Goal: Task Accomplishment & Management: Use online tool/utility

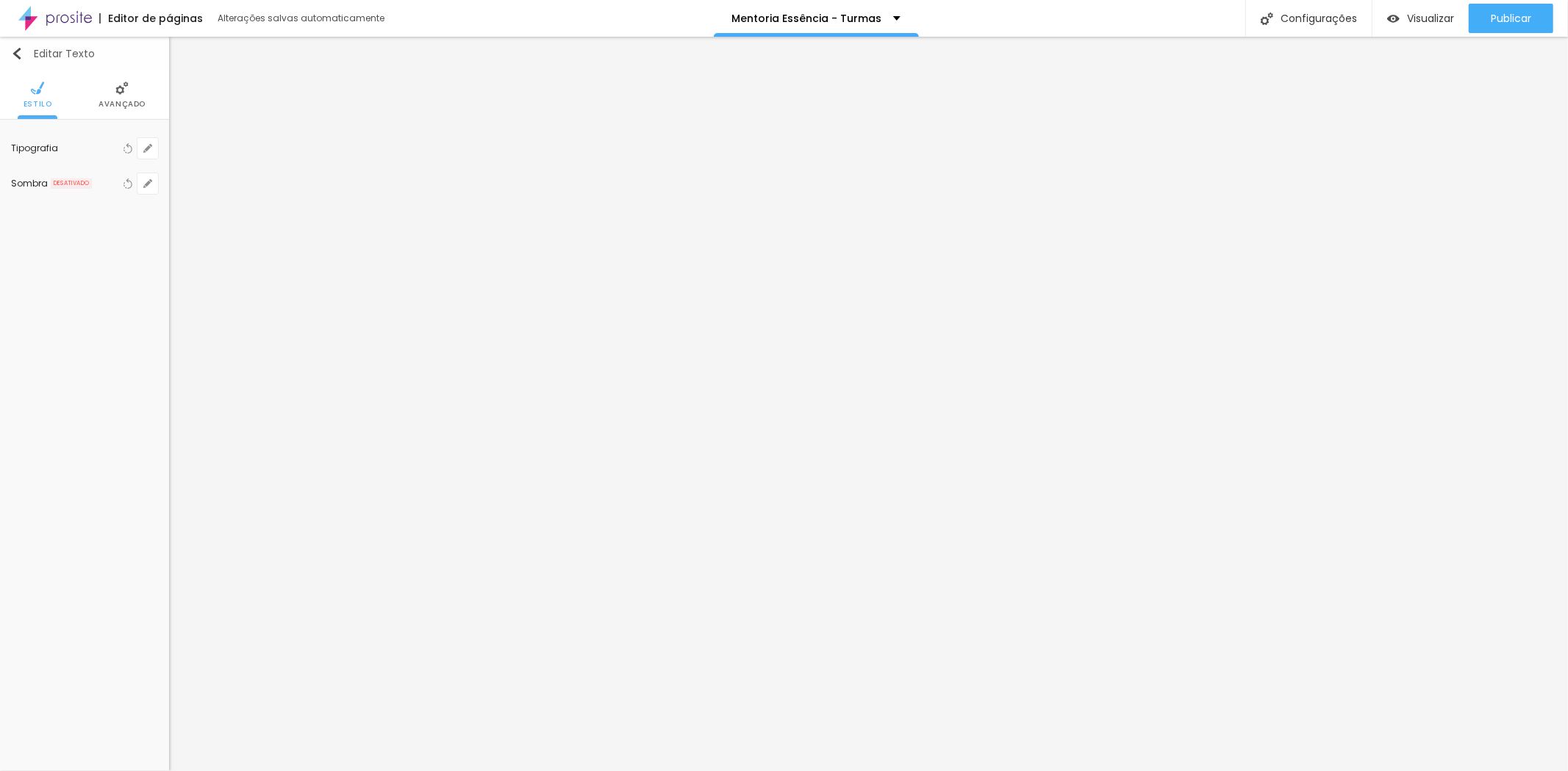
click at [5, 49] on button "Editar Texto" at bounding box center [84, 53] width 169 height 34
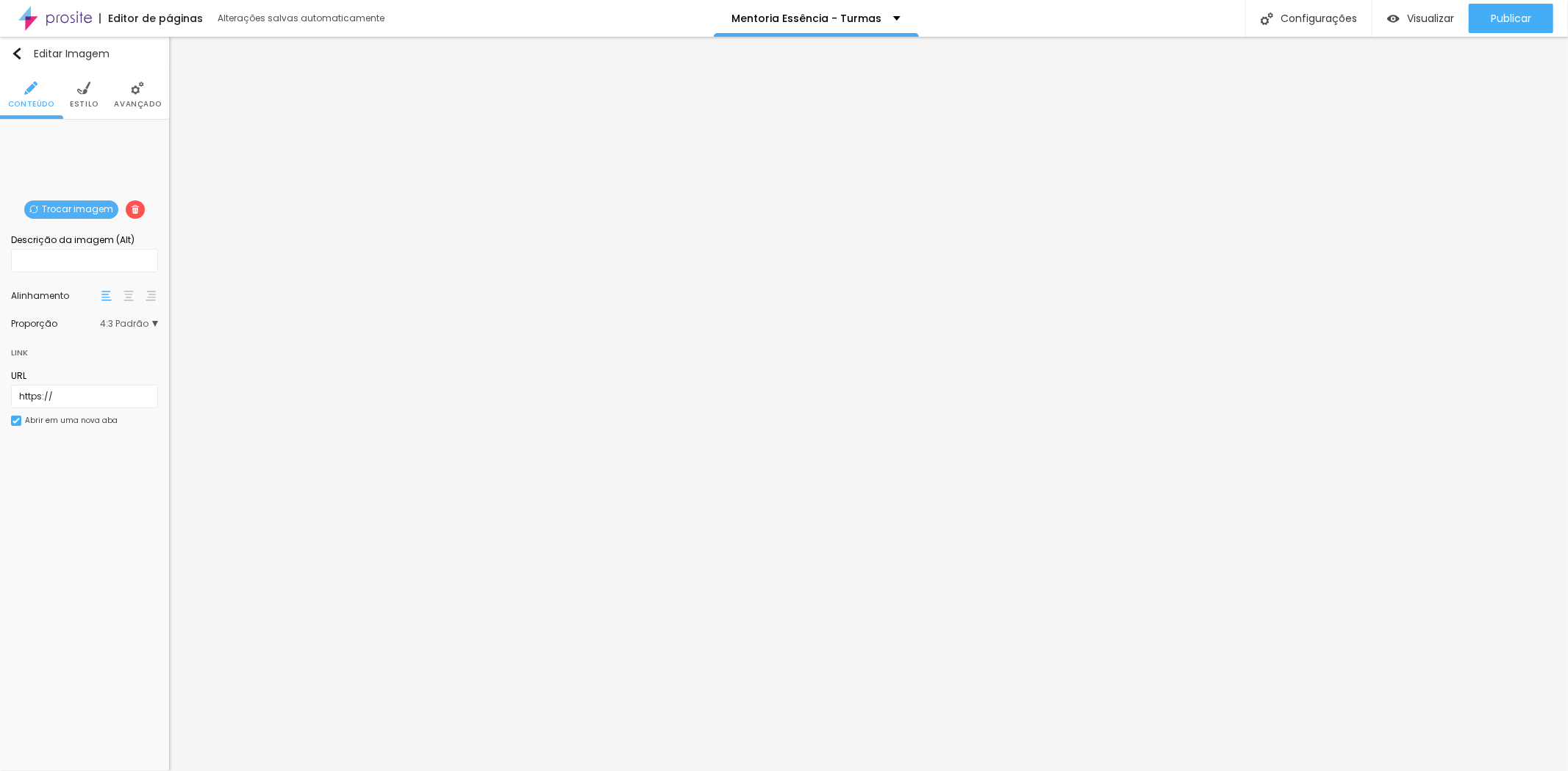
click at [65, 207] on span "Trocar imagem" at bounding box center [71, 209] width 94 height 18
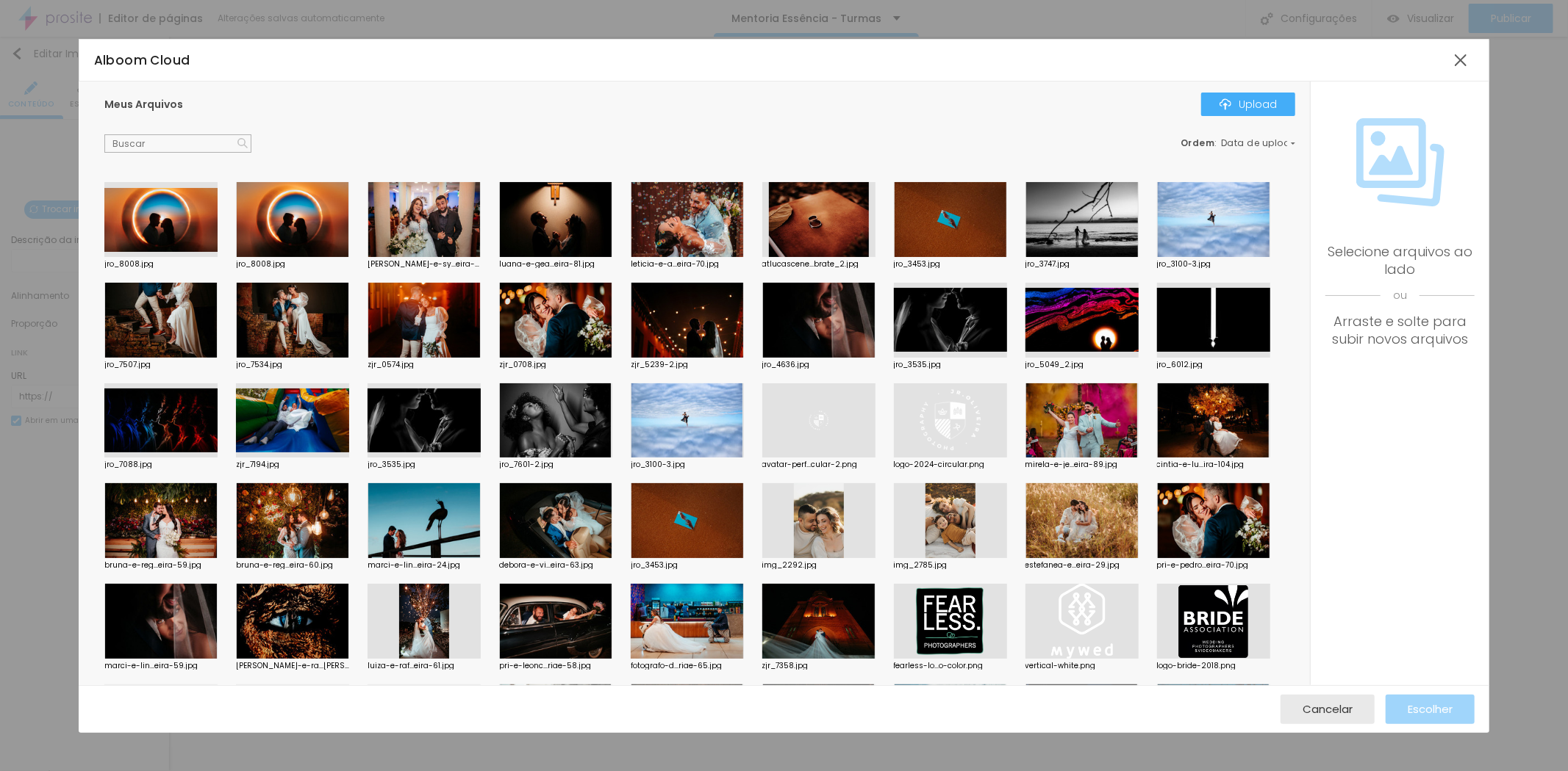
click at [937, 525] on div at bounding box center [950, 520] width 113 height 75
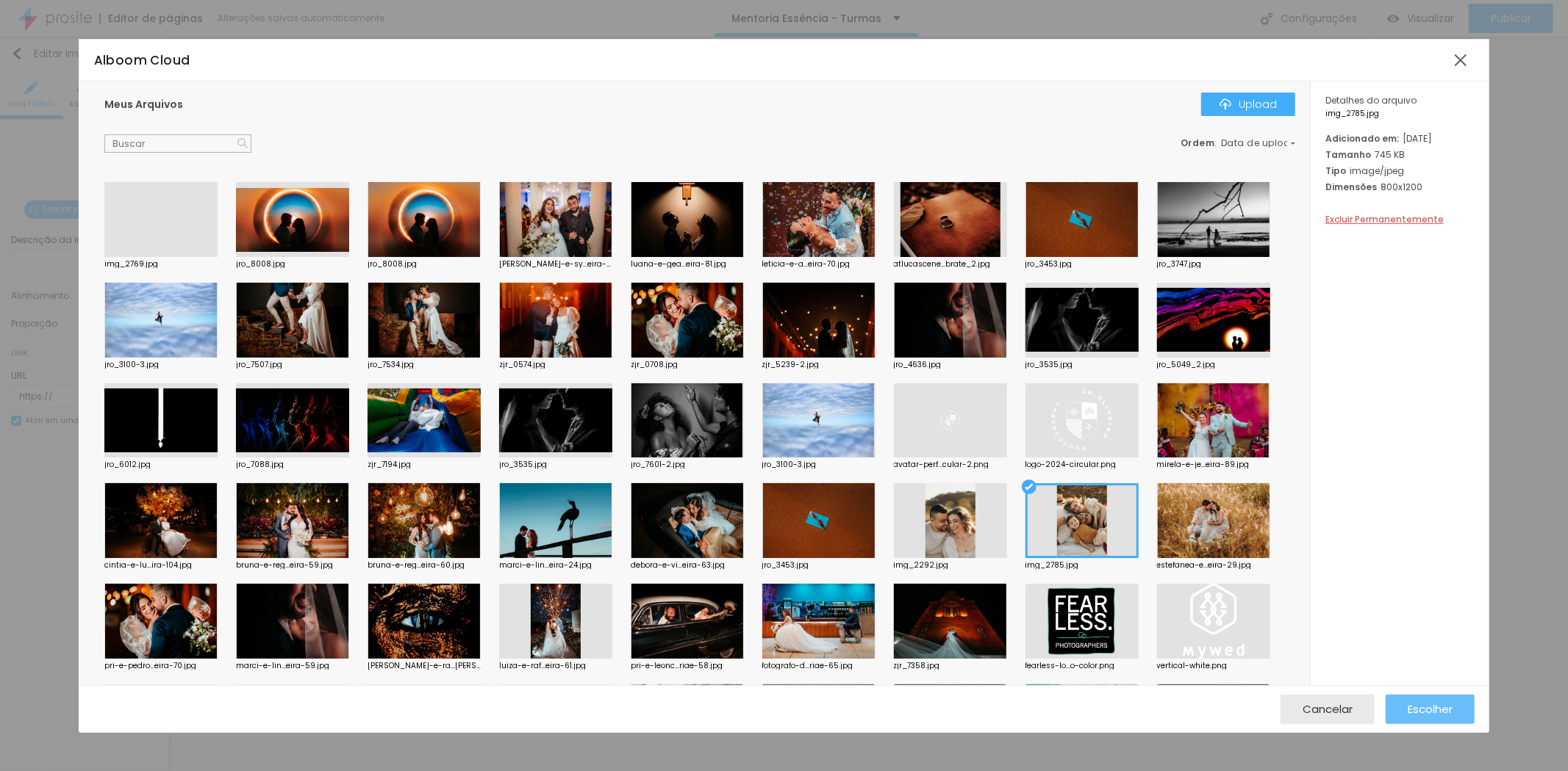
click at [1428, 709] on span "Escolher" at bounding box center [1430, 709] width 45 height 12
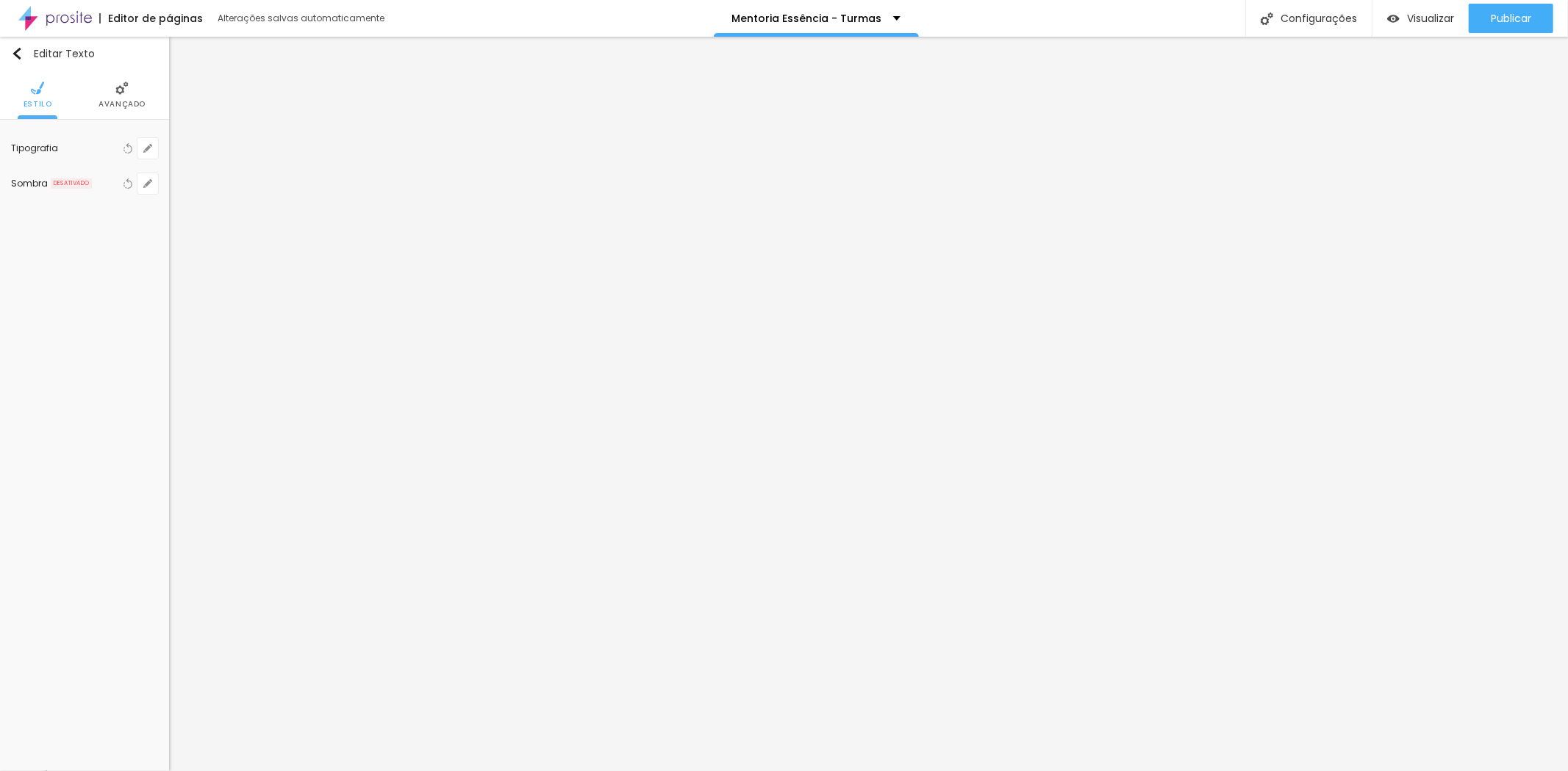
click at [111, 101] on span "Avançado" at bounding box center [122, 104] width 47 height 7
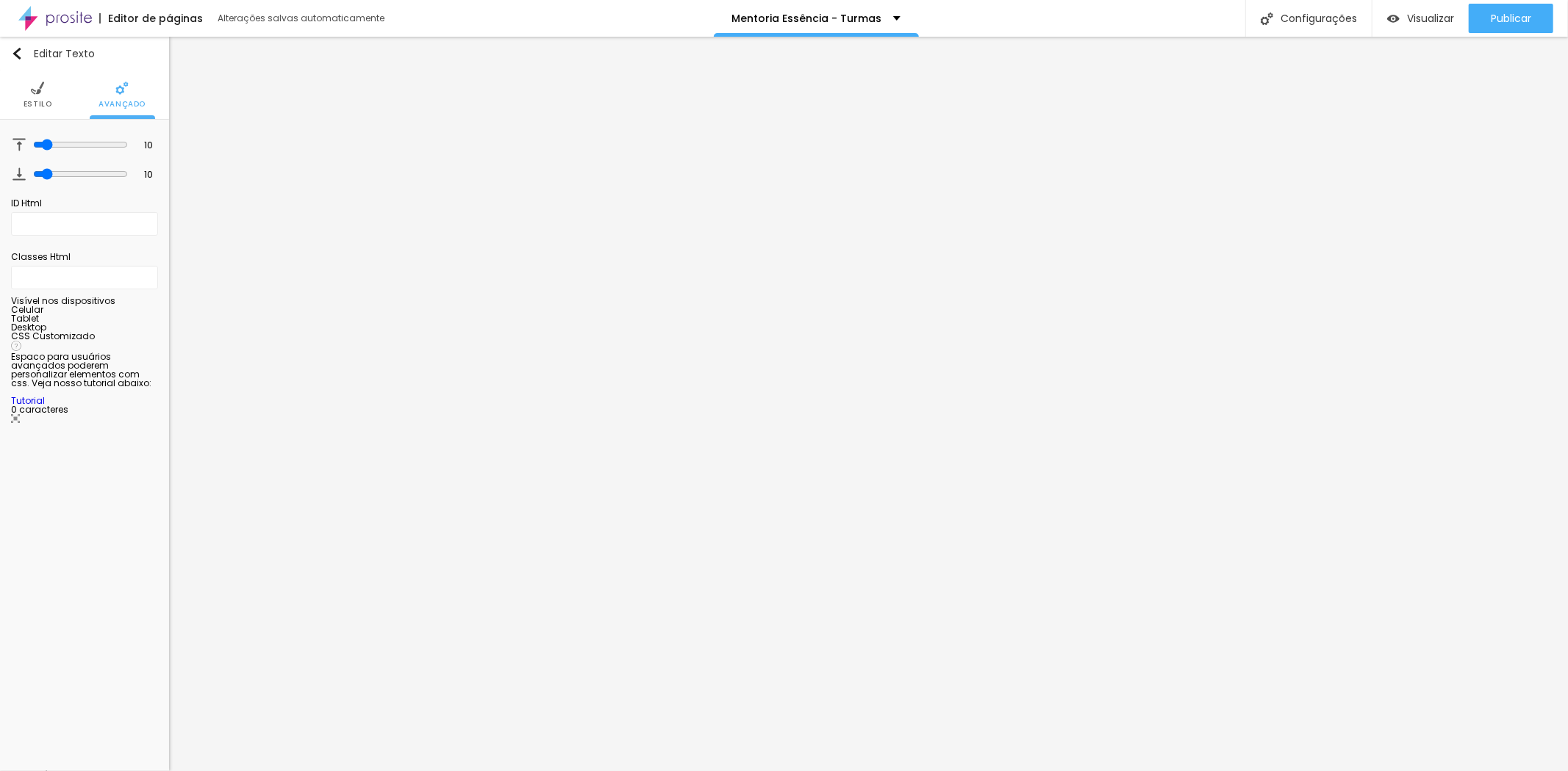
click at [42, 94] on img at bounding box center [37, 88] width 13 height 13
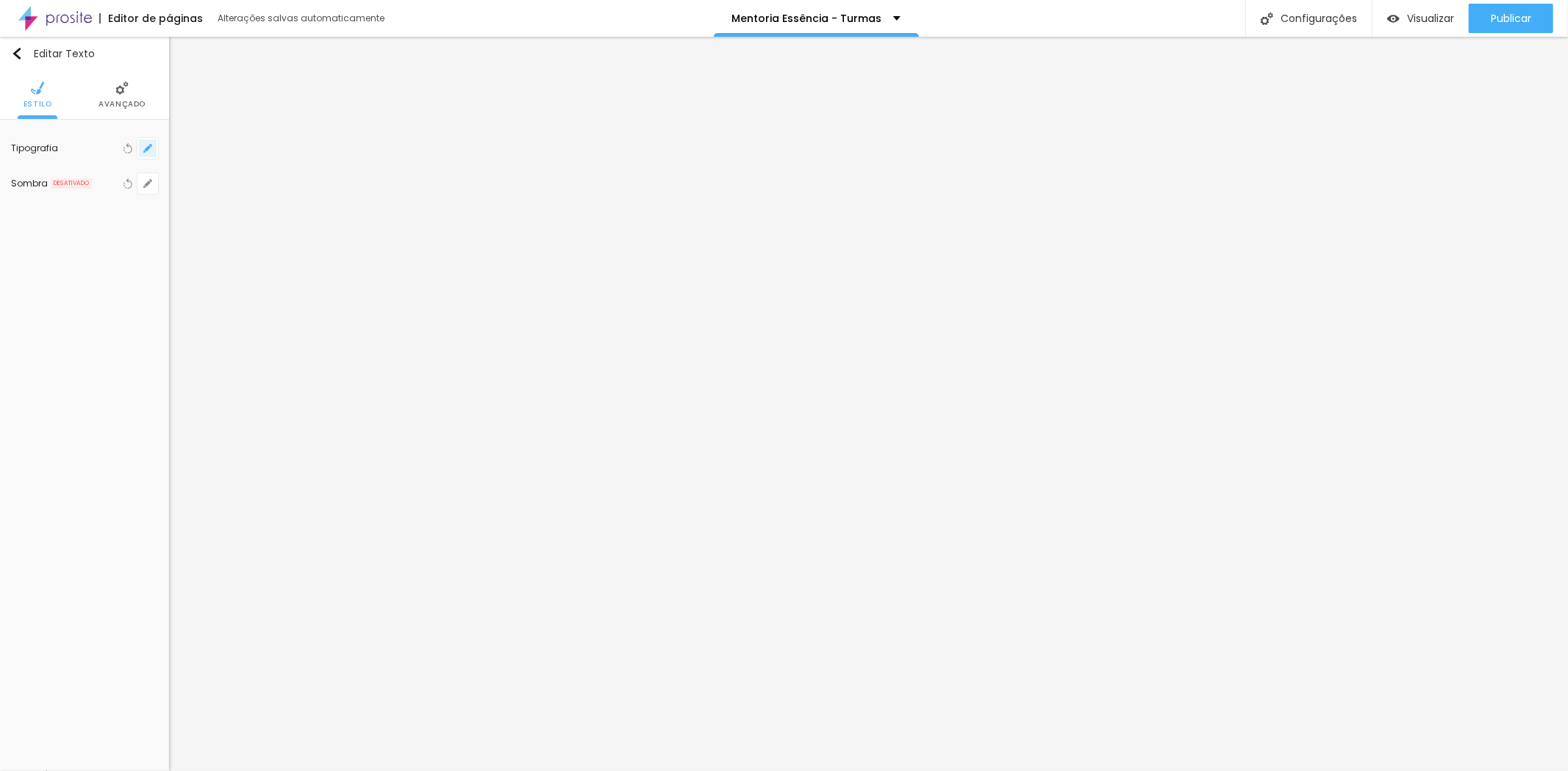
click at [144, 153] on button "button" at bounding box center [148, 148] width 21 height 21
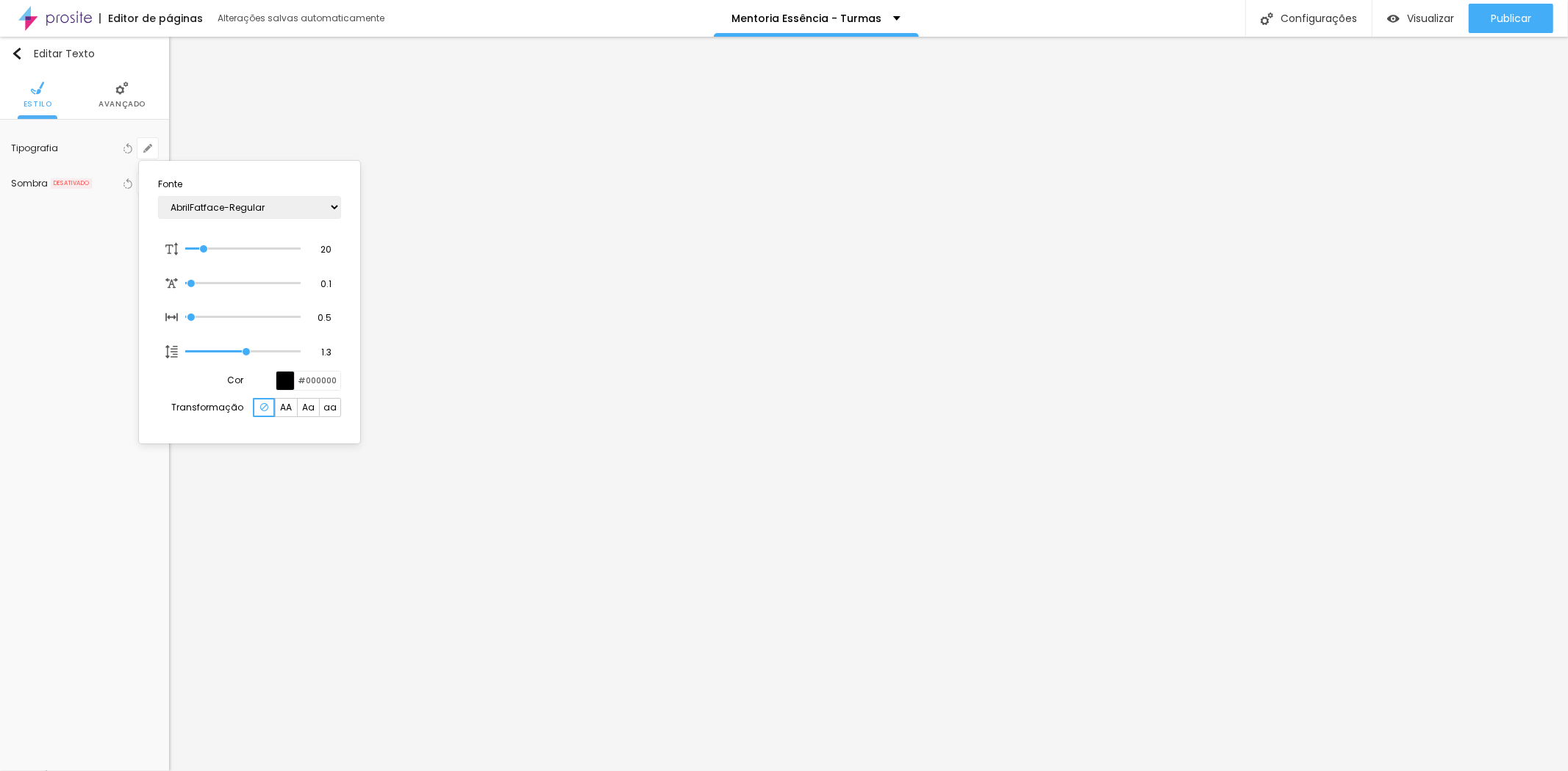
click at [284, 385] on div at bounding box center [285, 381] width 18 height 18
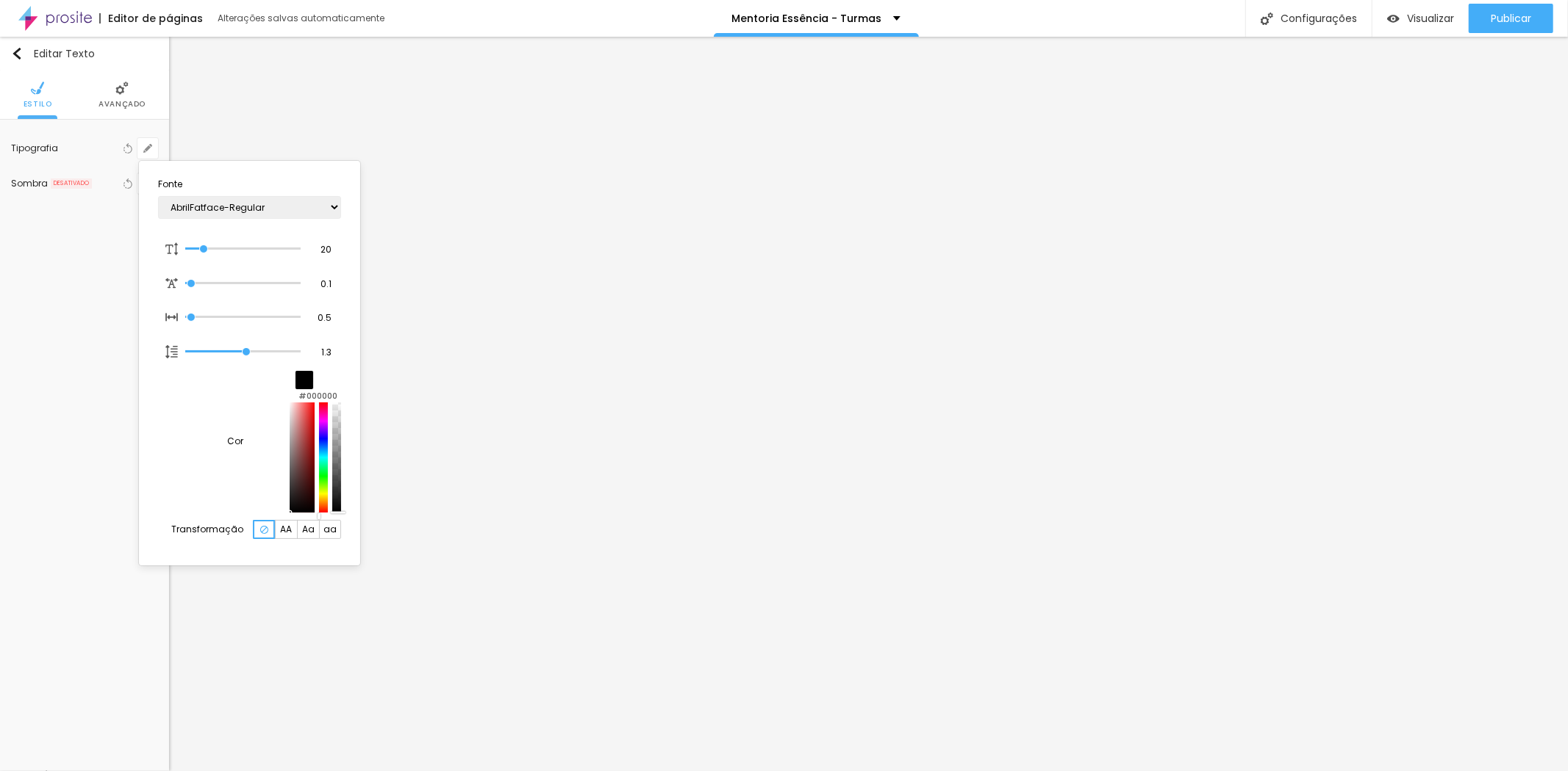
type input "1"
type input "#DFA8A8"
type input "1"
type input "#ECE1E1"
type input "1"
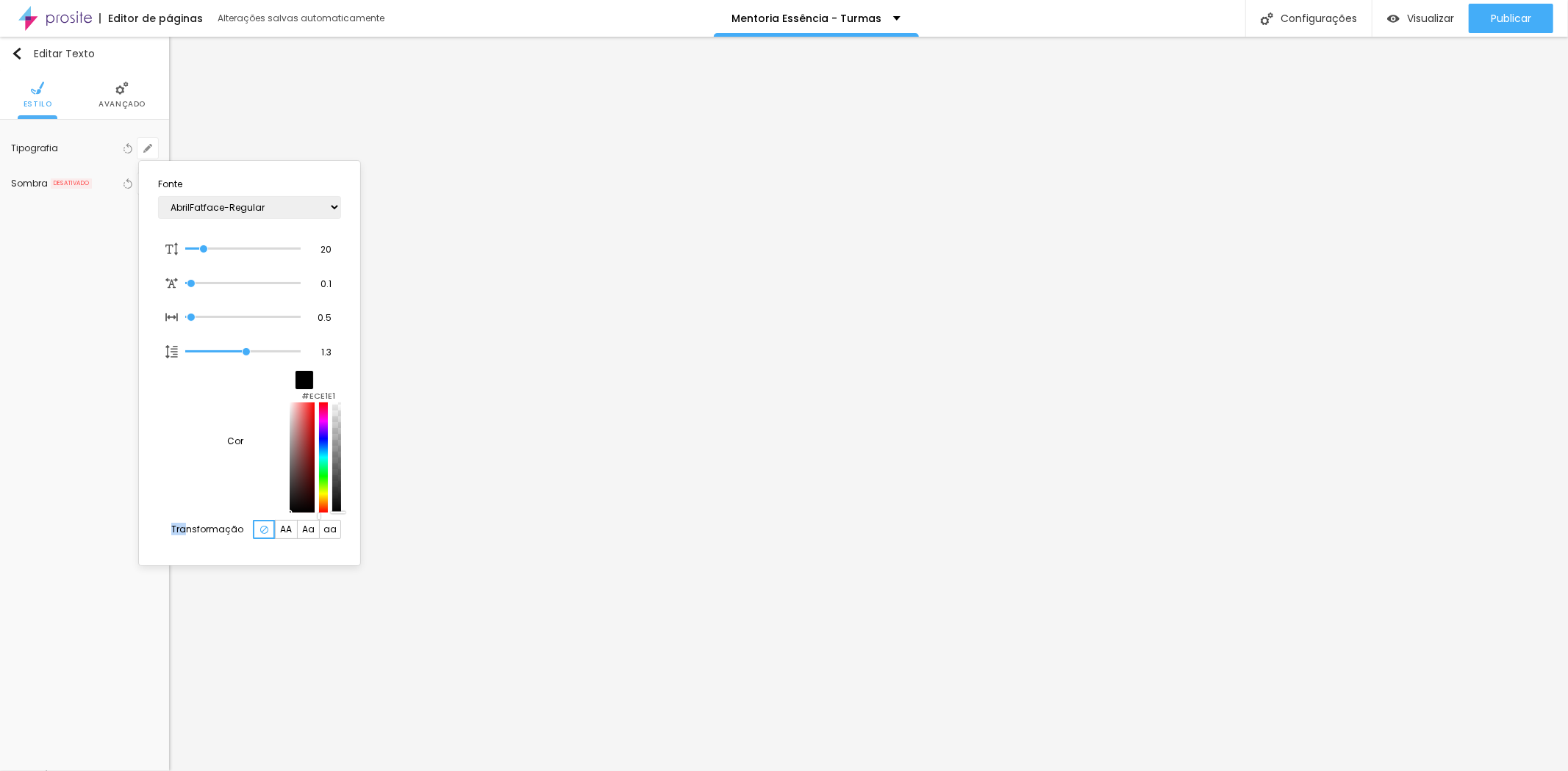
type input "#F6F6F6"
type input "1"
type input "#FCFCFC"
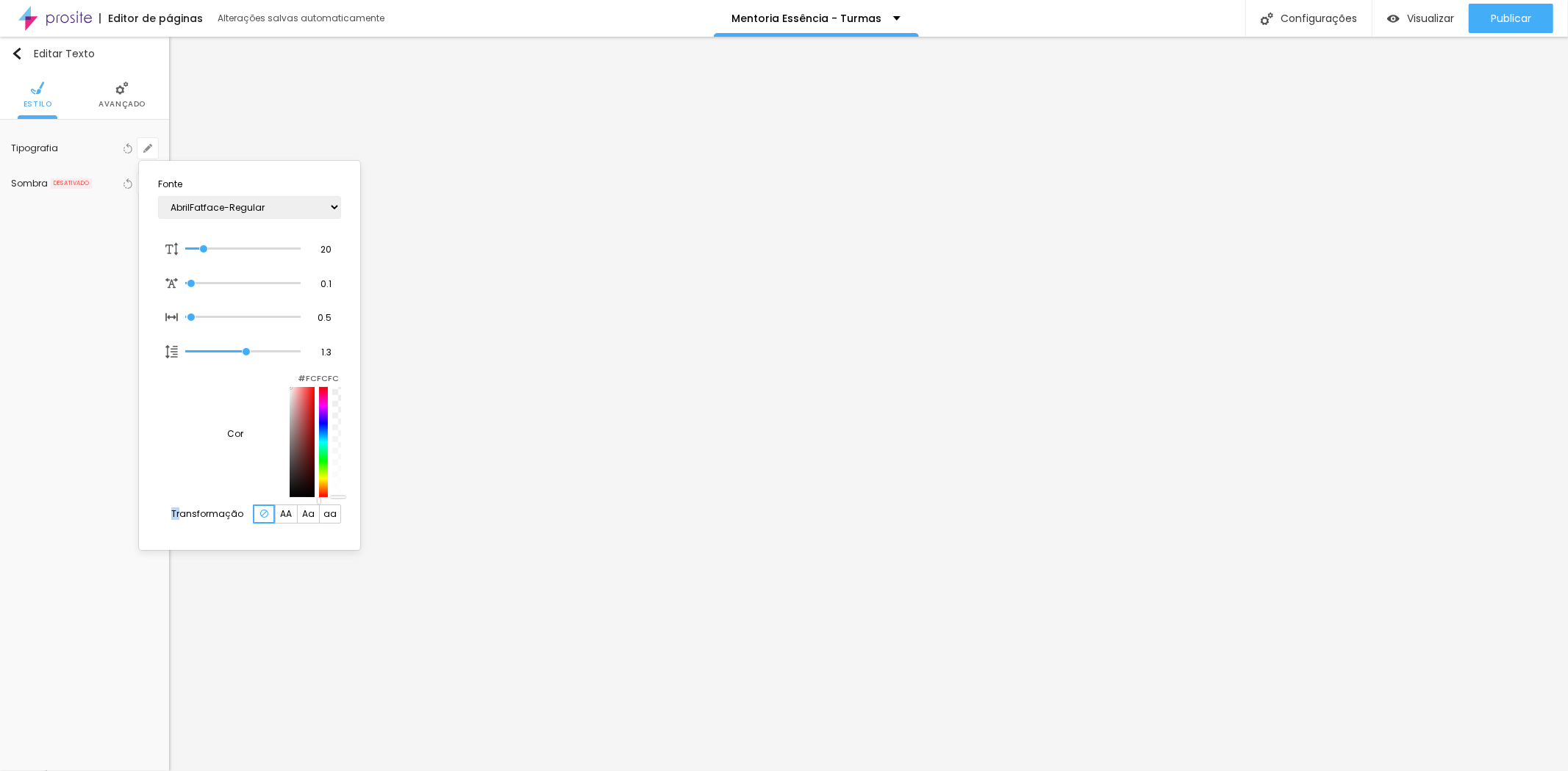
type input "1"
type input "#FFFFFF"
drag, startPoint x: 193, startPoint y: 402, endPoint x: 165, endPoint y: 387, distance: 31.8
click at [165, 387] on div "Cor #FFFFFF" at bounding box center [249, 435] width 183 height 127
type input "1"
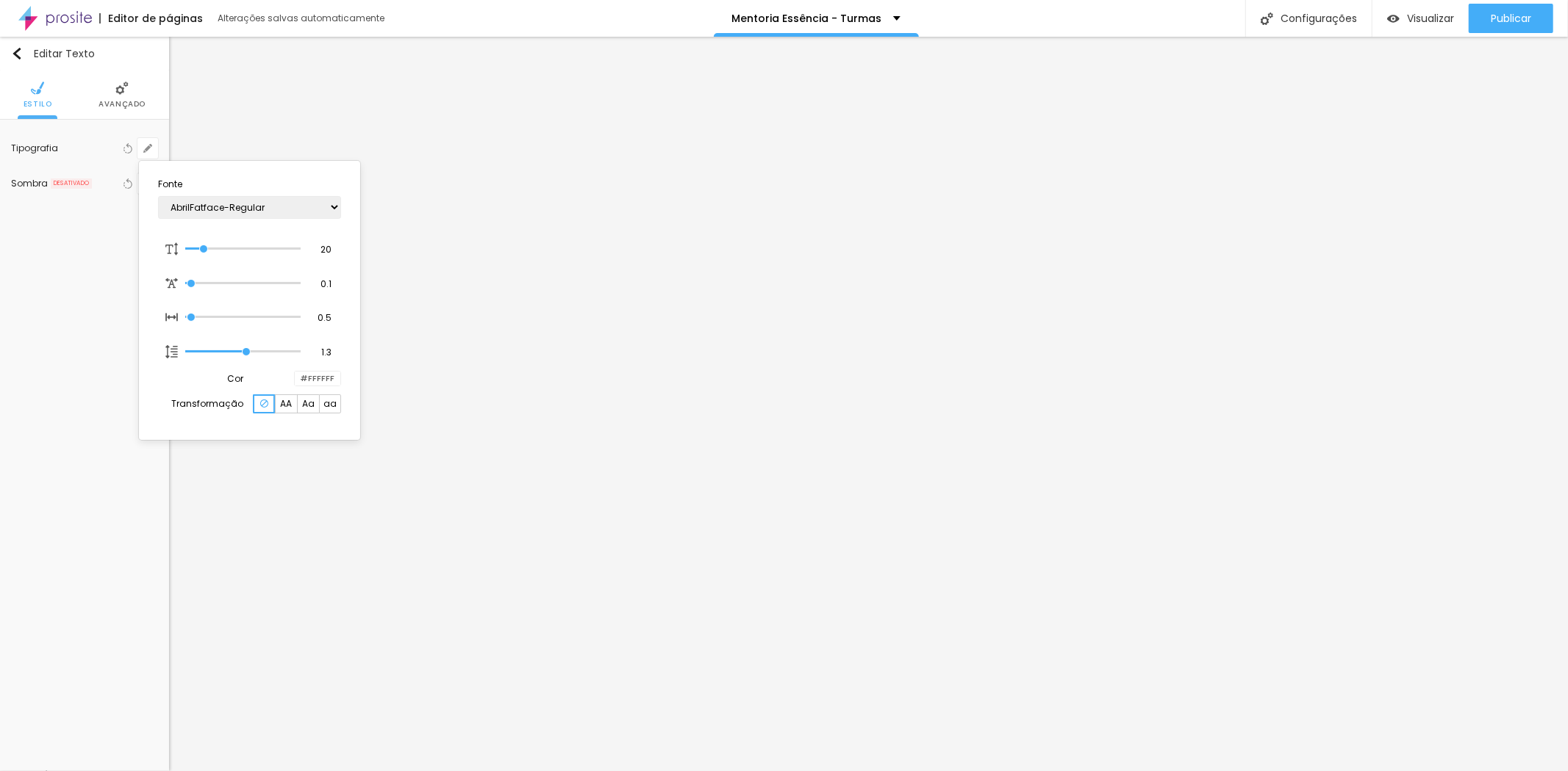
click at [715, 363] on div at bounding box center [784, 385] width 1568 height 771
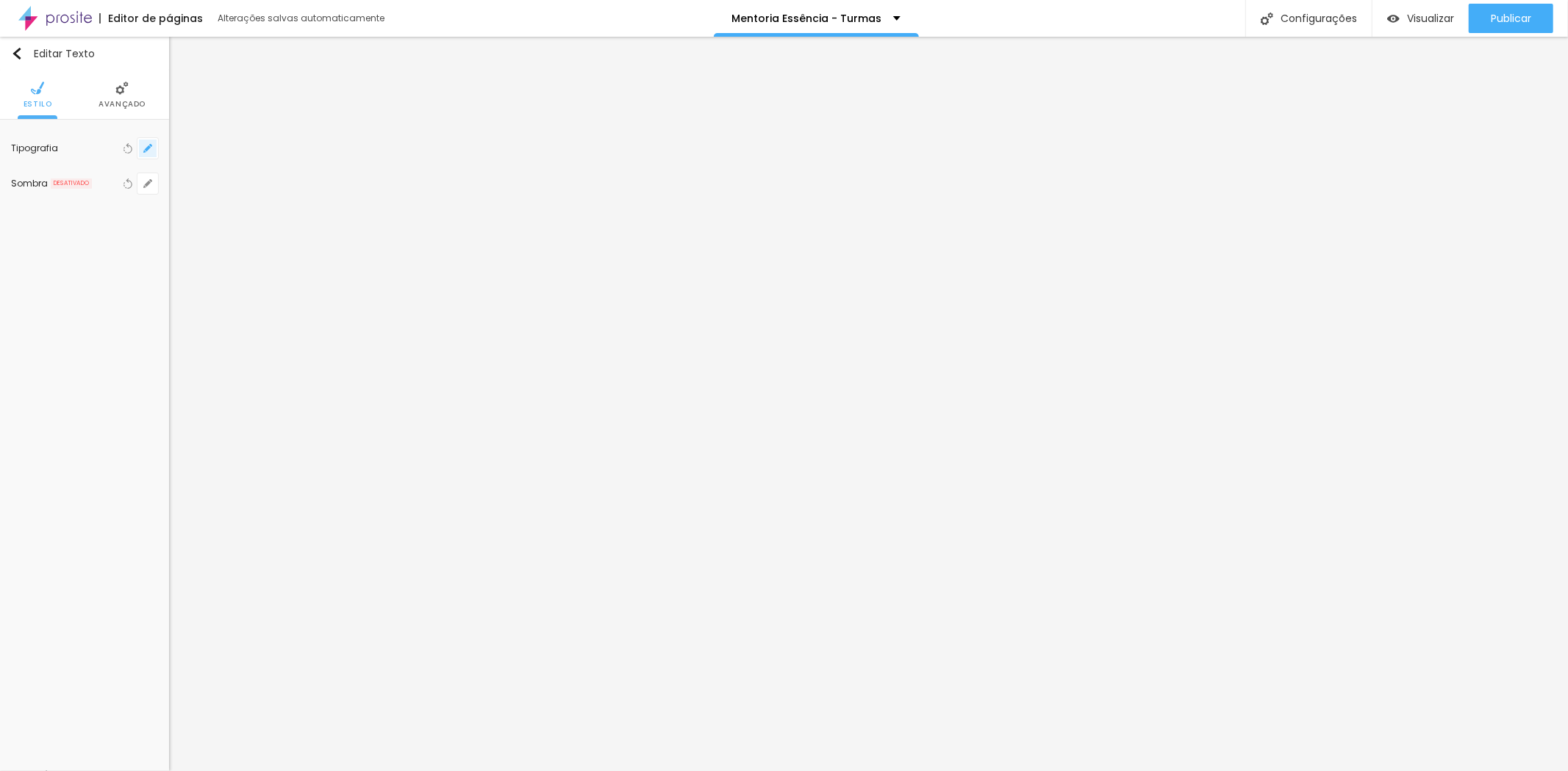
click at [149, 144] on icon "button" at bounding box center [148, 148] width 9 height 9
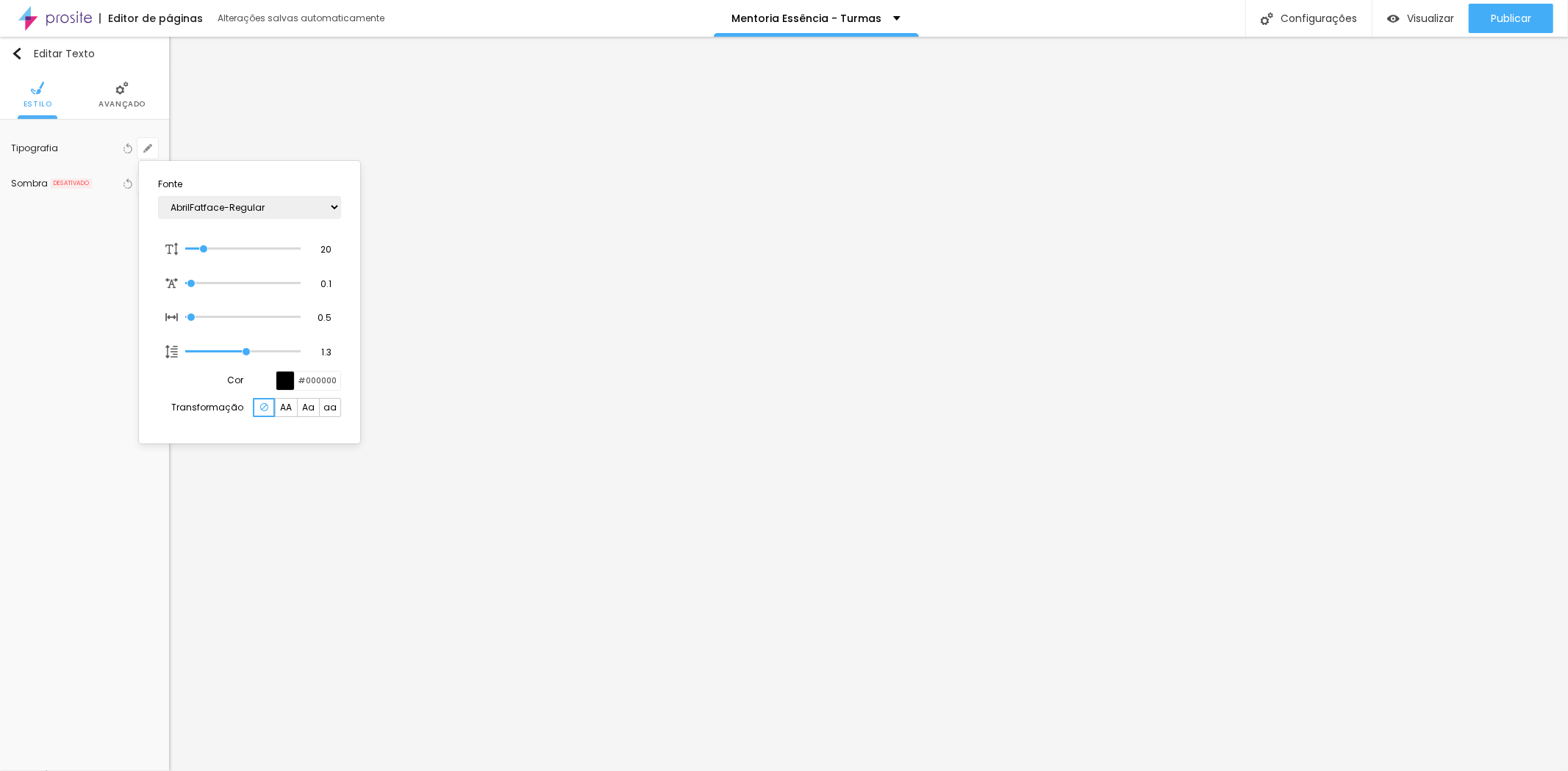
click at [292, 379] on div at bounding box center [285, 381] width 18 height 18
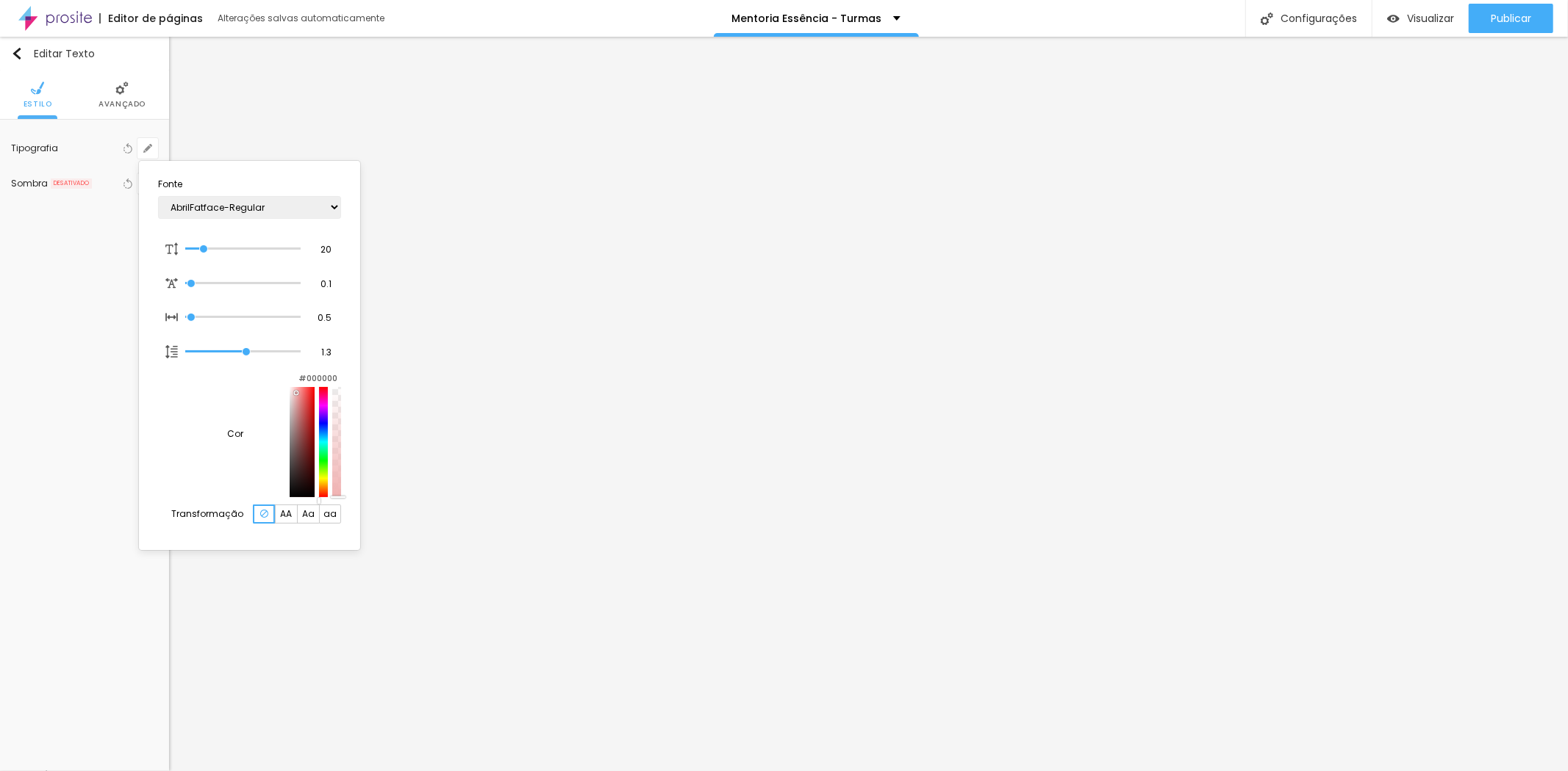
type input "1"
type input "#F0B1B1"
type input "1"
type input "#F6D4D4"
type input "1"
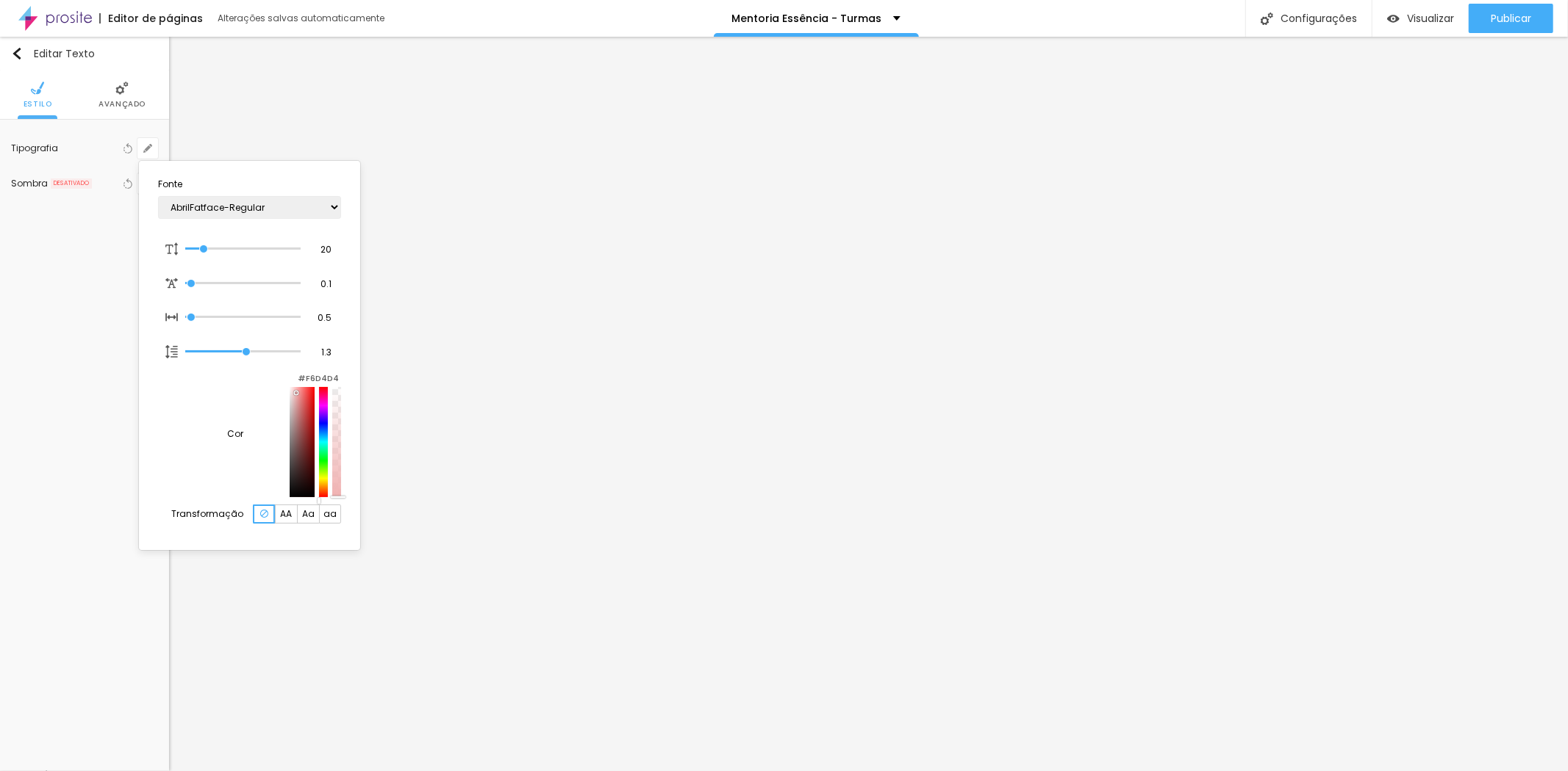
type input "#FFFFFF"
drag, startPoint x: 226, startPoint y: 405, endPoint x: 131, endPoint y: 382, distance: 97.7
click at [132, 382] on body "Editor de páginas Alterações salvas automaticamente Mentoria Essência - Turmas …" at bounding box center [784, 385] width 1568 height 771
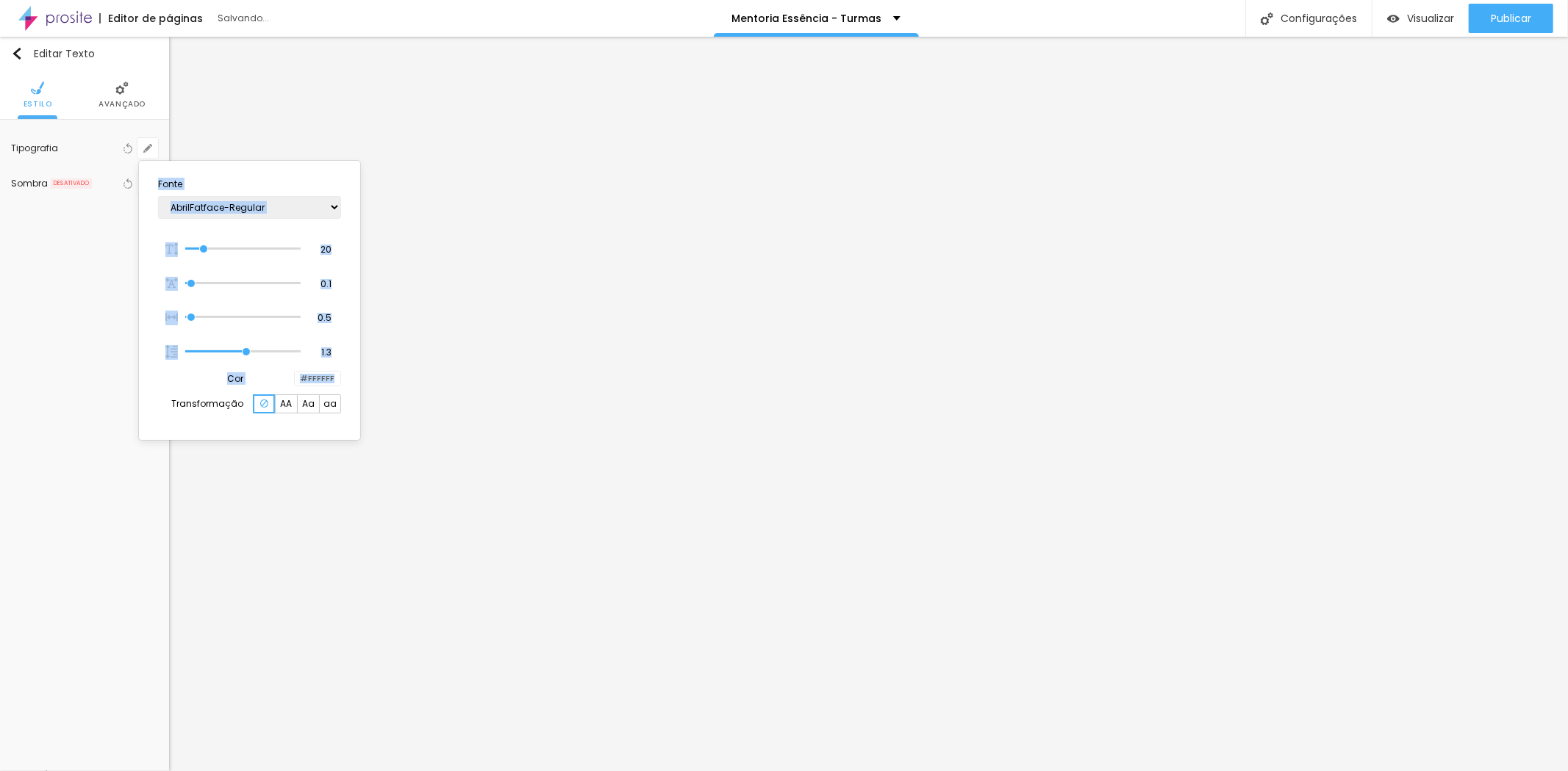
type input "1"
click at [498, 108] on div at bounding box center [784, 385] width 1568 height 771
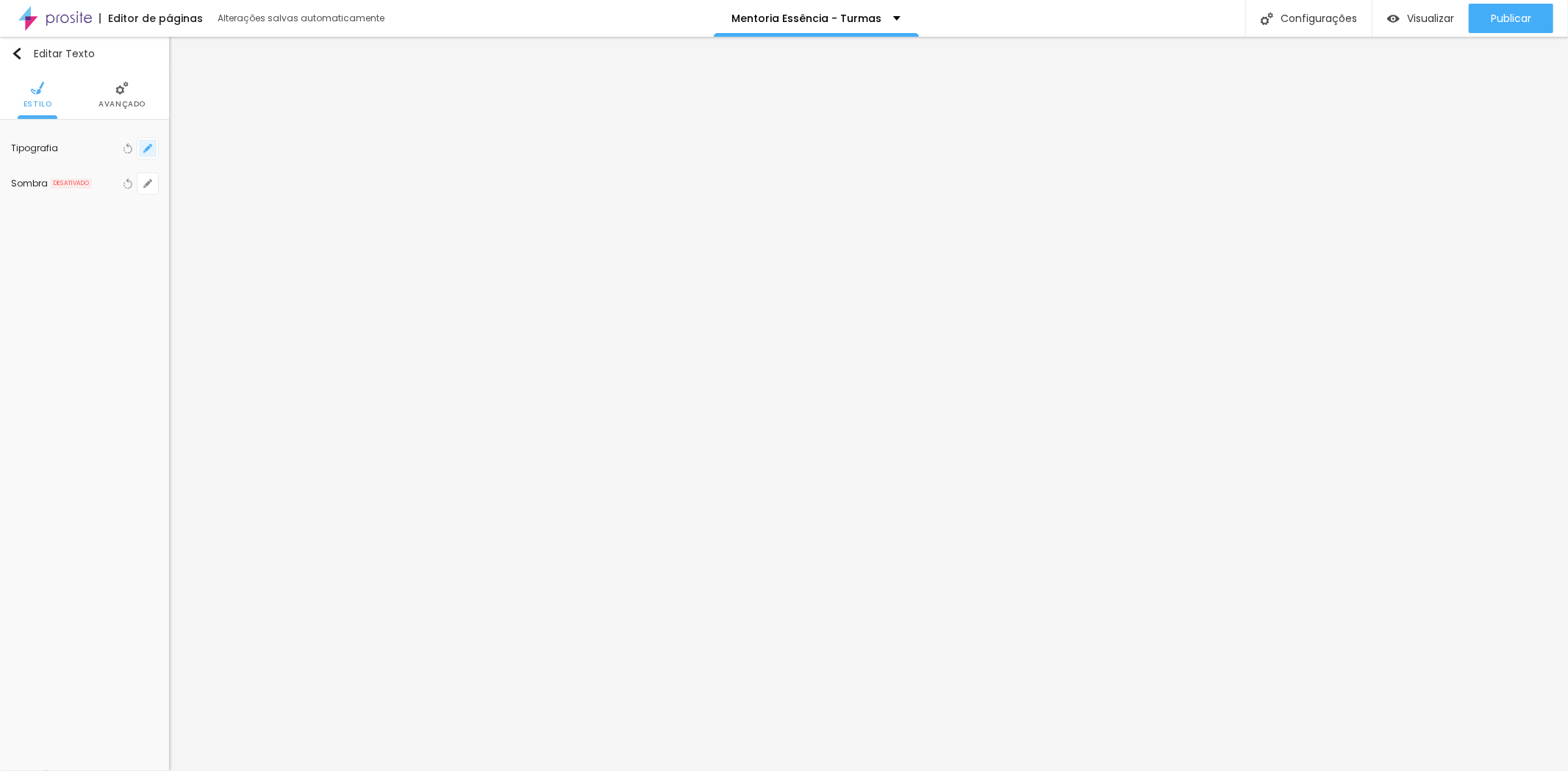
click at [145, 146] on icon "button" at bounding box center [148, 148] width 9 height 9
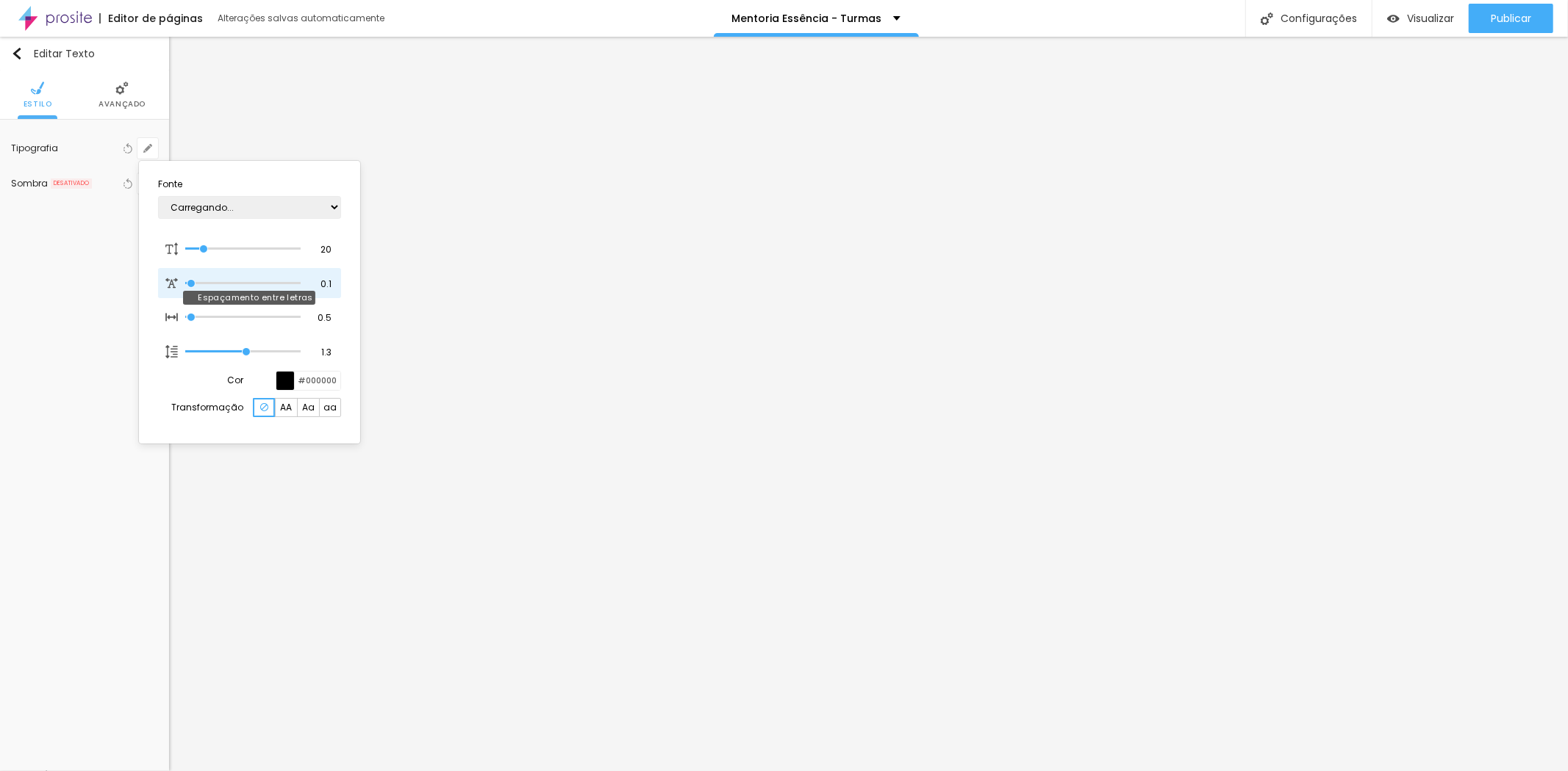
type input "1"
click at [1214, 434] on div at bounding box center [784, 385] width 1568 height 771
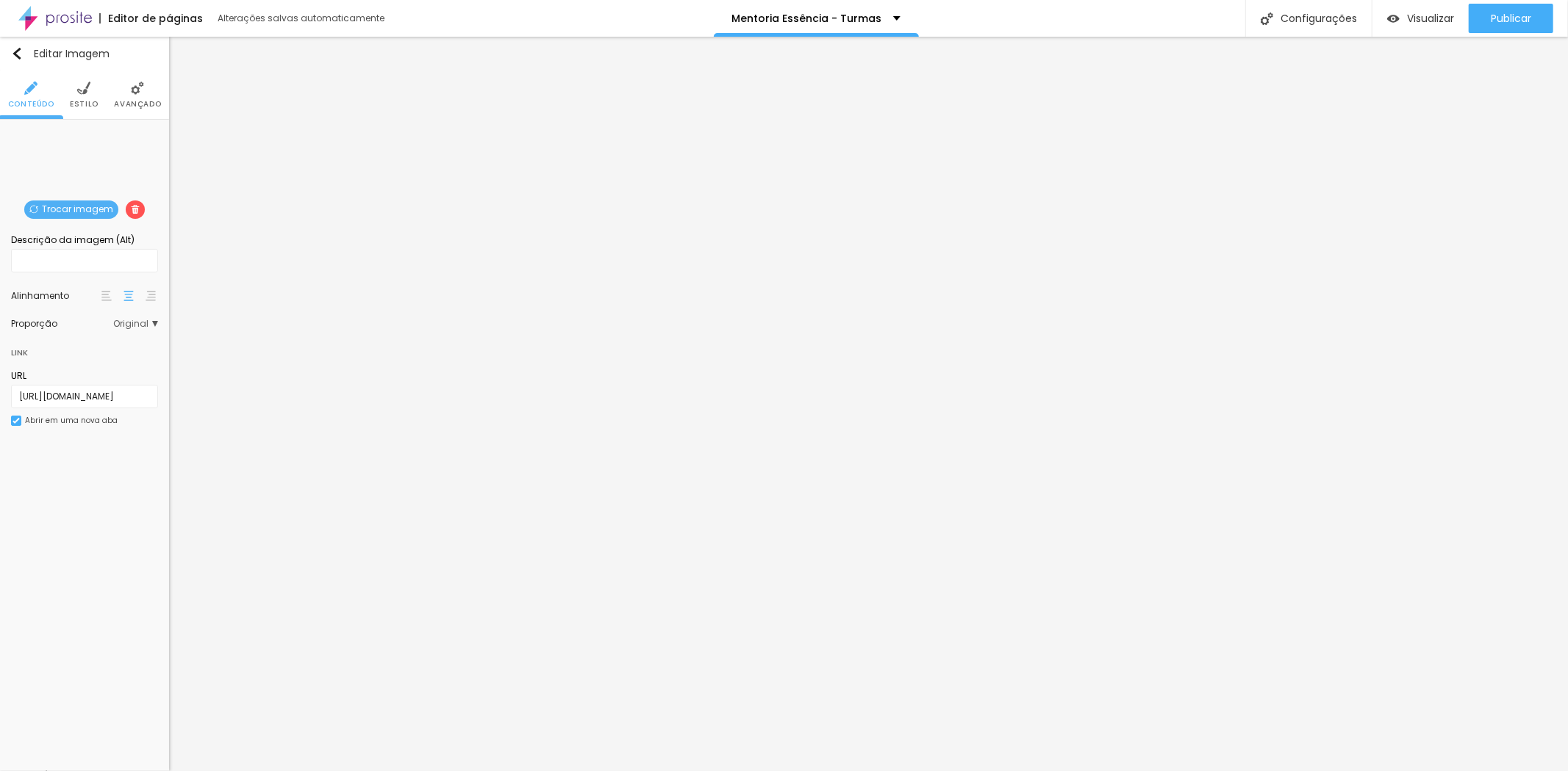
click at [69, 205] on span "Trocar imagem" at bounding box center [71, 209] width 94 height 18
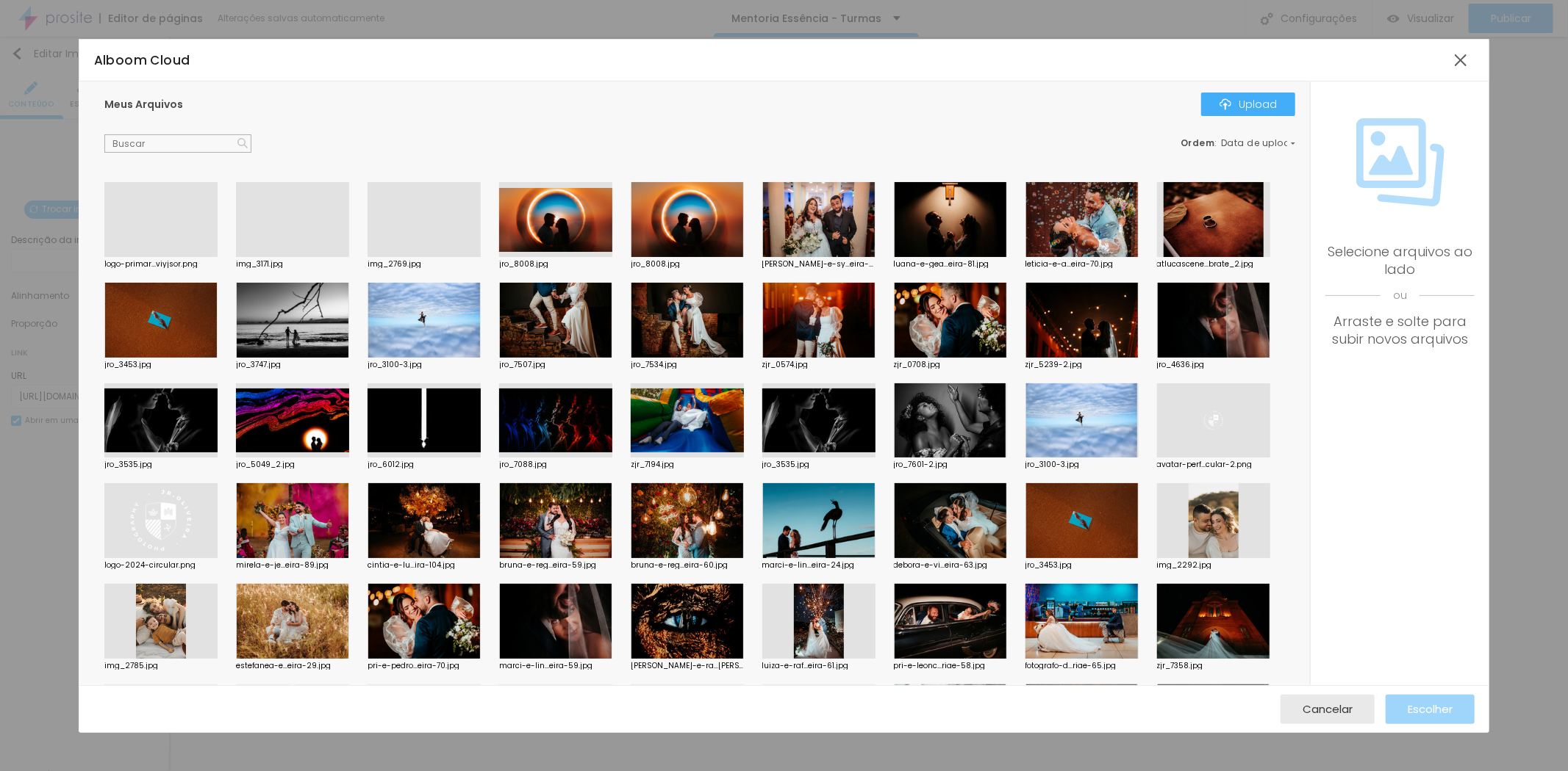
click at [167, 257] on div at bounding box center [161, 257] width 113 height 0
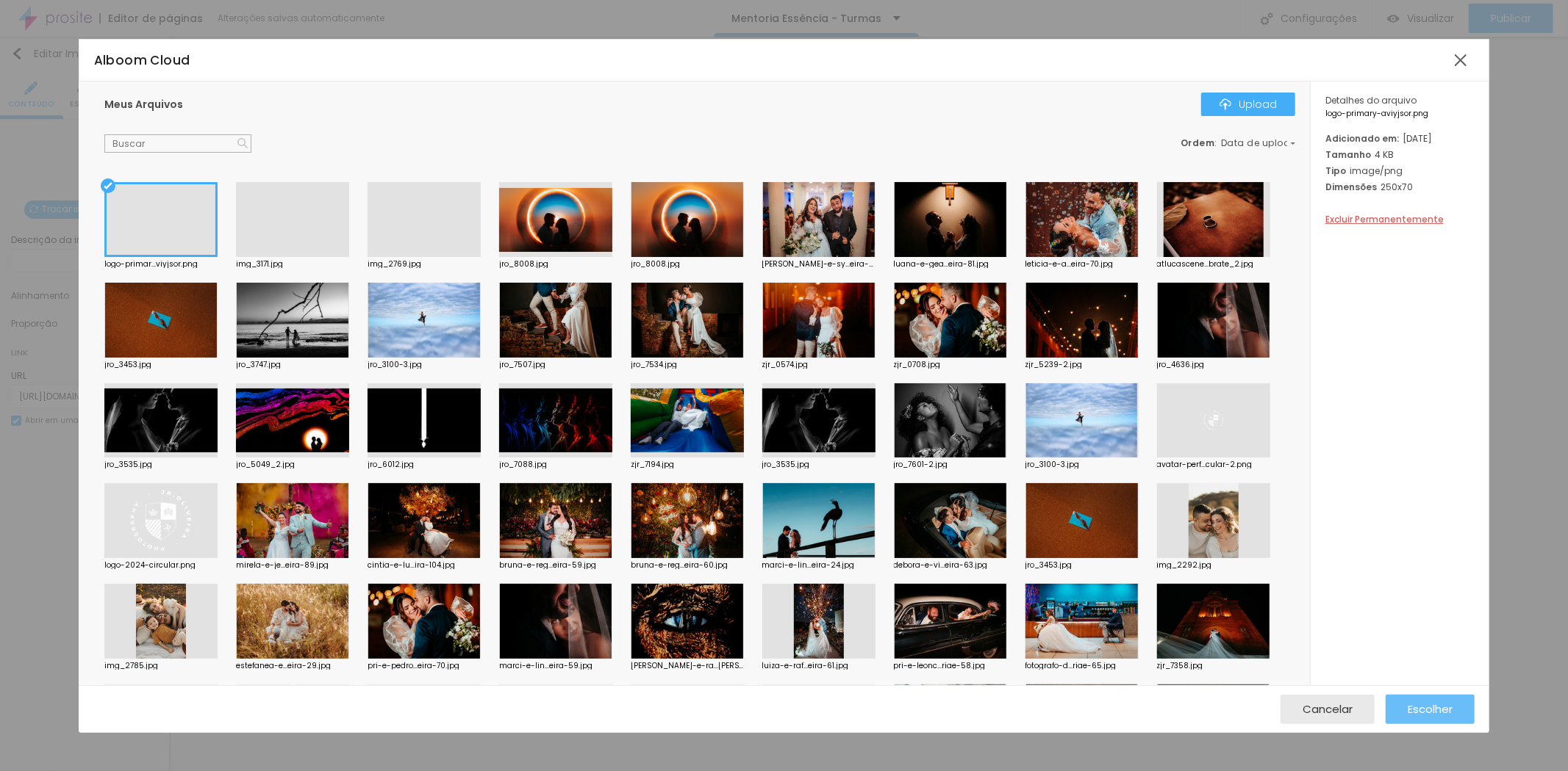
click at [1420, 714] on span "Escolher" at bounding box center [1430, 709] width 45 height 12
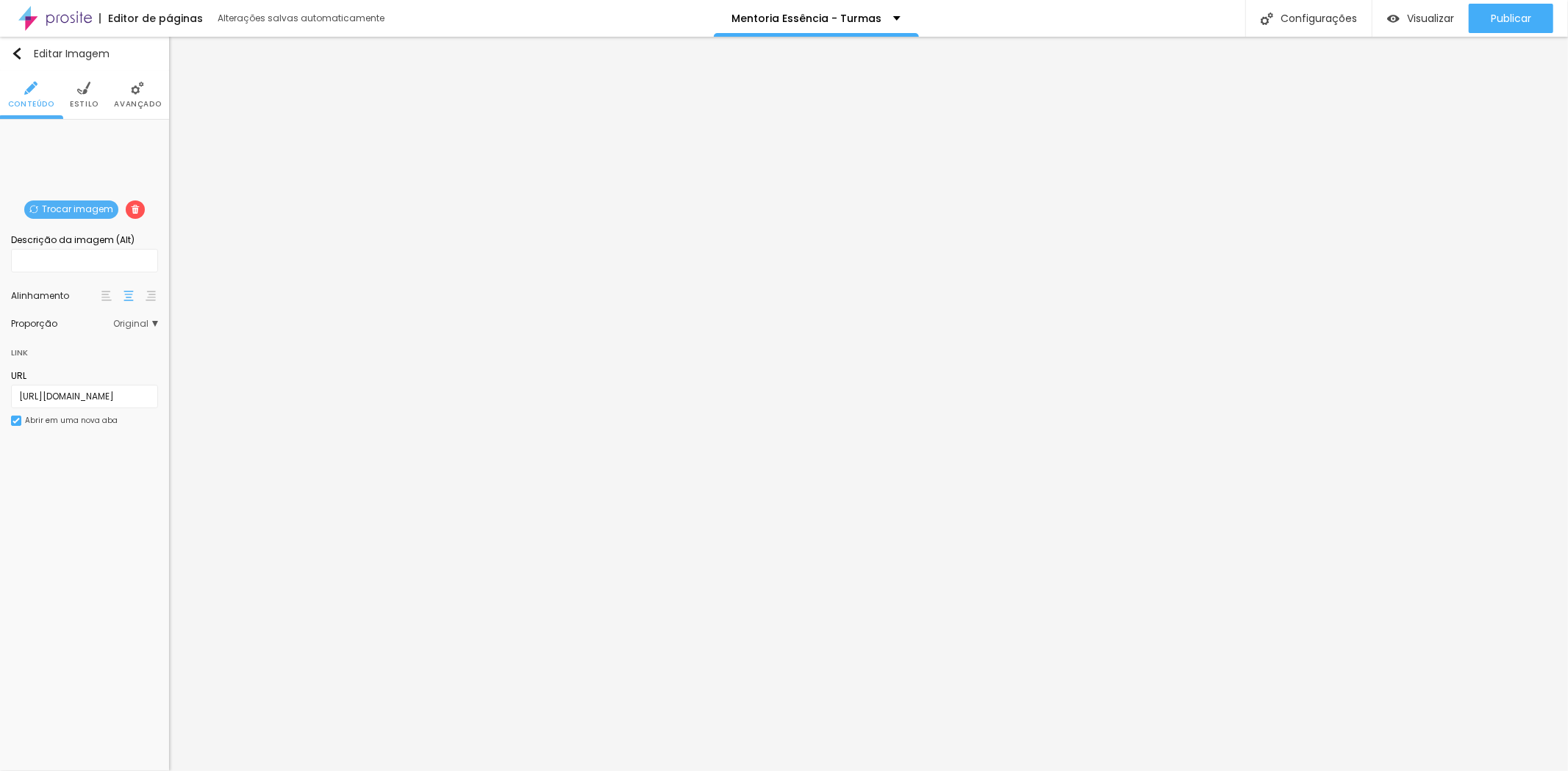
click at [85, 92] on img at bounding box center [83, 88] width 13 height 13
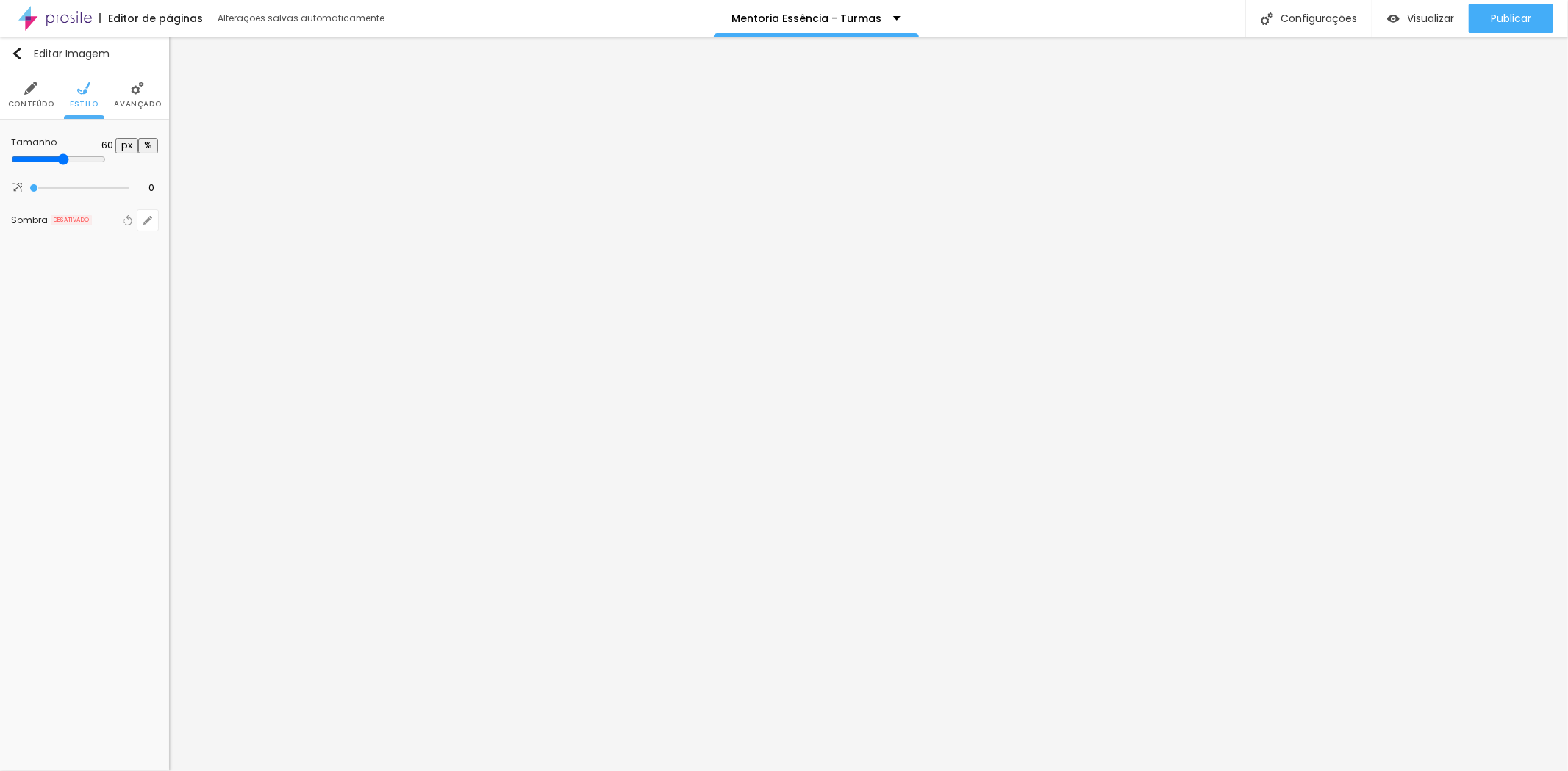
type input "65"
type input "70"
type input "75"
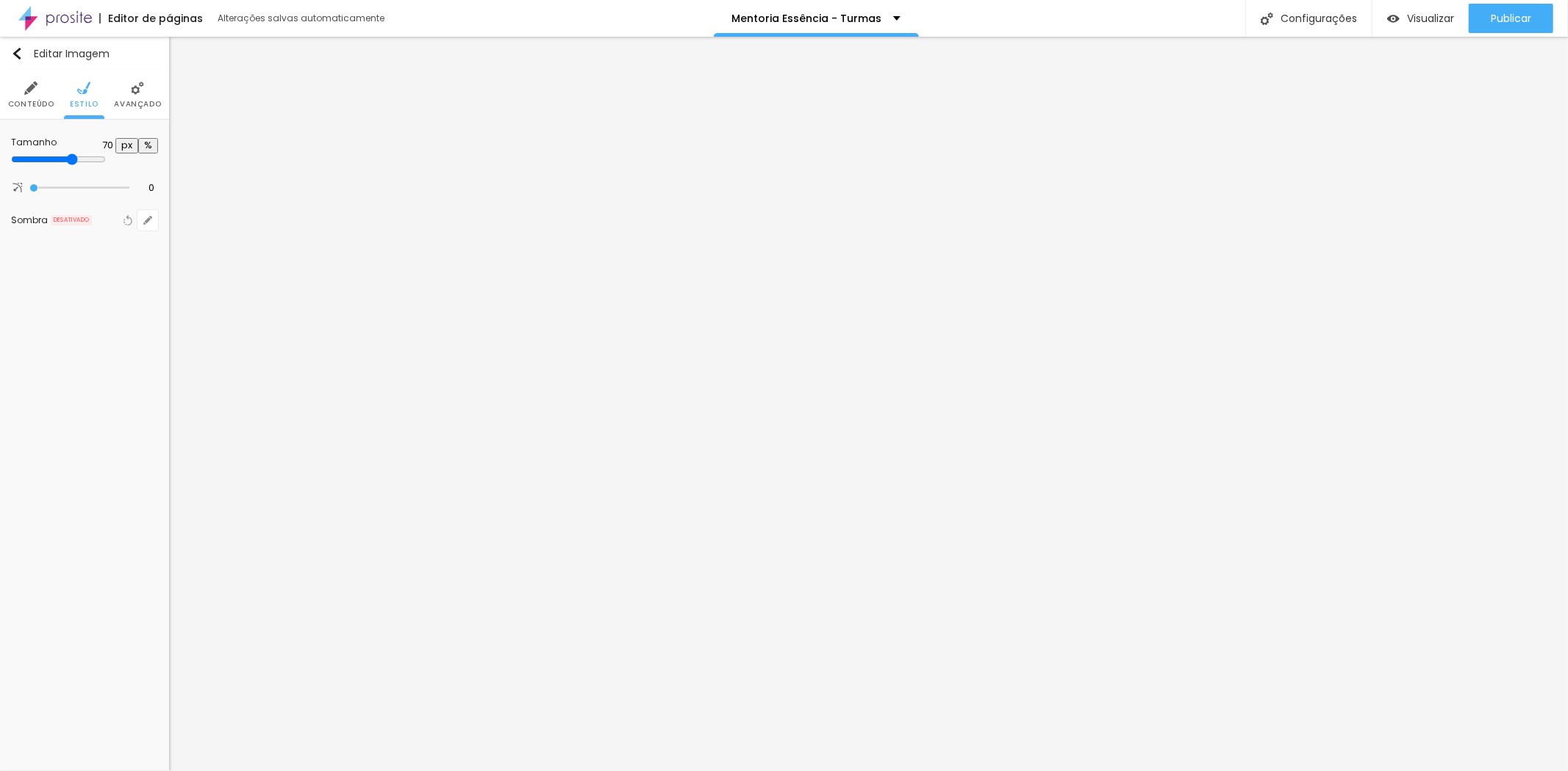
type input "75"
type input "80"
type input "75"
drag, startPoint x: 90, startPoint y: 157, endPoint x: 111, endPoint y: 159, distance: 21.1
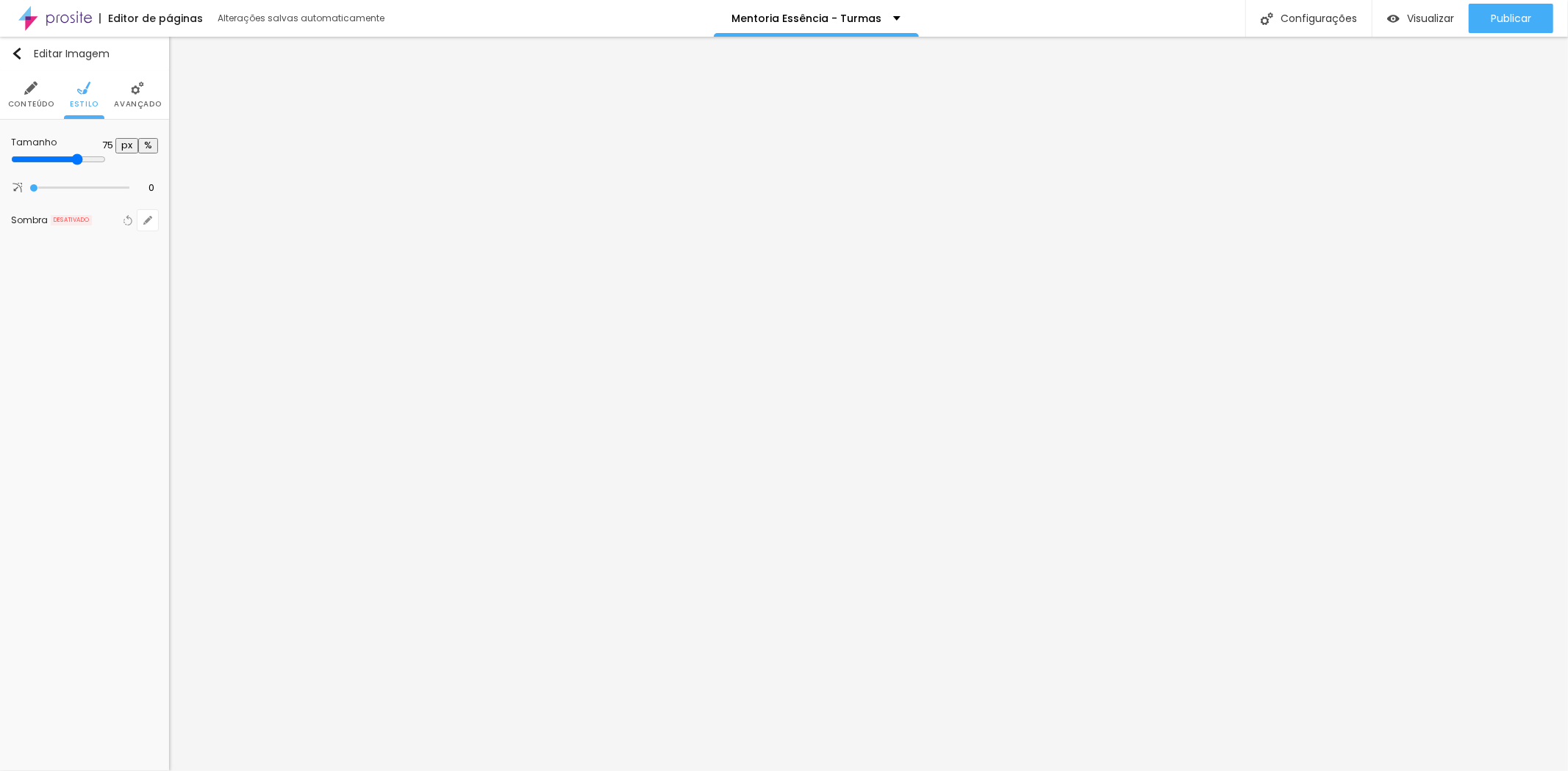
type input "75"
click at [106, 159] on input "range" at bounding box center [58, 160] width 95 height 12
click at [132, 84] on img at bounding box center [137, 88] width 13 height 13
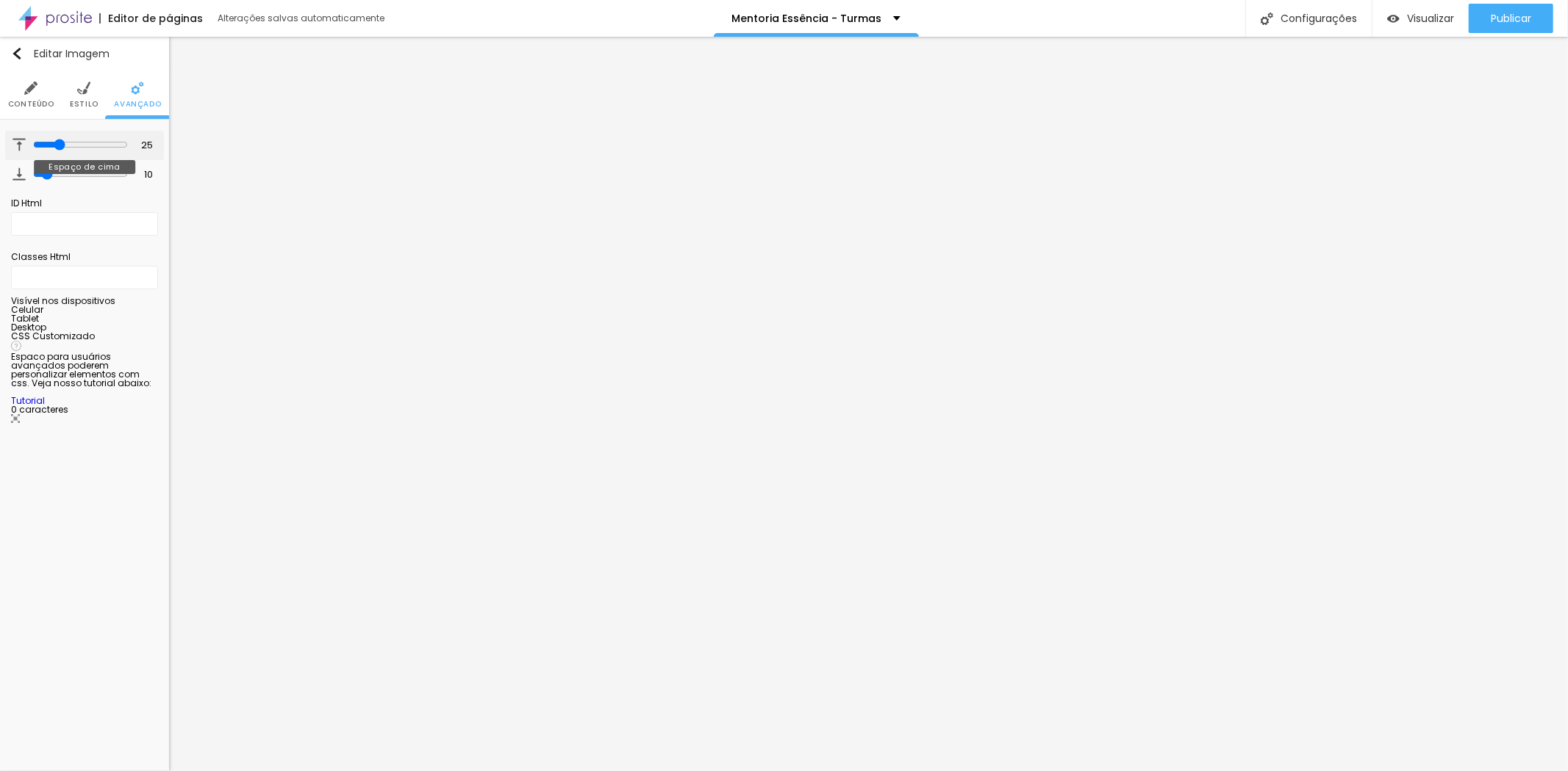
type input "20"
type input "18"
type input "17"
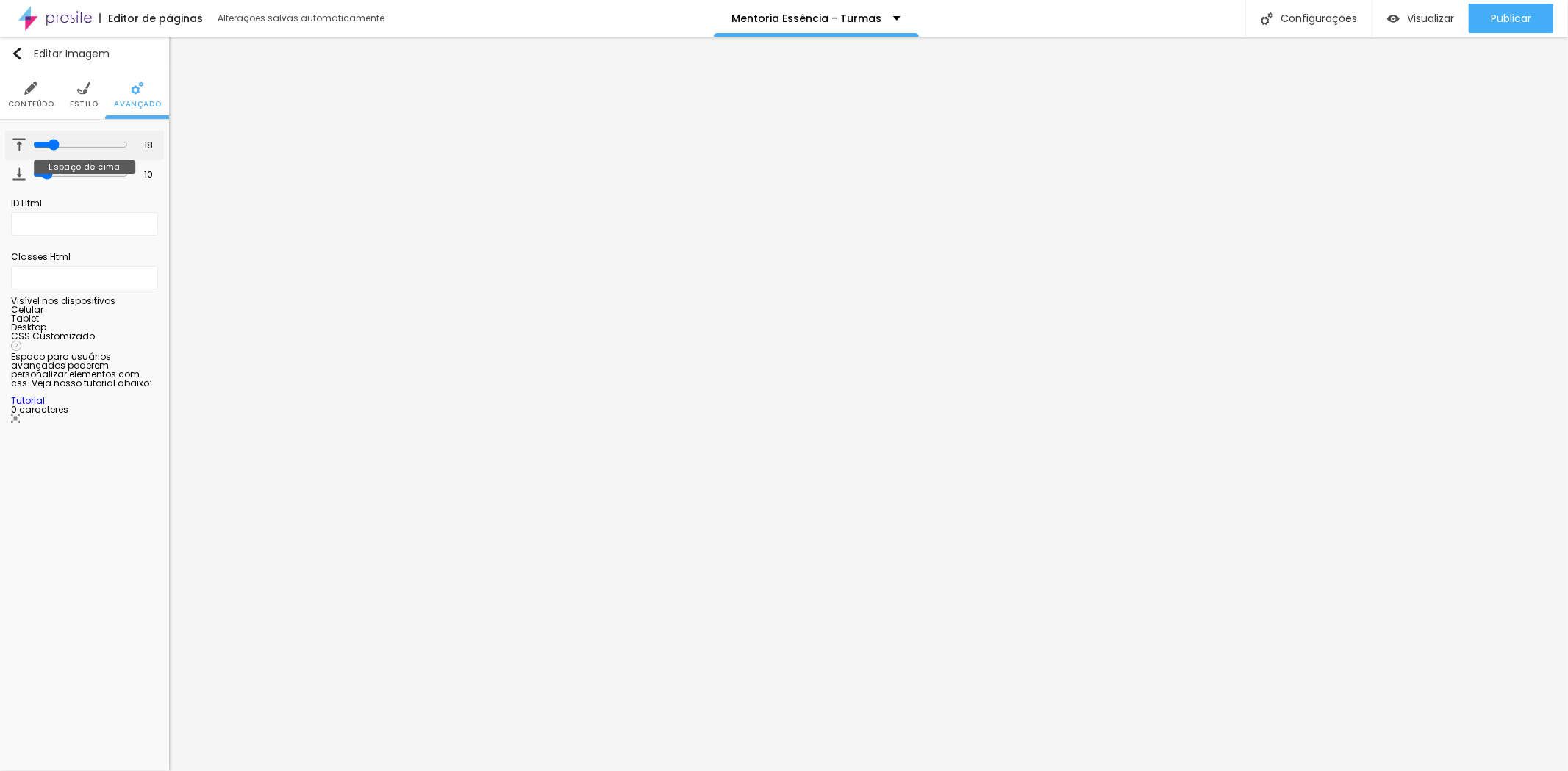
type input "17"
type input "15"
type input "17"
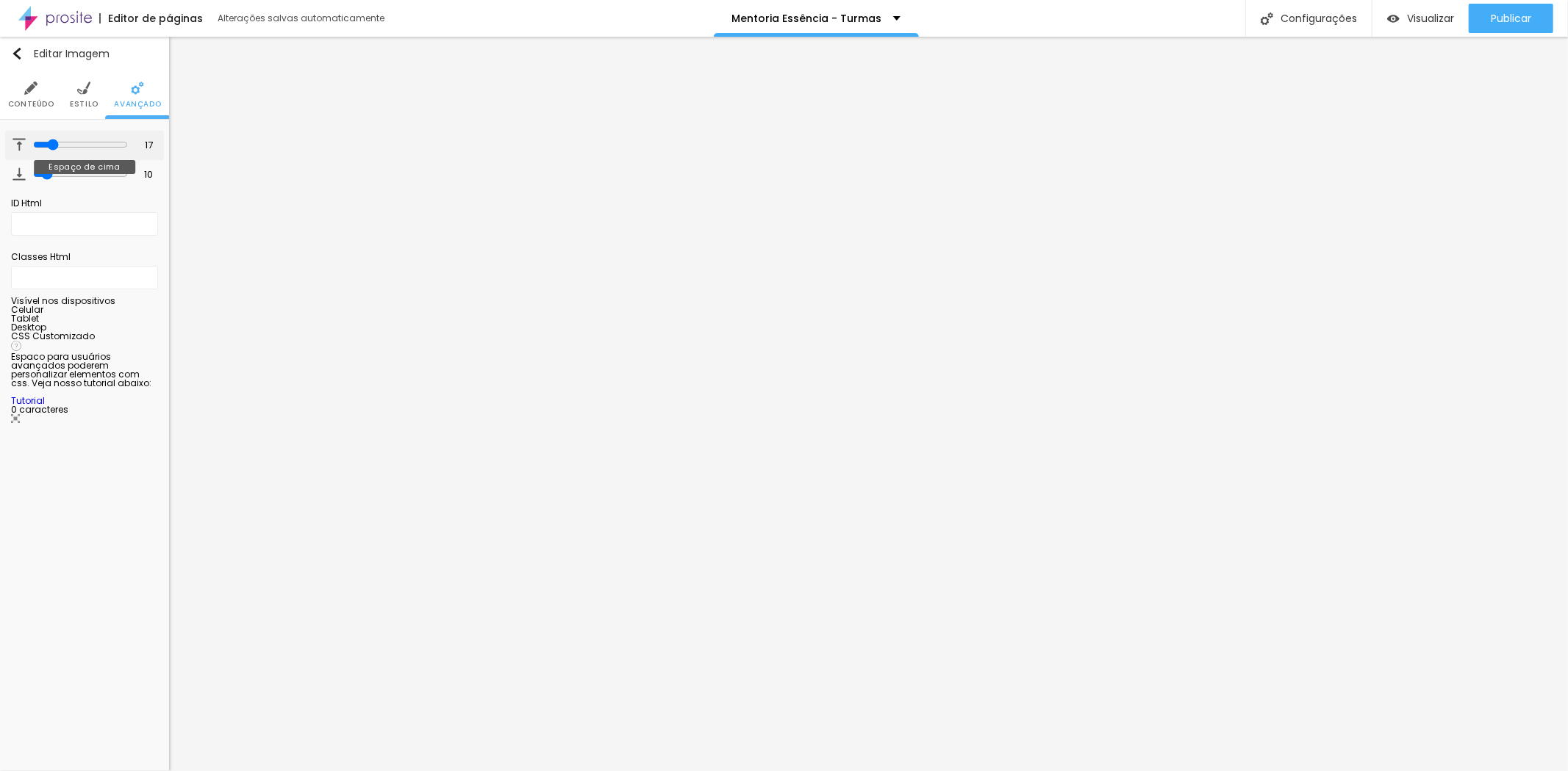
type input "18"
type input "19"
type input "20"
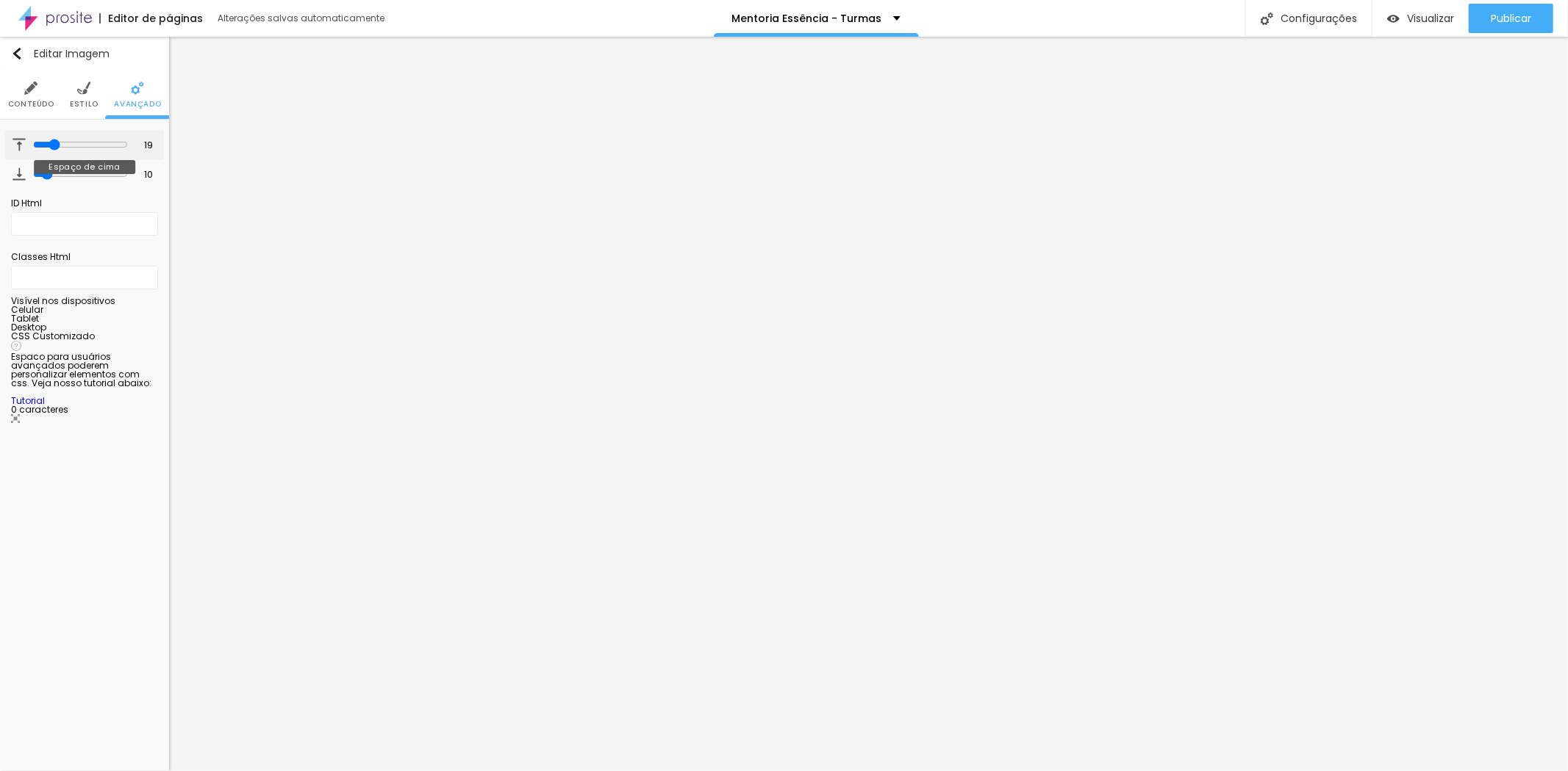
type input "20"
type input "21"
type input "22"
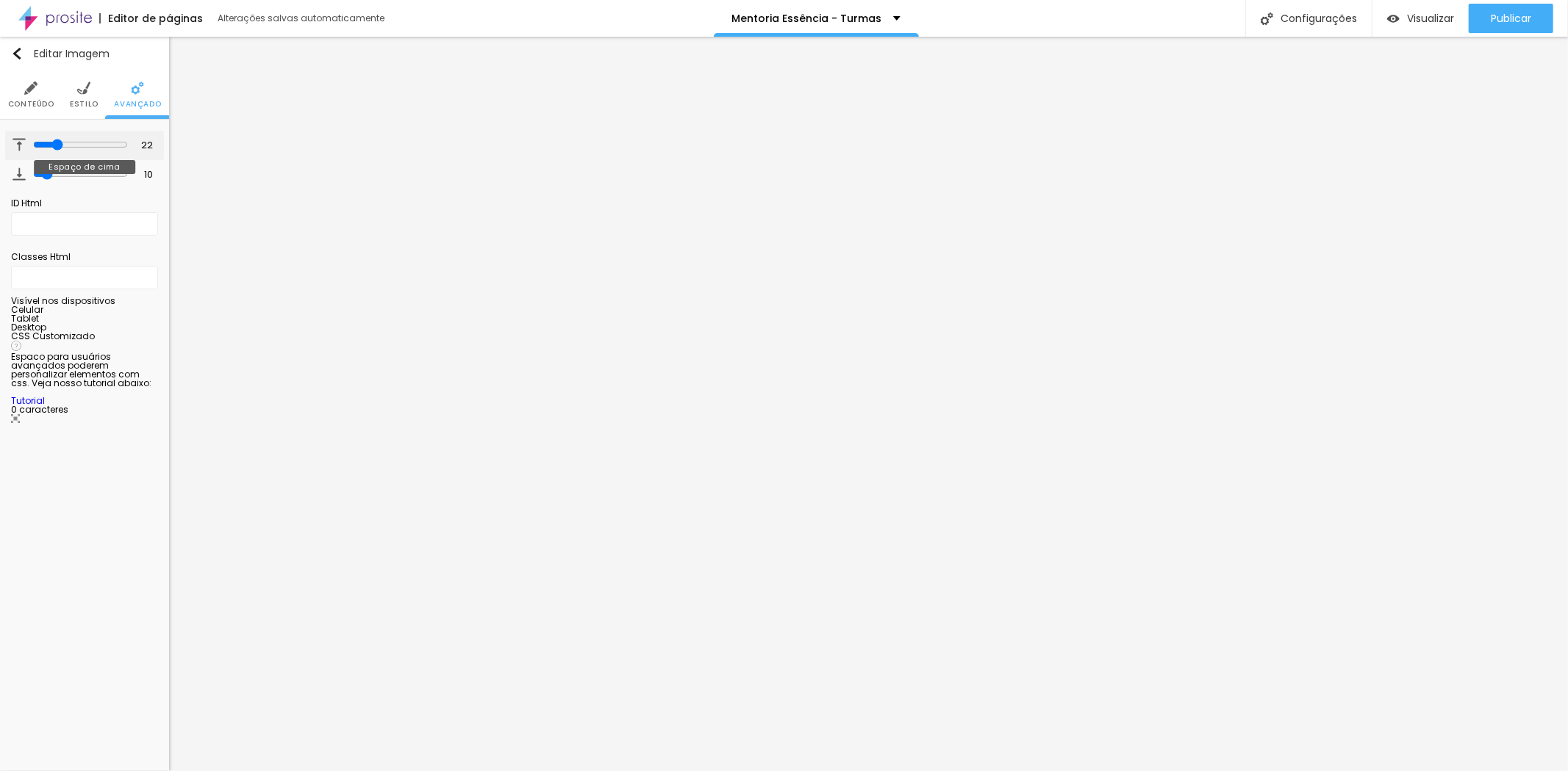
type input "23"
type input "24"
type input "25"
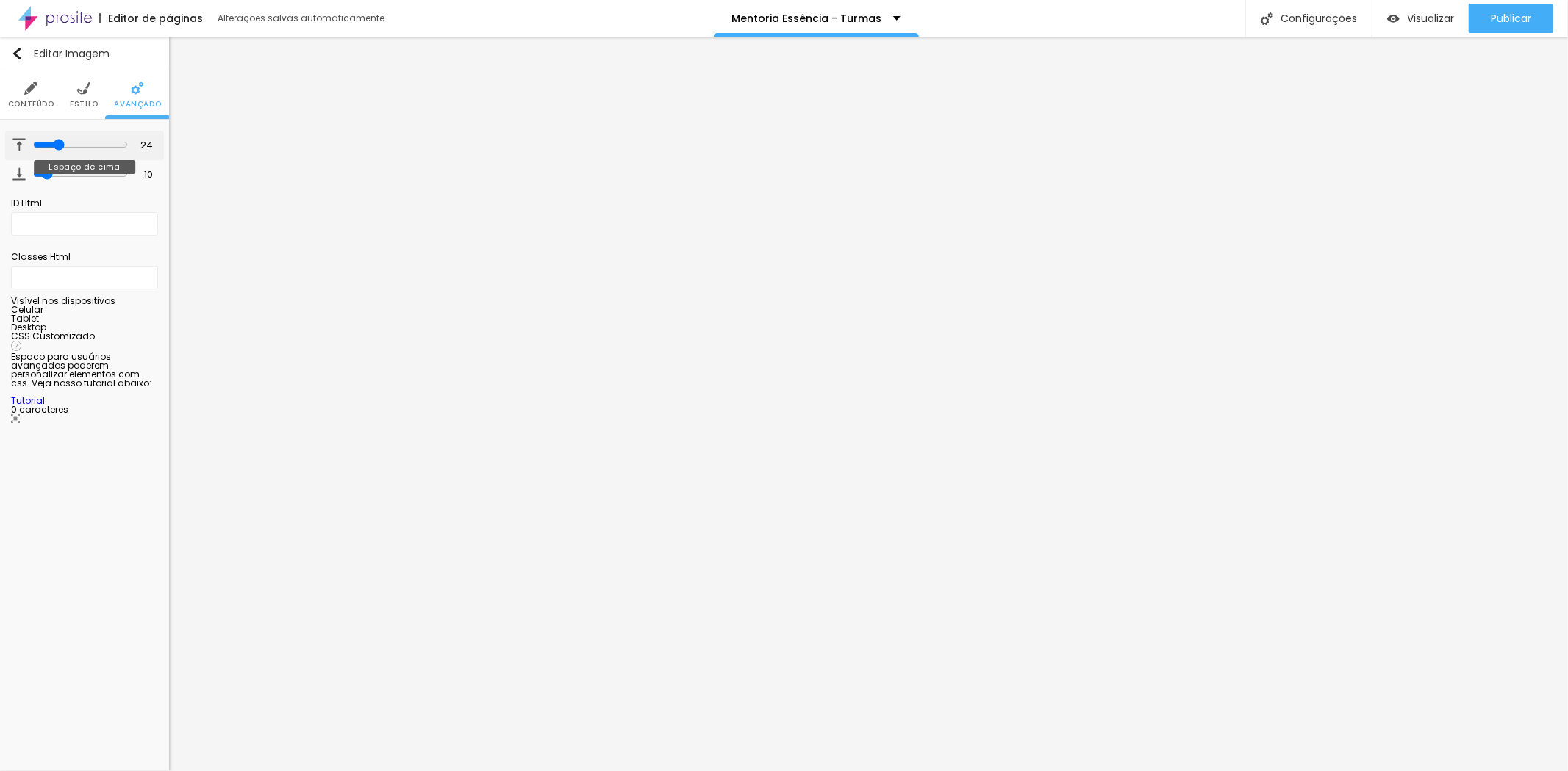
type input "25"
type input "26"
type input "27"
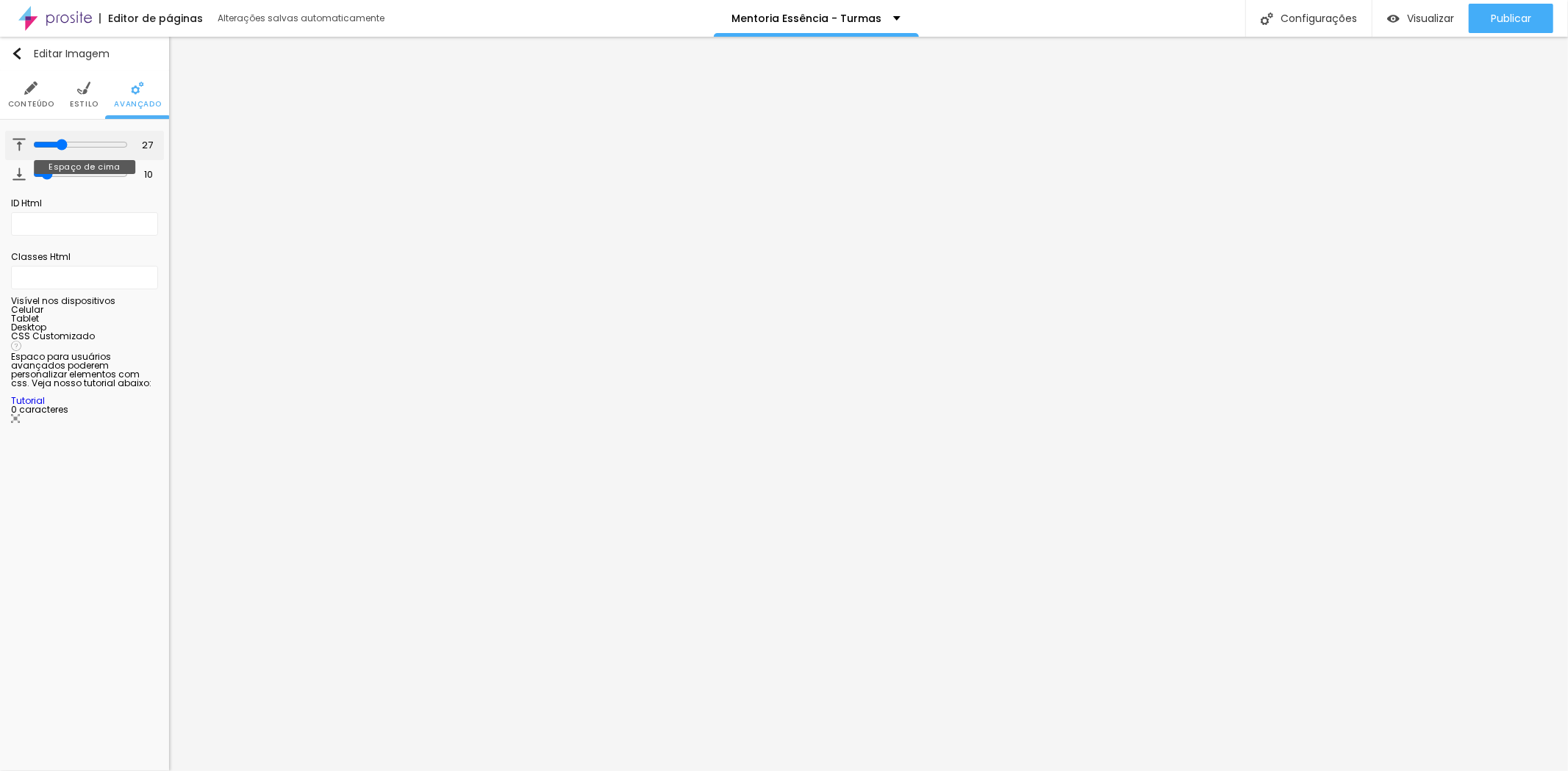
type input "34"
type input "35"
type input "34"
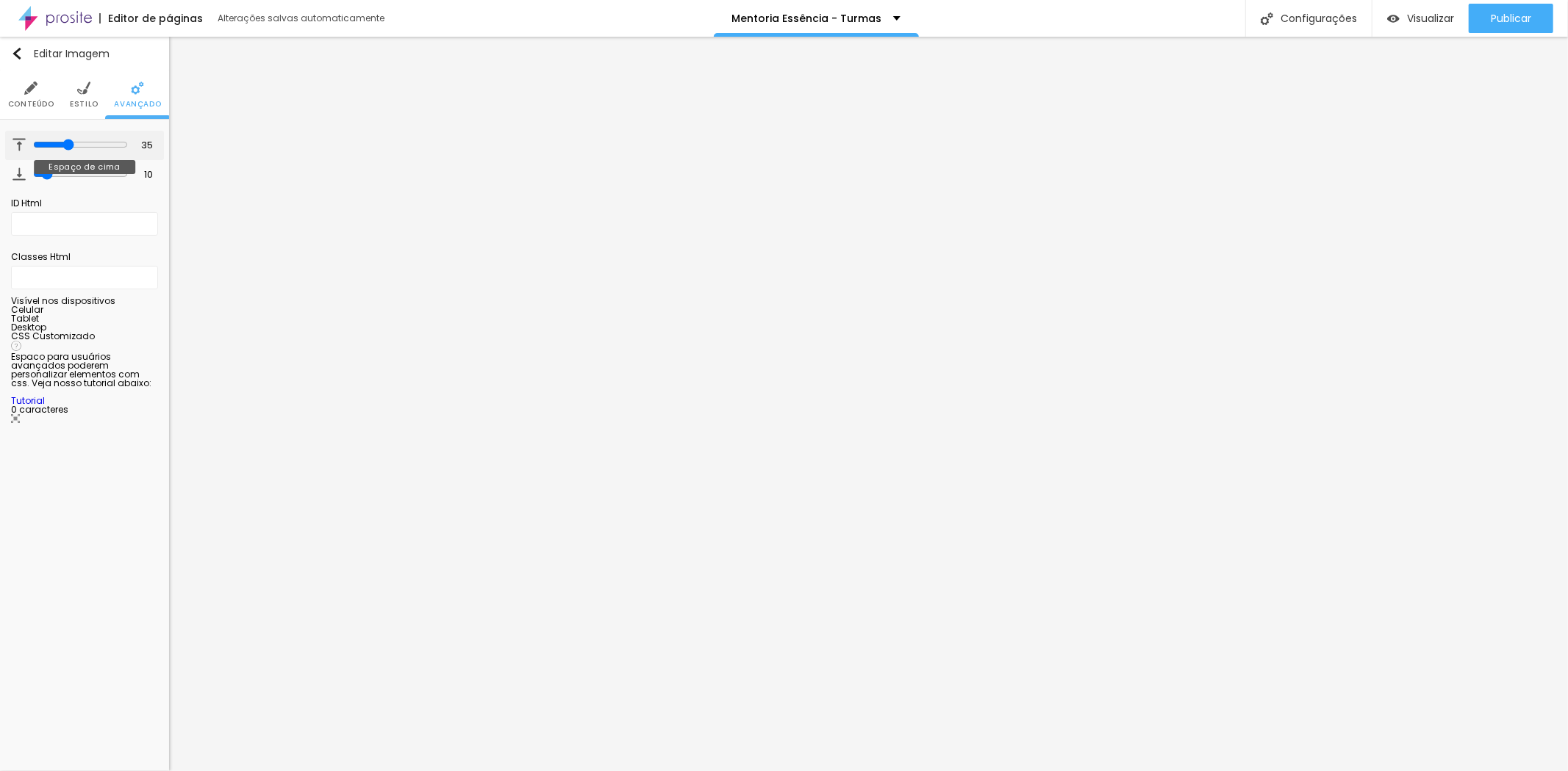
type input "34"
type input "31"
type input "28"
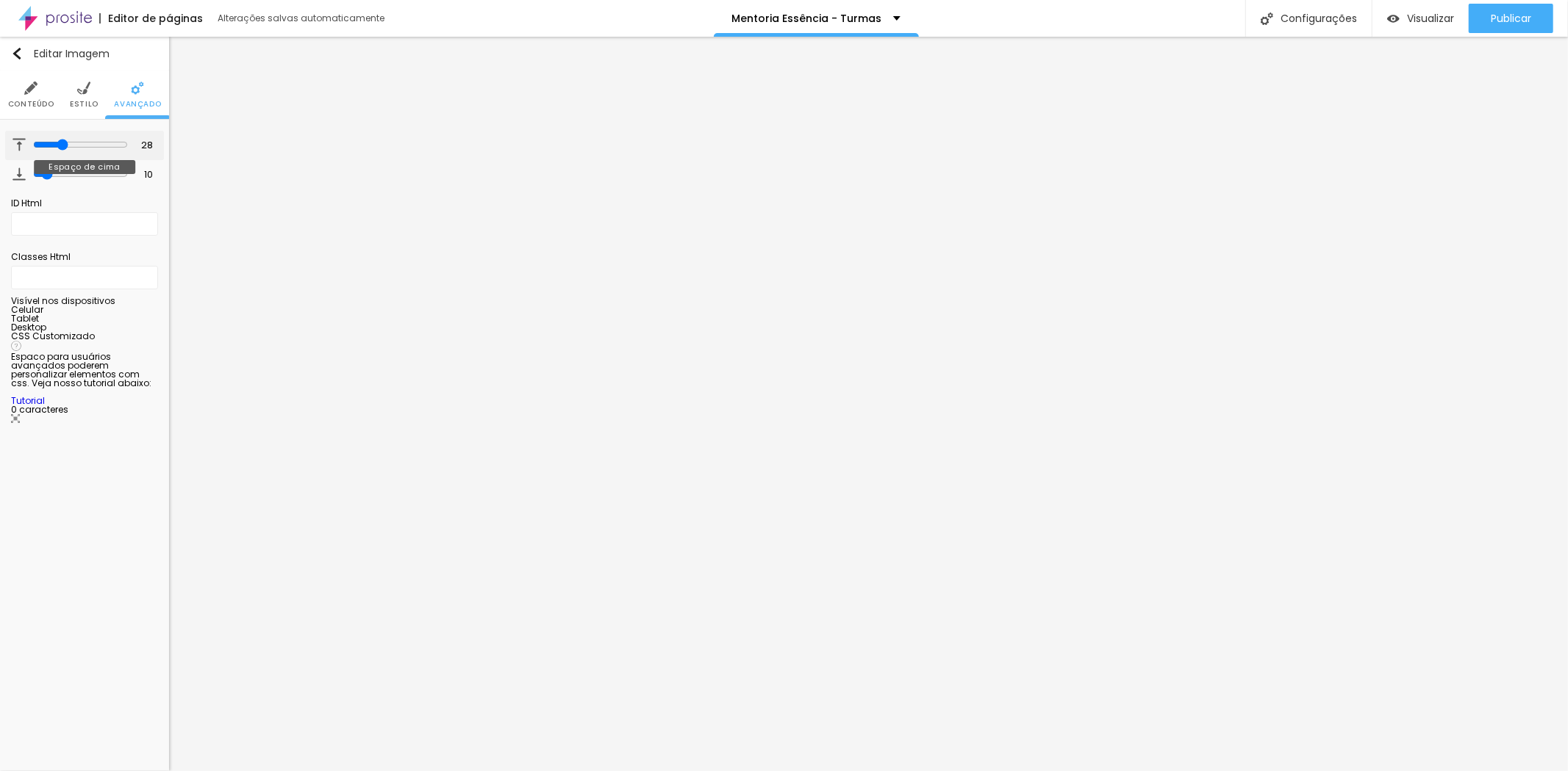
type input "26"
type input "28"
type input "33"
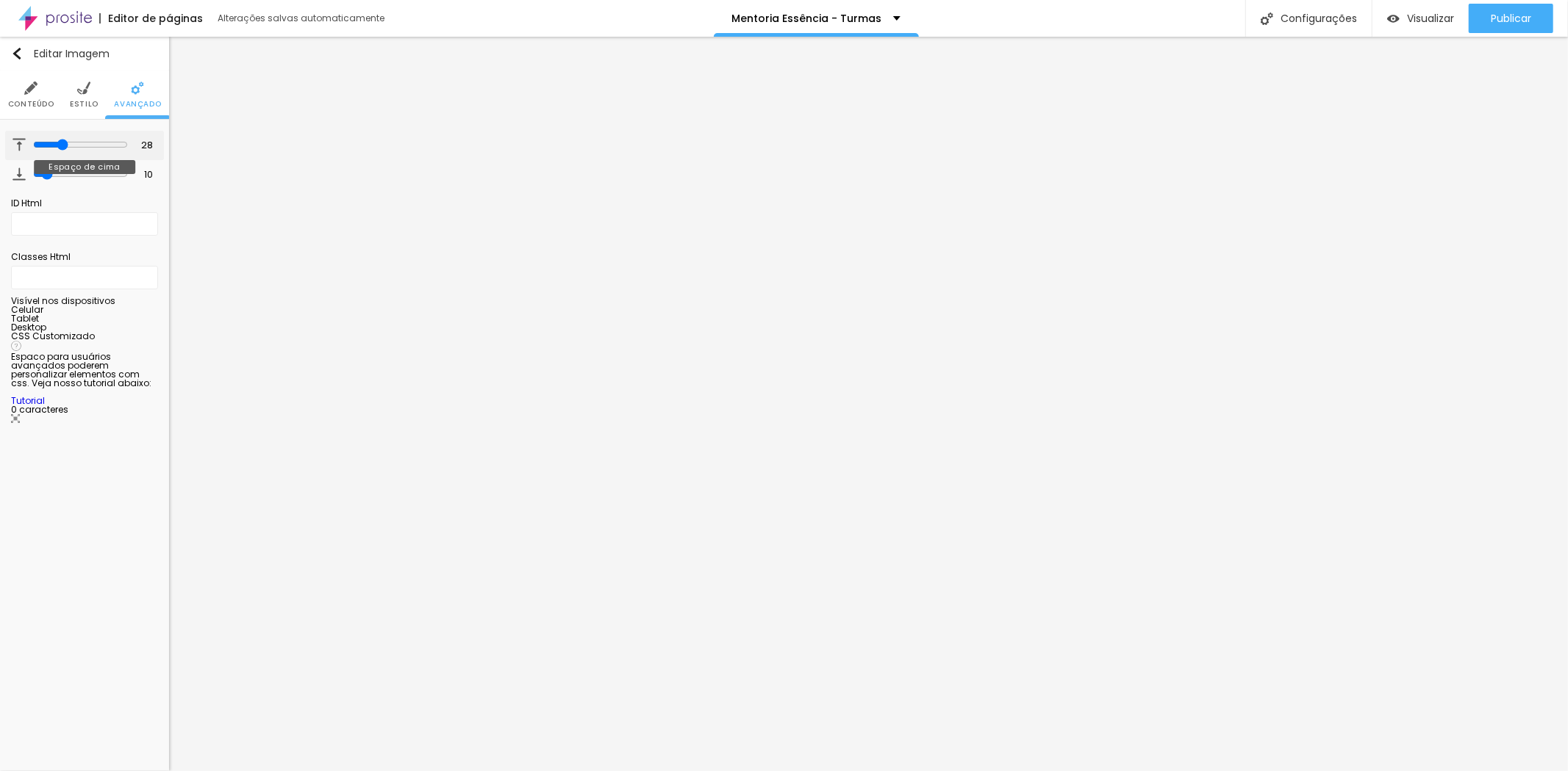
type input "33"
type input "41"
type input "43"
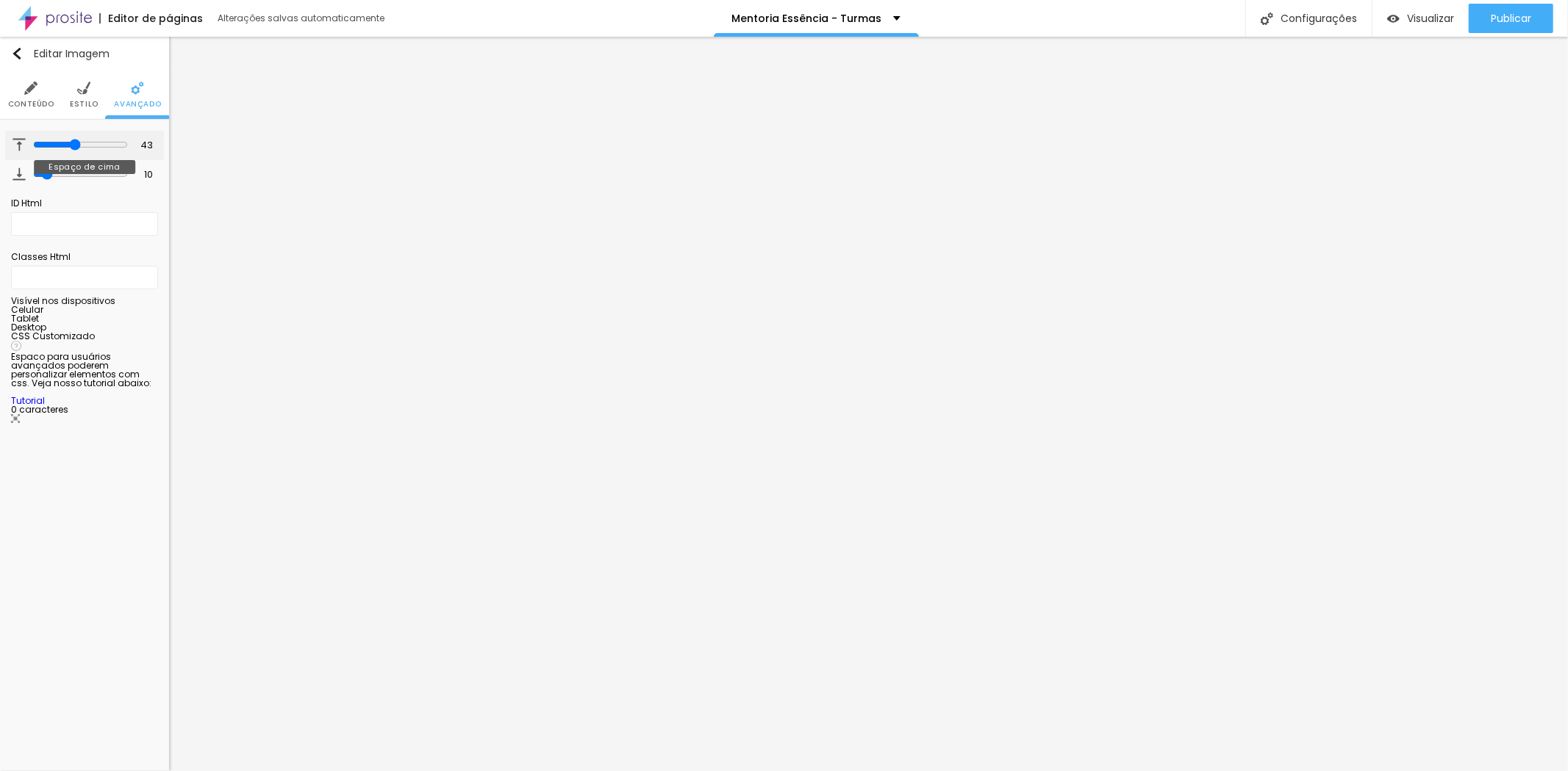
type input "45"
type input "46"
type input "47"
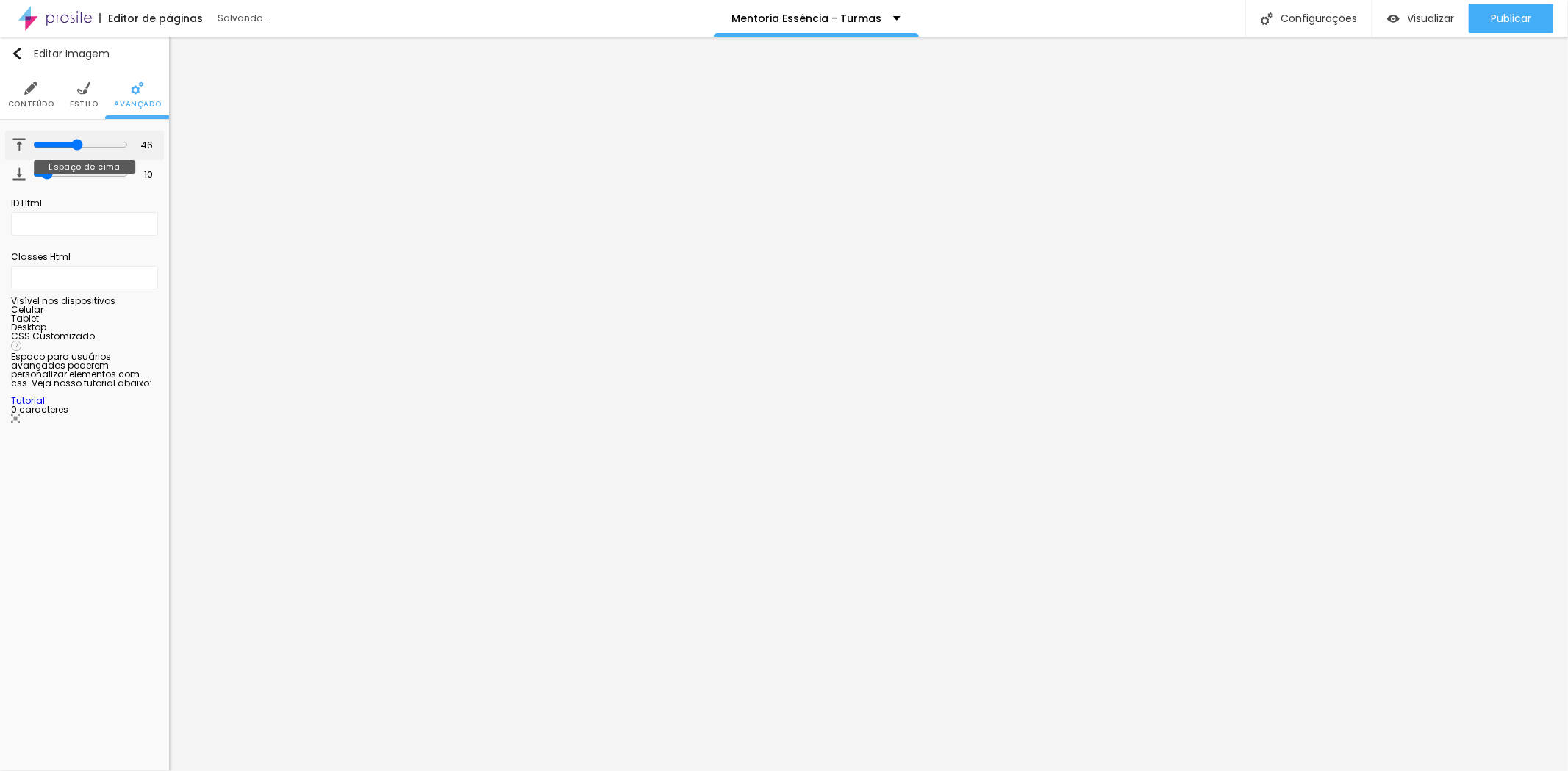
type input "47"
type input "50"
type input "51"
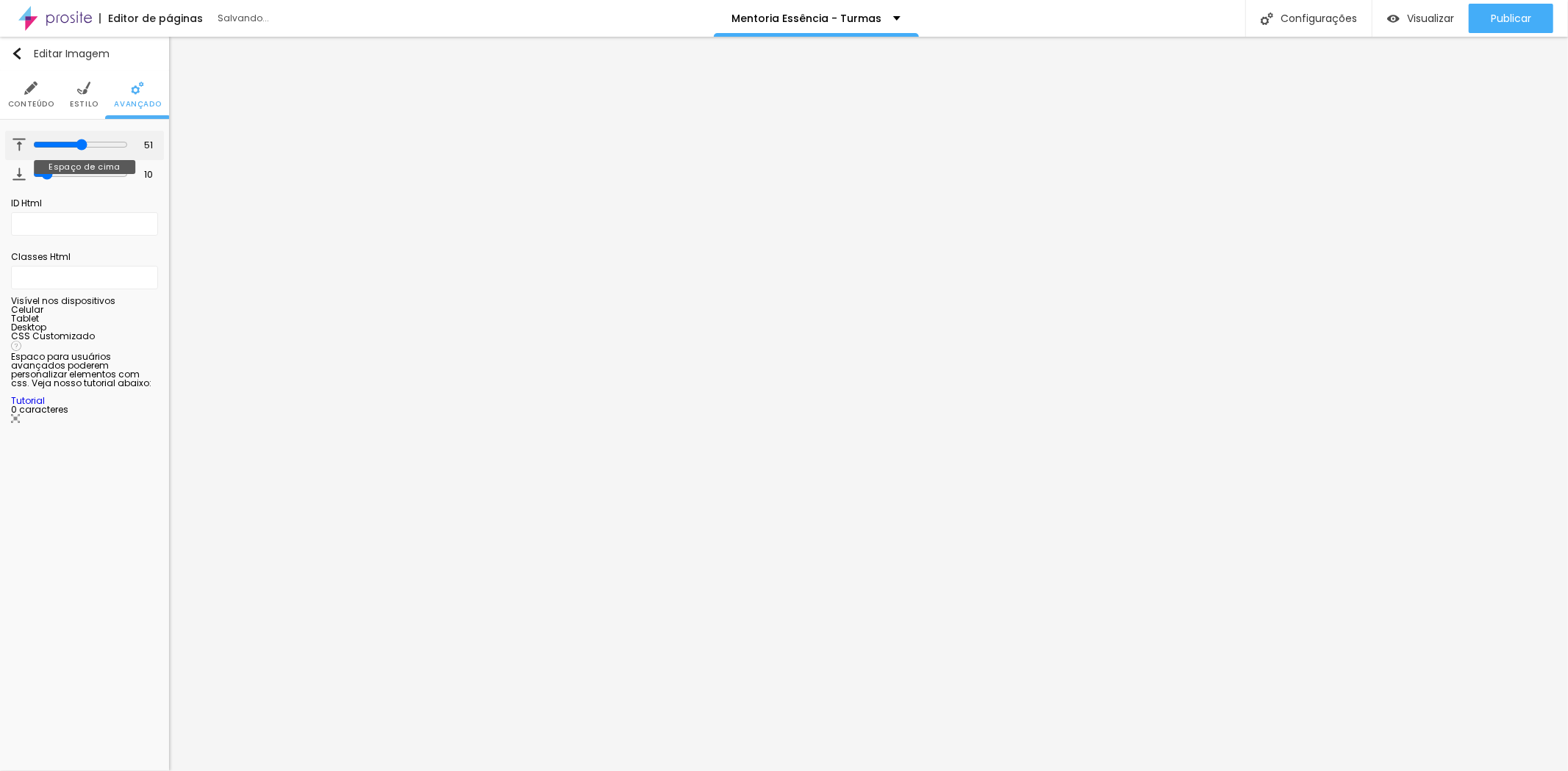
type input "53"
type input "54"
type input "56"
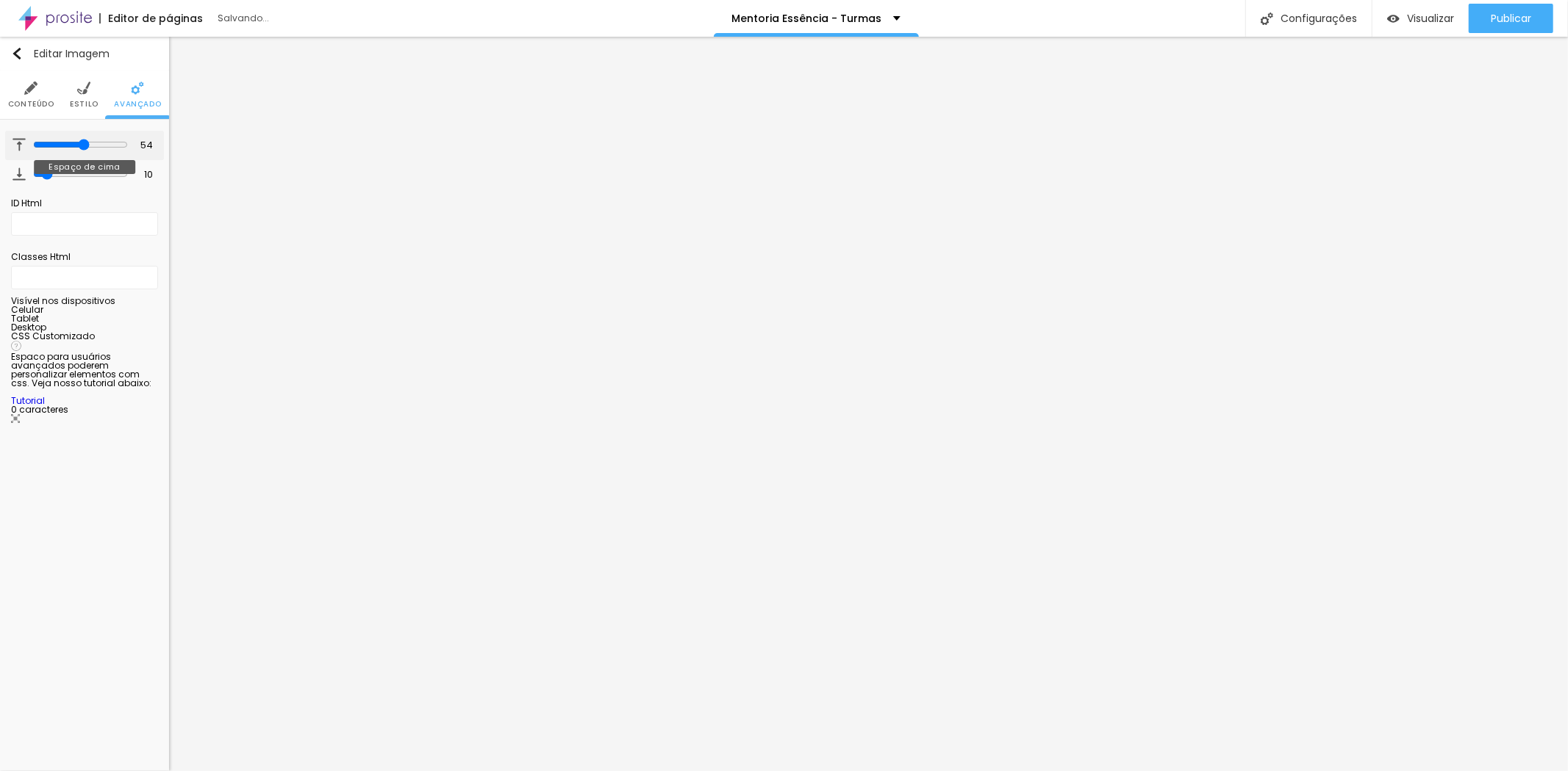
type input "56"
type input "58"
type input "57"
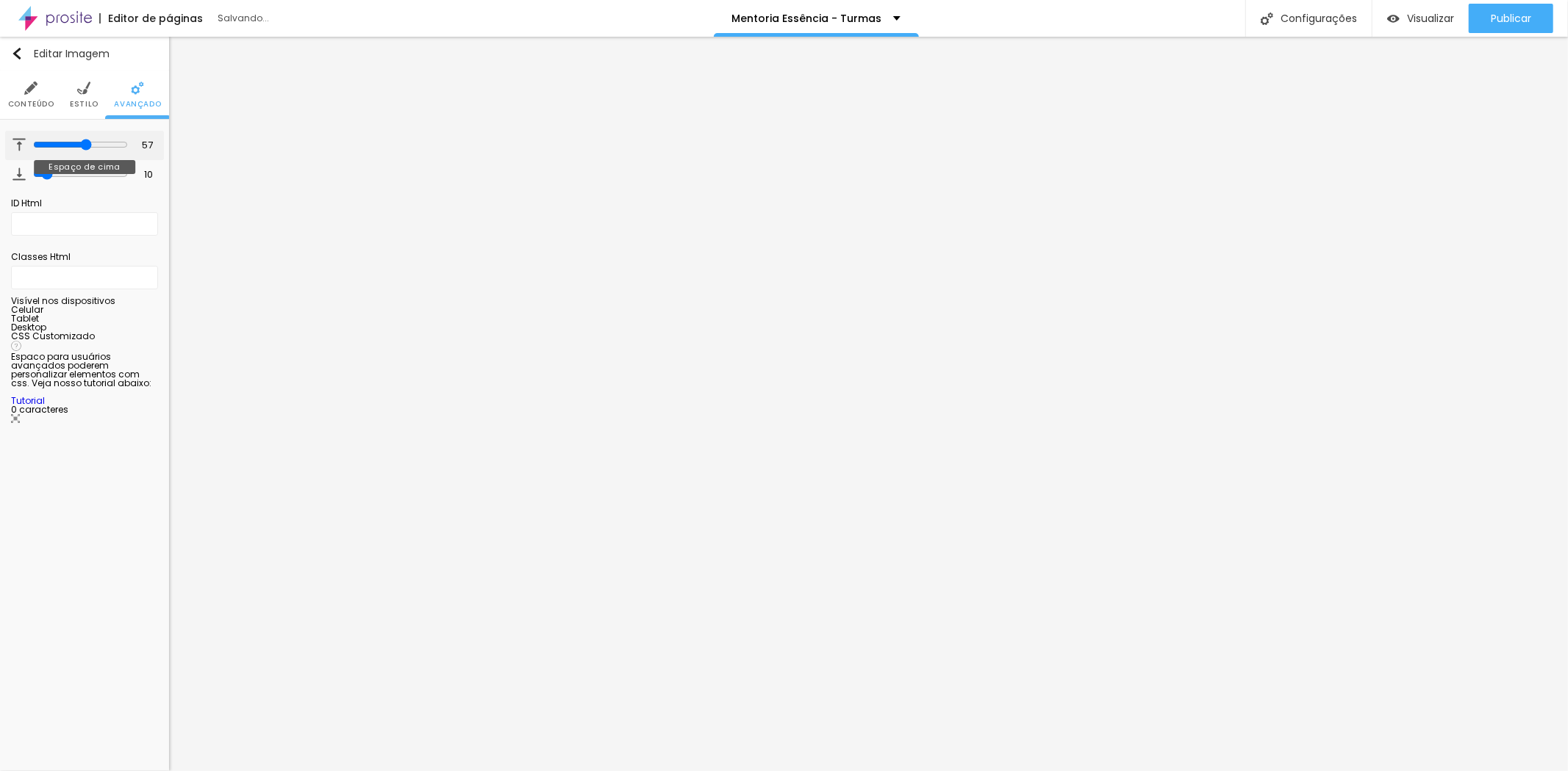
type input "51"
type input "48"
type input "47"
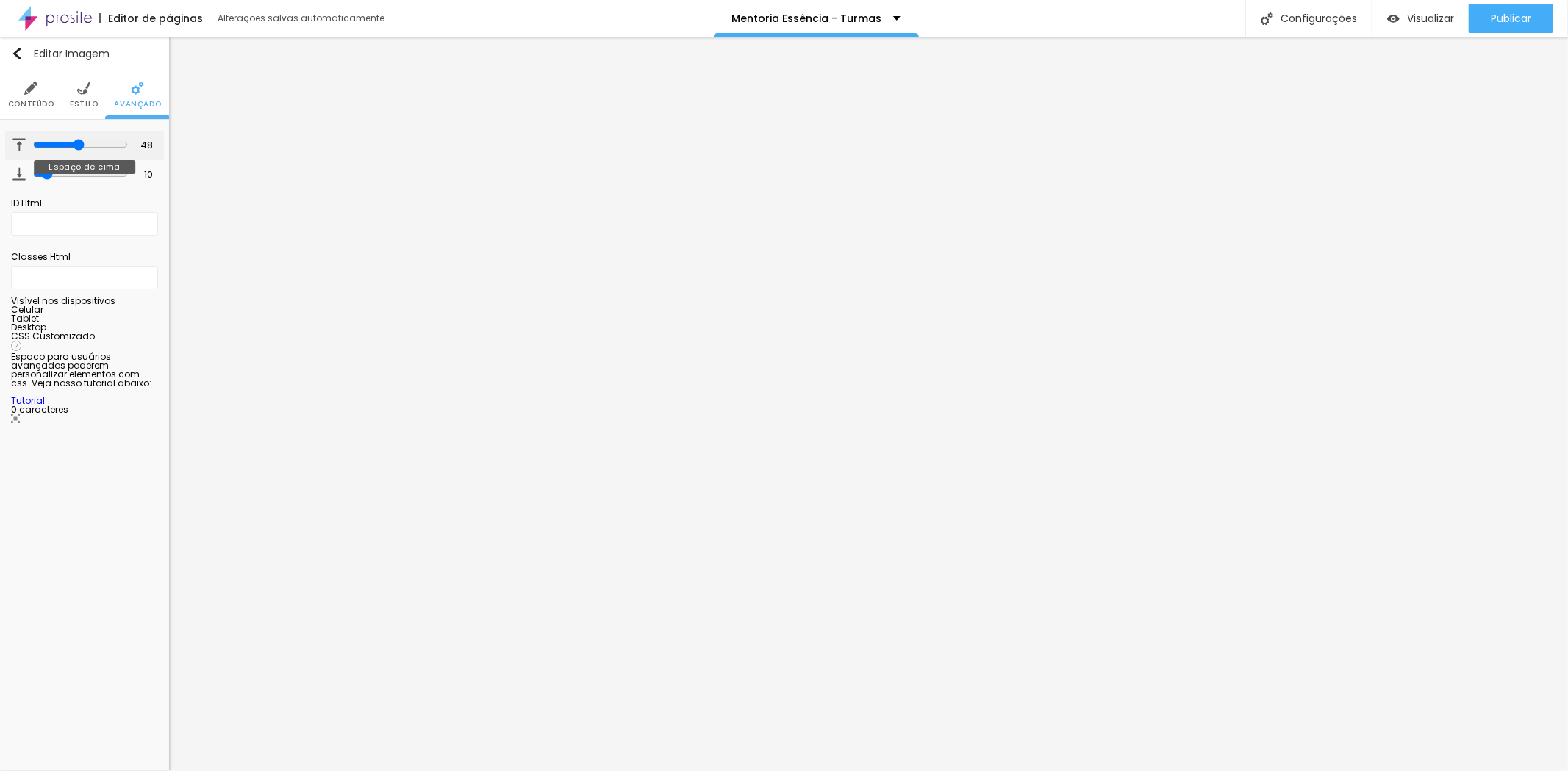
type input "47"
type input "45"
type input "43"
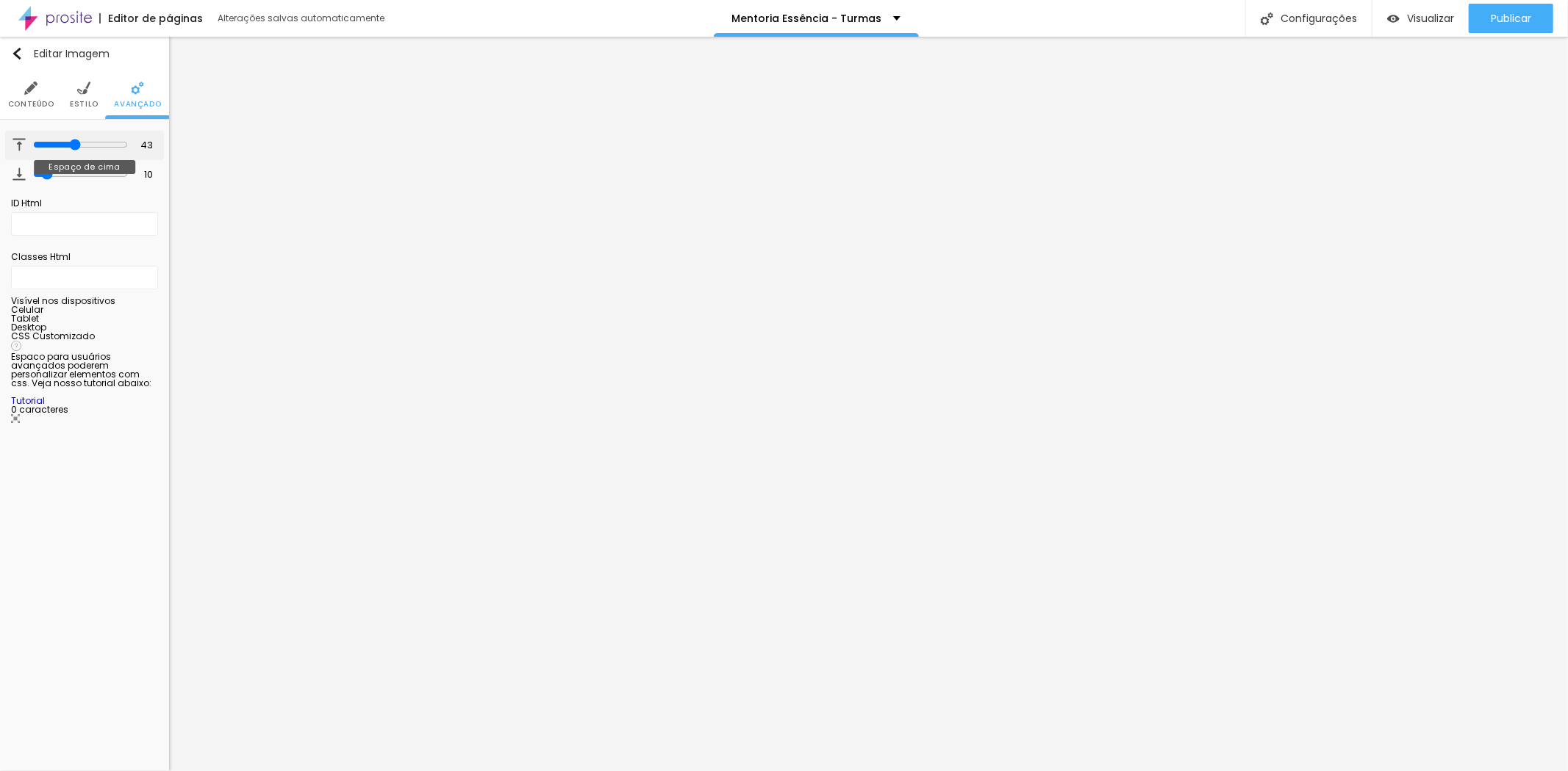
type input "42"
type input "37"
type input "36"
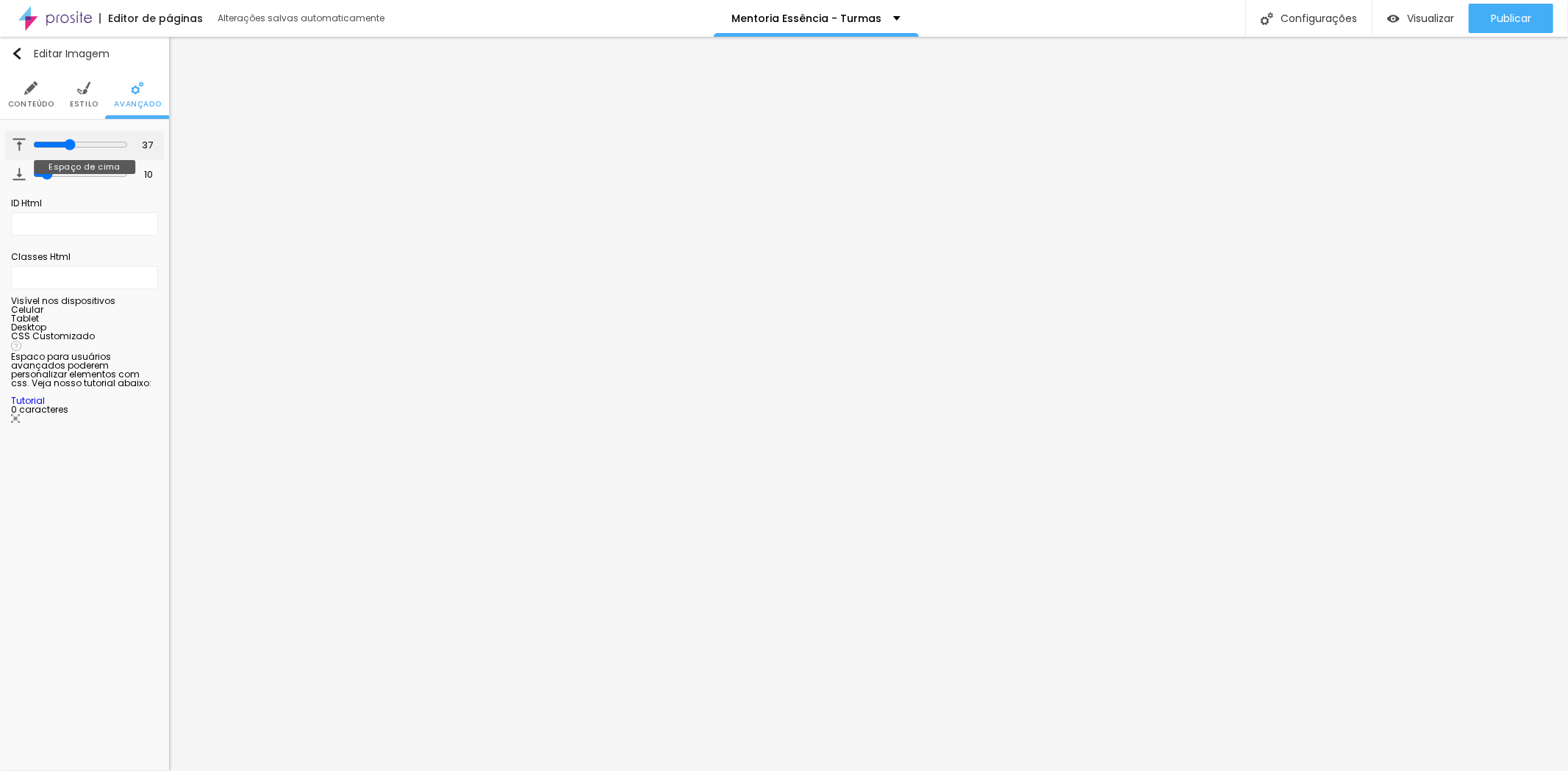
type input "36"
type input "35"
type input "34"
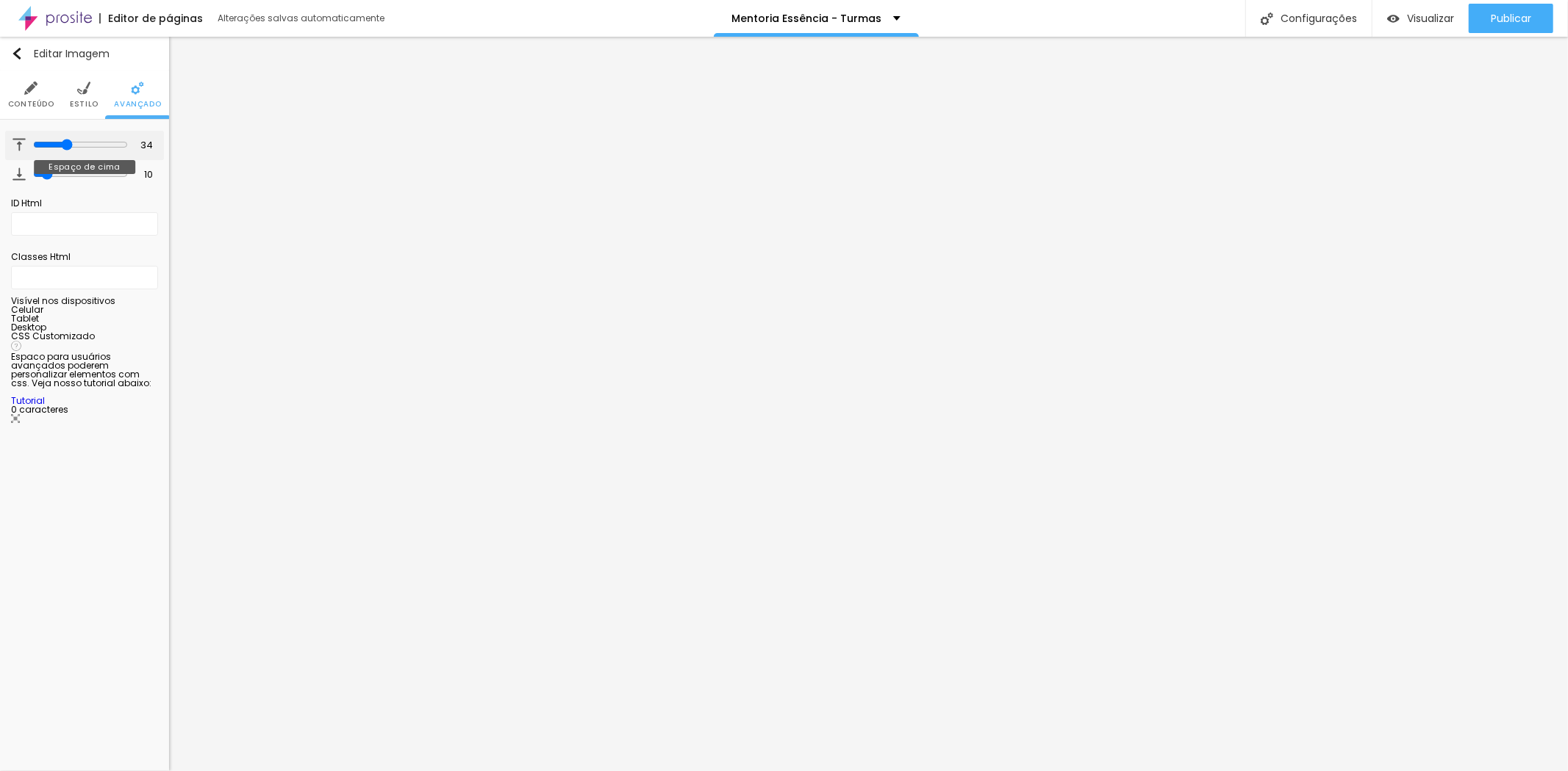
type input "36"
type input "37"
type input "38"
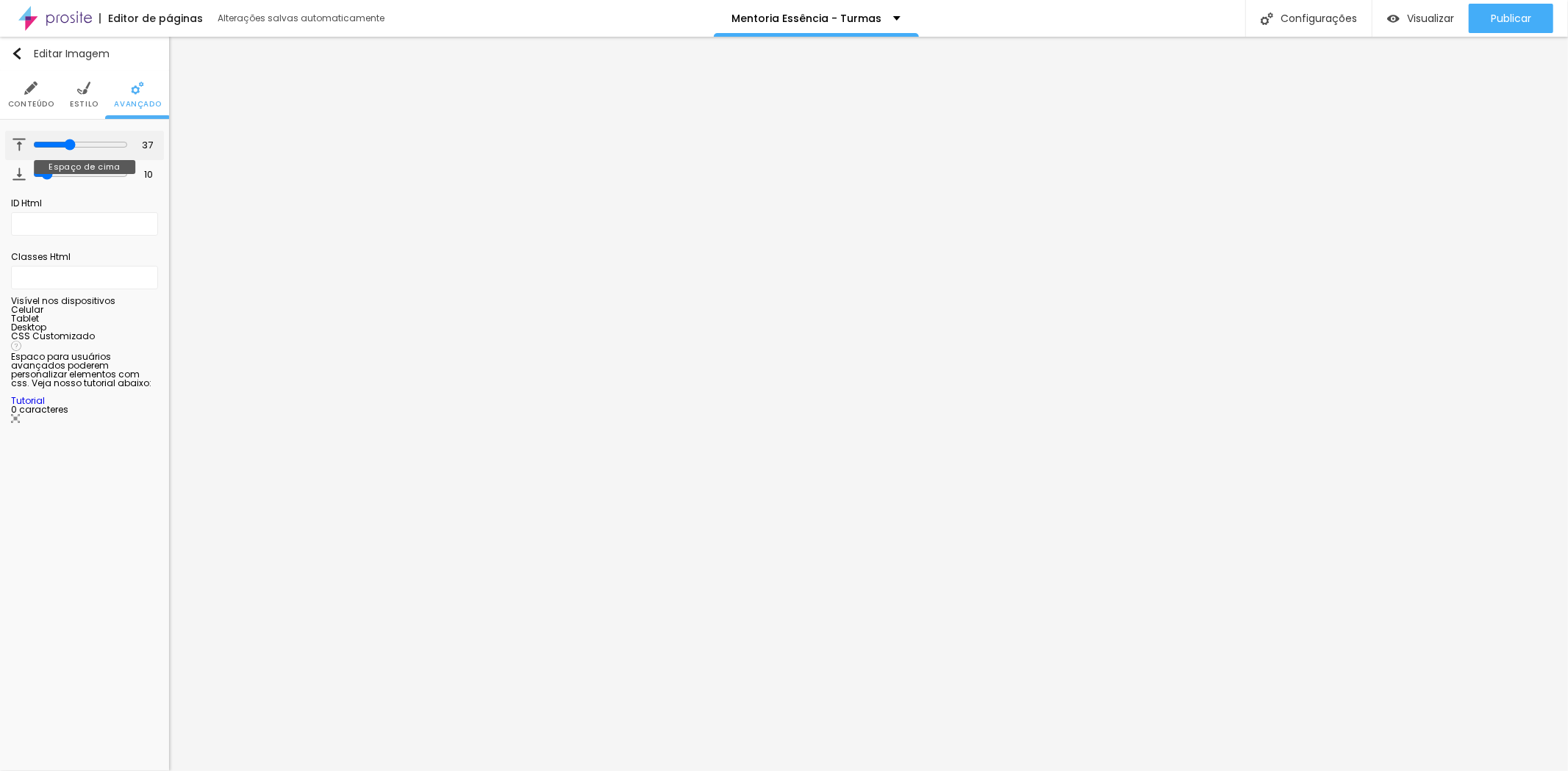
type input "38"
drag, startPoint x: 52, startPoint y: 142, endPoint x: 69, endPoint y: 145, distance: 17.3
type input "38"
click at [69, 145] on input "range" at bounding box center [80, 145] width 95 height 12
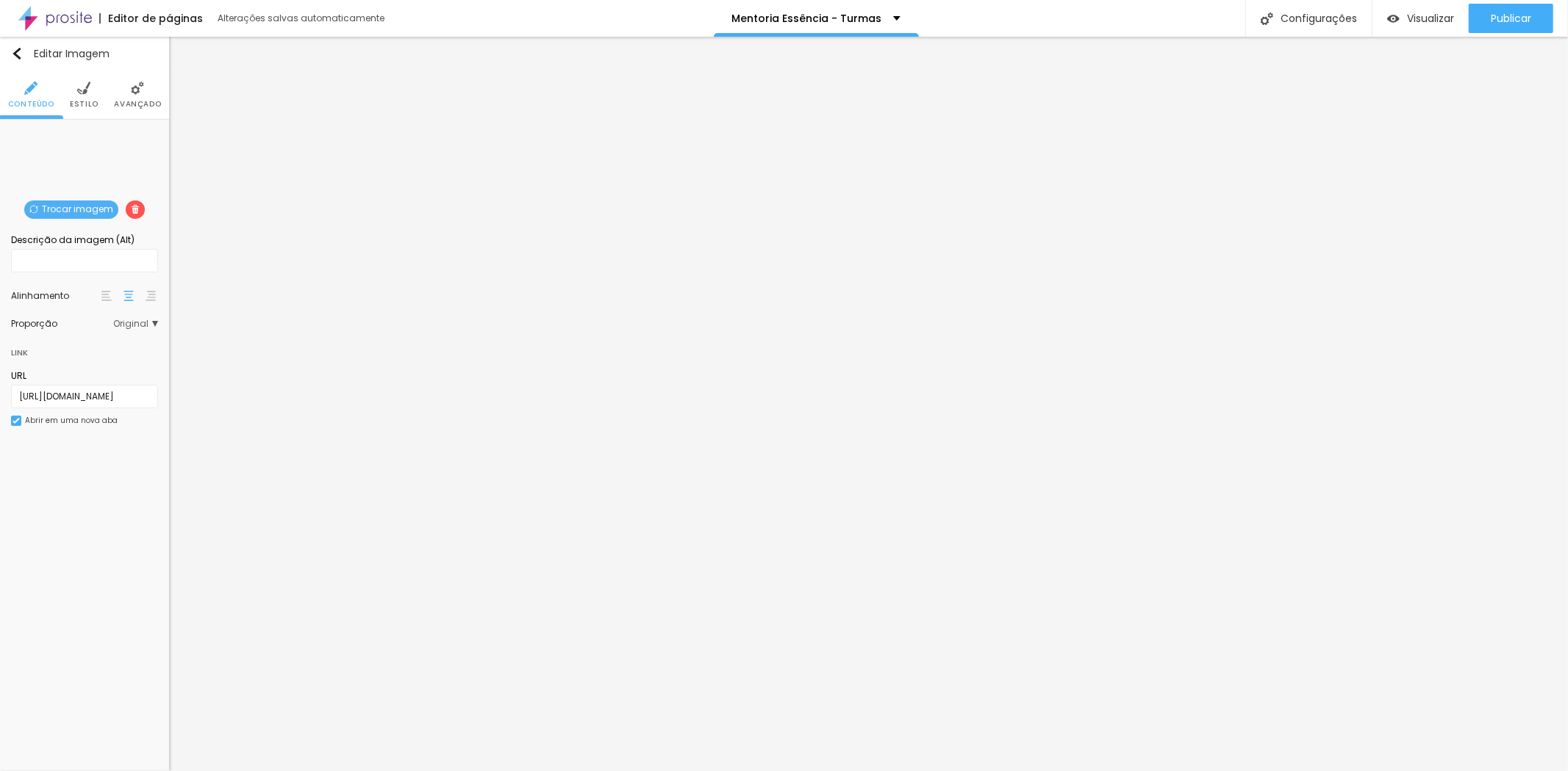
click at [87, 89] on img at bounding box center [83, 88] width 13 height 13
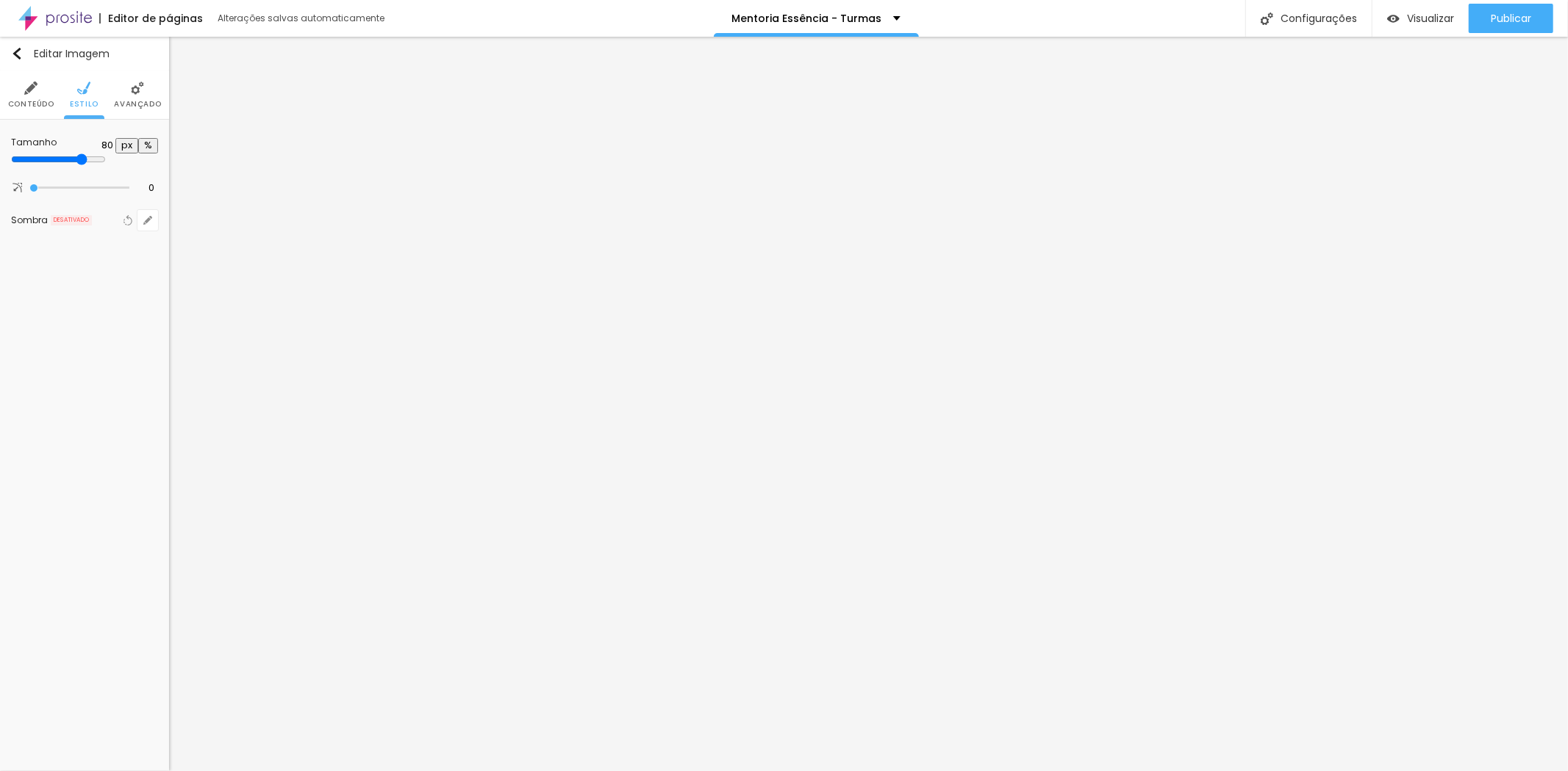
click at [137, 92] on img at bounding box center [137, 88] width 13 height 13
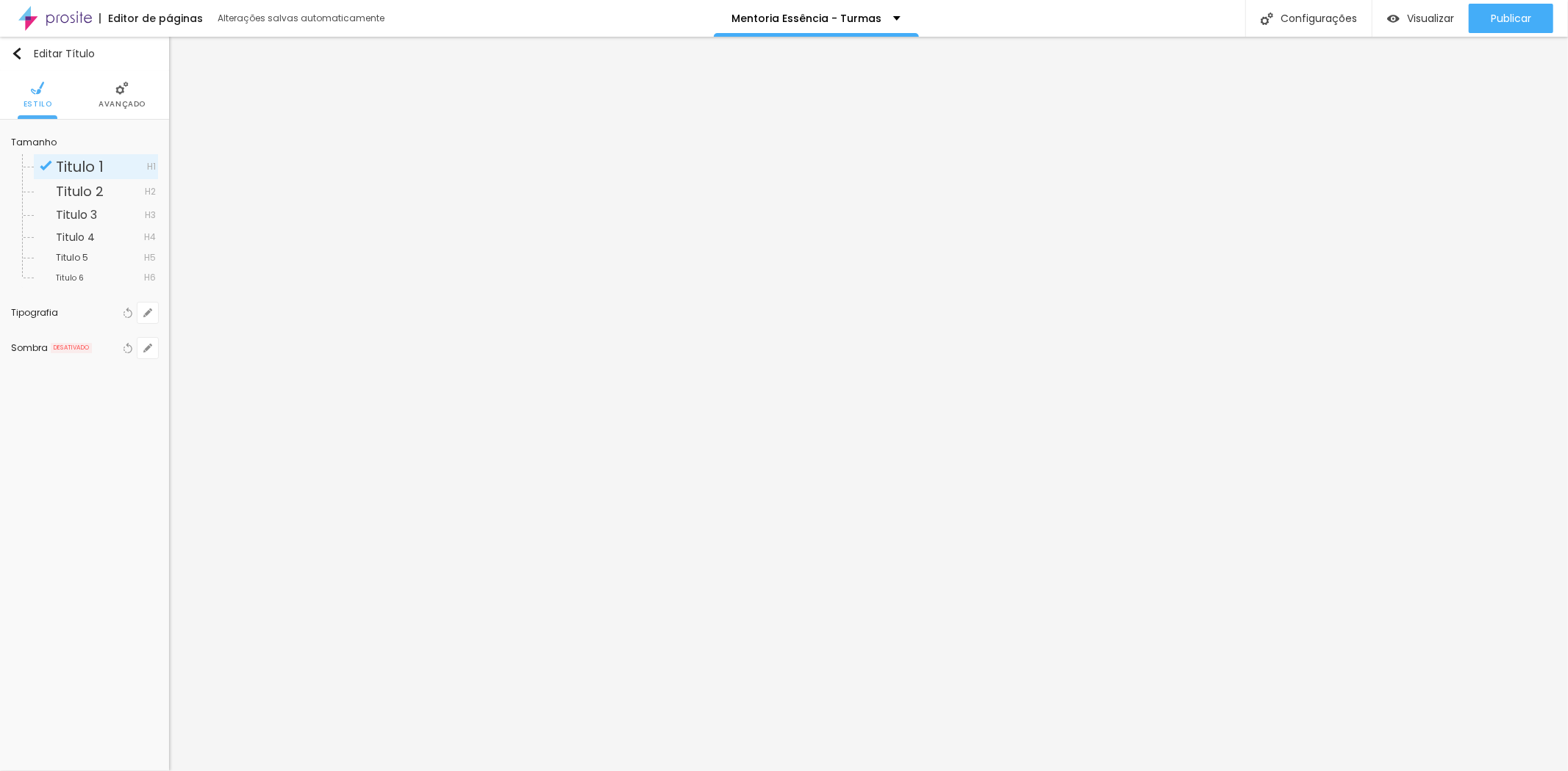
click at [104, 91] on li "Avançado" at bounding box center [122, 95] width 47 height 49
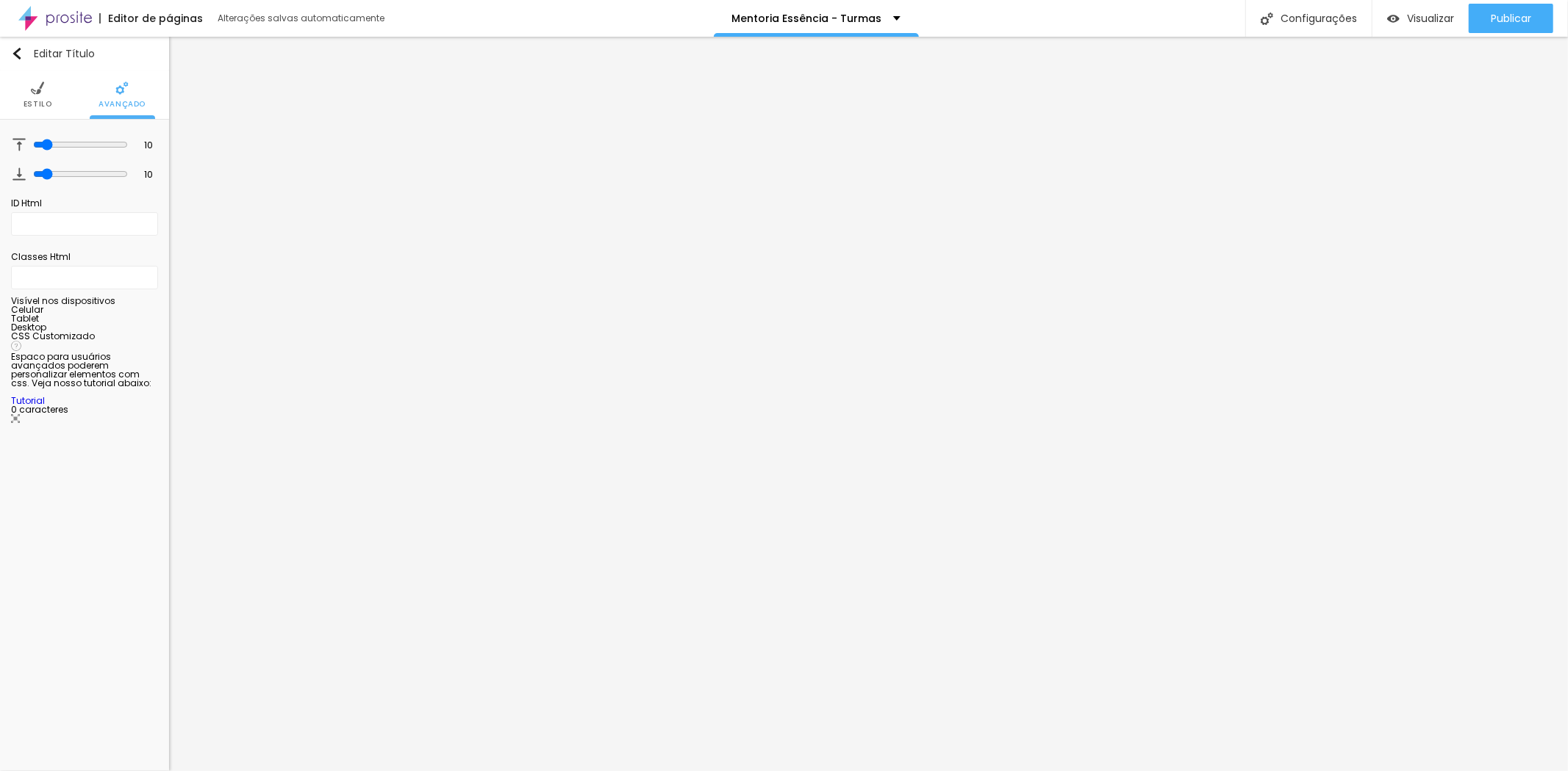
click at [31, 83] on img at bounding box center [37, 88] width 13 height 13
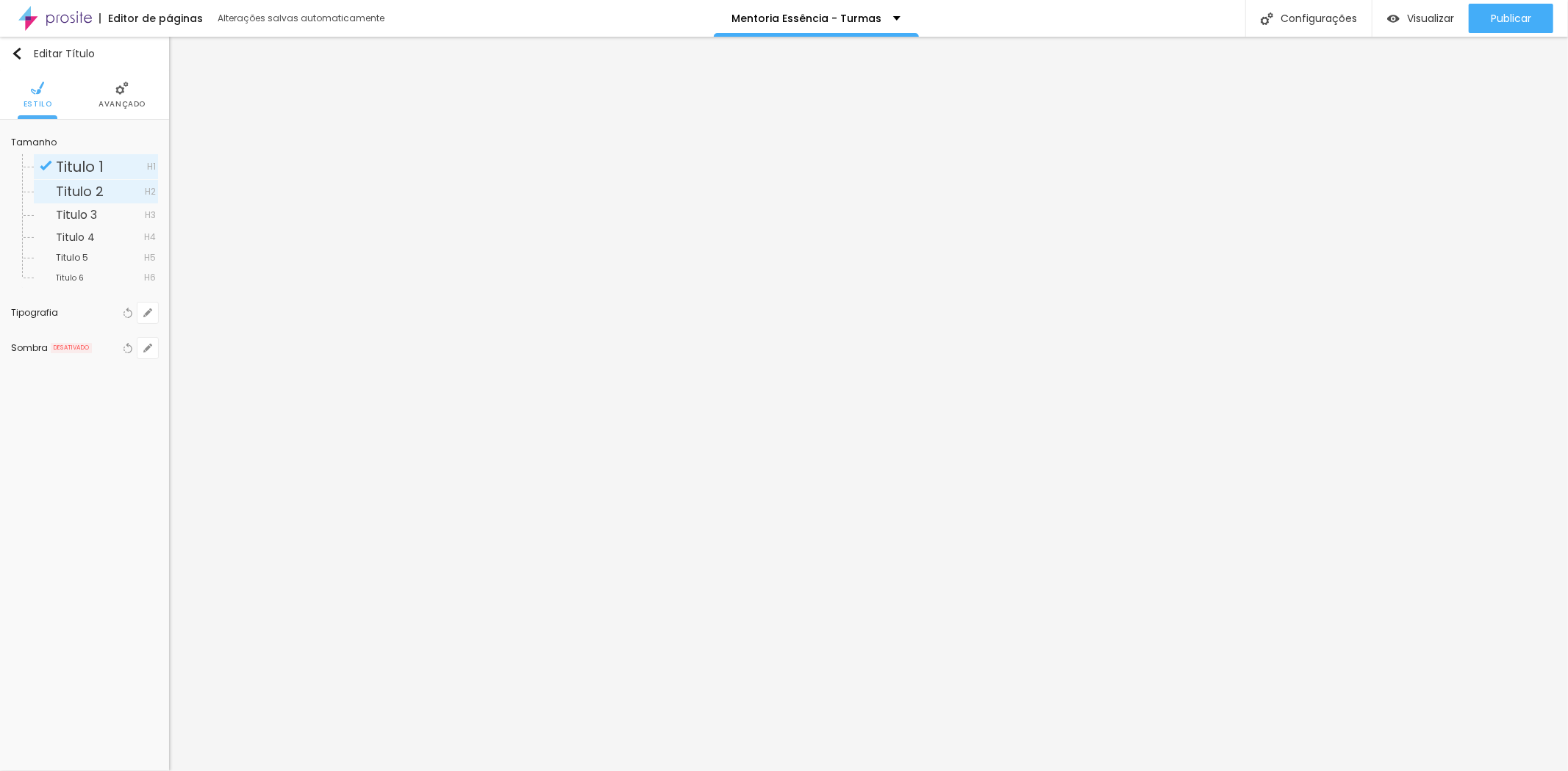
click at [90, 186] on span "Titulo 2" at bounding box center [79, 191] width 48 height 18
click at [147, 315] on icon "button" at bounding box center [148, 312] width 6 height 6
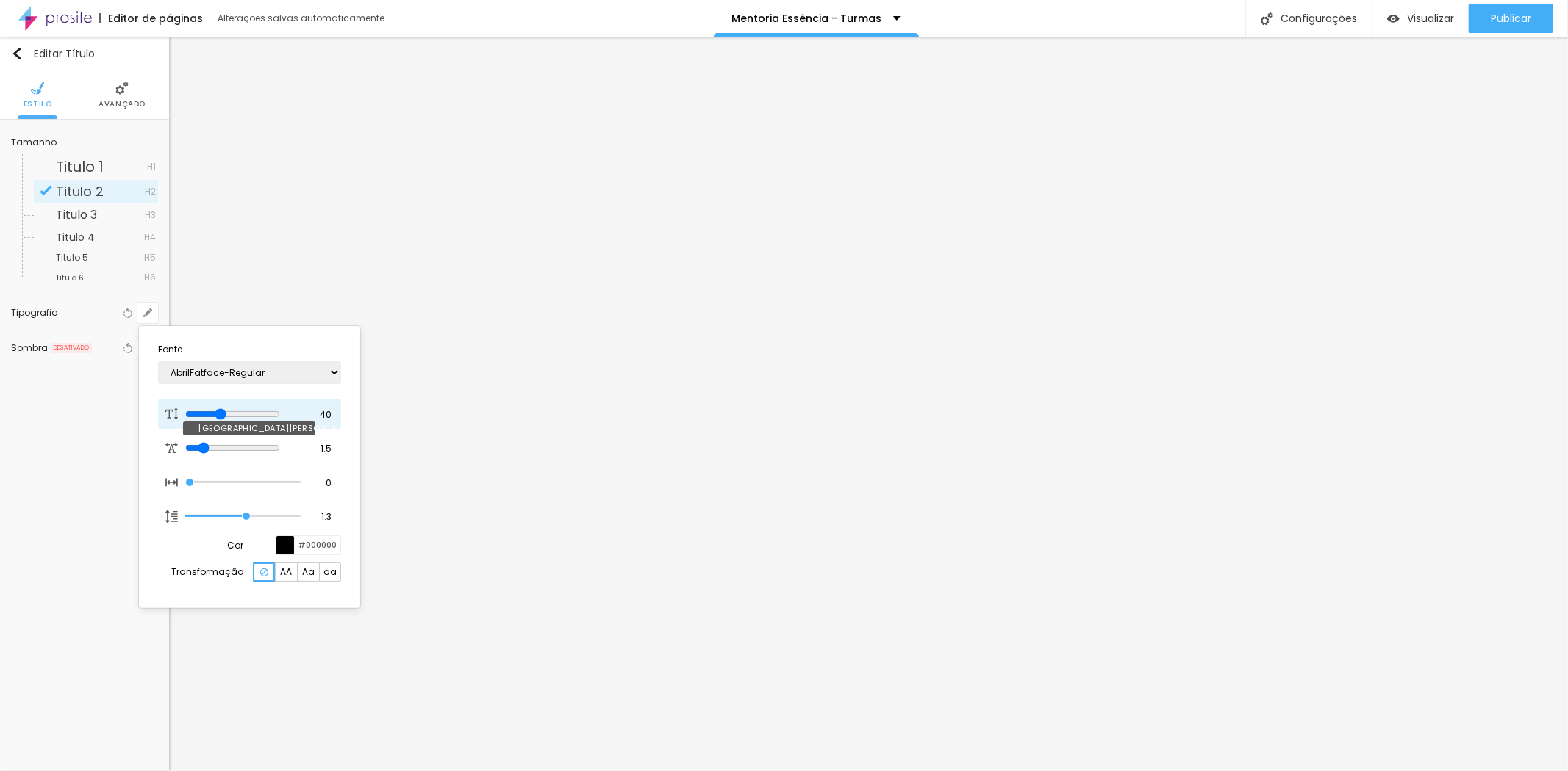
type input "38"
type input "37"
type input "36"
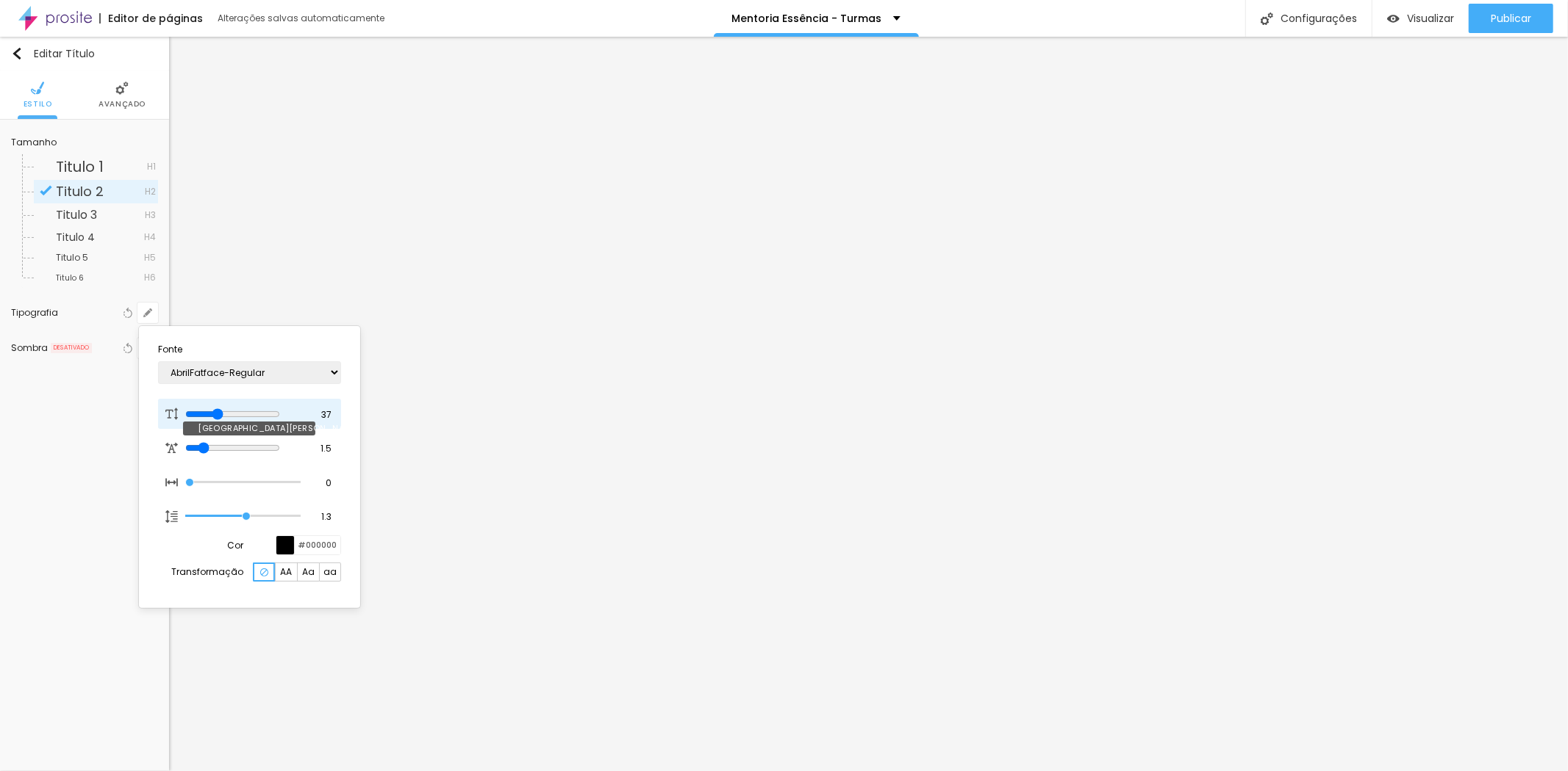
type input "36"
type input "37"
type input "38"
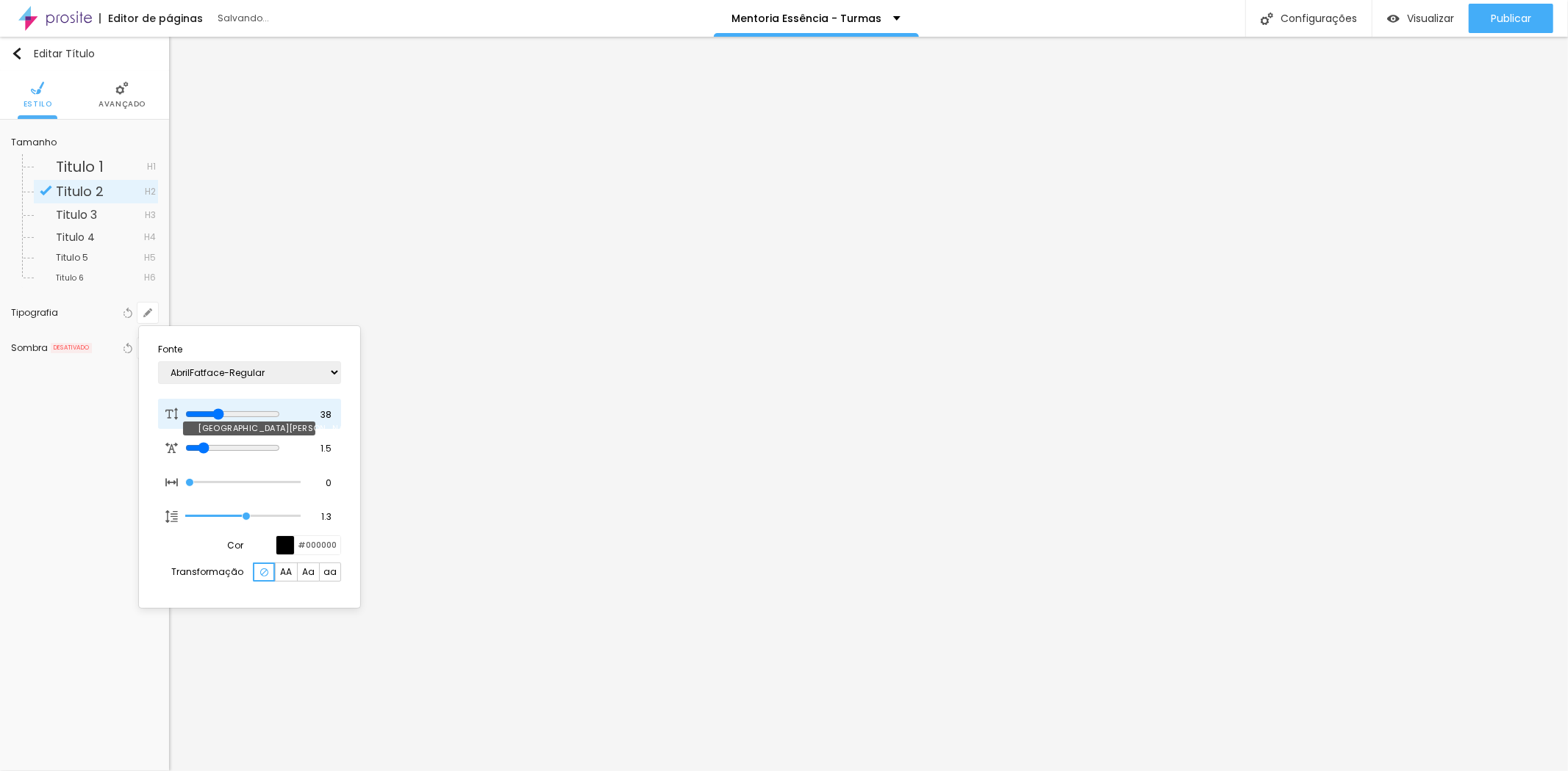
type input "37"
type input "36"
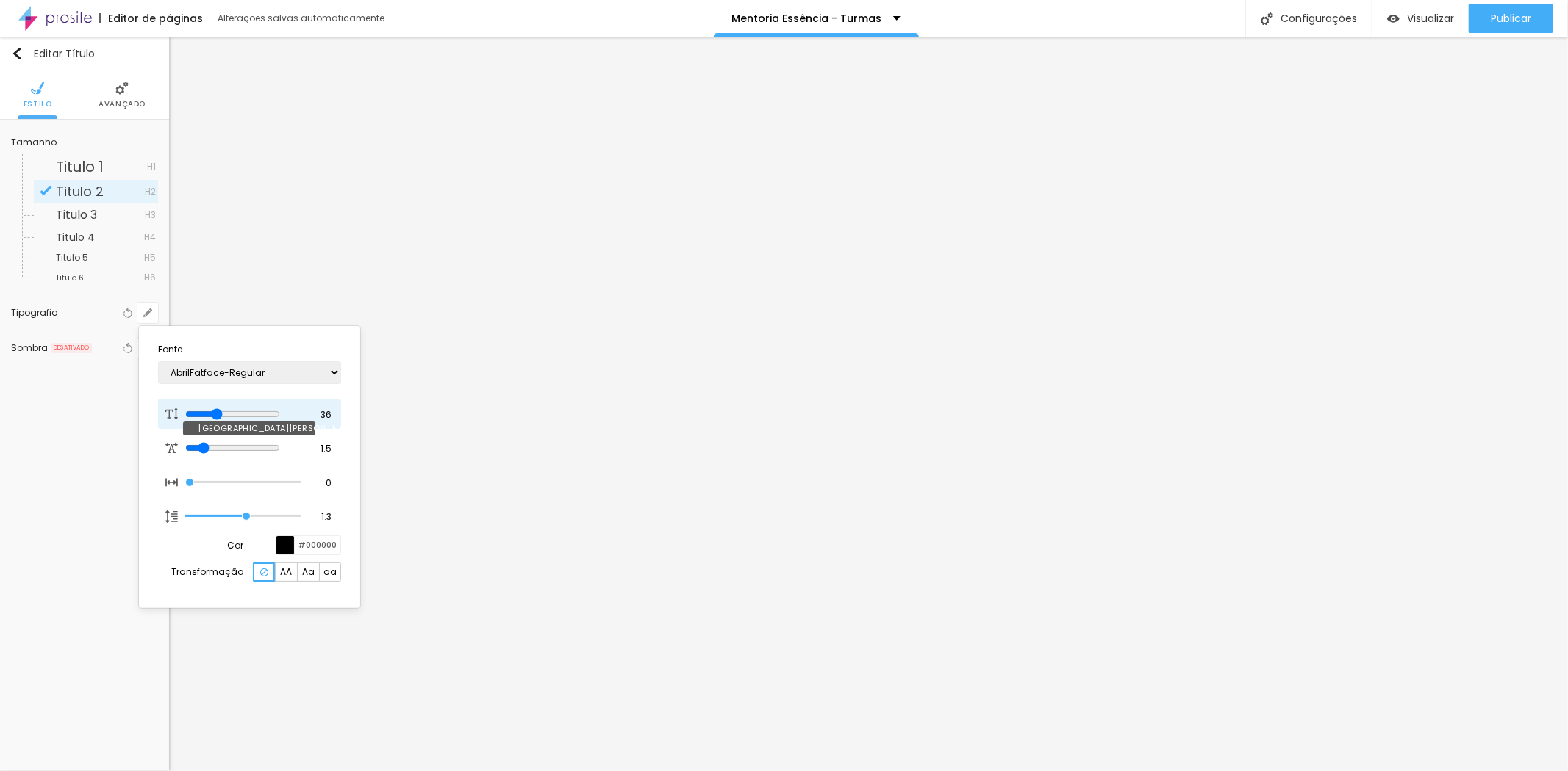
click at [223, 411] on input "range" at bounding box center [232, 415] width 95 height 12
click at [1064, 635] on div at bounding box center [784, 385] width 1568 height 771
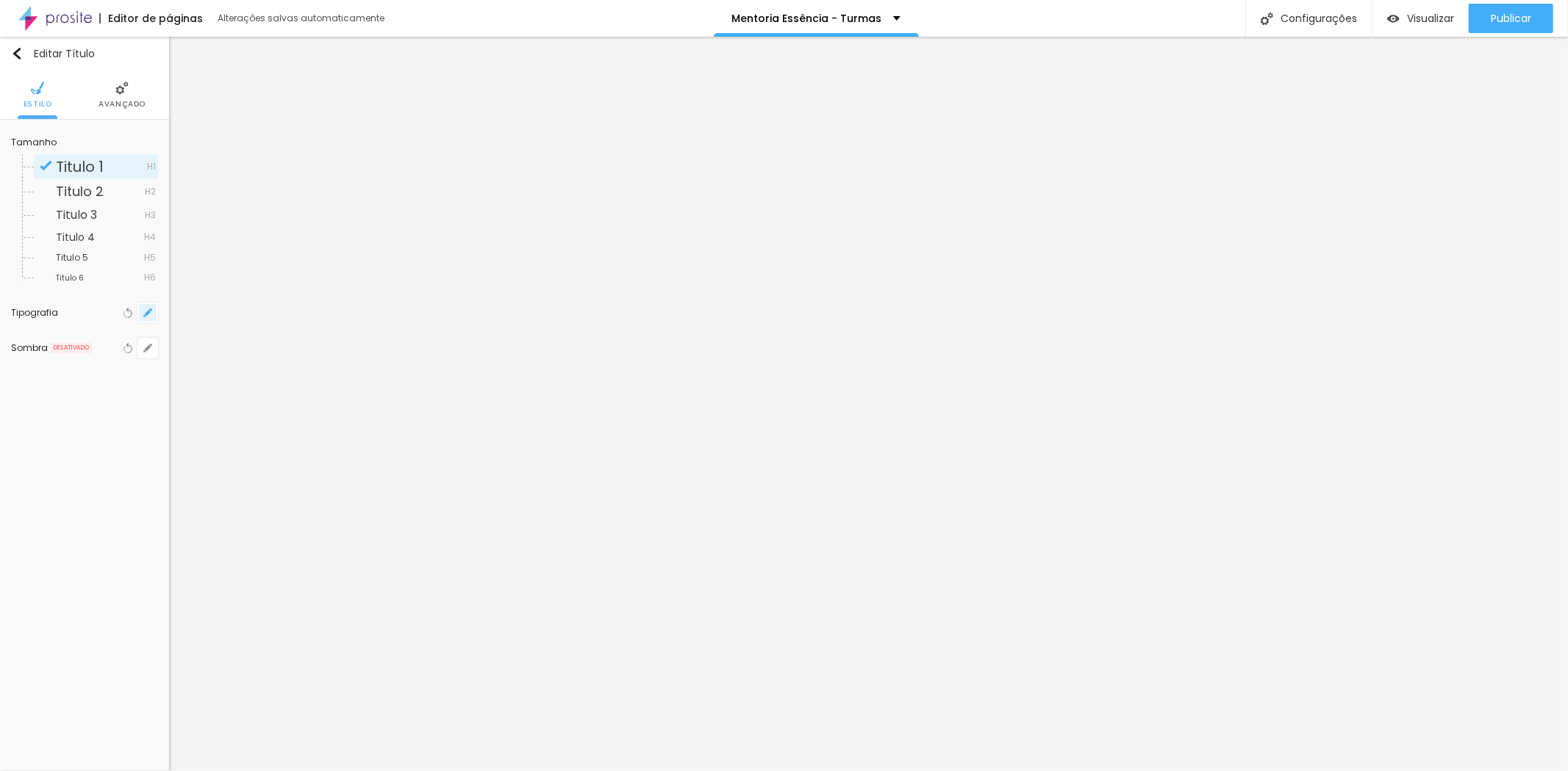
click at [141, 315] on button "button" at bounding box center [148, 313] width 21 height 21
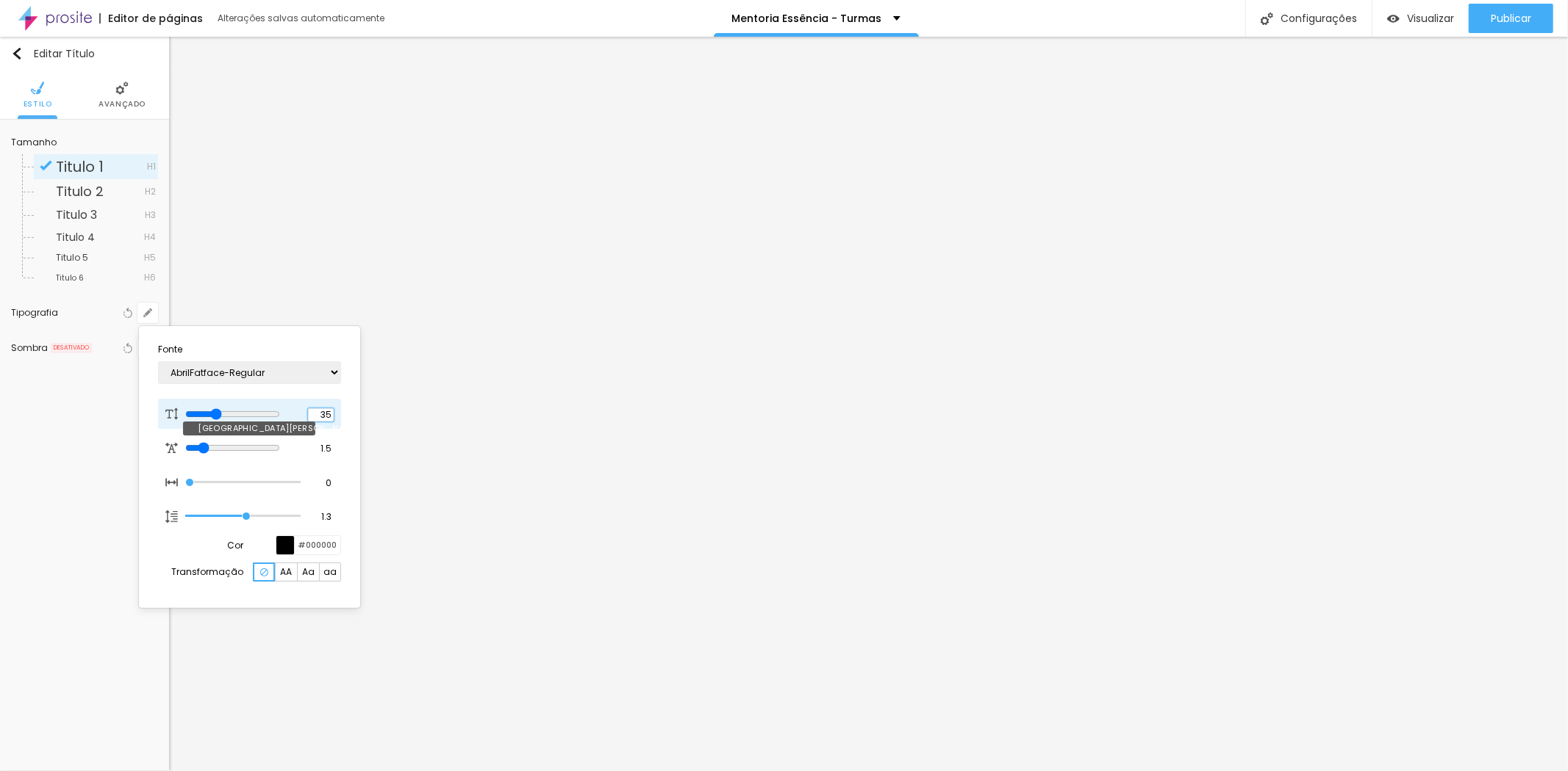
click at [325, 412] on input "35" at bounding box center [321, 415] width 26 height 13
type input "8"
type input "3"
type input "36"
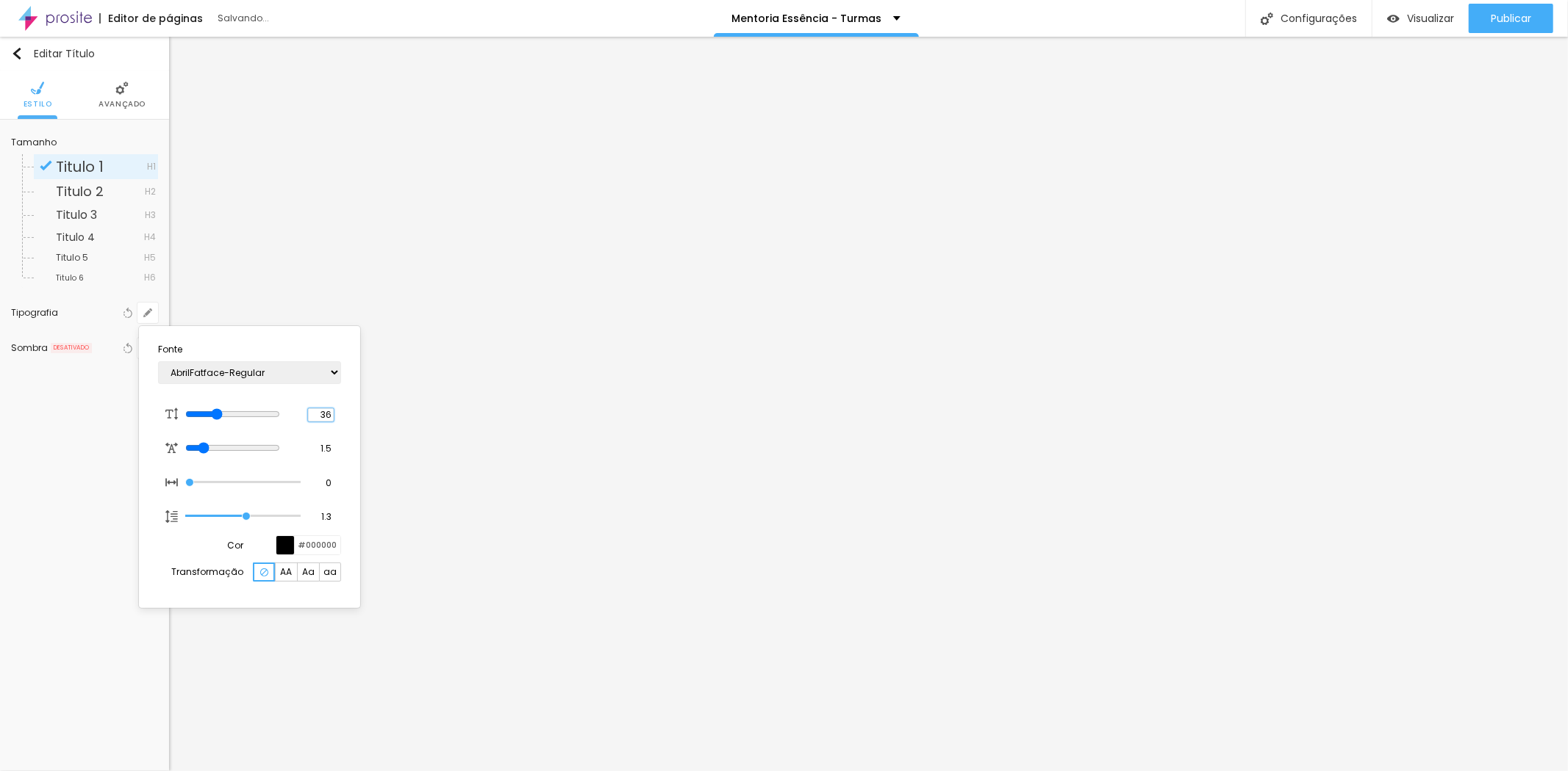
type input "36"
click at [1344, 551] on div at bounding box center [784, 385] width 1568 height 771
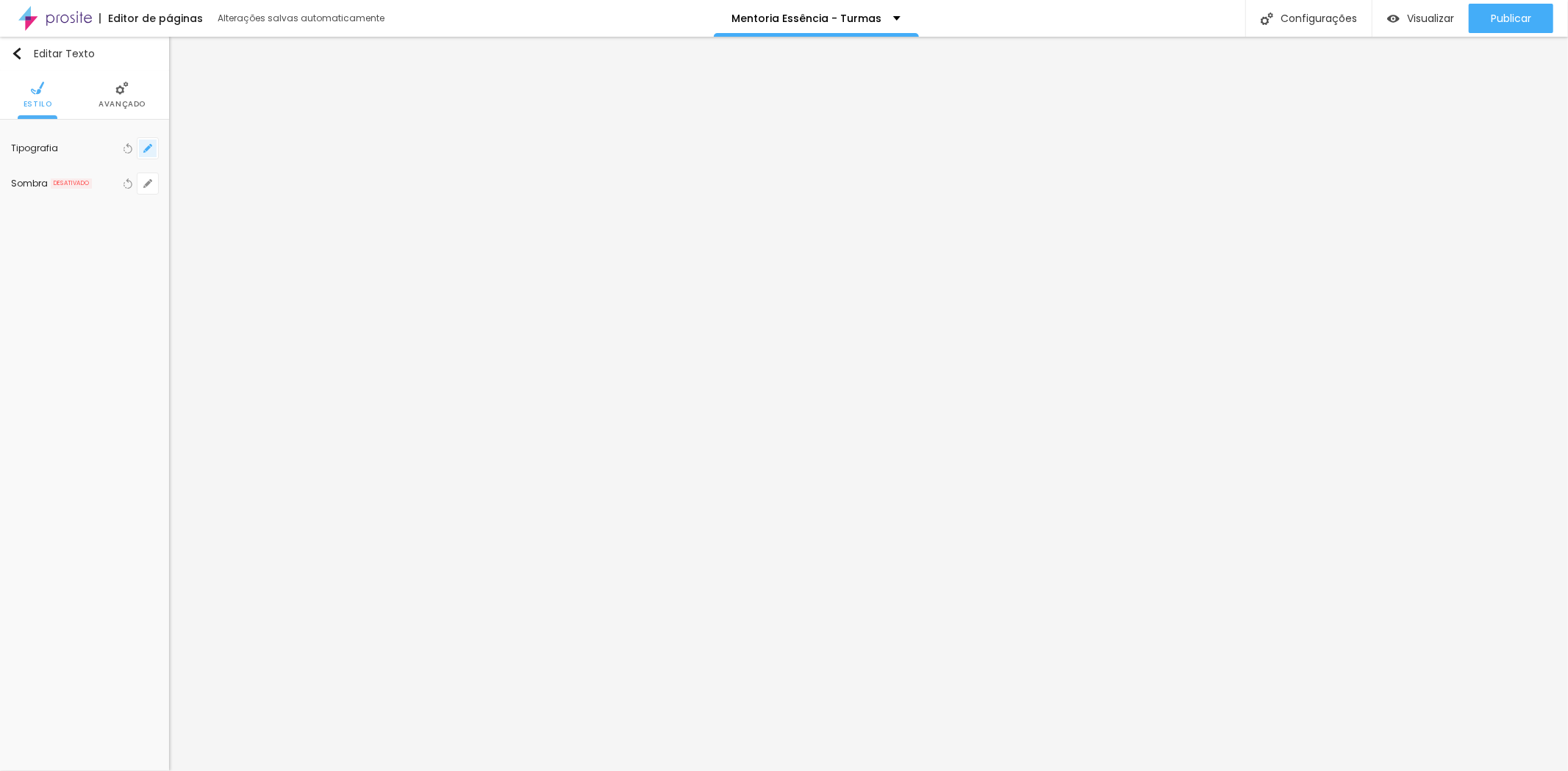
click at [144, 144] on icon "button" at bounding box center [148, 148] width 9 height 9
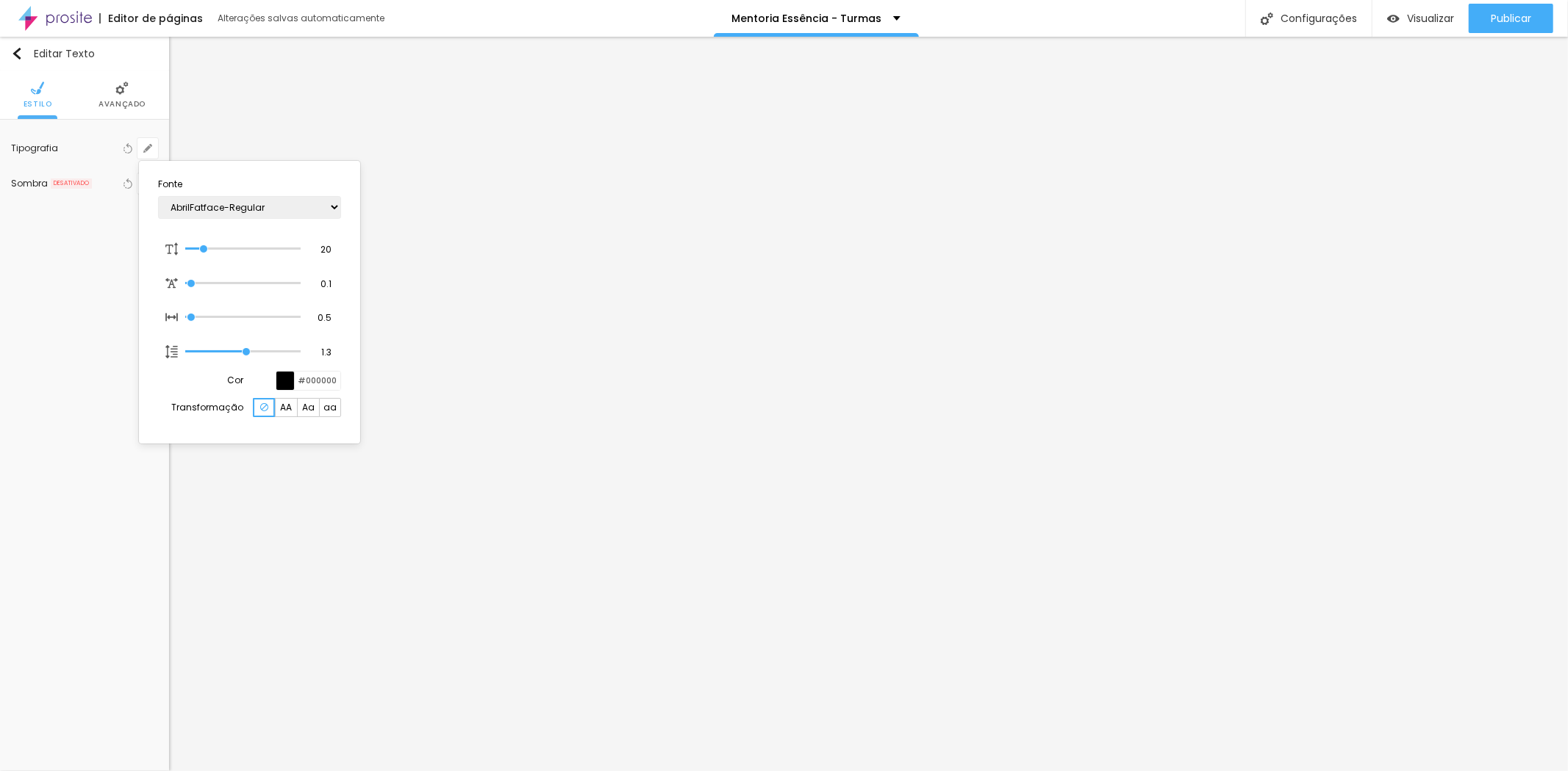
click at [285, 382] on div at bounding box center [285, 381] width 18 height 18
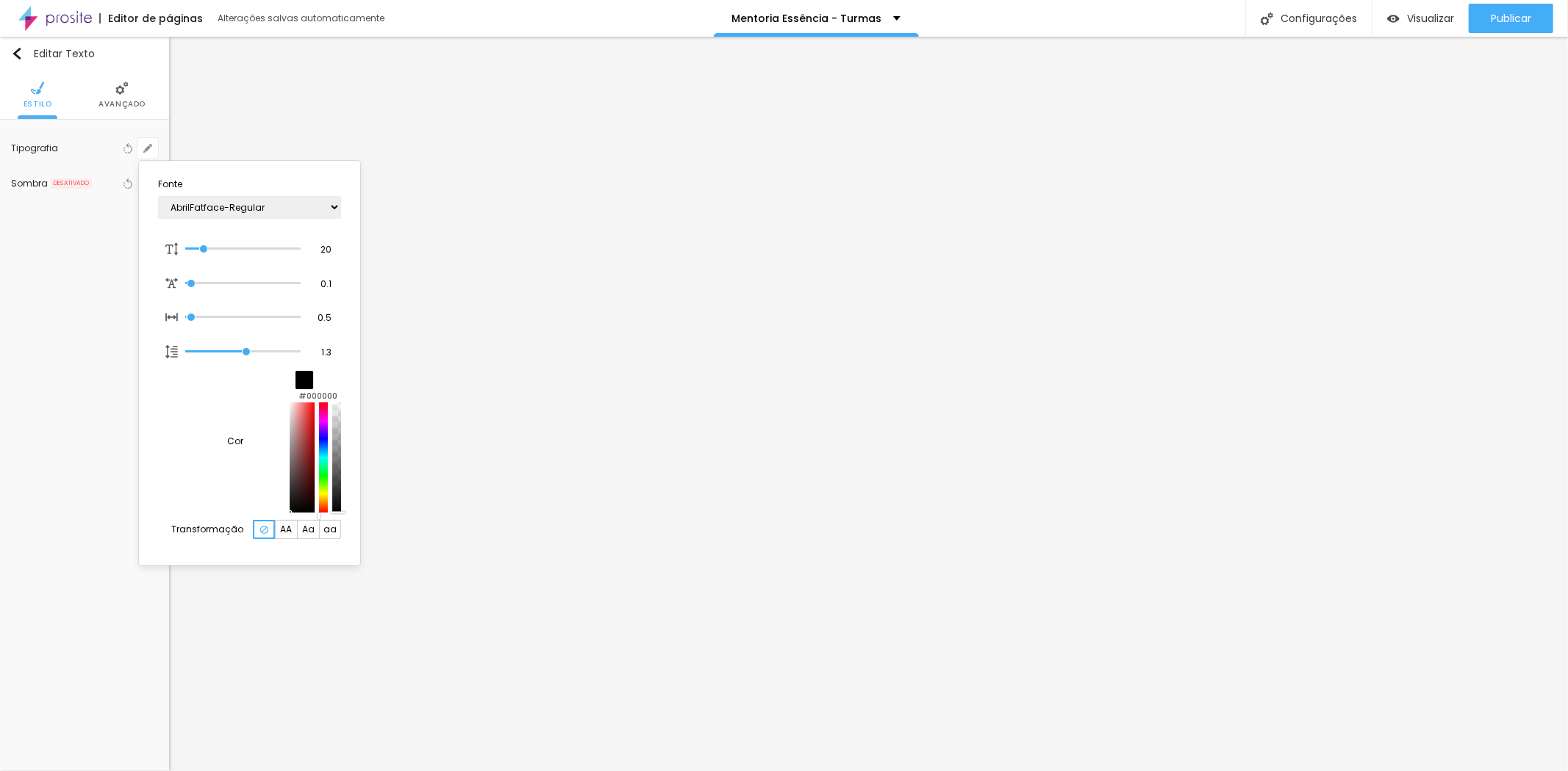
type input "1"
type input "#F3D7D7"
type input "1"
type input "#F1ECEC"
type input "1"
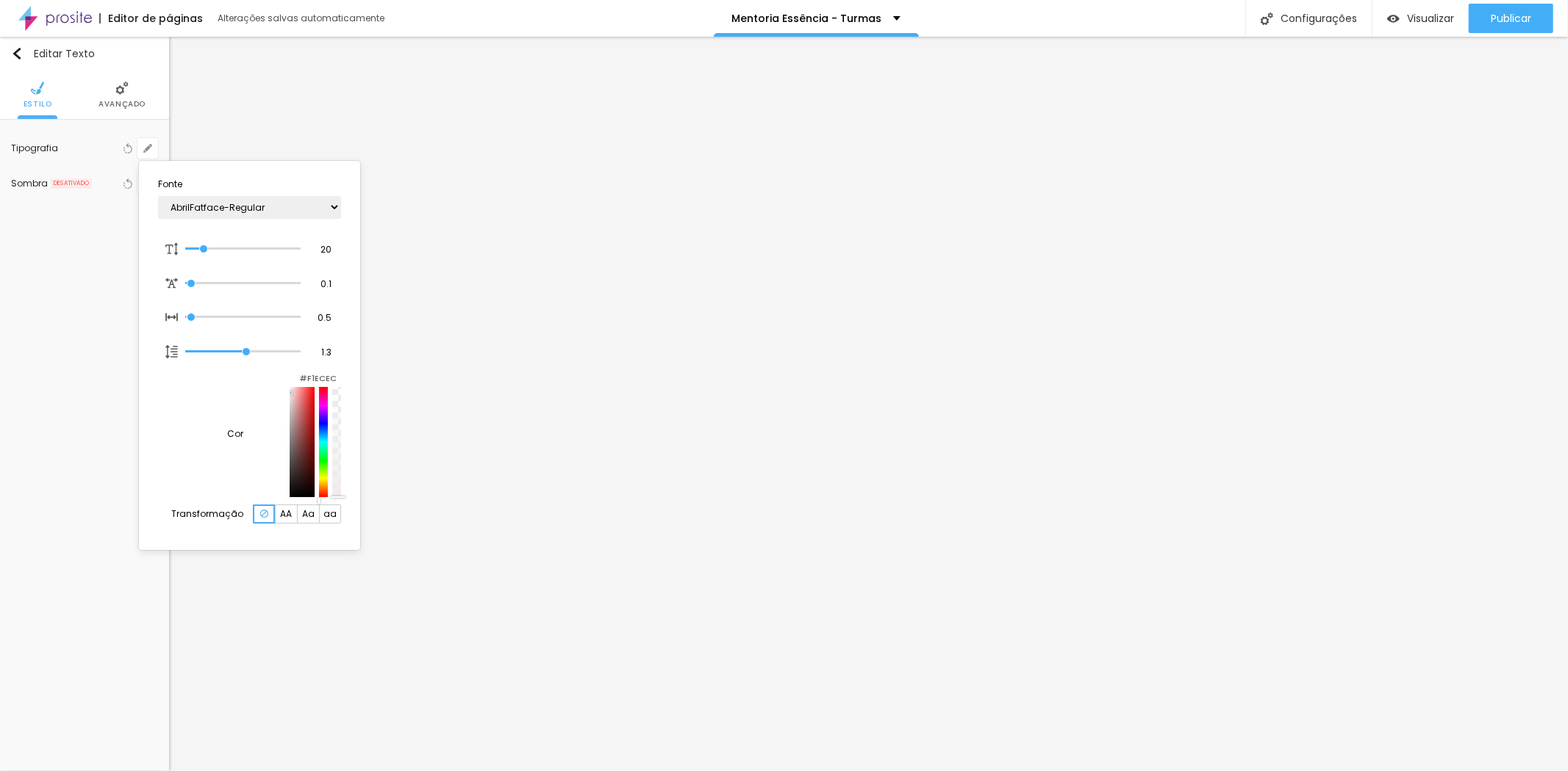
type input "#F3F3F3"
type input "1"
type input "#FFFFFF"
drag, startPoint x: 217, startPoint y: 406, endPoint x: 177, endPoint y: 391, distance: 42.7
click at [177, 391] on div "Cor #FFFFFF" at bounding box center [249, 435] width 183 height 127
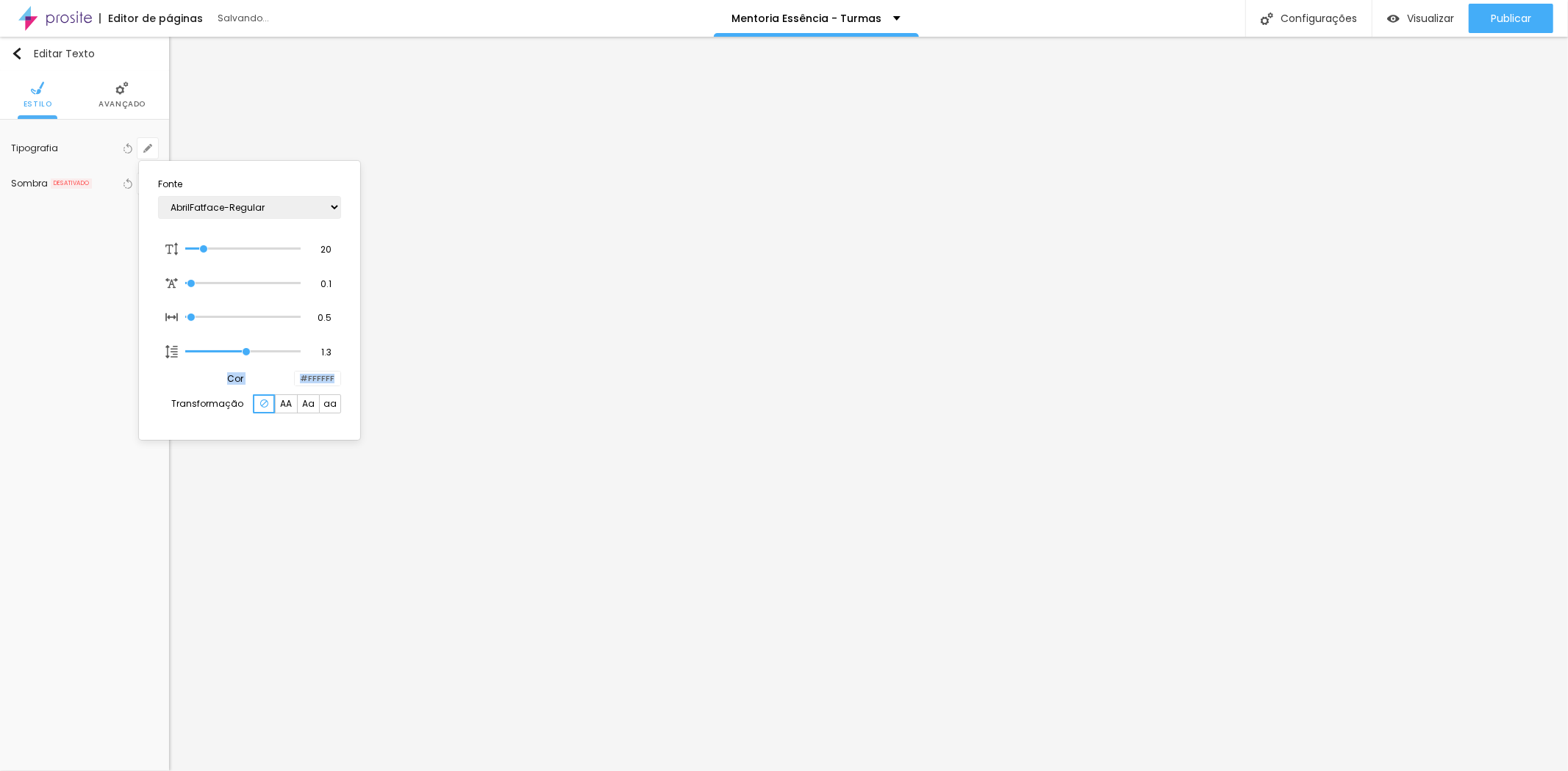
type input "1"
click at [1138, 426] on div at bounding box center [784, 385] width 1568 height 771
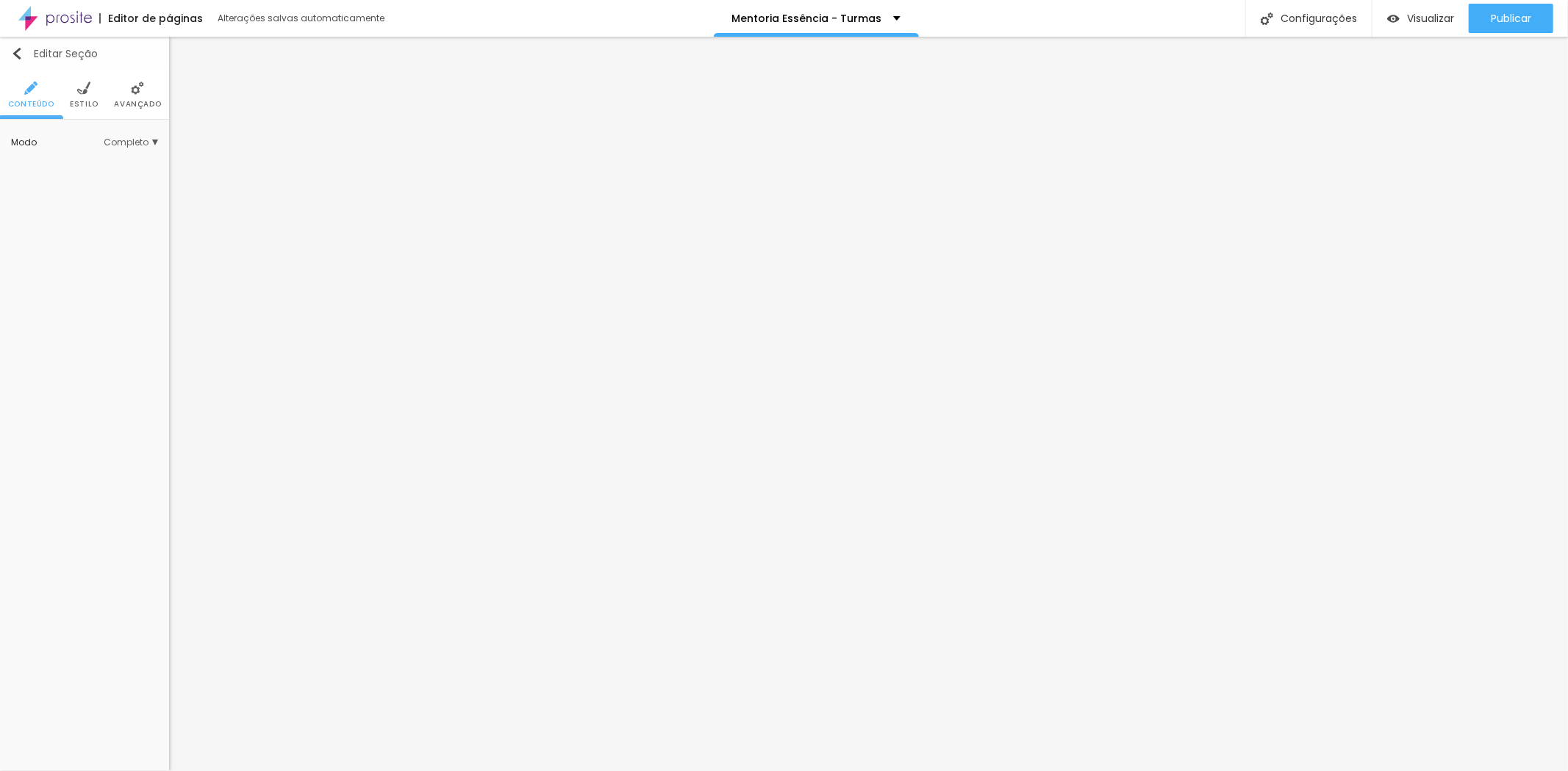
click at [13, 50] on img "button" at bounding box center [17, 54] width 12 height 12
click at [75, 94] on li "Estilo" at bounding box center [83, 95] width 29 height 49
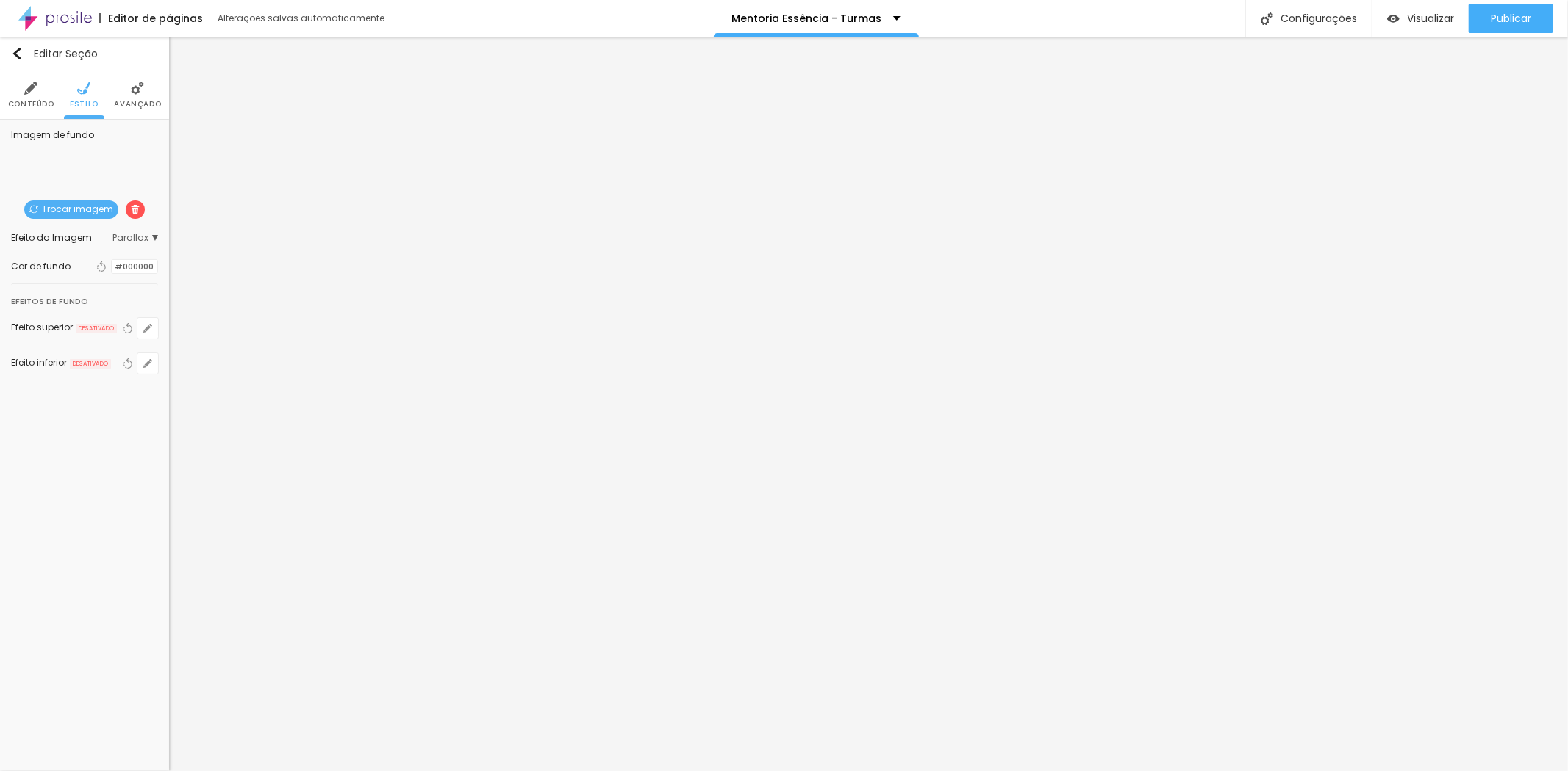
click at [112, 269] on div at bounding box center [112, 267] width 0 height 14
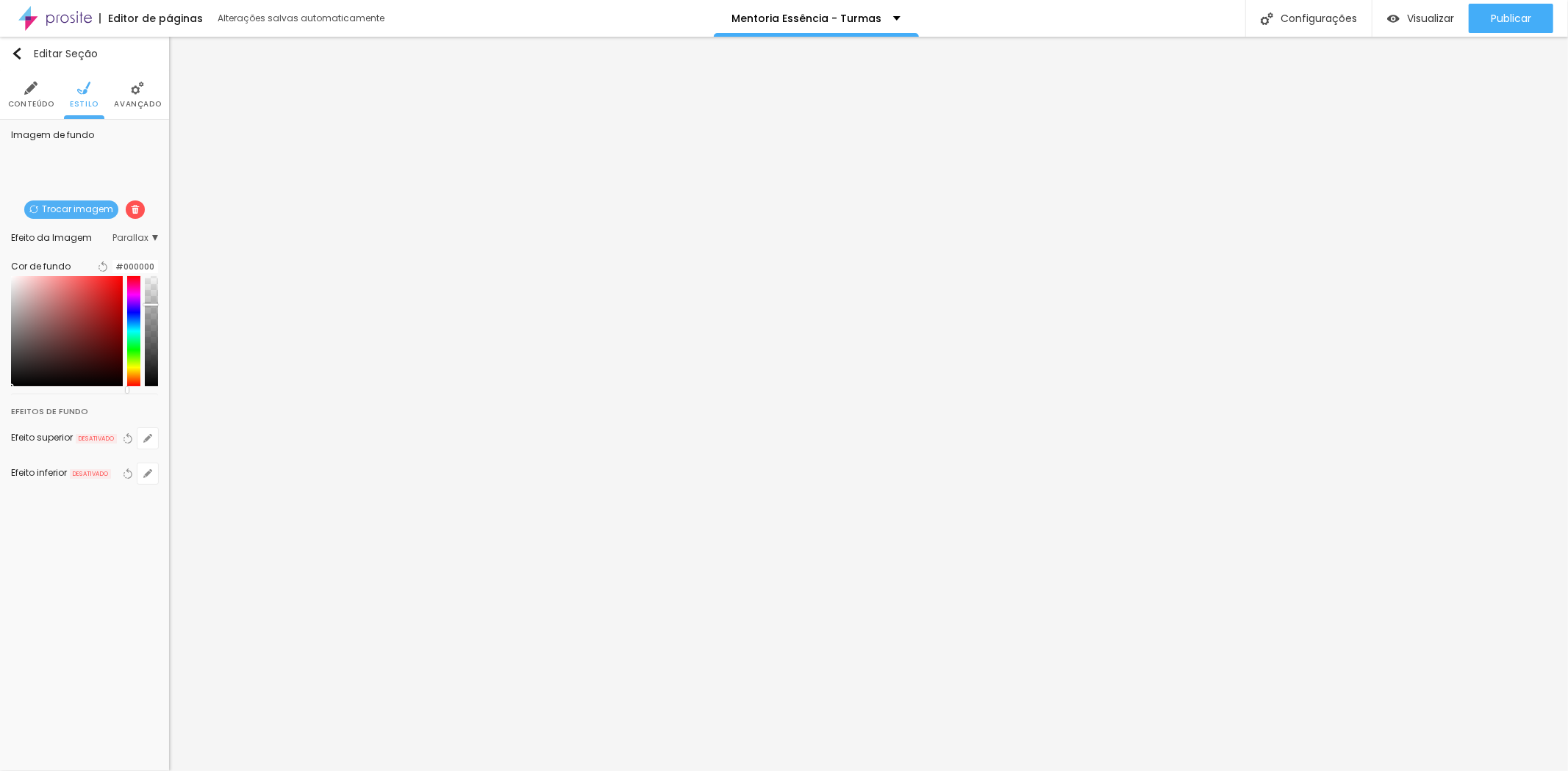
drag, startPoint x: 148, startPoint y: 289, endPoint x: 156, endPoint y: 315, distance: 27.2
click at [156, 315] on div at bounding box center [84, 331] width 147 height 110
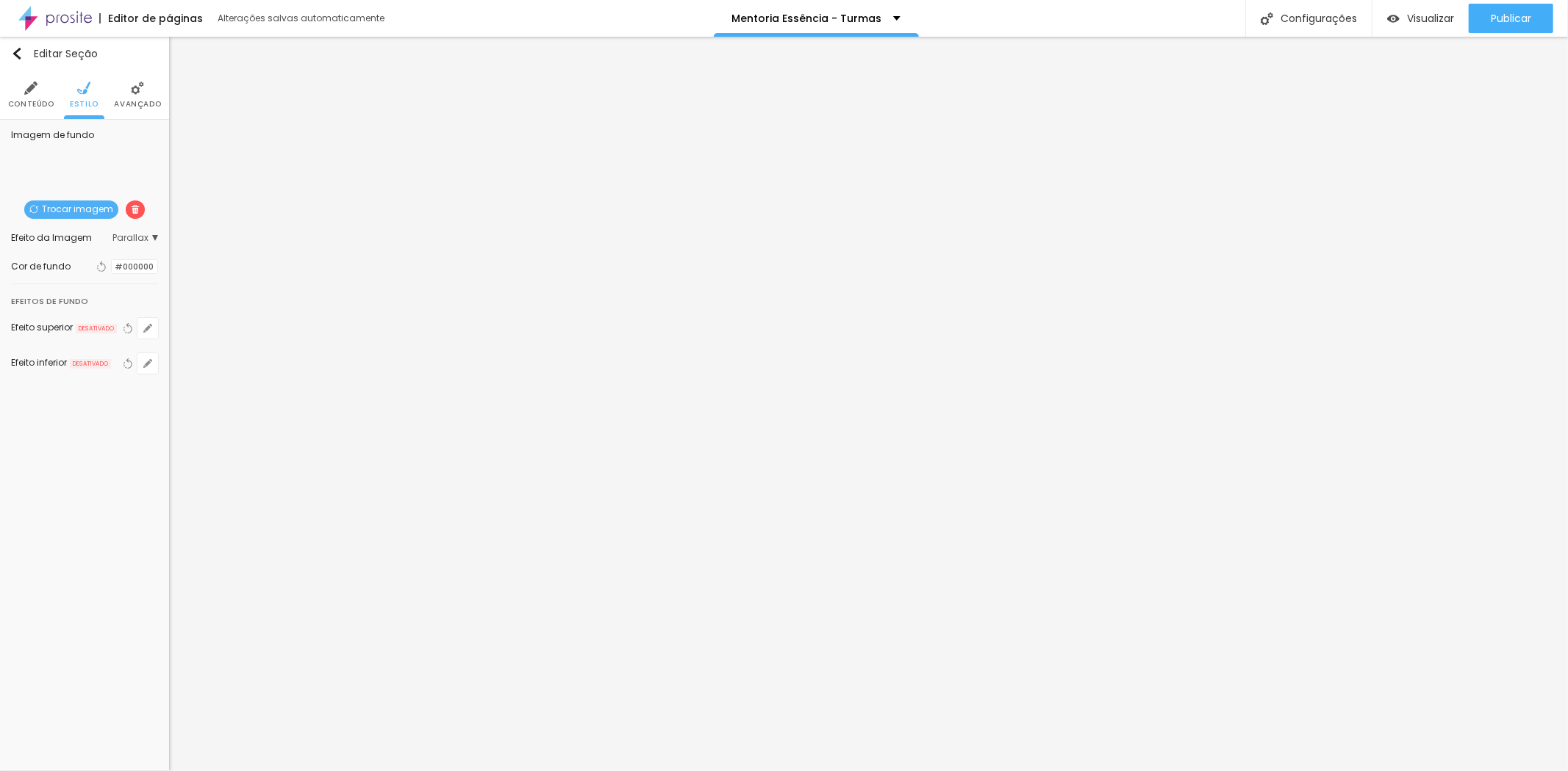
click at [128, 90] on li "Avançado" at bounding box center [137, 95] width 47 height 49
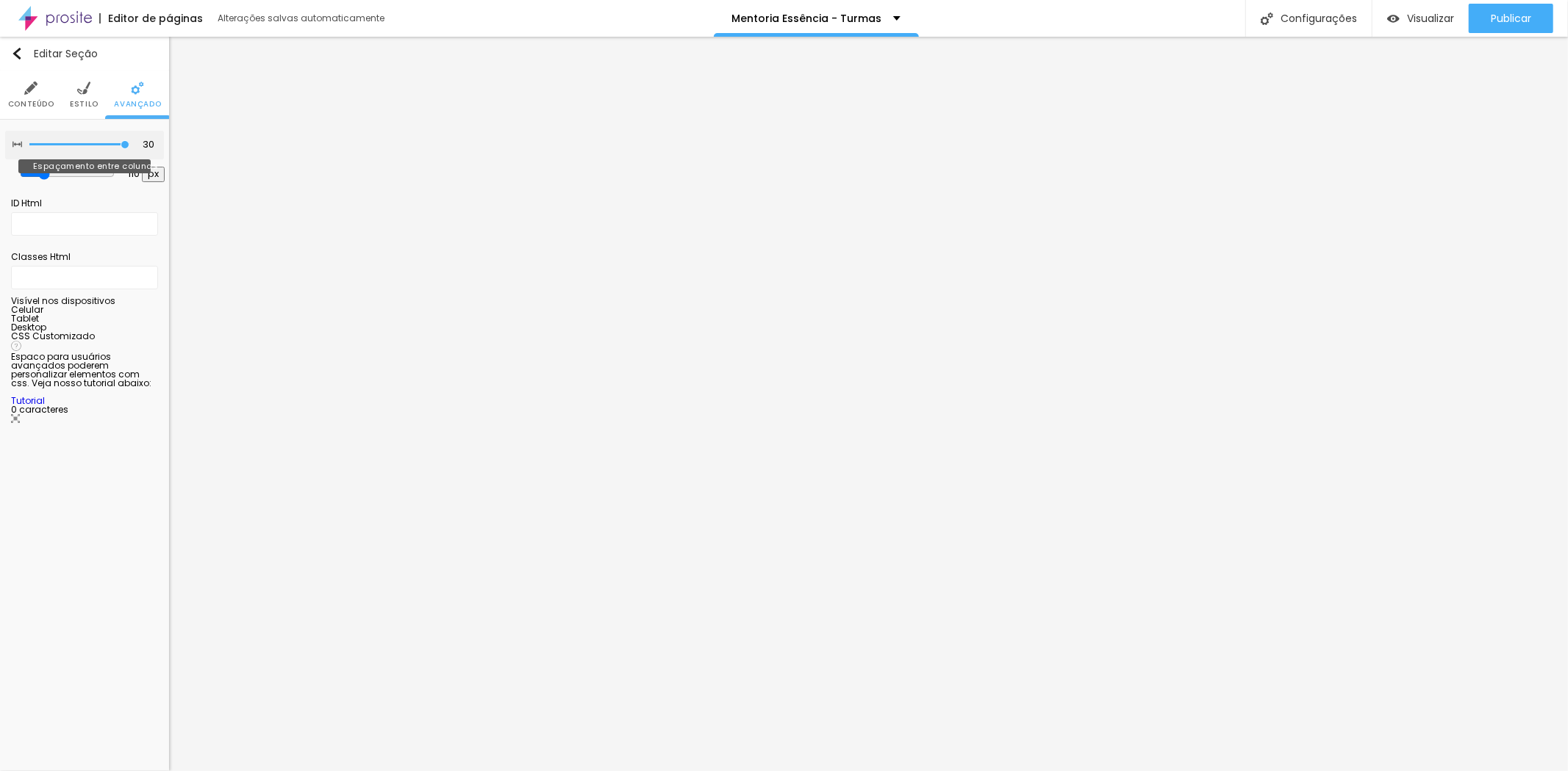
type input "25"
type input "20"
type input "15"
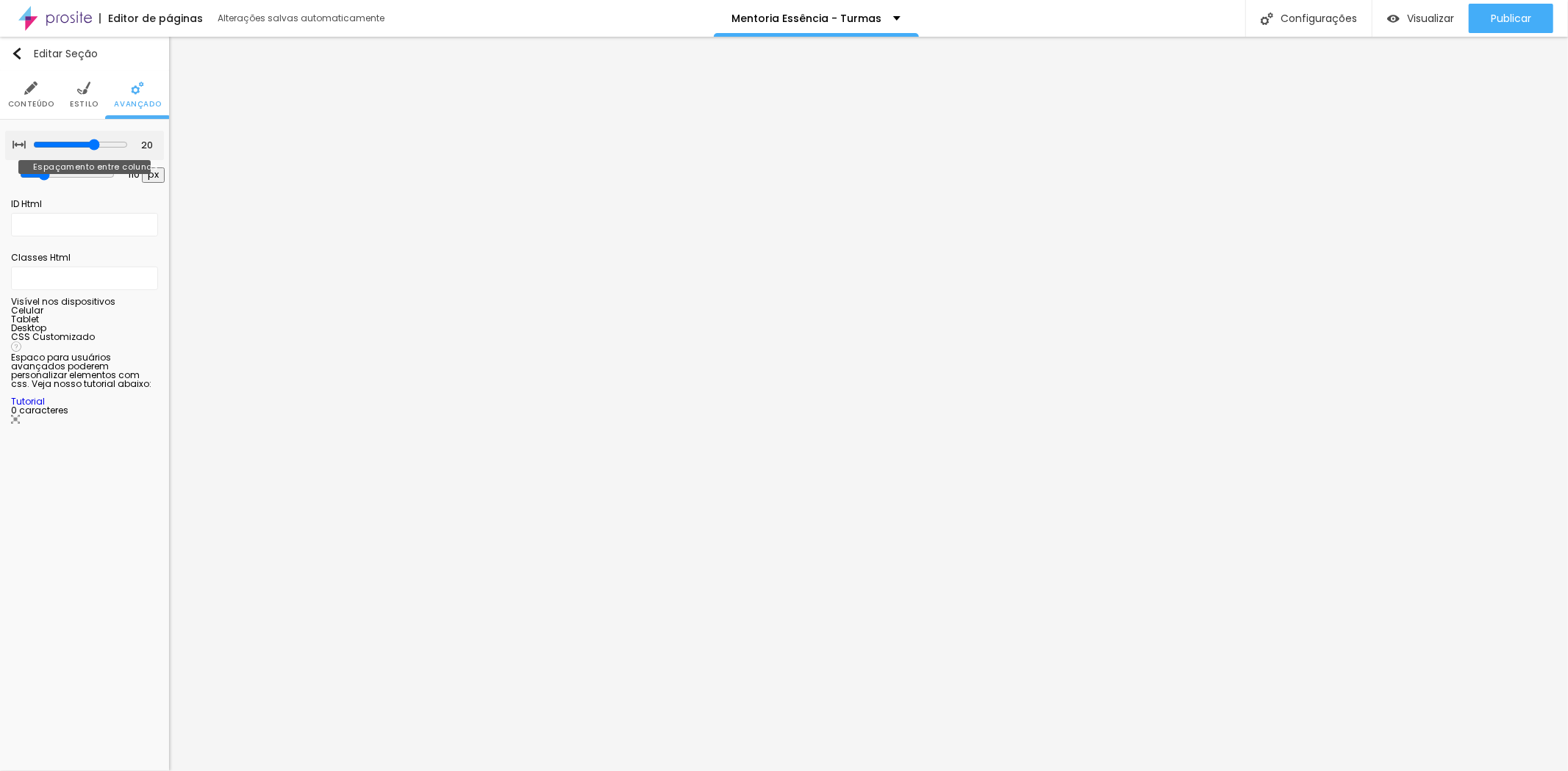
type input "15"
type input "10"
type input "5"
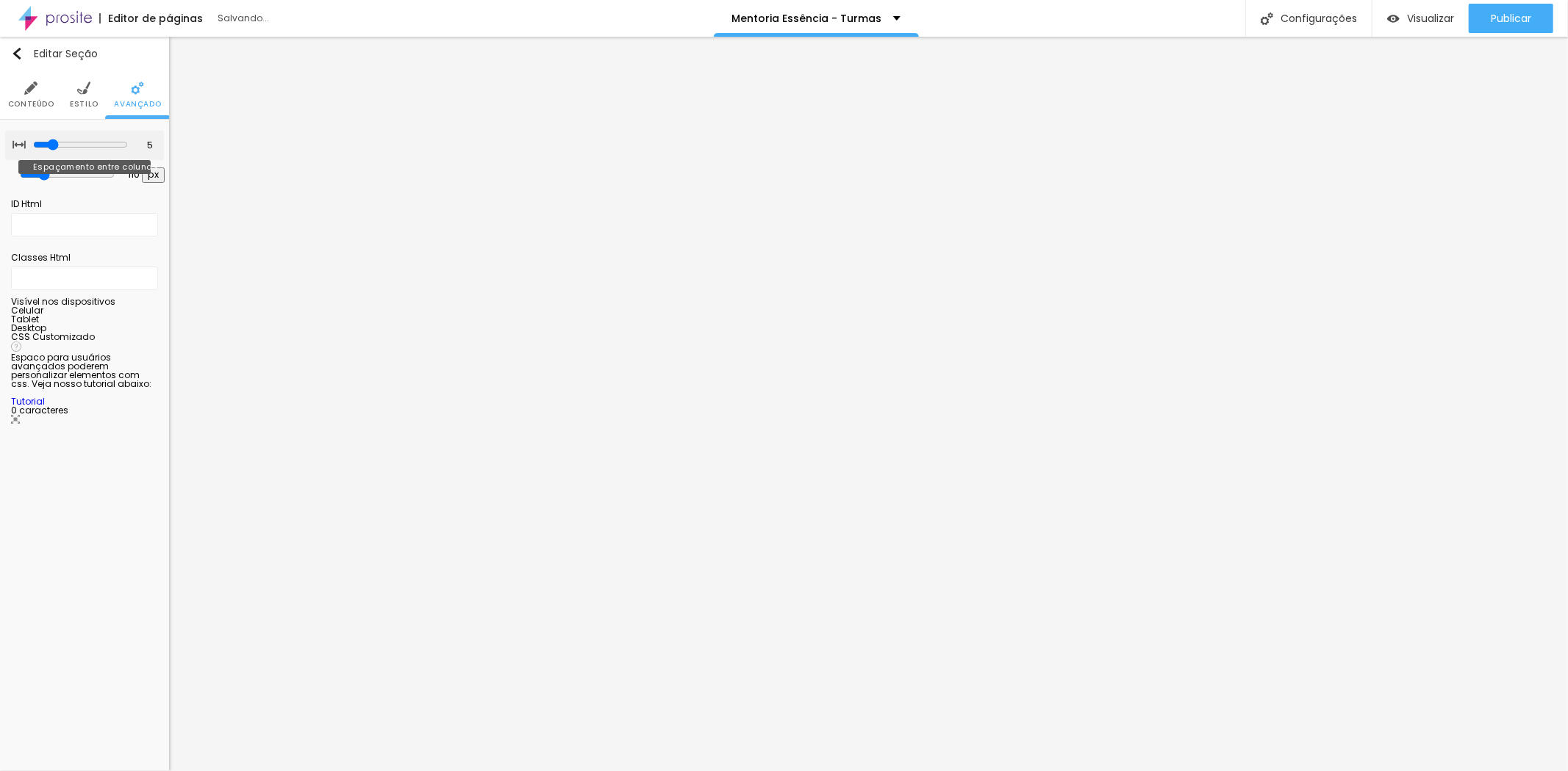
type input "0"
type input "30"
drag, startPoint x: 125, startPoint y: 145, endPoint x: 259, endPoint y: 156, distance: 134.5
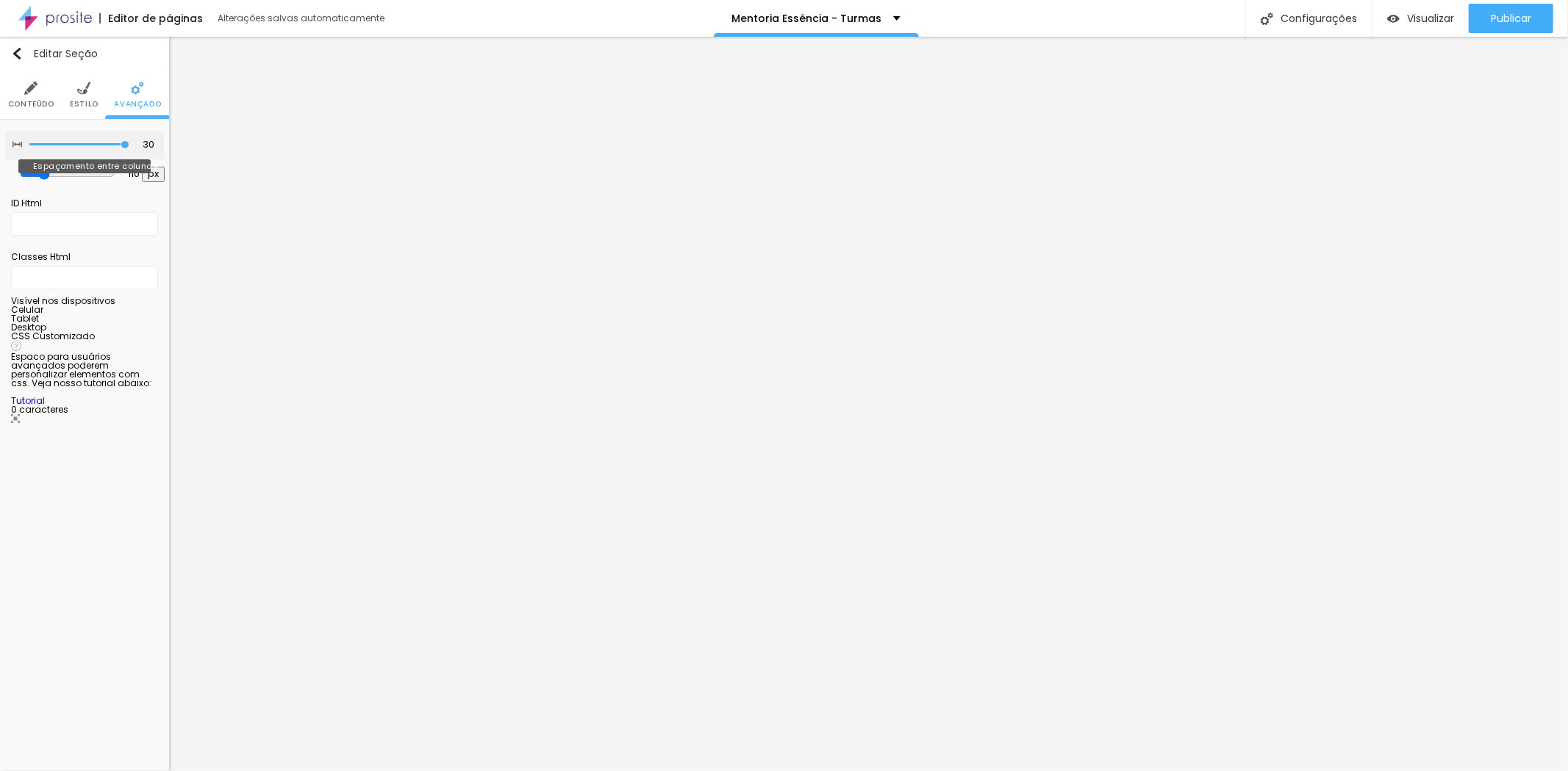
click at [129, 148] on input "range" at bounding box center [79, 145] width 100 height 7
type input "81"
type input "157"
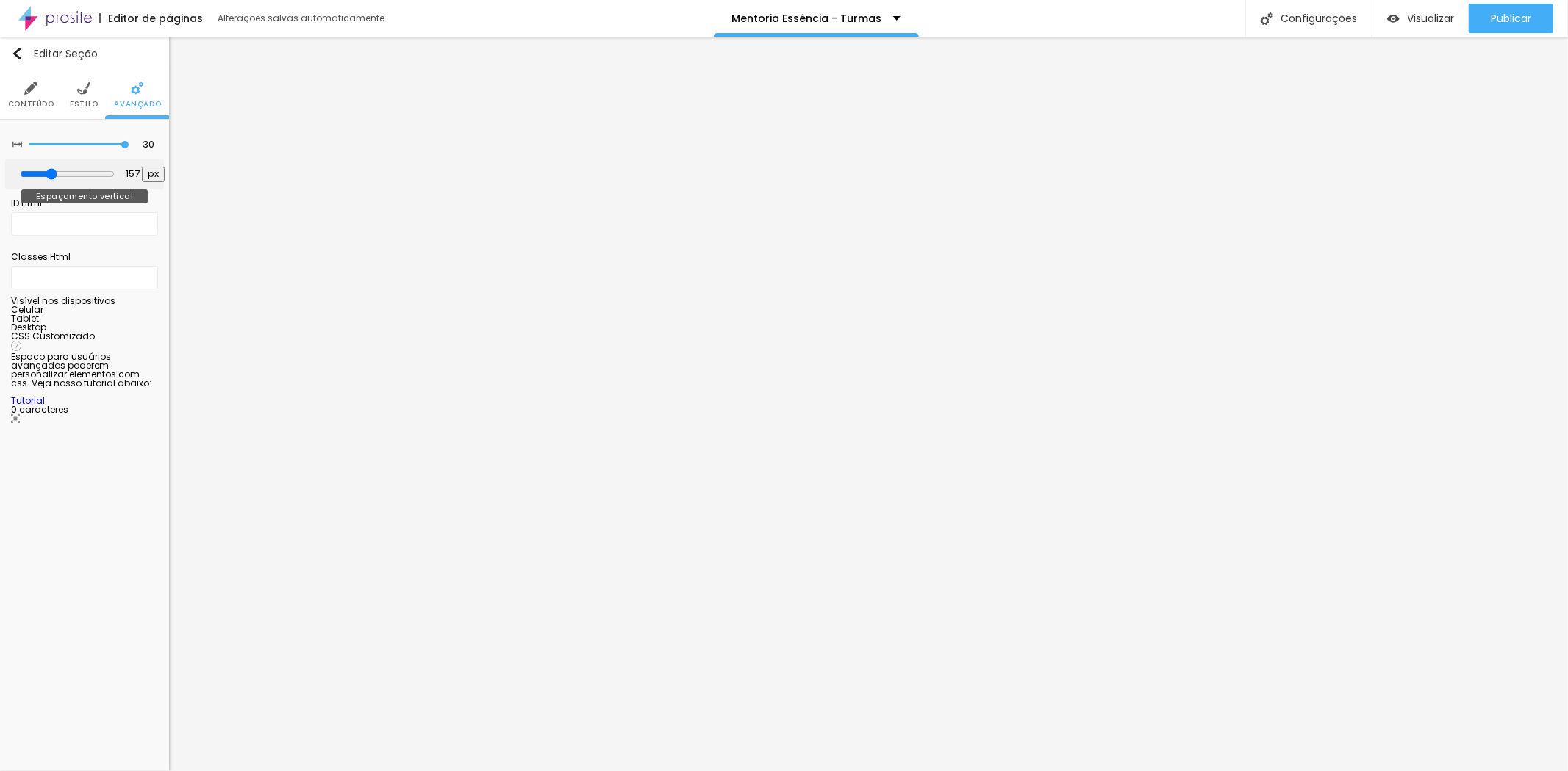
type input "175"
type input "192"
type input "227"
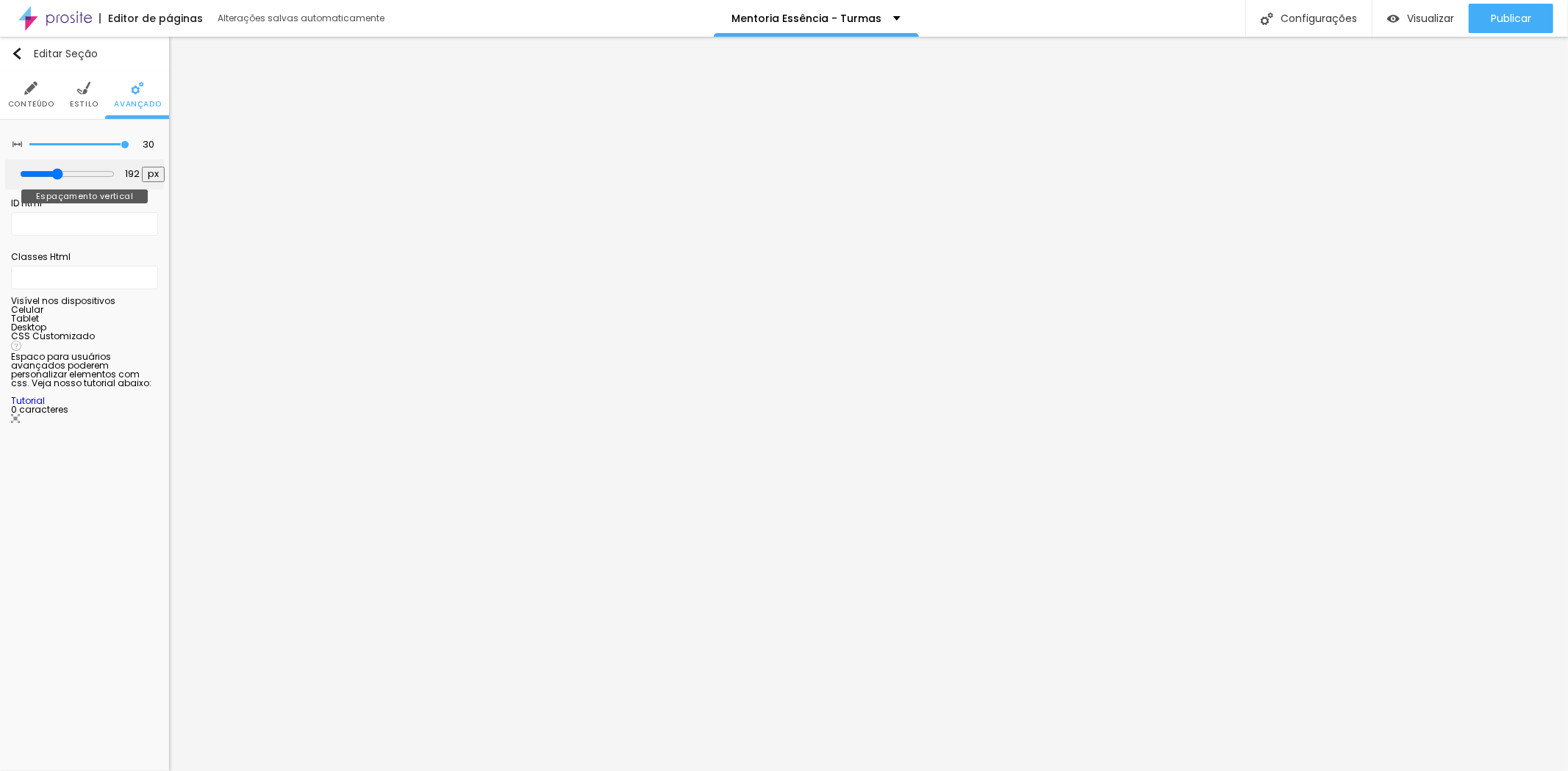
type input "227"
type input "251"
type input "280"
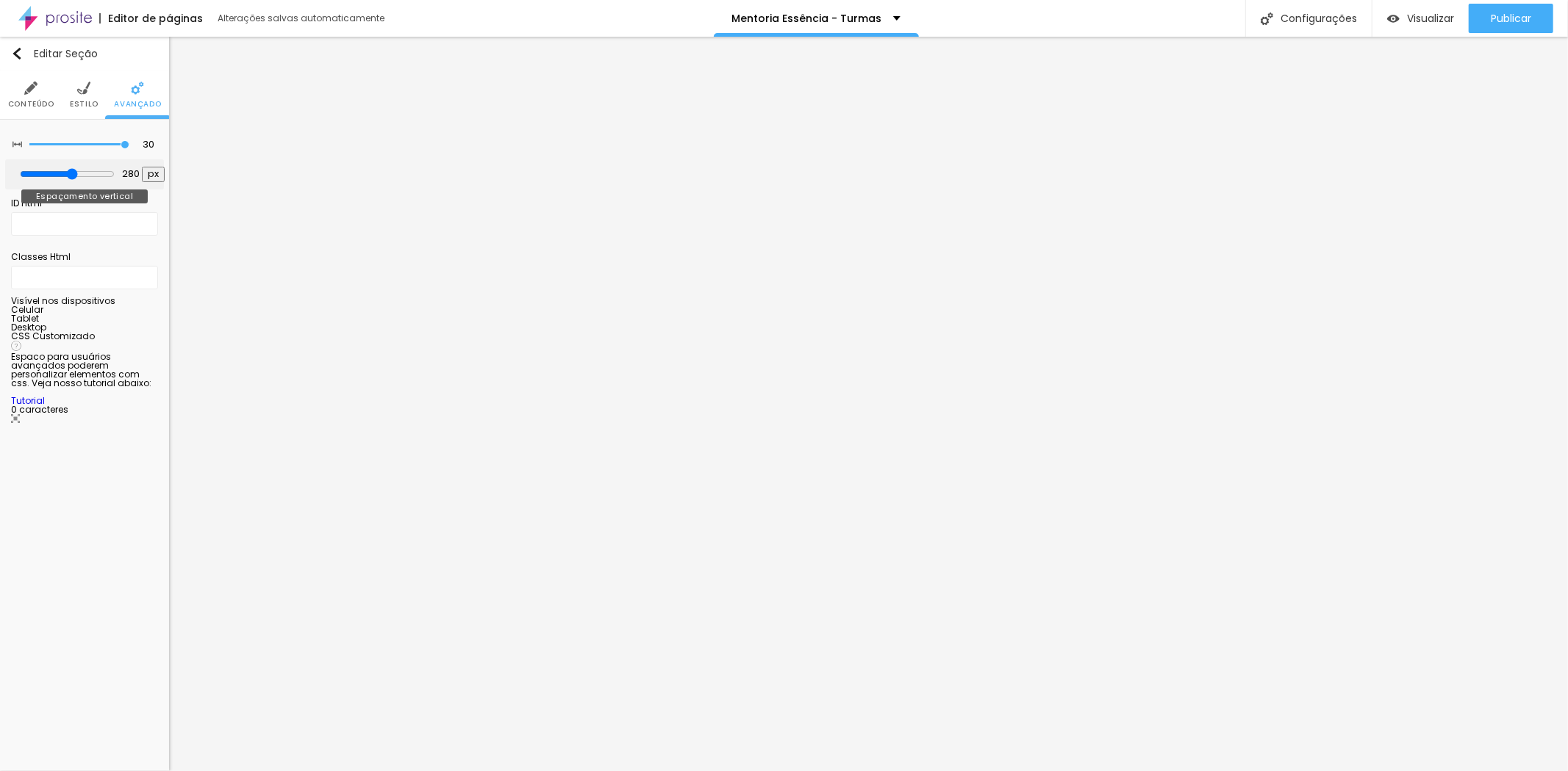
type input "292"
type input "298"
type input "315"
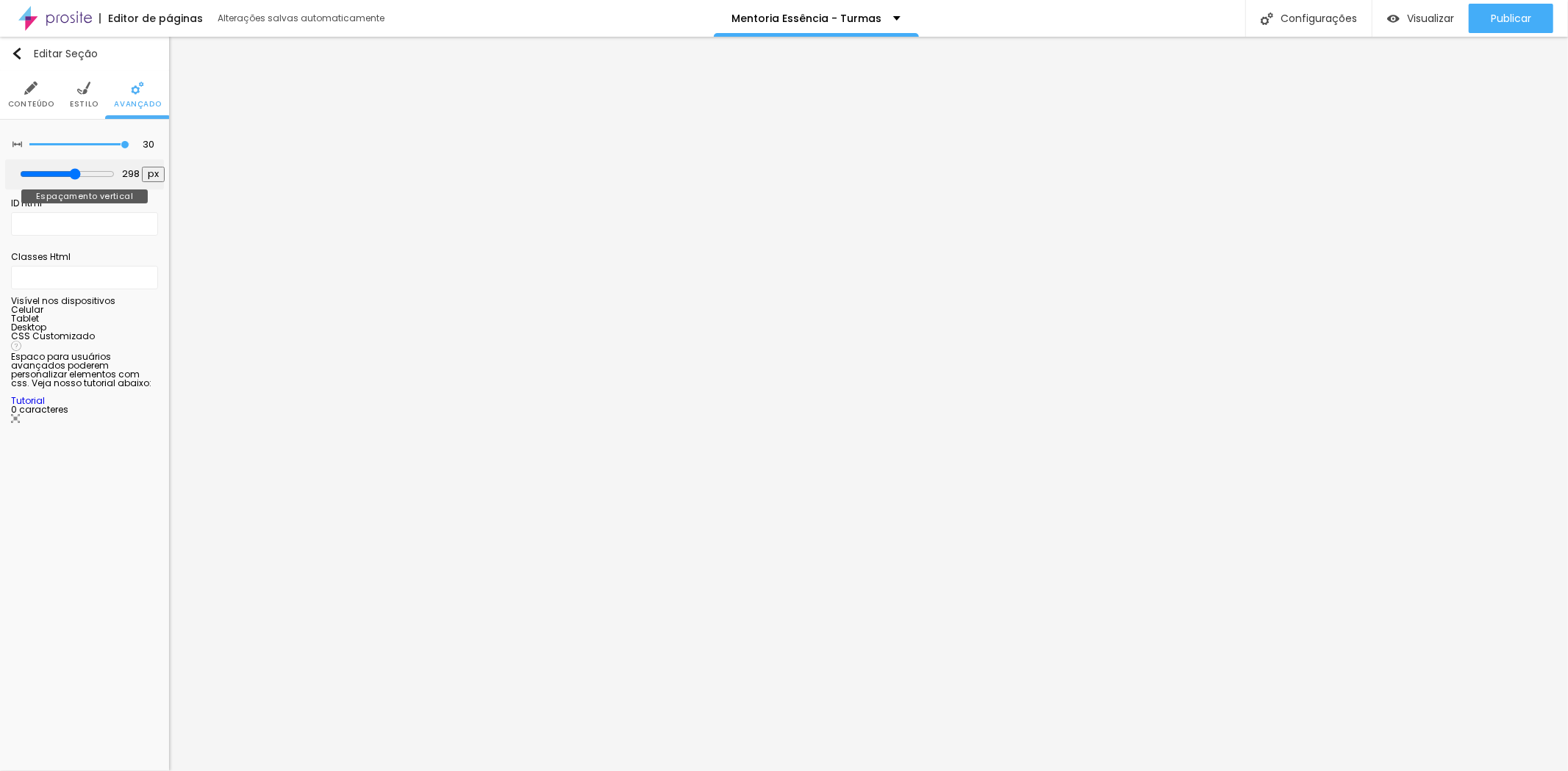
type input "315"
type input "304"
type input "292"
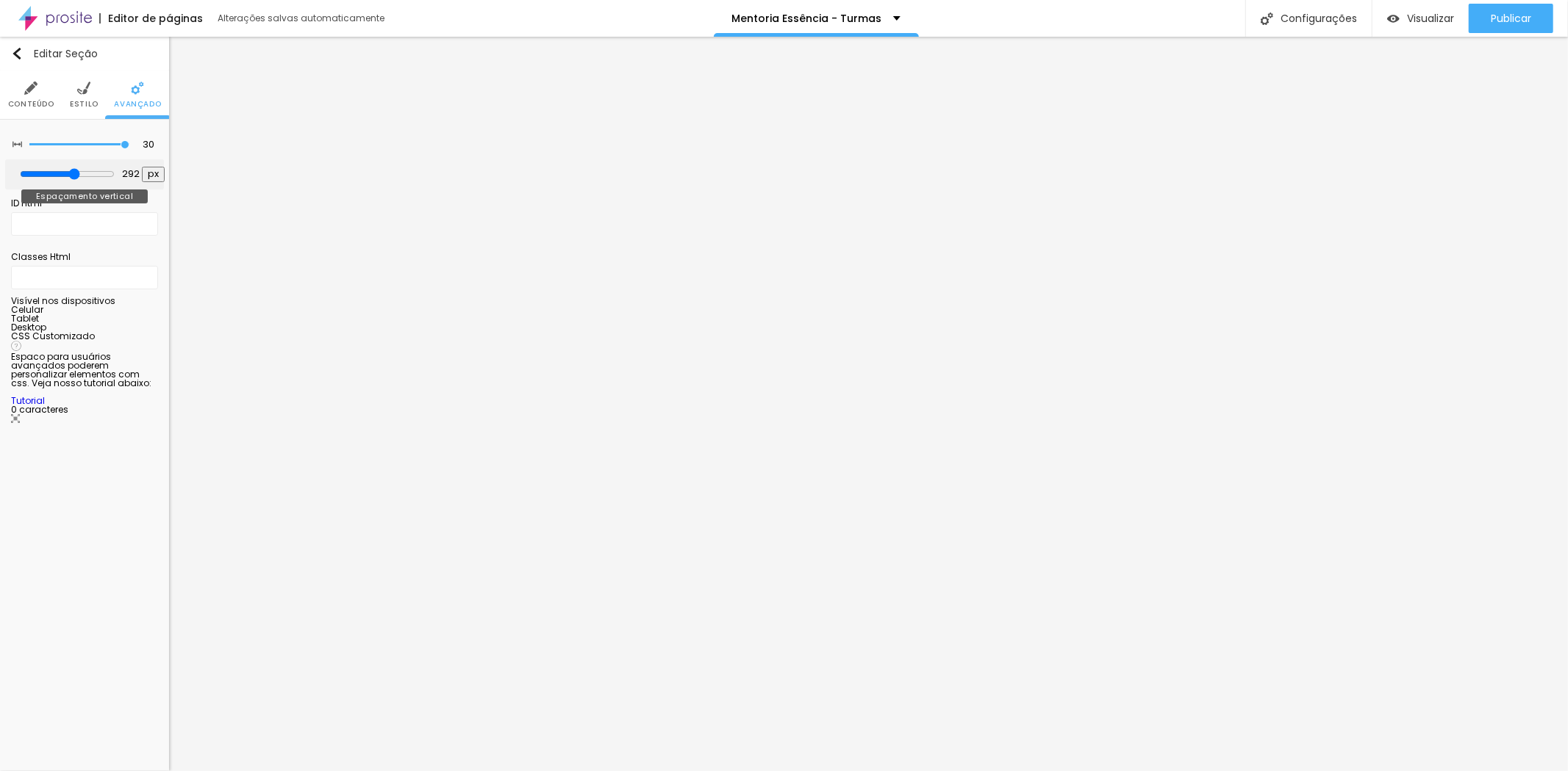
type input "286"
type input "280"
type input "263"
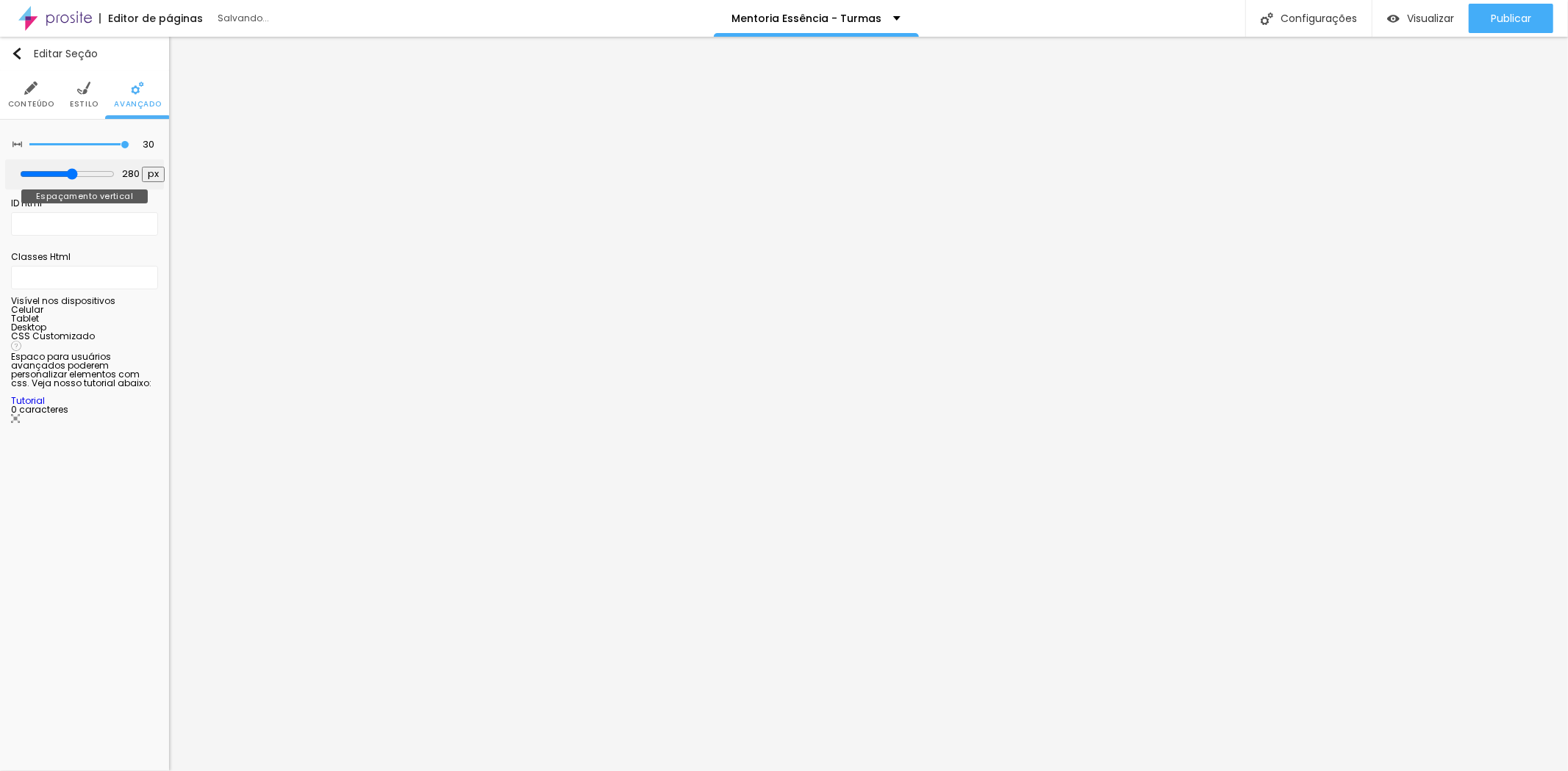
type input "263"
type input "257"
drag, startPoint x: 43, startPoint y: 170, endPoint x: 67, endPoint y: 174, distance: 24.3
click at [67, 174] on input "range" at bounding box center [67, 174] width 95 height 12
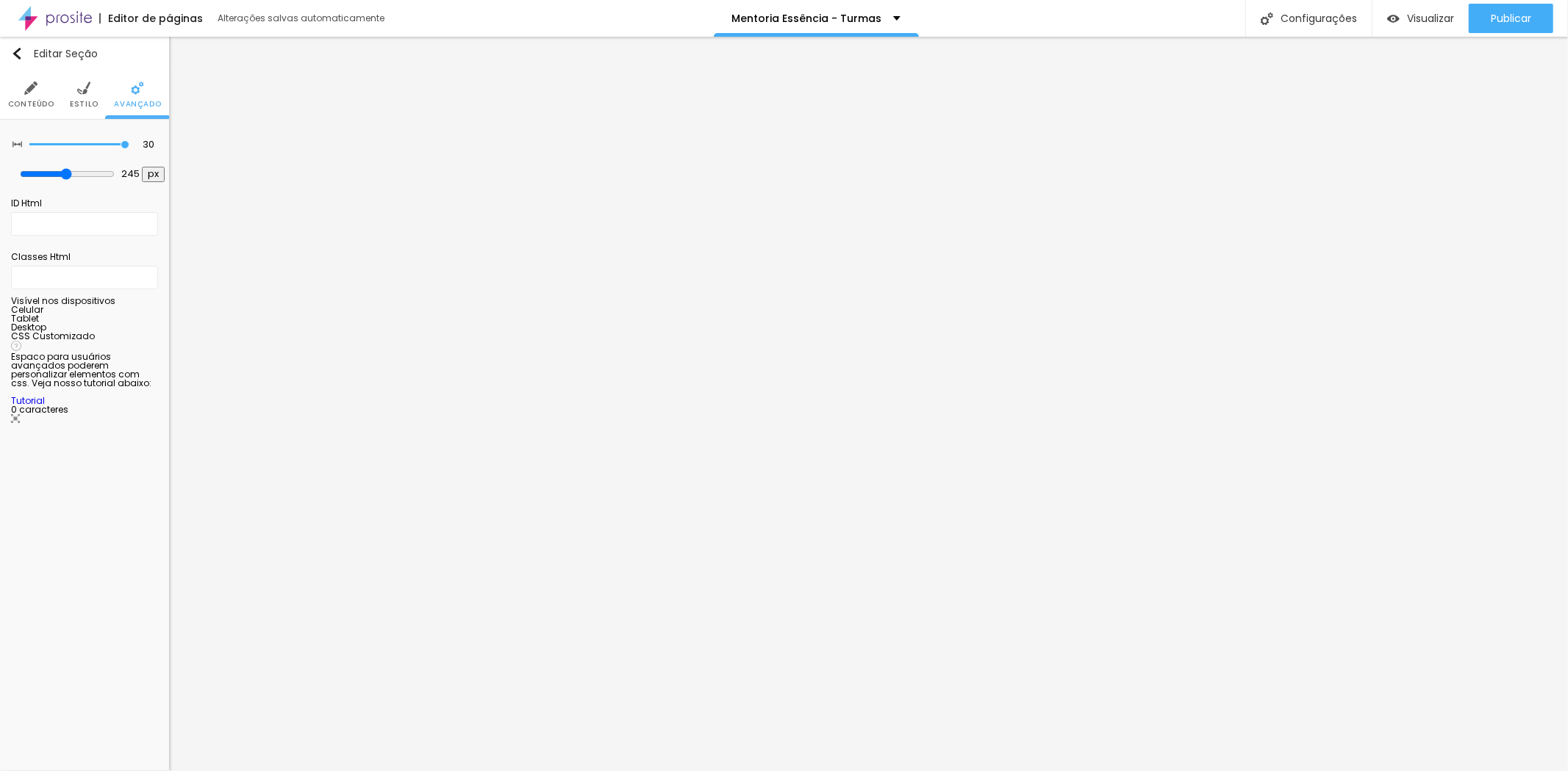
click at [31, 82] on img at bounding box center [30, 88] width 13 height 13
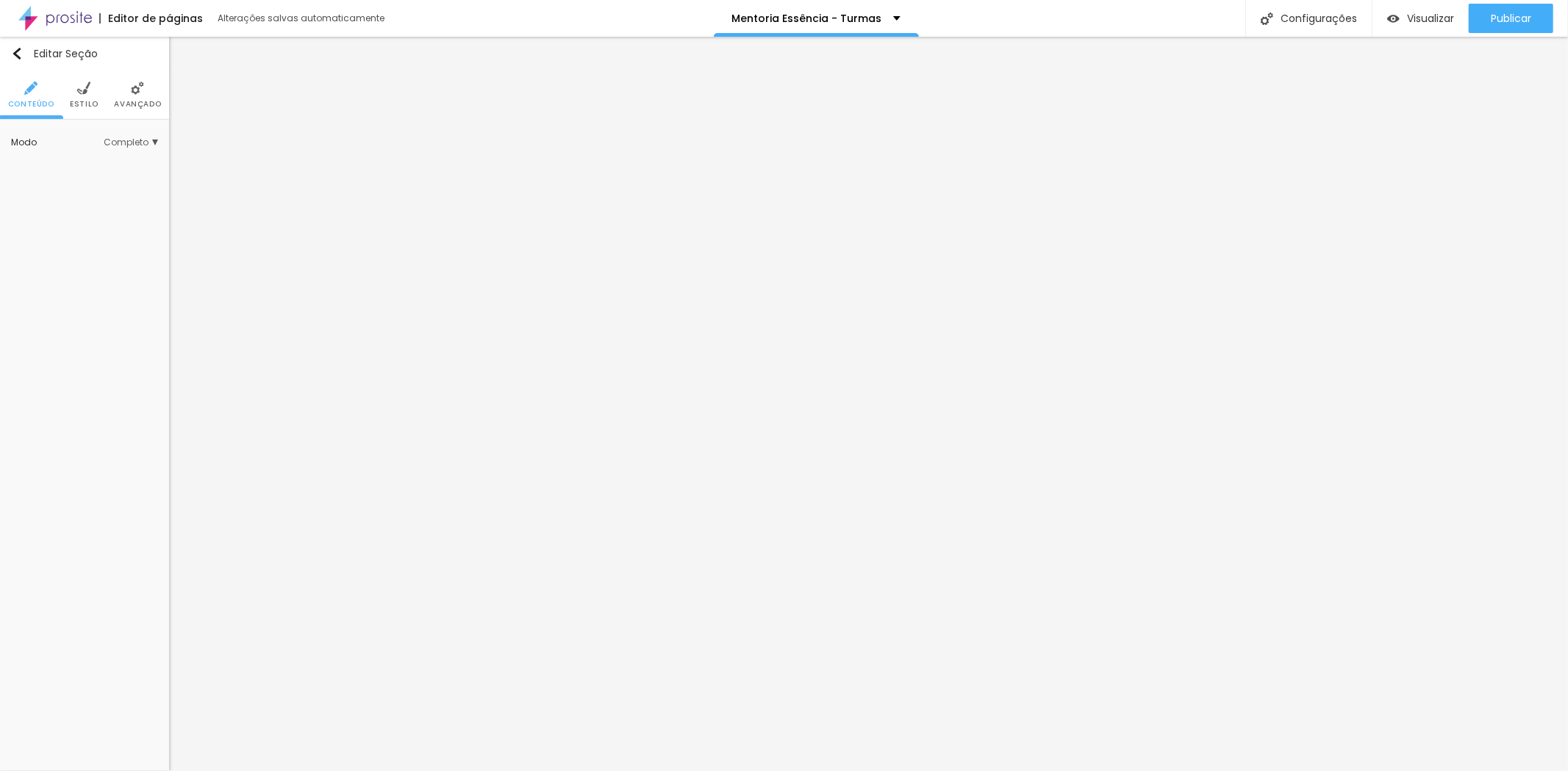
click at [142, 140] on span "Completo" at bounding box center [130, 142] width 55 height 9
click at [146, 140] on span "Completo" at bounding box center [135, 142] width 45 height 9
click at [144, 140] on span "Completo" at bounding box center [130, 142] width 55 height 9
click at [107, 162] on span "Encaixotado" at bounding box center [84, 163] width 57 height 12
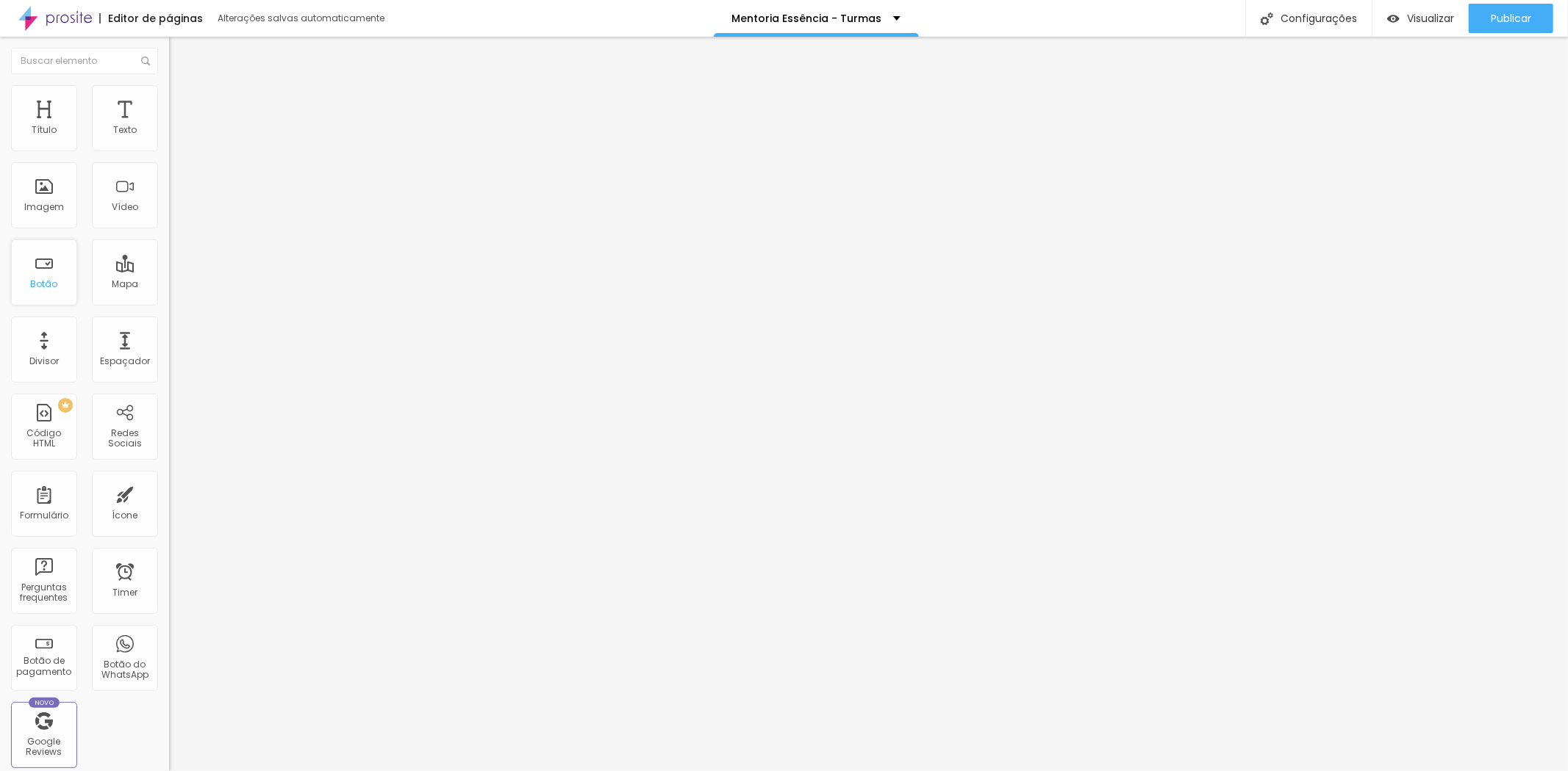
click at [41, 272] on div "Botão" at bounding box center [44, 272] width 66 height 66
click at [120, 350] on div "Espaçador" at bounding box center [125, 350] width 66 height 66
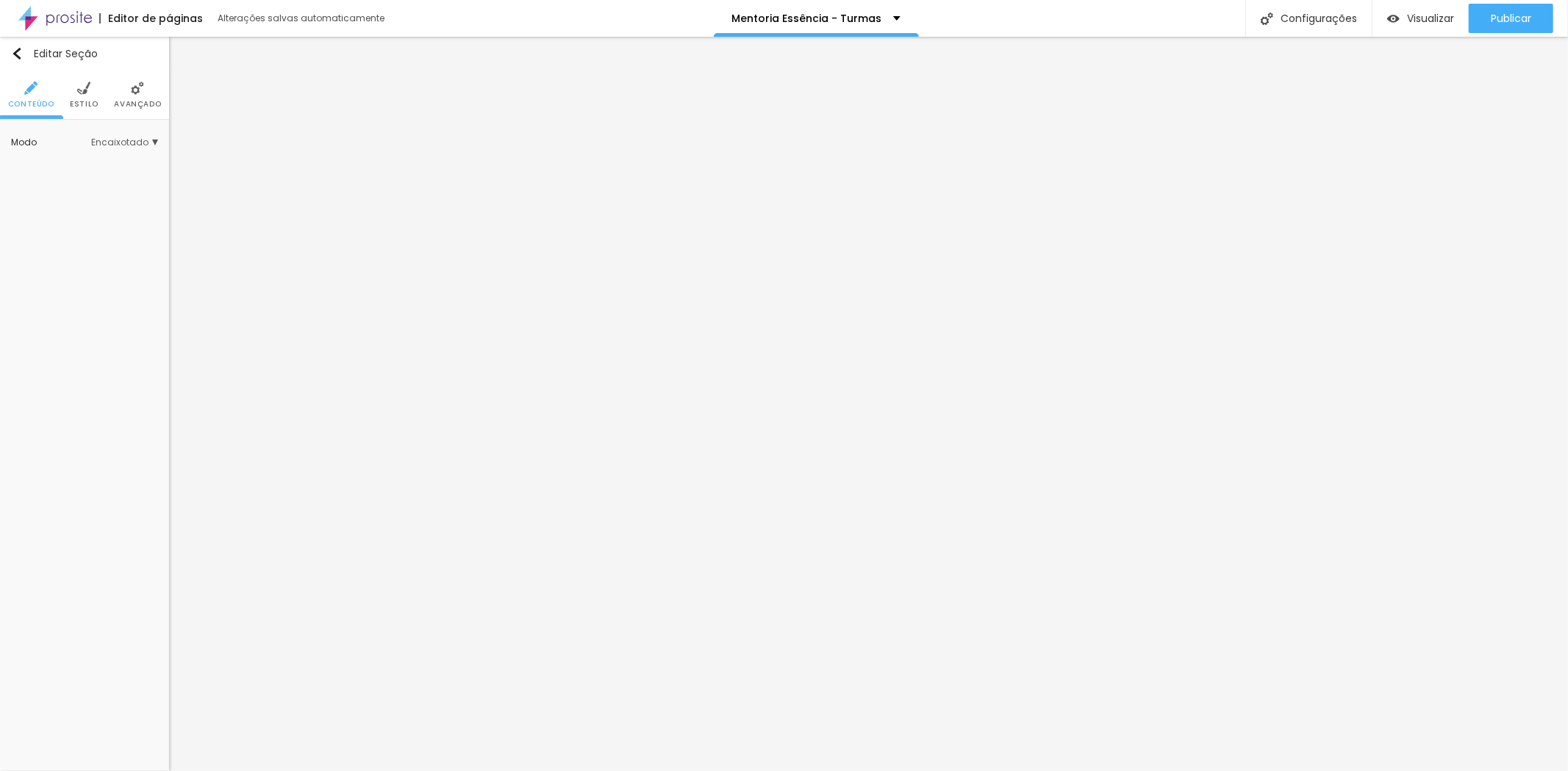
click at [131, 83] on li "Avançado" at bounding box center [137, 95] width 47 height 49
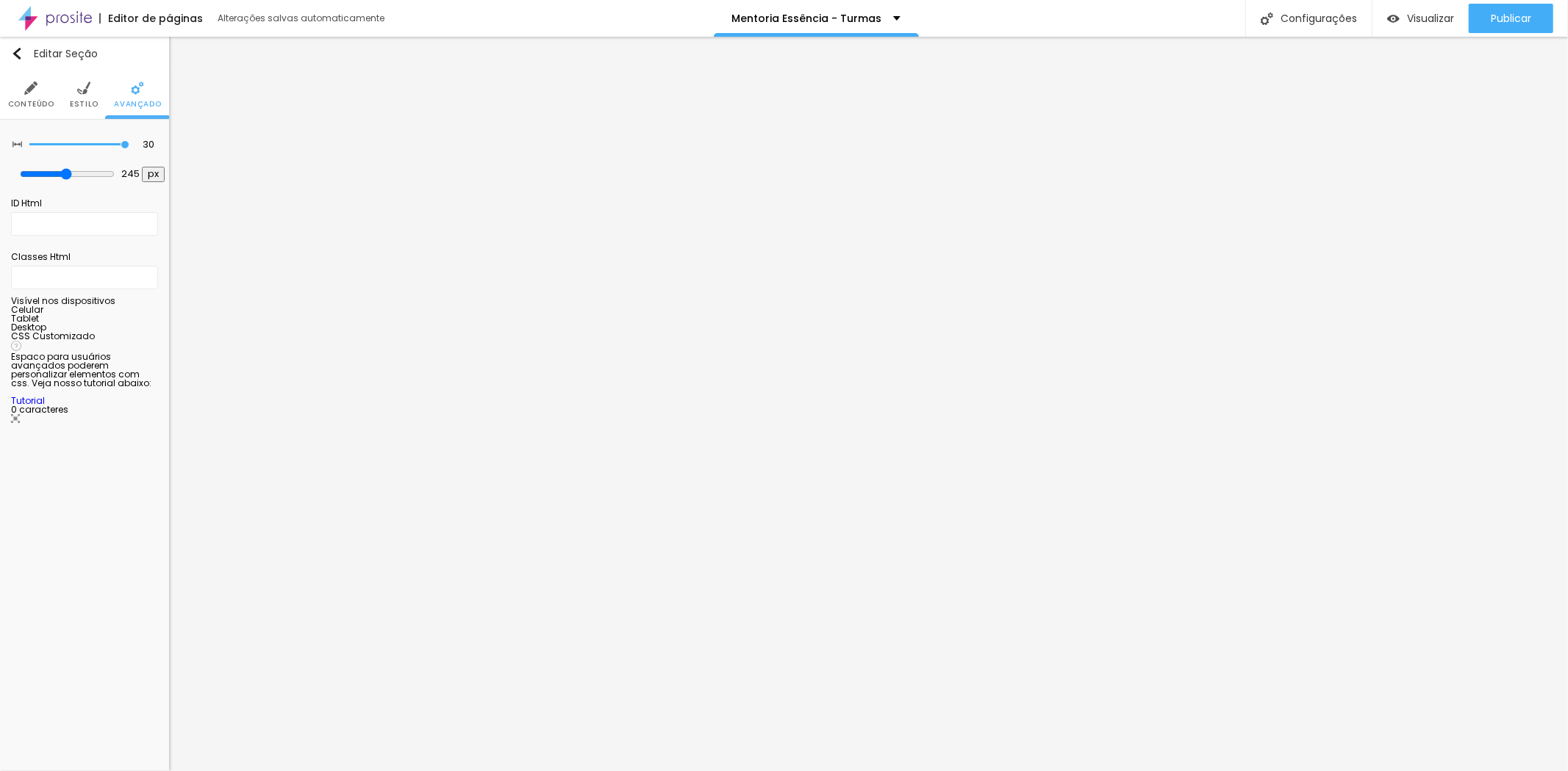
click at [40, 101] on span "Conteúdo" at bounding box center [30, 104] width 46 height 7
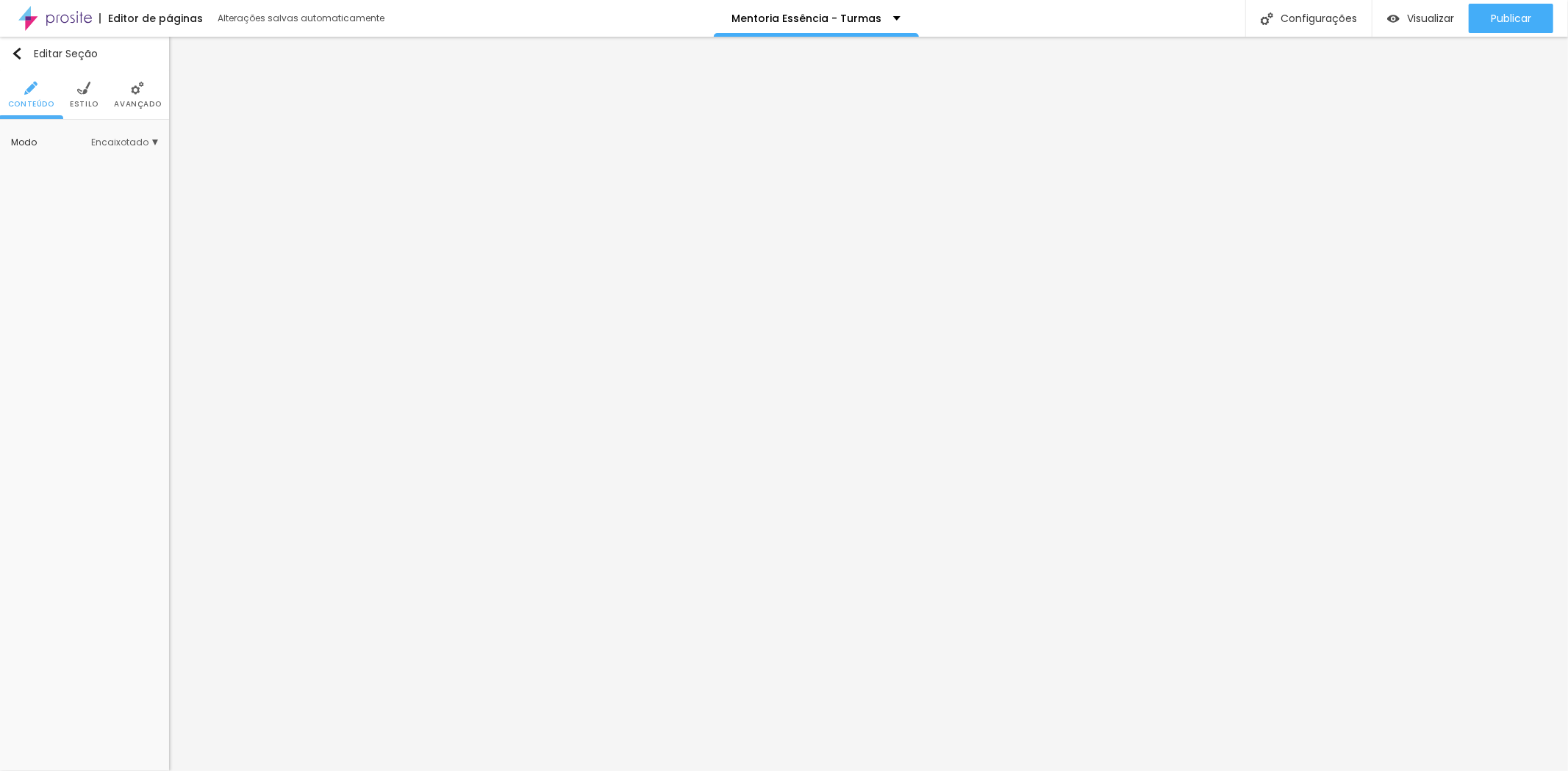
click at [104, 88] on ul "Conteúdo Estilo Avançado" at bounding box center [84, 95] width 169 height 49
click at [94, 90] on li "Estilo" at bounding box center [83, 95] width 29 height 49
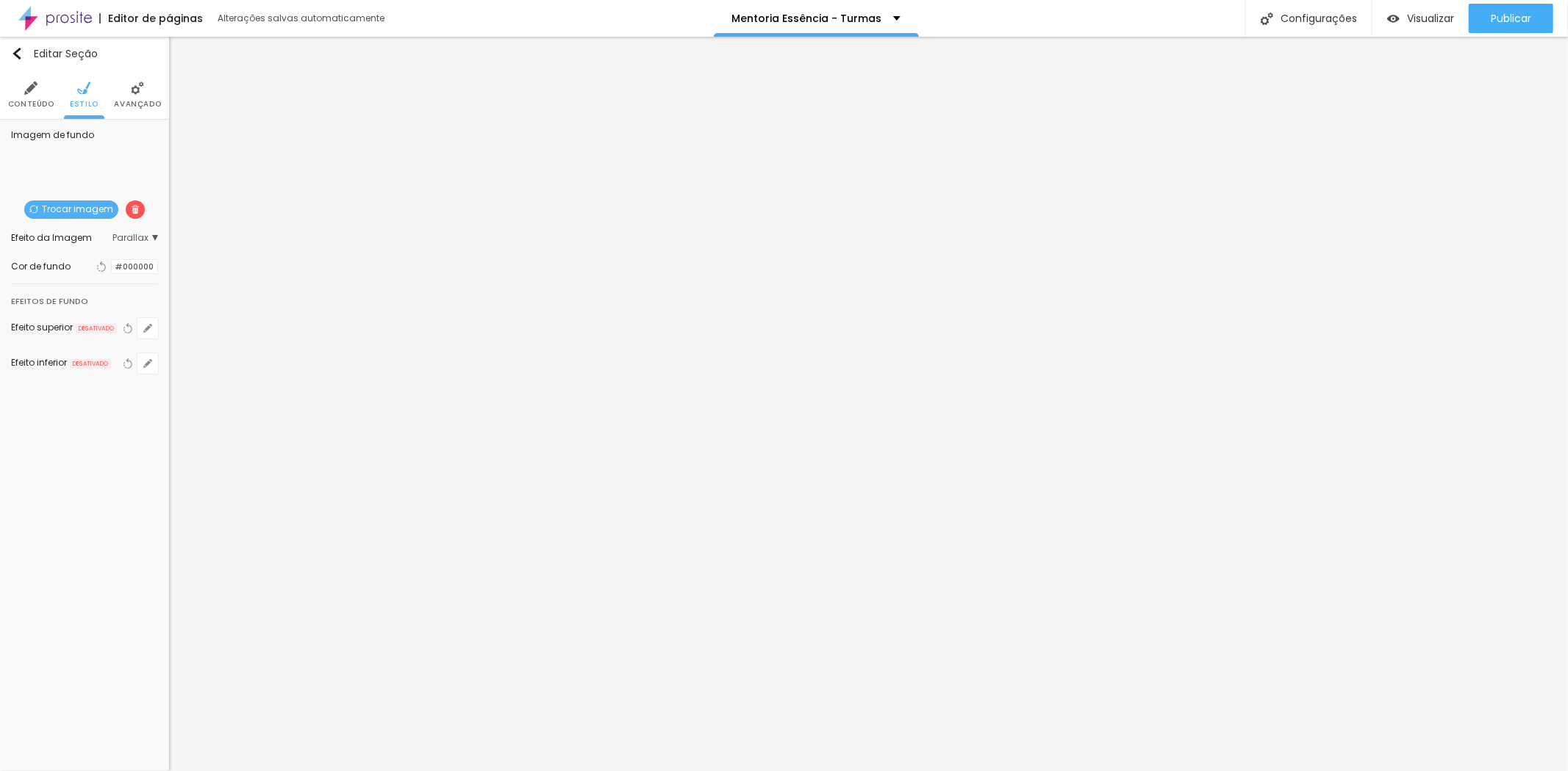
click at [33, 87] on img at bounding box center [30, 88] width 13 height 13
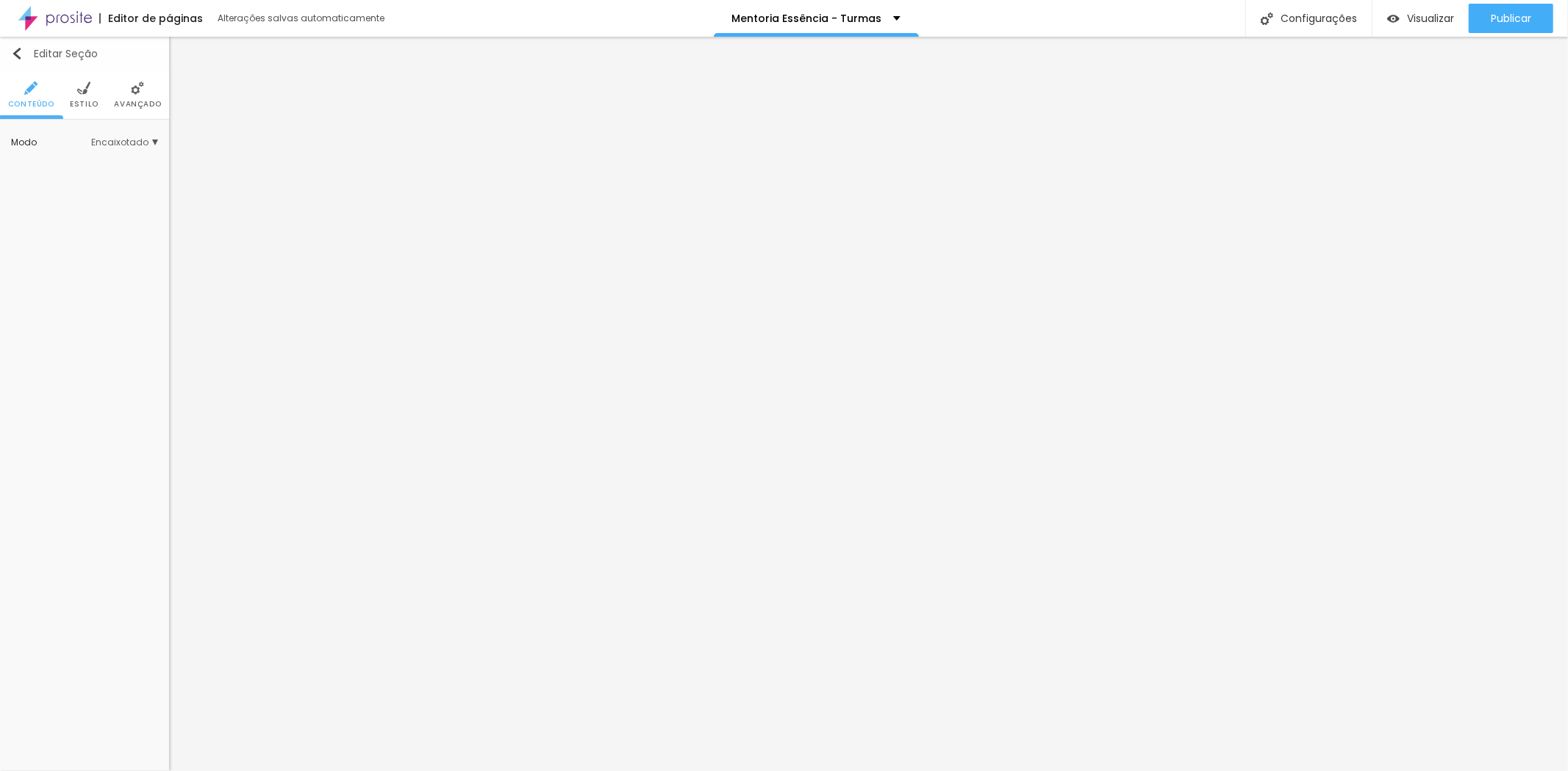
click at [44, 50] on div "Editar Seção" at bounding box center [55, 54] width 87 height 12
click at [28, 49] on div "Editar Título" at bounding box center [53, 54] width 84 height 12
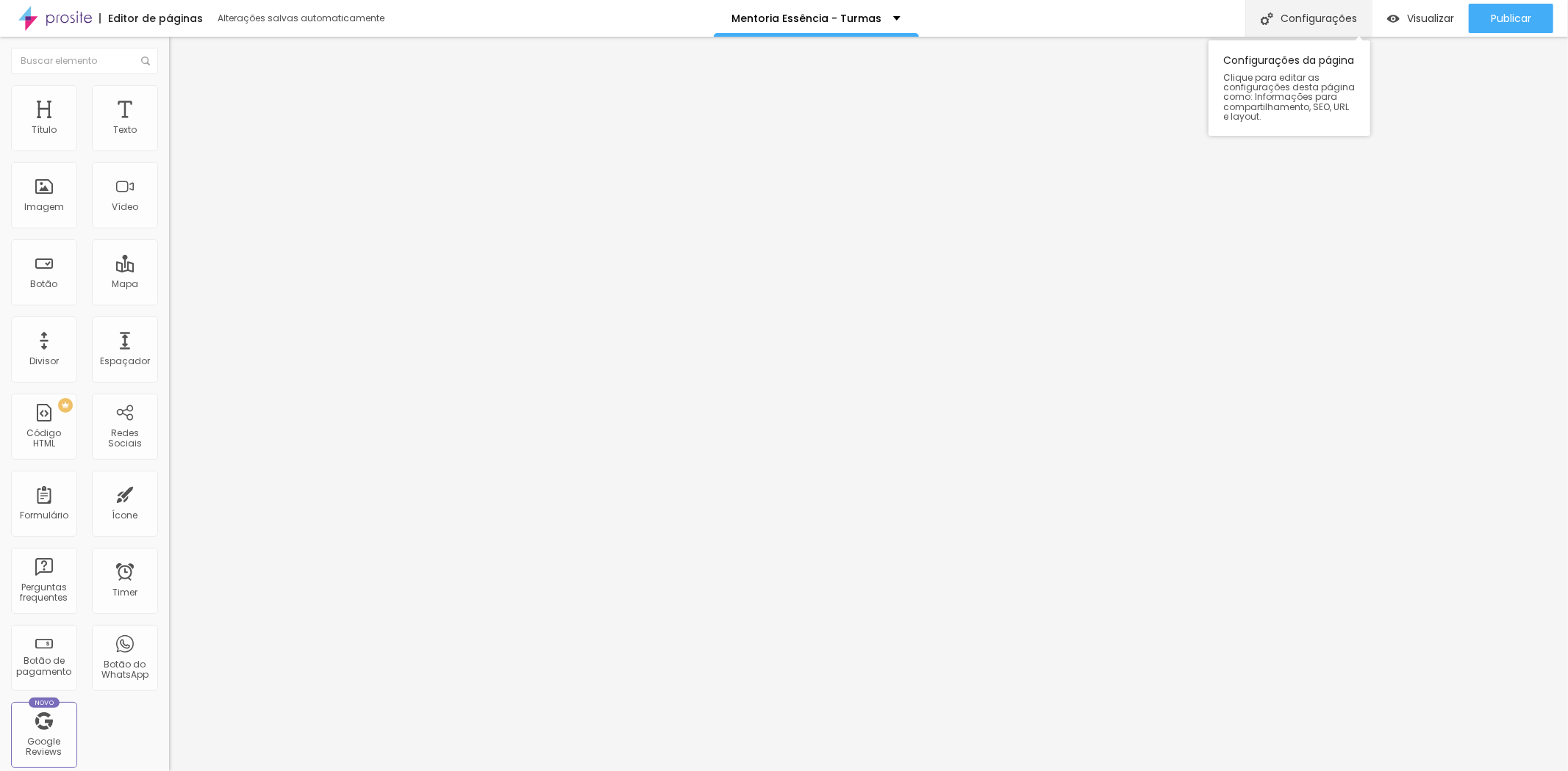
click at [1314, 19] on div "Configurações" at bounding box center [1309, 18] width 127 height 36
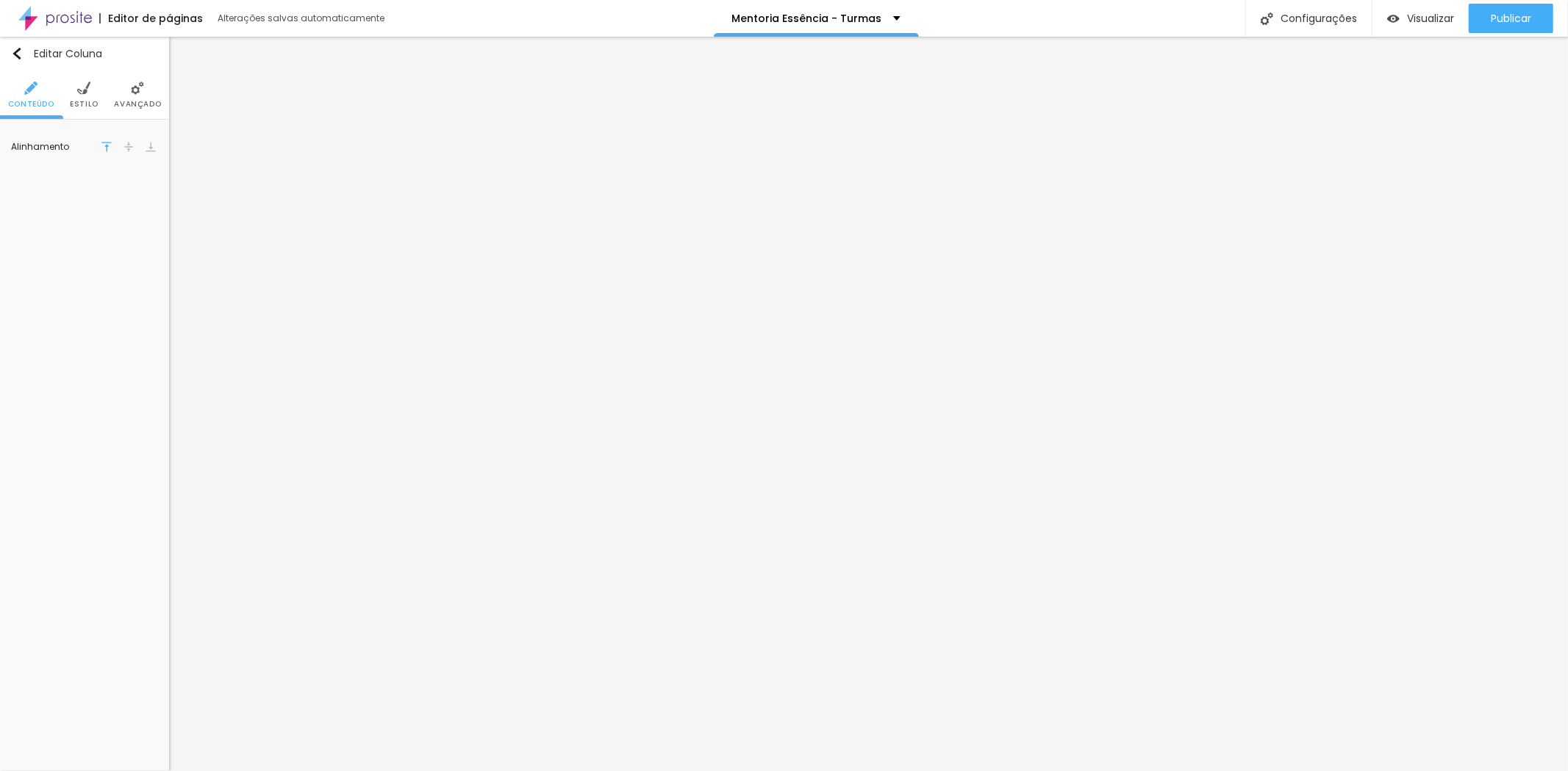
drag, startPoint x: 132, startPoint y: 147, endPoint x: 122, endPoint y: 141, distance: 11.7
click at [131, 147] on img at bounding box center [128, 147] width 10 height 10
click at [108, 144] on img at bounding box center [107, 147] width 10 height 10
click at [127, 150] on img at bounding box center [128, 147] width 10 height 10
click at [148, 147] on img at bounding box center [151, 147] width 10 height 10
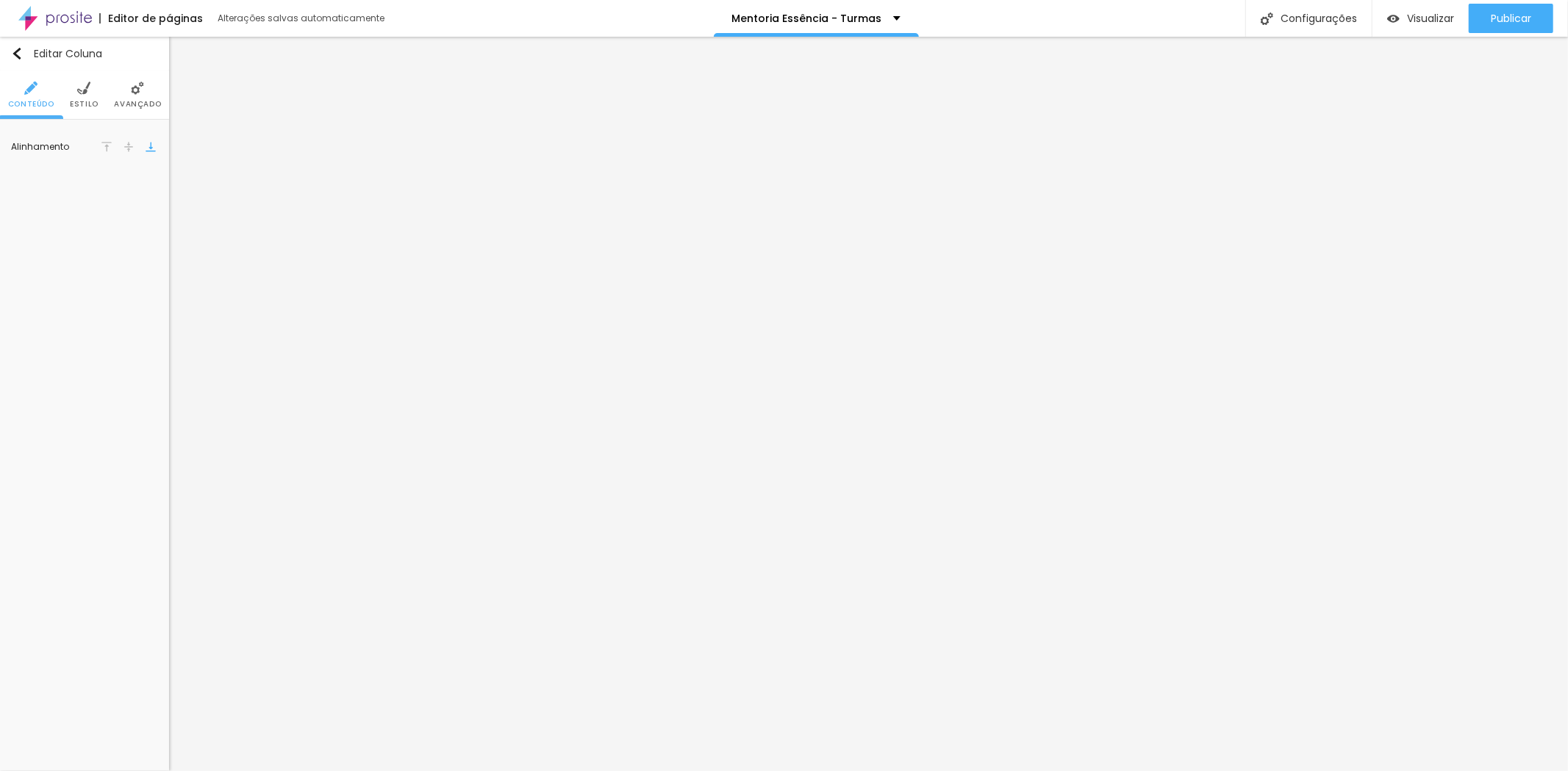
click at [127, 148] on img at bounding box center [128, 147] width 10 height 10
click at [106, 143] on img at bounding box center [107, 147] width 10 height 10
click at [147, 311] on icon "button" at bounding box center [148, 313] width 9 height 9
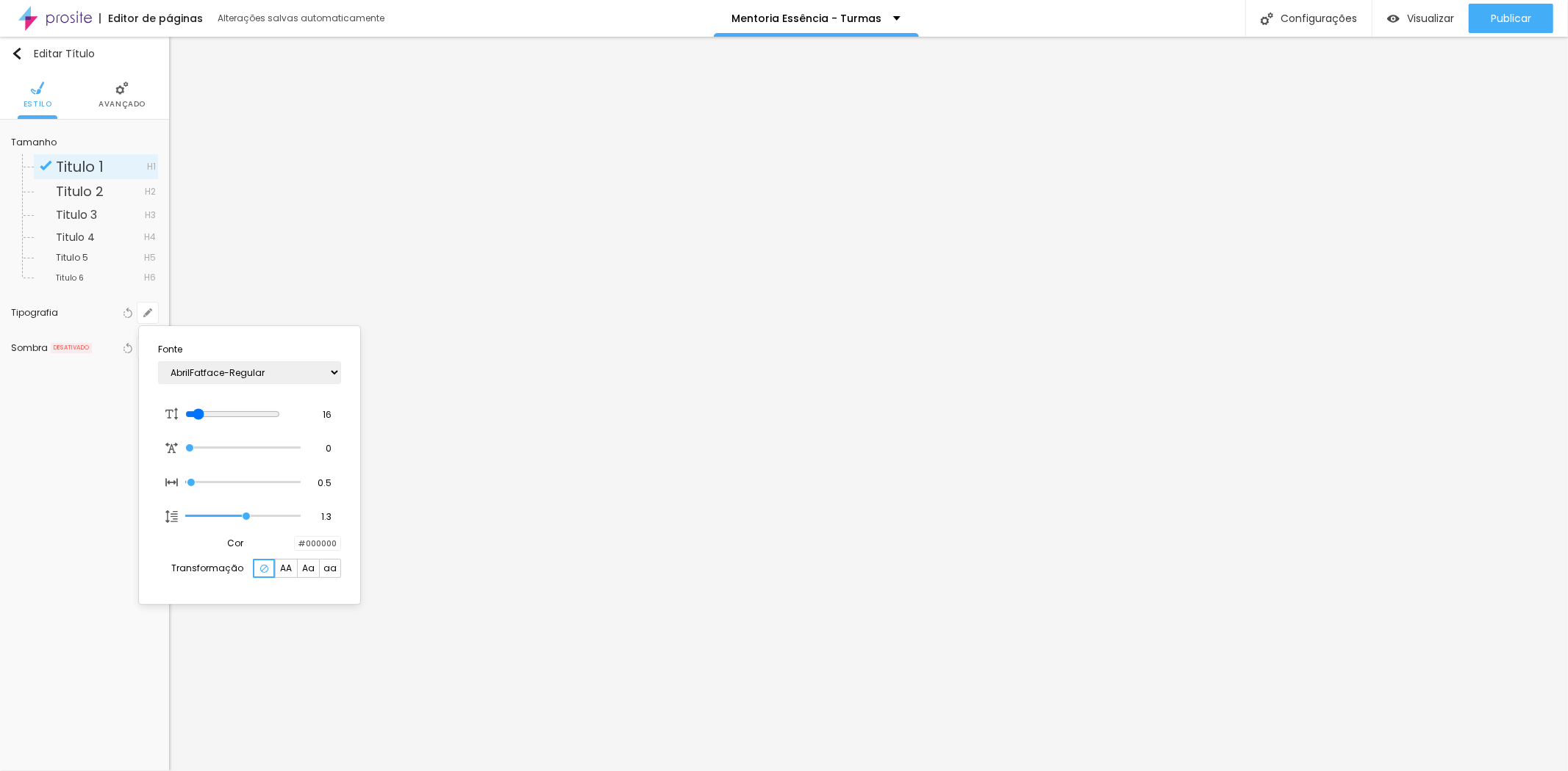
click at [289, 573] on span "AA" at bounding box center [286, 569] width 12 height 9
drag, startPoint x: 200, startPoint y: 409, endPoint x: 226, endPoint y: 417, distance: 27.2
click at [226, 417] on input "range" at bounding box center [232, 415] width 95 height 12
click at [814, 615] on div at bounding box center [784, 385] width 1568 height 771
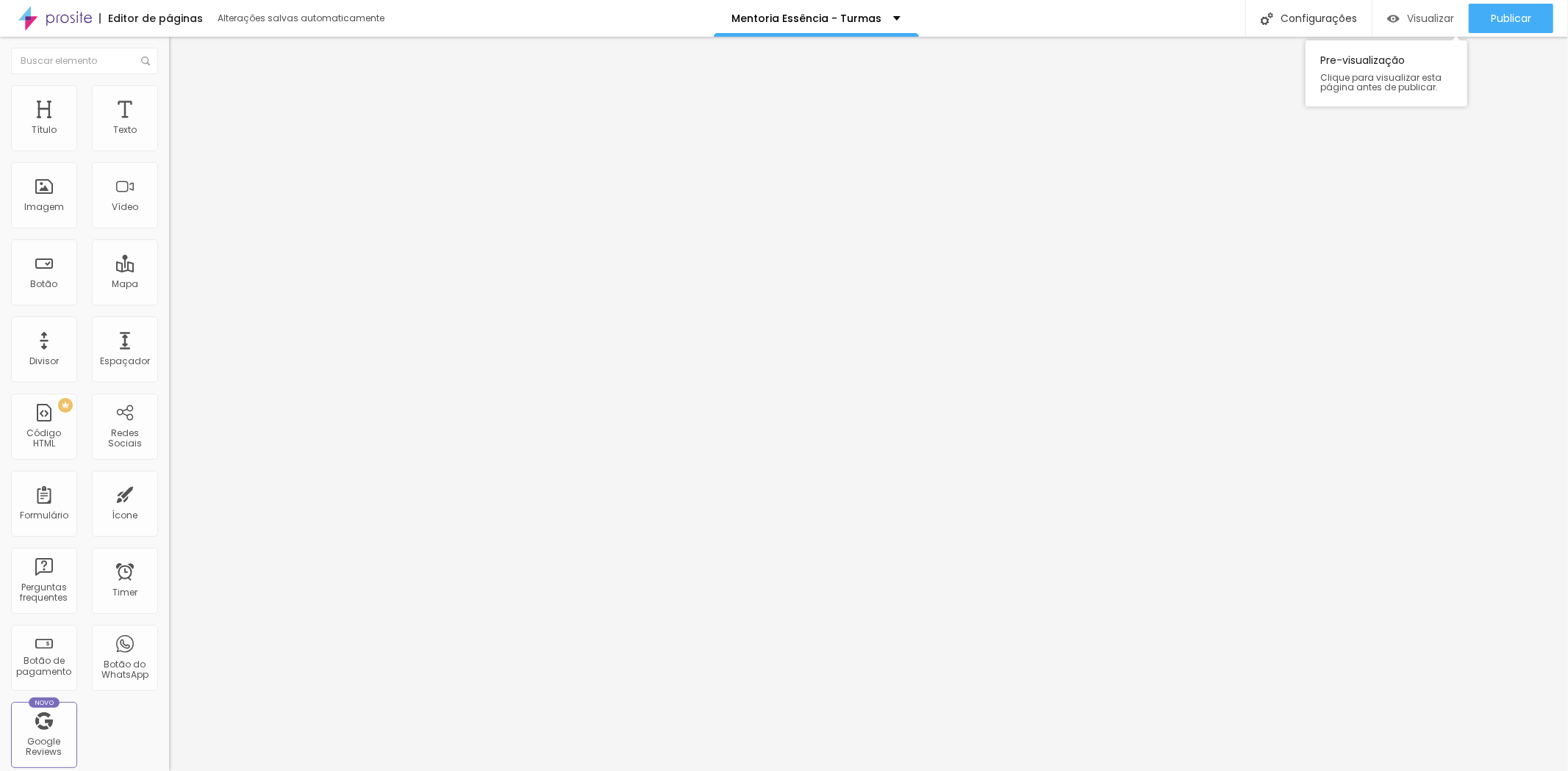
click at [1398, 12] on div "Visualizar" at bounding box center [1420, 18] width 67 height 12
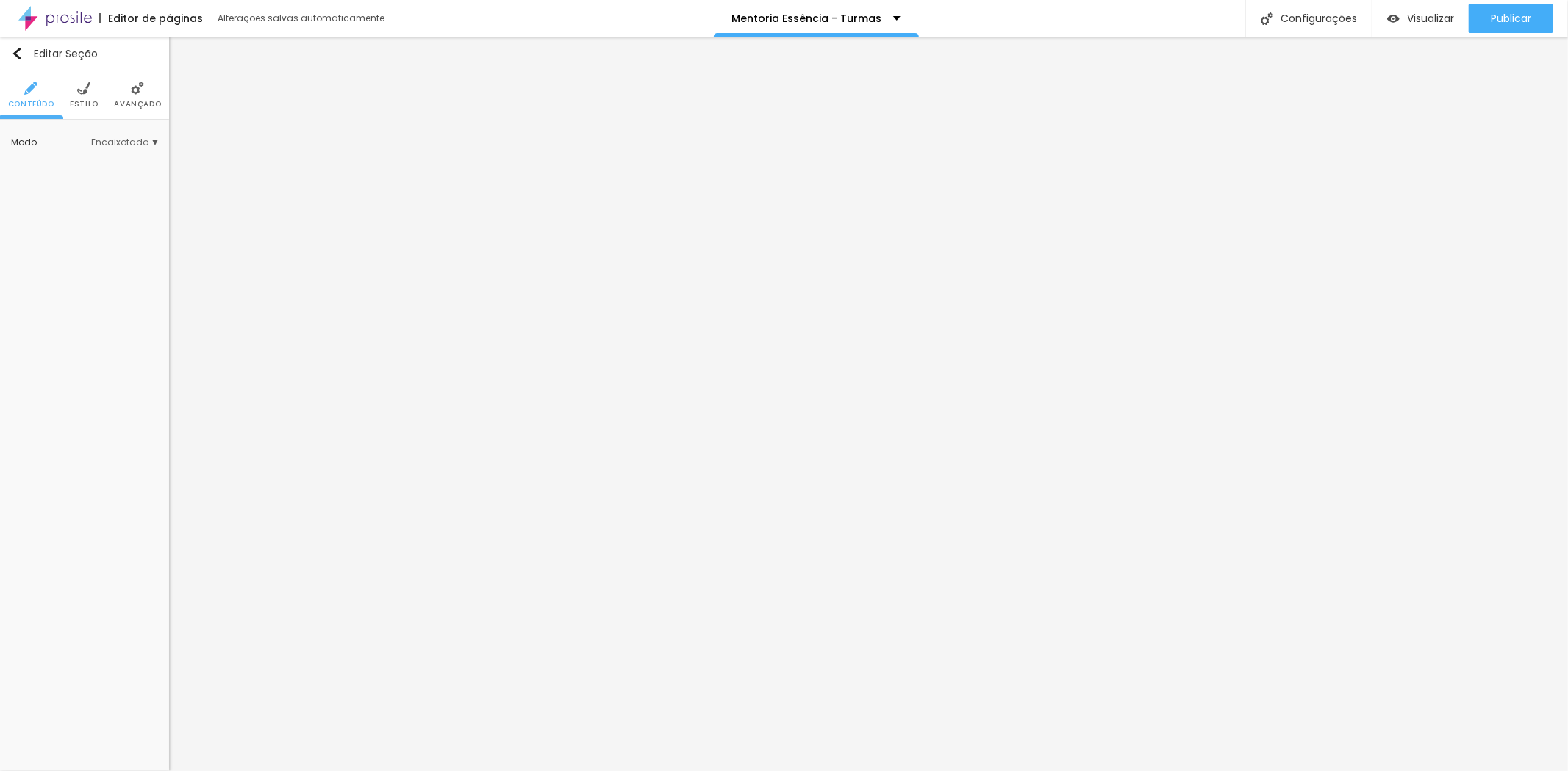
click at [138, 138] on span "Encaixotado" at bounding box center [124, 142] width 67 height 9
click at [99, 185] on span "Completo" at bounding box center [78, 183] width 45 height 12
click at [132, 103] on span "Avançado" at bounding box center [137, 104] width 47 height 7
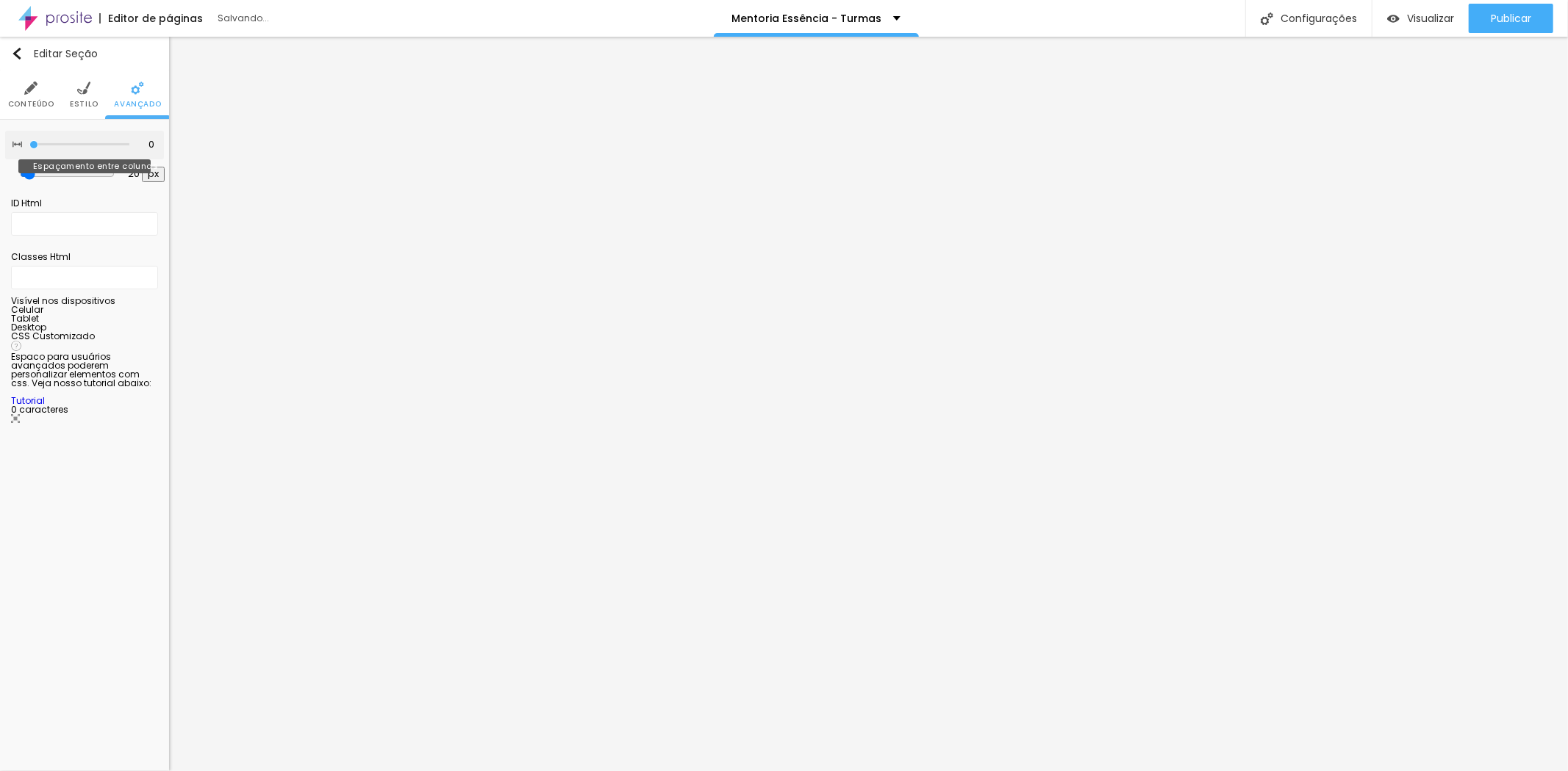
drag, startPoint x: 93, startPoint y: 142, endPoint x: 0, endPoint y: 141, distance: 93.0
click at [30, 141] on input "range" at bounding box center [79, 145] width 100 height 7
drag, startPoint x: 31, startPoint y: 172, endPoint x: 0, endPoint y: 174, distance: 31.1
click at [27, 174] on input "range" at bounding box center [66, 174] width 79 height 7
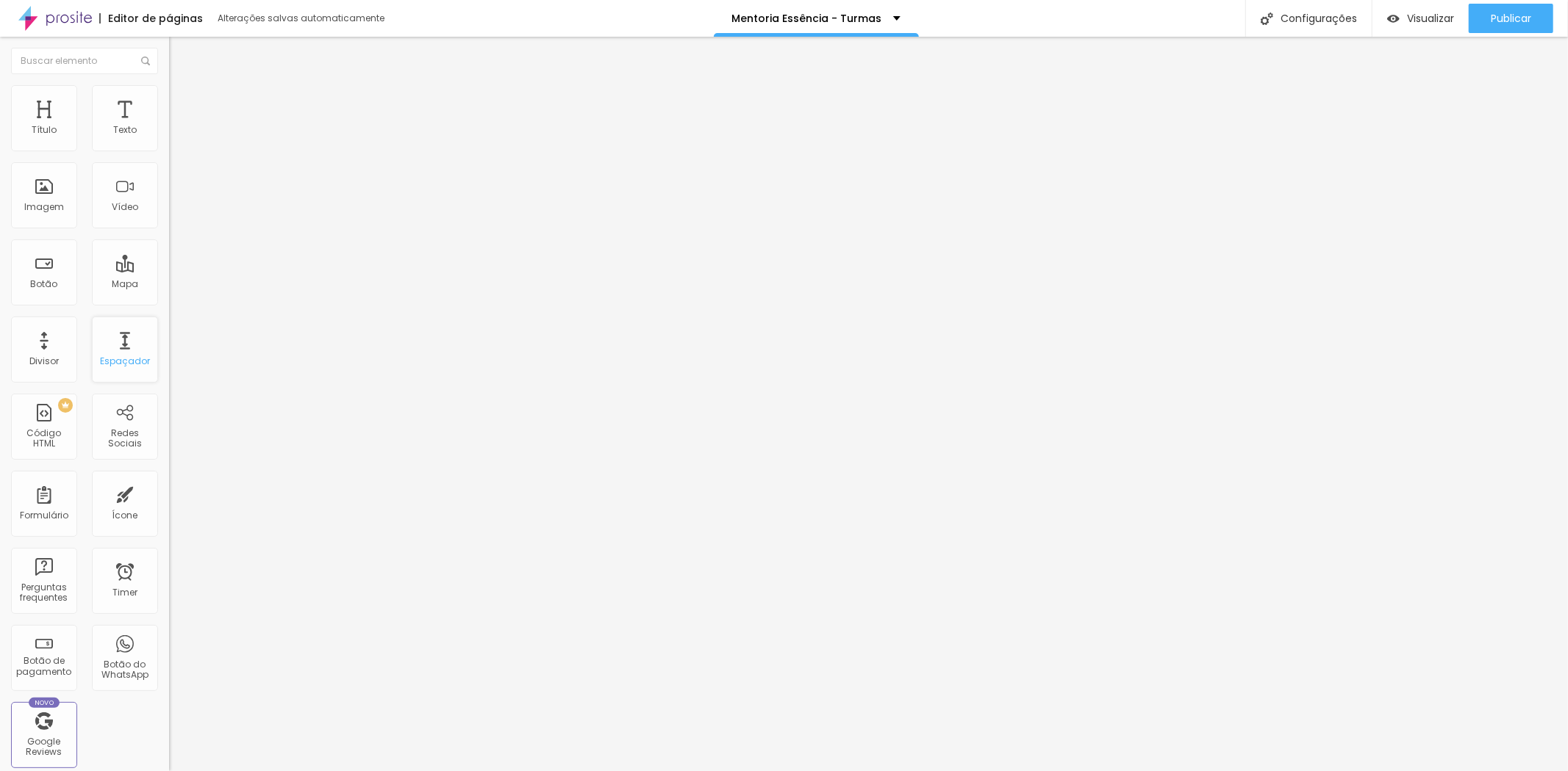
click at [108, 356] on div "Espaçador" at bounding box center [125, 362] width 50 height 10
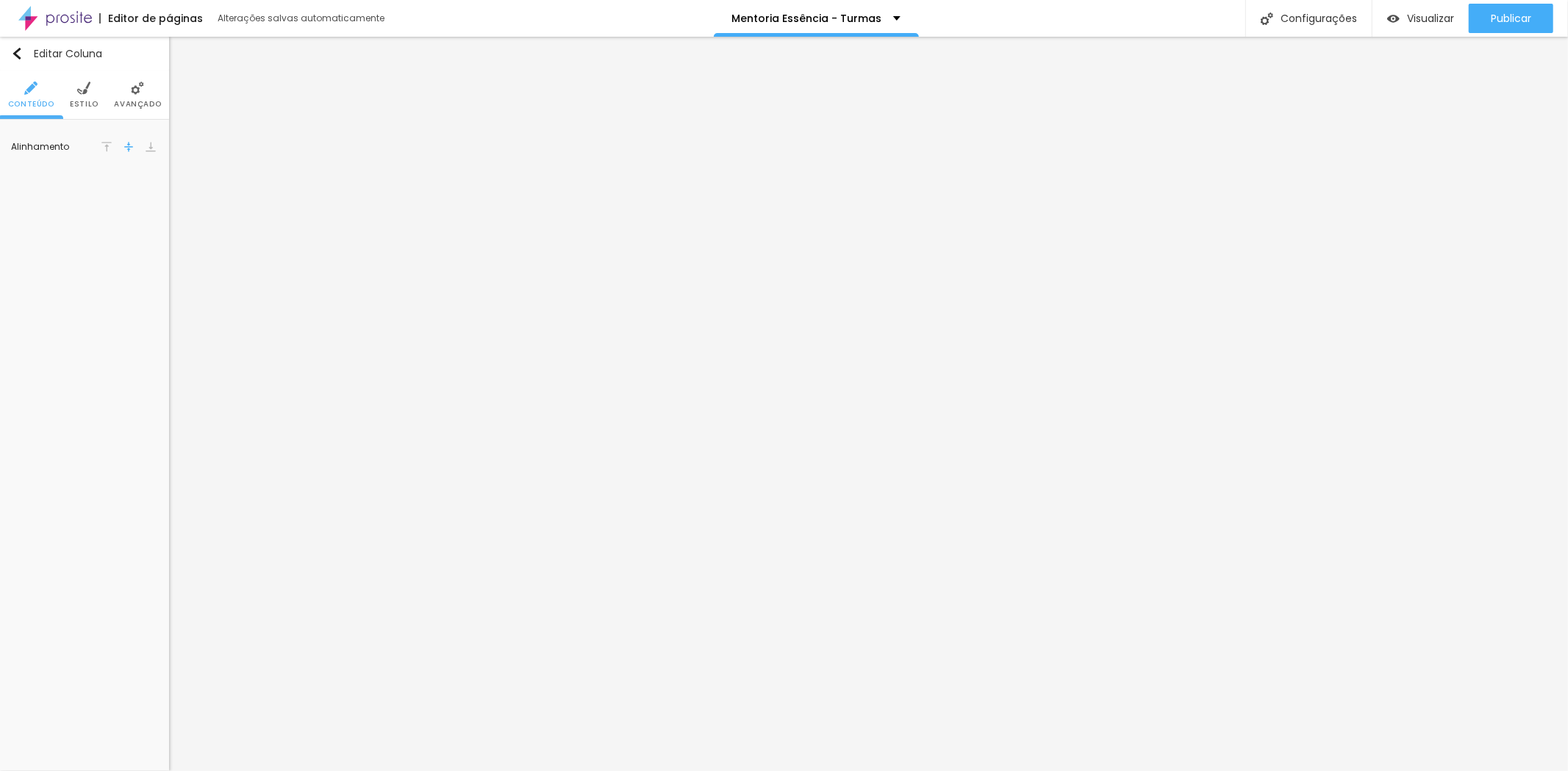
click at [89, 94] on img at bounding box center [83, 88] width 13 height 13
click at [136, 94] on img at bounding box center [137, 88] width 13 height 13
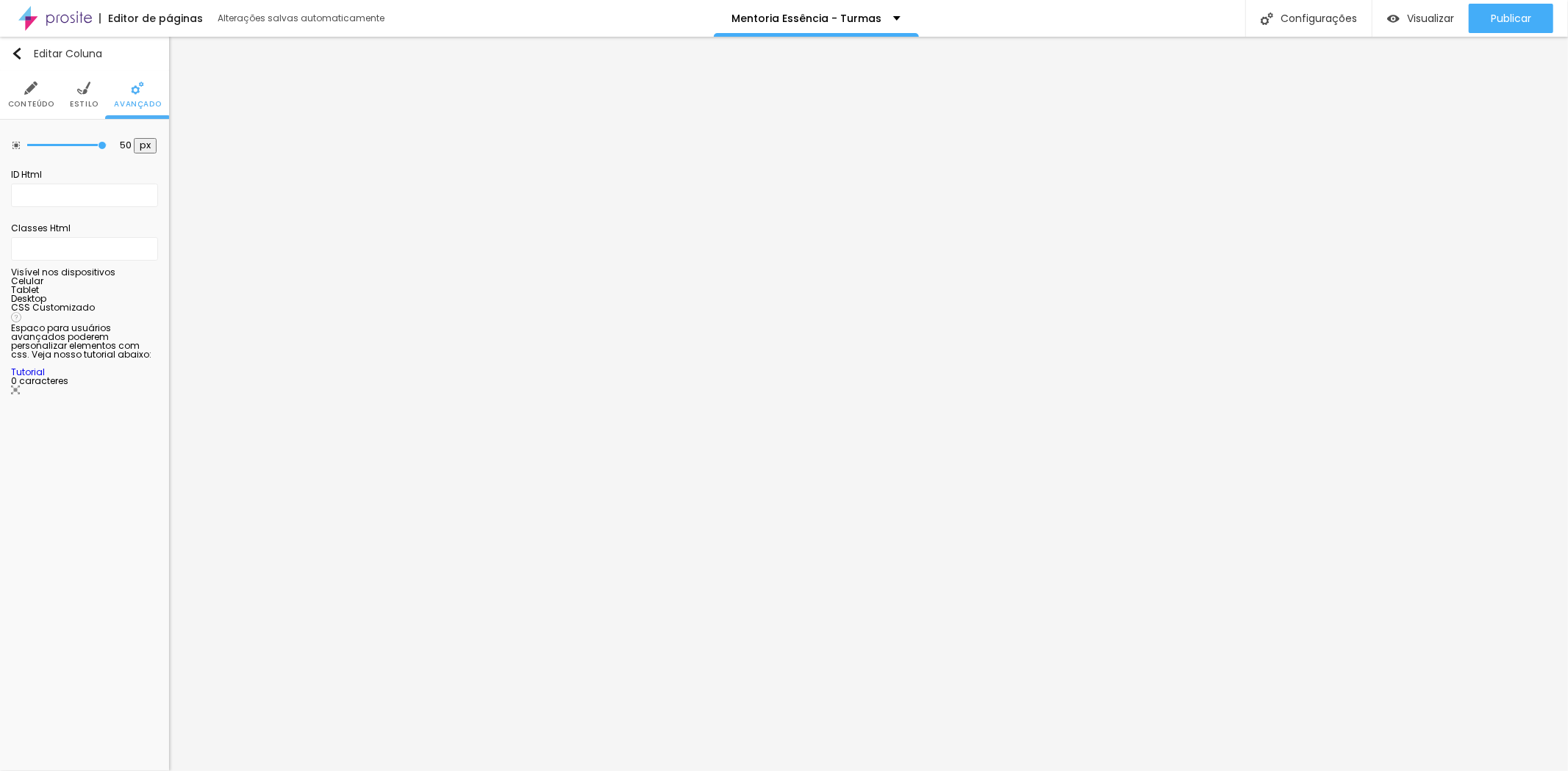
click at [75, 89] on li "Estilo" at bounding box center [83, 95] width 29 height 49
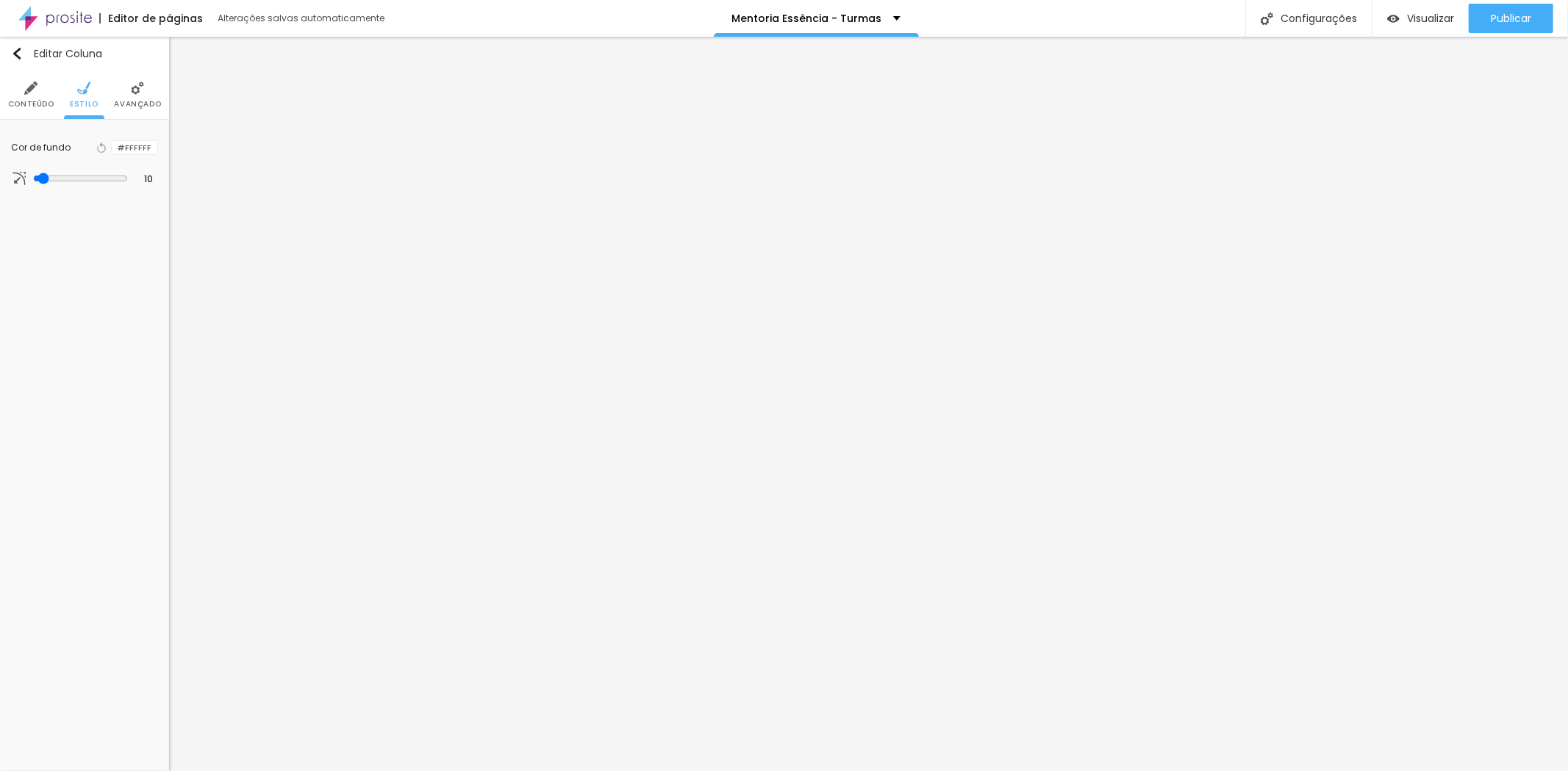
click at [11, 101] on span "Conteúdo" at bounding box center [30, 104] width 46 height 7
click at [22, 59] on img "button" at bounding box center [17, 54] width 12 height 12
click at [105, 147] on img at bounding box center [107, 147] width 10 height 10
click at [90, 97] on li "Estilo" at bounding box center [83, 95] width 29 height 49
click at [141, 94] on img at bounding box center [137, 88] width 13 height 13
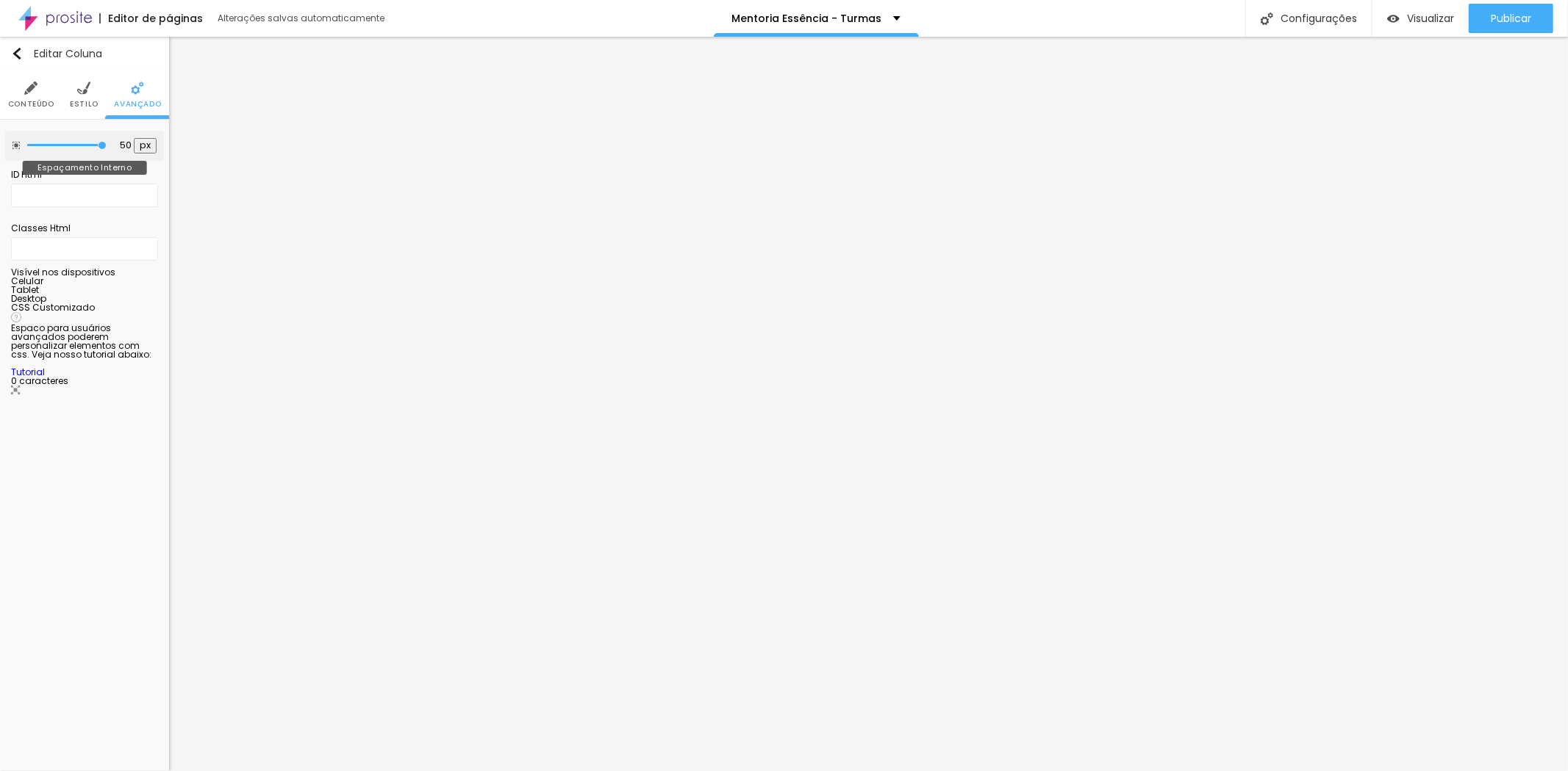
drag, startPoint x: 101, startPoint y: 141, endPoint x: 170, endPoint y: 132, distance: 69.6
click at [107, 141] on input "range" at bounding box center [66, 145] width 79 height 7
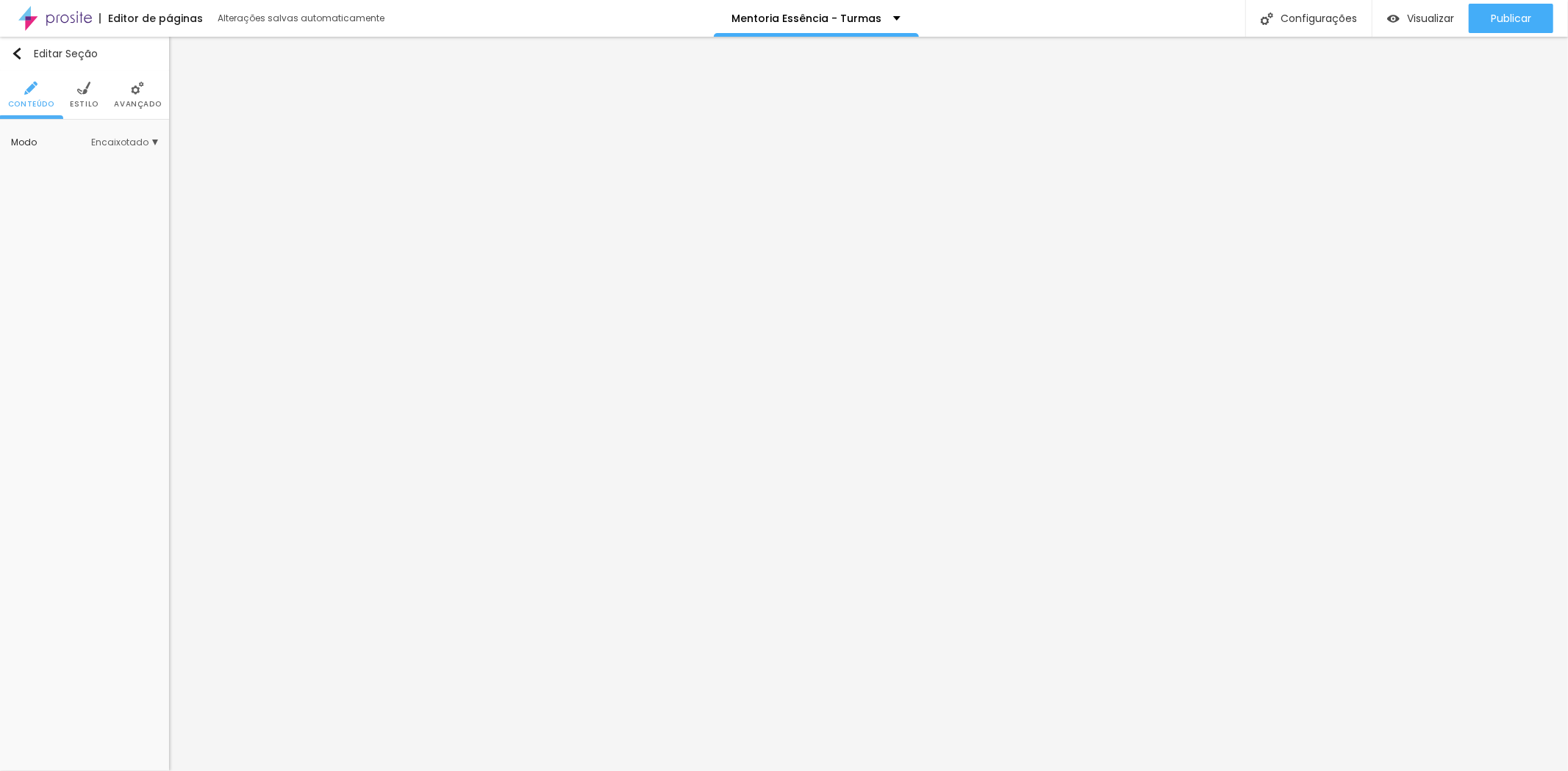
click at [140, 92] on img at bounding box center [137, 88] width 13 height 13
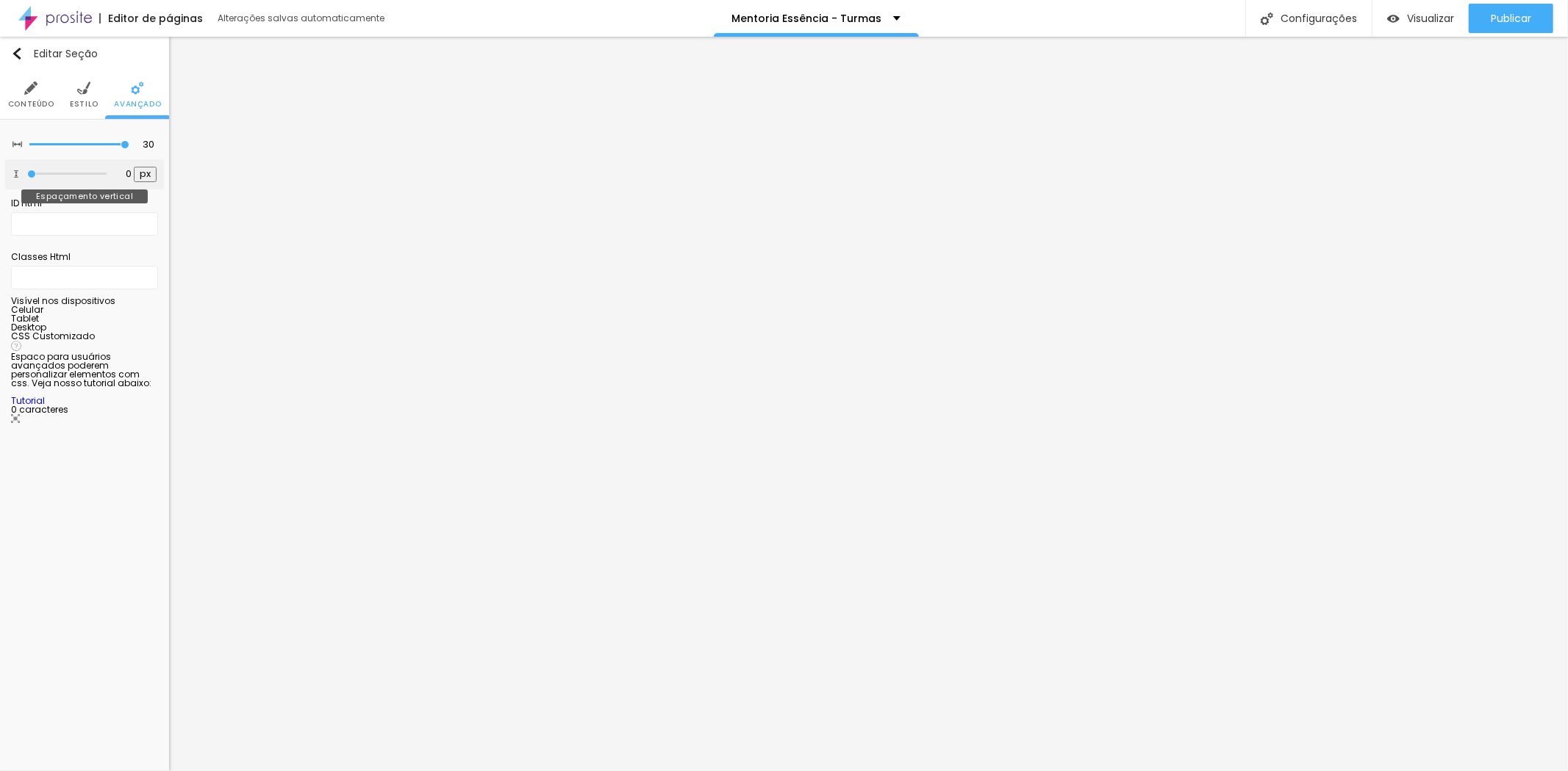
drag, startPoint x: 64, startPoint y: 172, endPoint x: 3, endPoint y: 171, distance: 61.0
click at [27, 171] on input "range" at bounding box center [66, 174] width 79 height 7
drag, startPoint x: 118, startPoint y: 142, endPoint x: 75, endPoint y: 148, distance: 43.4
click at [75, 148] on input "range" at bounding box center [80, 145] width 95 height 12
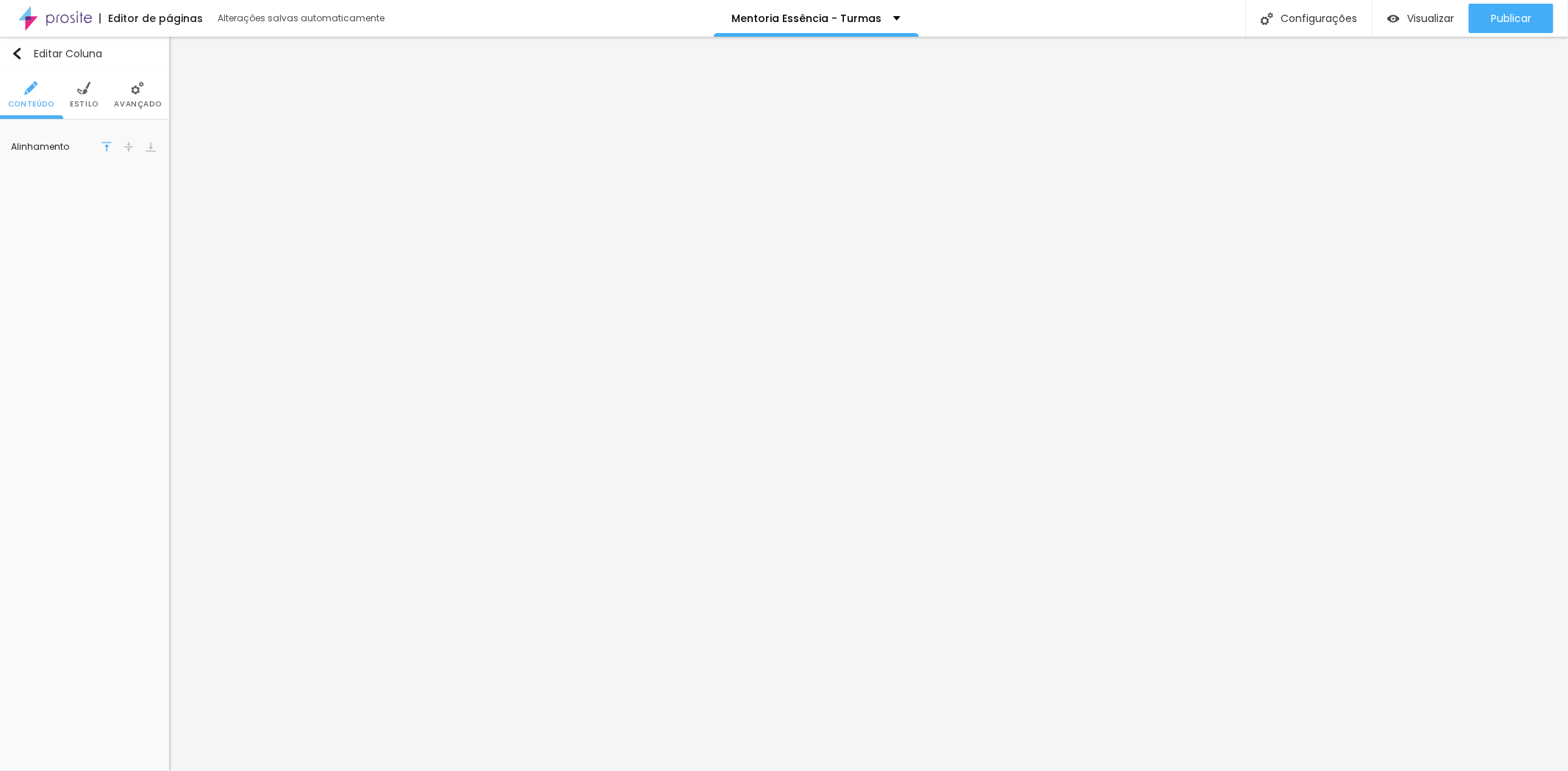
click at [85, 96] on li "Estilo" at bounding box center [83, 95] width 29 height 49
click at [96, 147] on icon "button" at bounding box center [102, 147] width 10 height 10
click at [19, 88] on li "Conteúdo" at bounding box center [30, 95] width 46 height 49
click at [125, 89] on li "Avançado" at bounding box center [137, 95] width 47 height 49
click at [148, 310] on icon "button" at bounding box center [148, 313] width 9 height 9
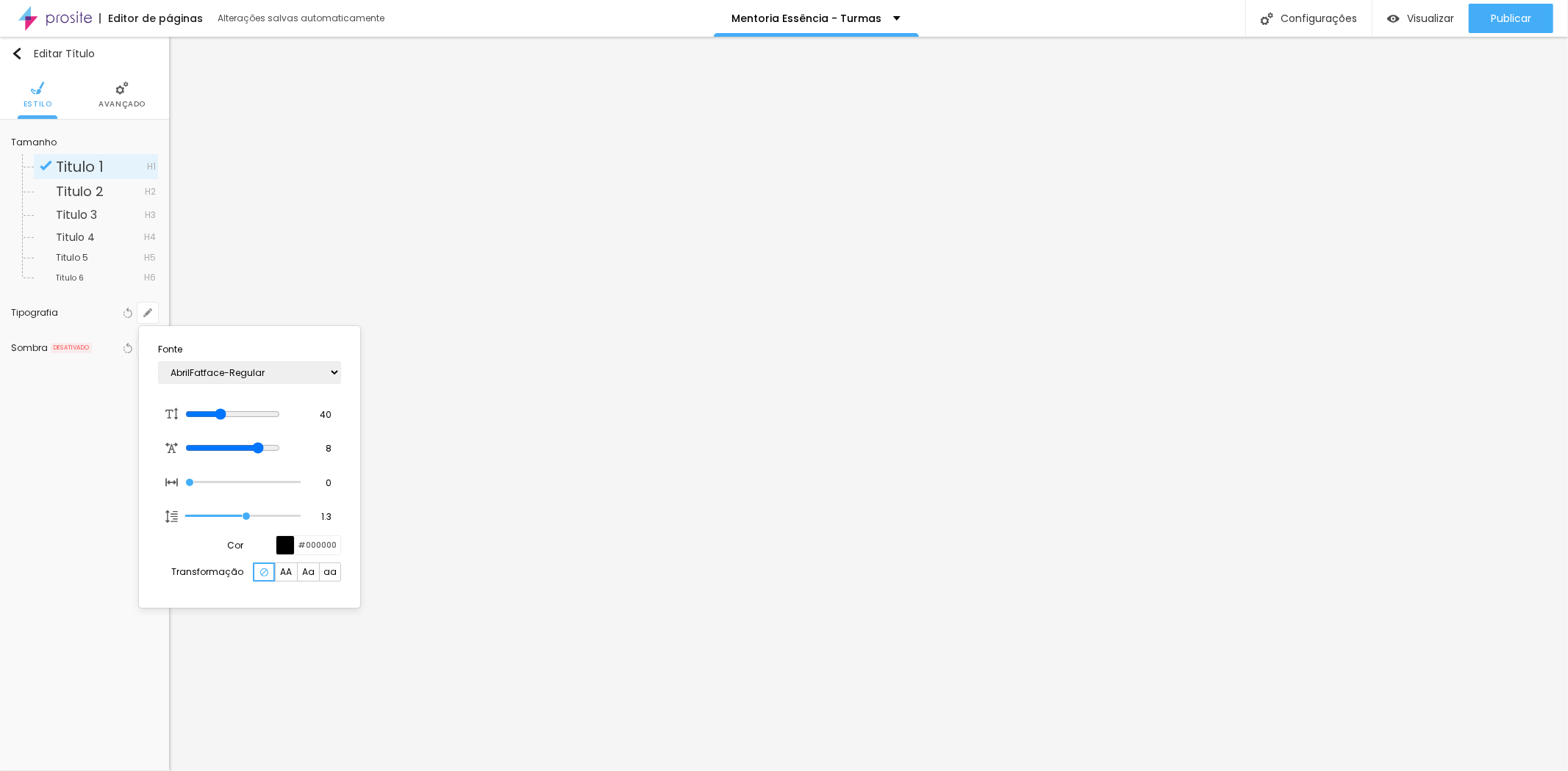
click at [281, 546] on div at bounding box center [285, 545] width 18 height 18
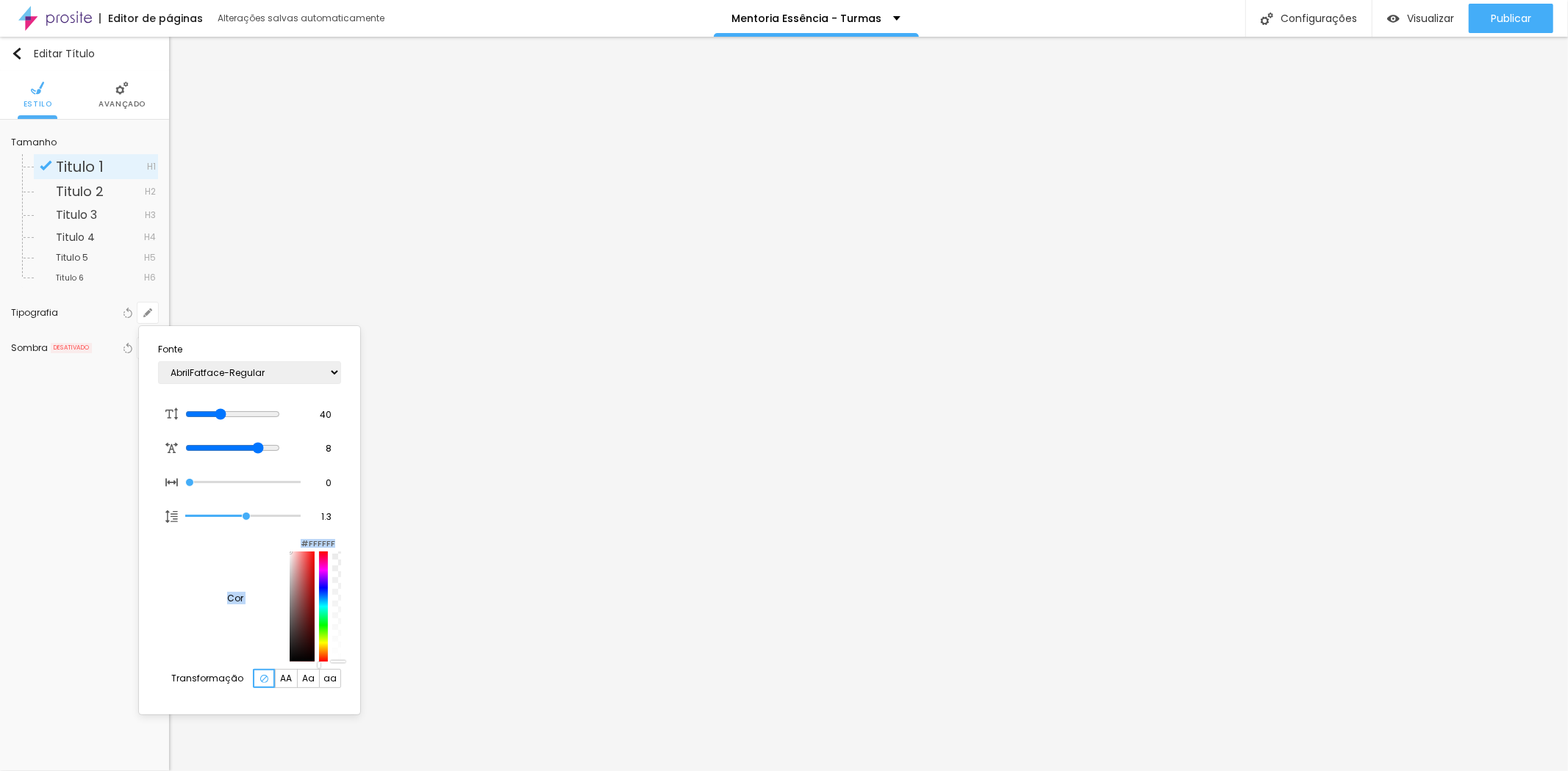
drag, startPoint x: 238, startPoint y: 574, endPoint x: 134, endPoint y: 548, distance: 107.2
click at [139, 550] on div "Fonte AbrilFatface-Regular Actor-Regular Alegreya AlegreyaBlack Alice Allan-Bol…" at bounding box center [249, 520] width 221 height 389
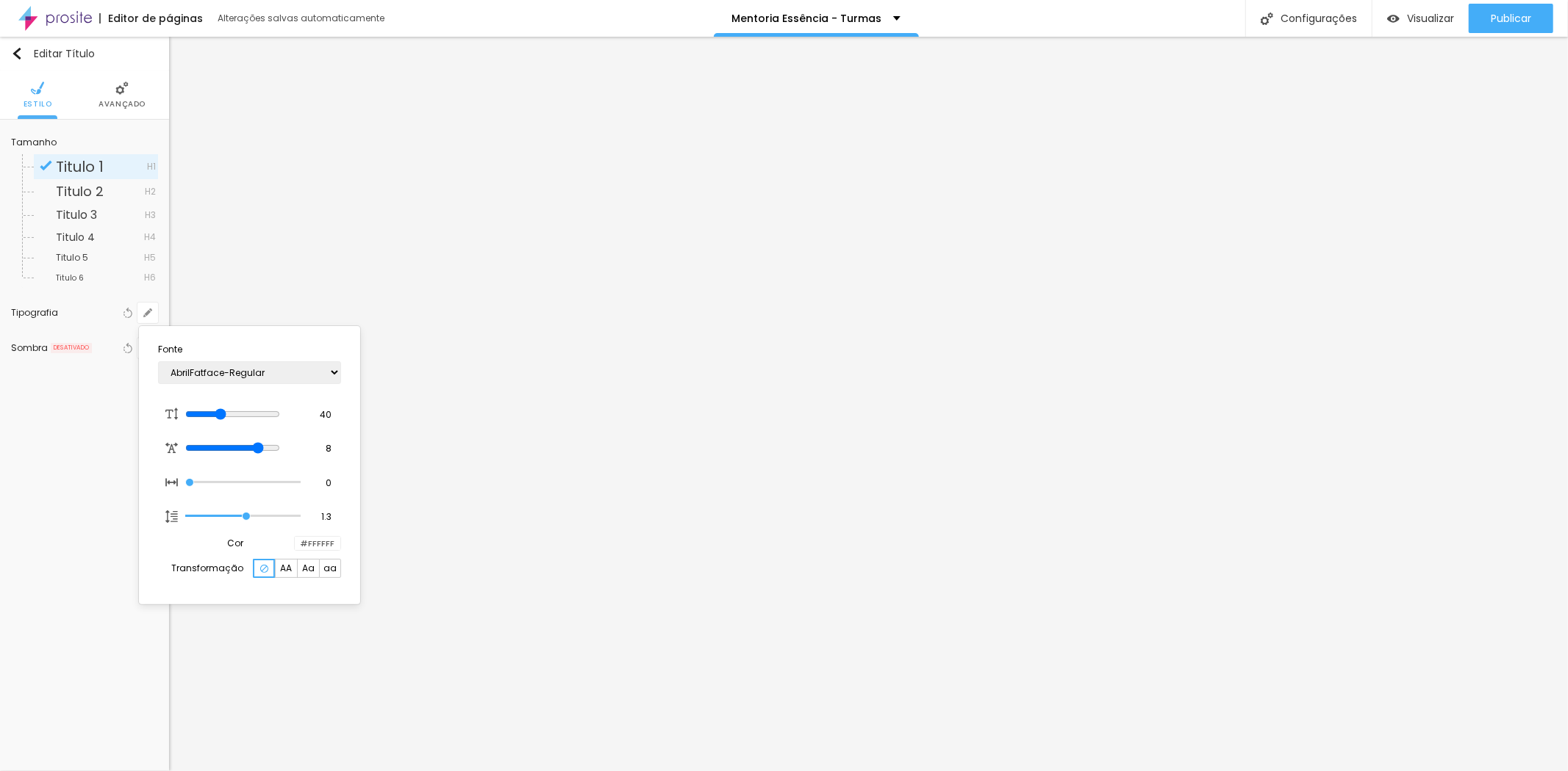
click at [520, 302] on div at bounding box center [784, 385] width 1568 height 771
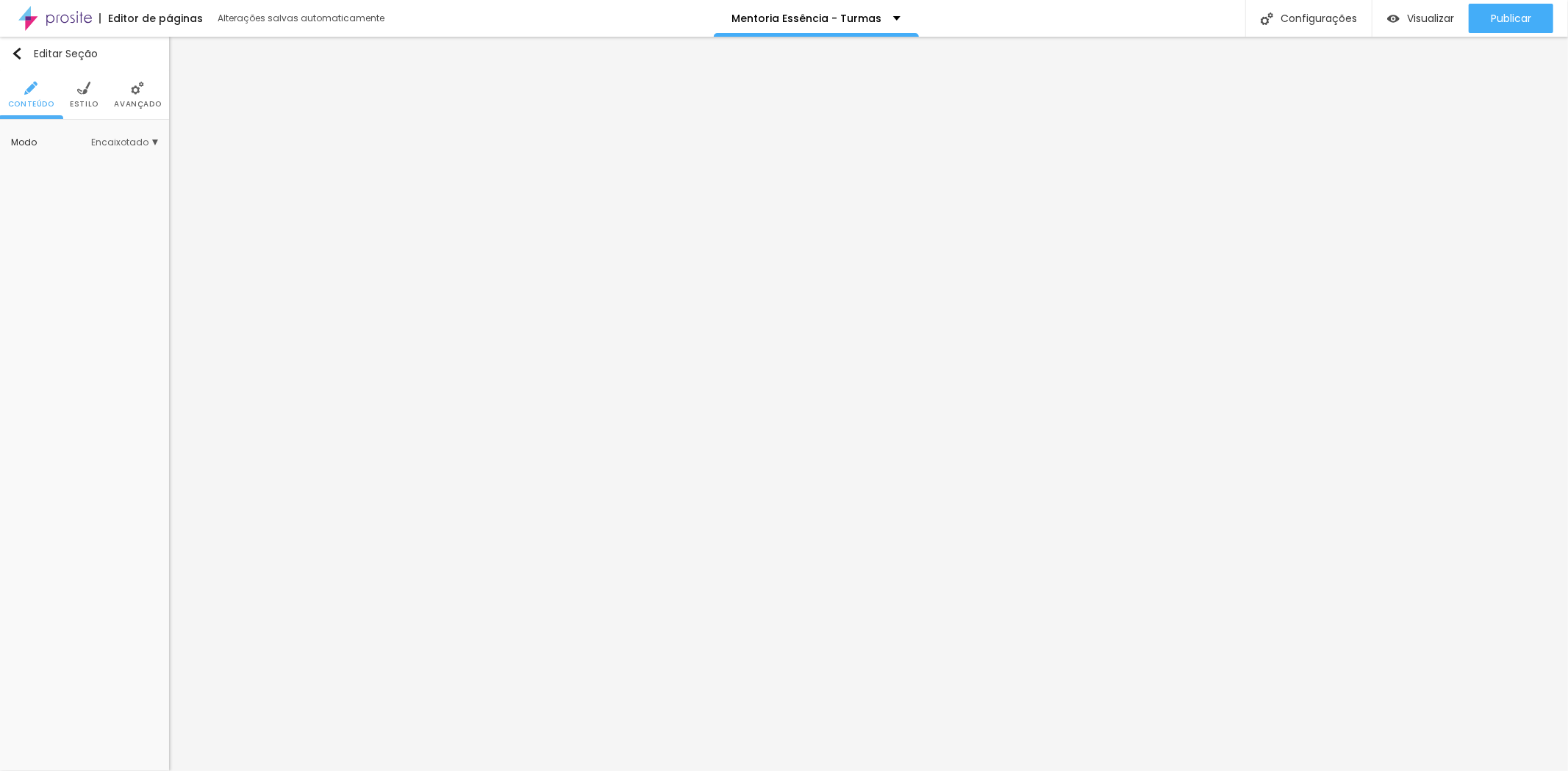
click at [82, 101] on span "Estilo" at bounding box center [83, 104] width 29 height 7
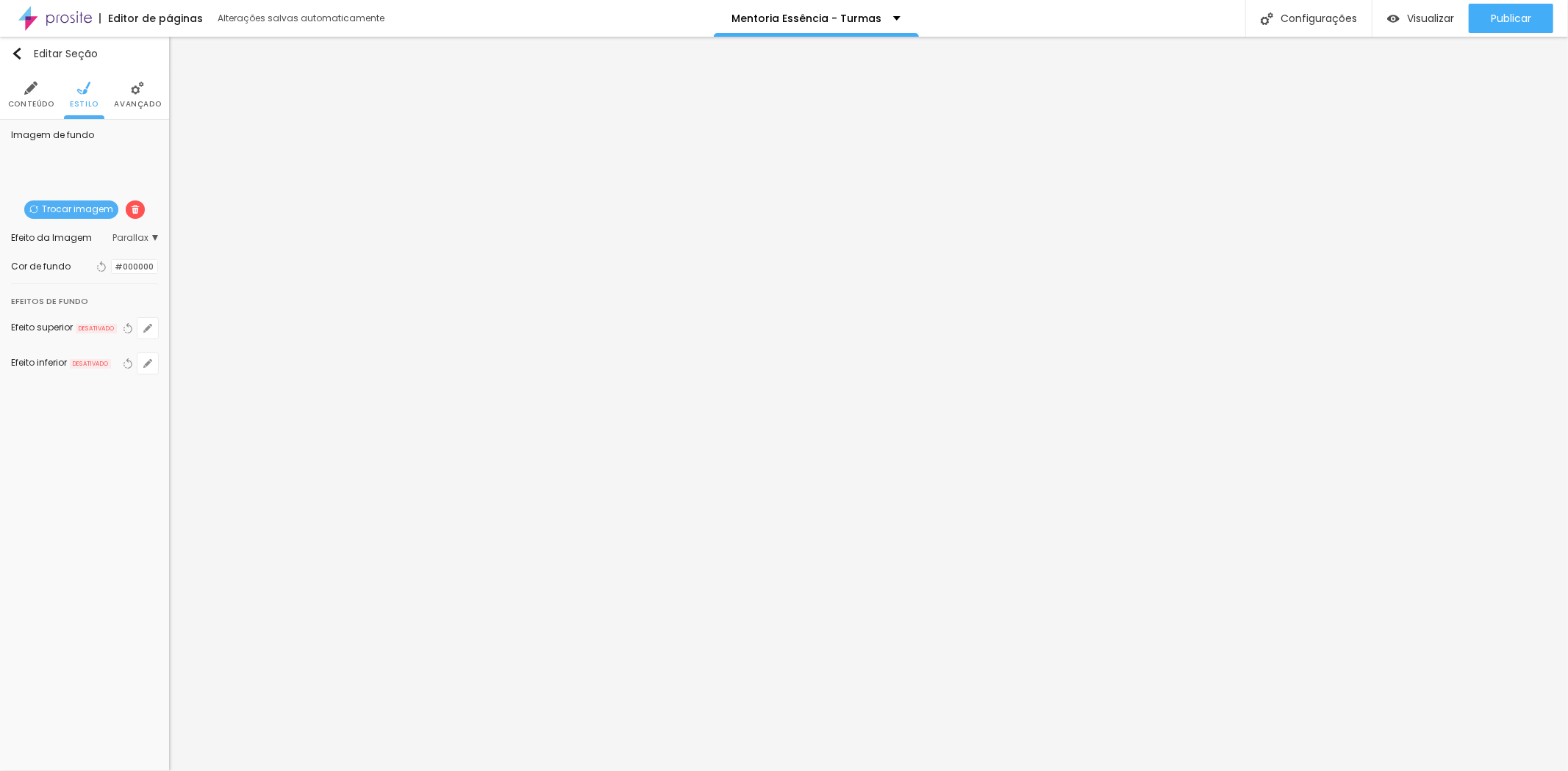
click at [123, 92] on li "Avançado" at bounding box center [137, 95] width 47 height 49
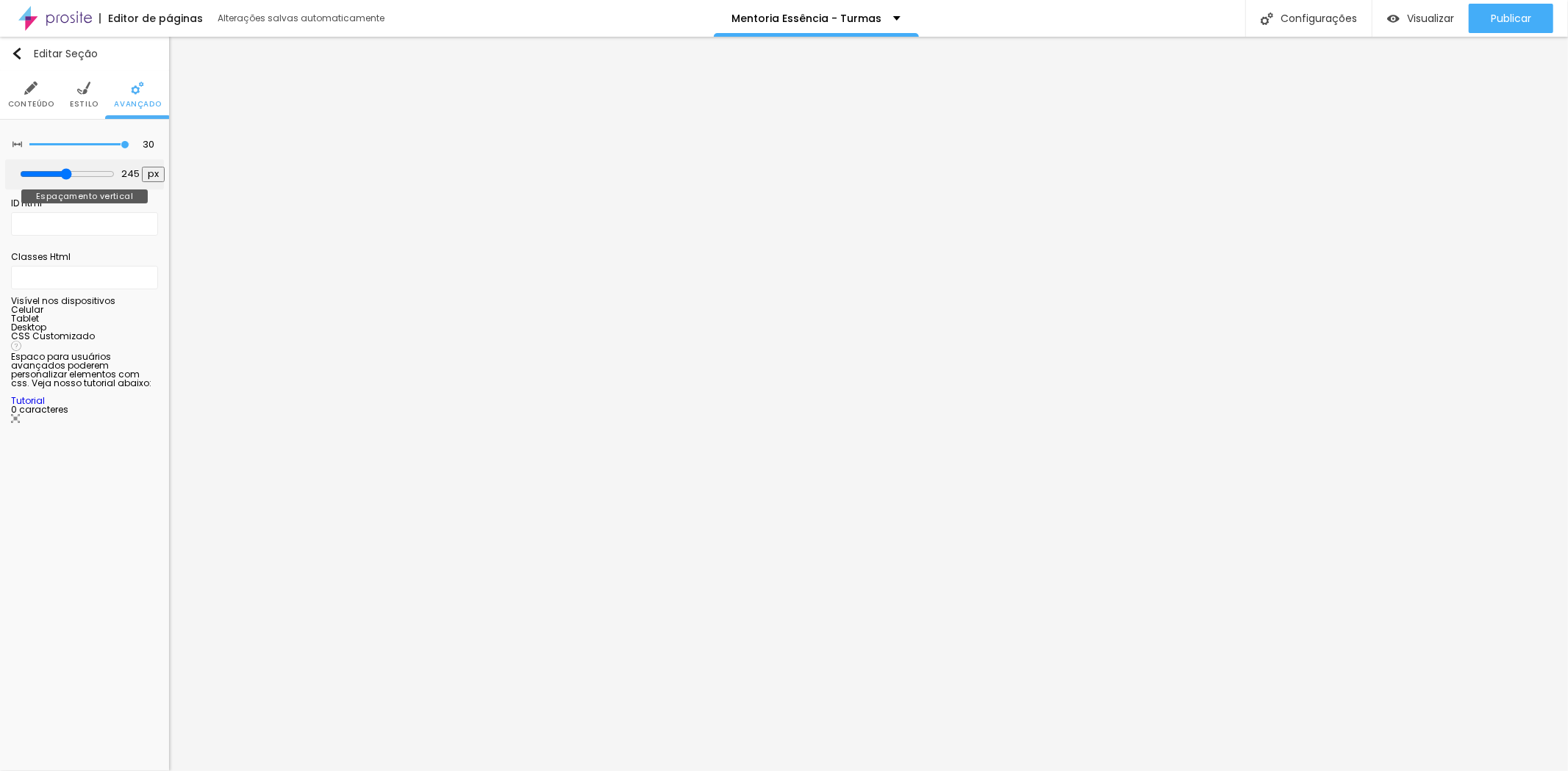
drag, startPoint x: 65, startPoint y: 167, endPoint x: 38, endPoint y: 171, distance: 27.3
click at [38, 171] on div at bounding box center [67, 174] width 95 height 13
drag, startPoint x: 65, startPoint y: 172, endPoint x: 46, endPoint y: 180, distance: 20.6
click at [46, 180] on input "range" at bounding box center [67, 174] width 95 height 12
click at [121, 171] on input "99" at bounding box center [129, 174] width 26 height 14
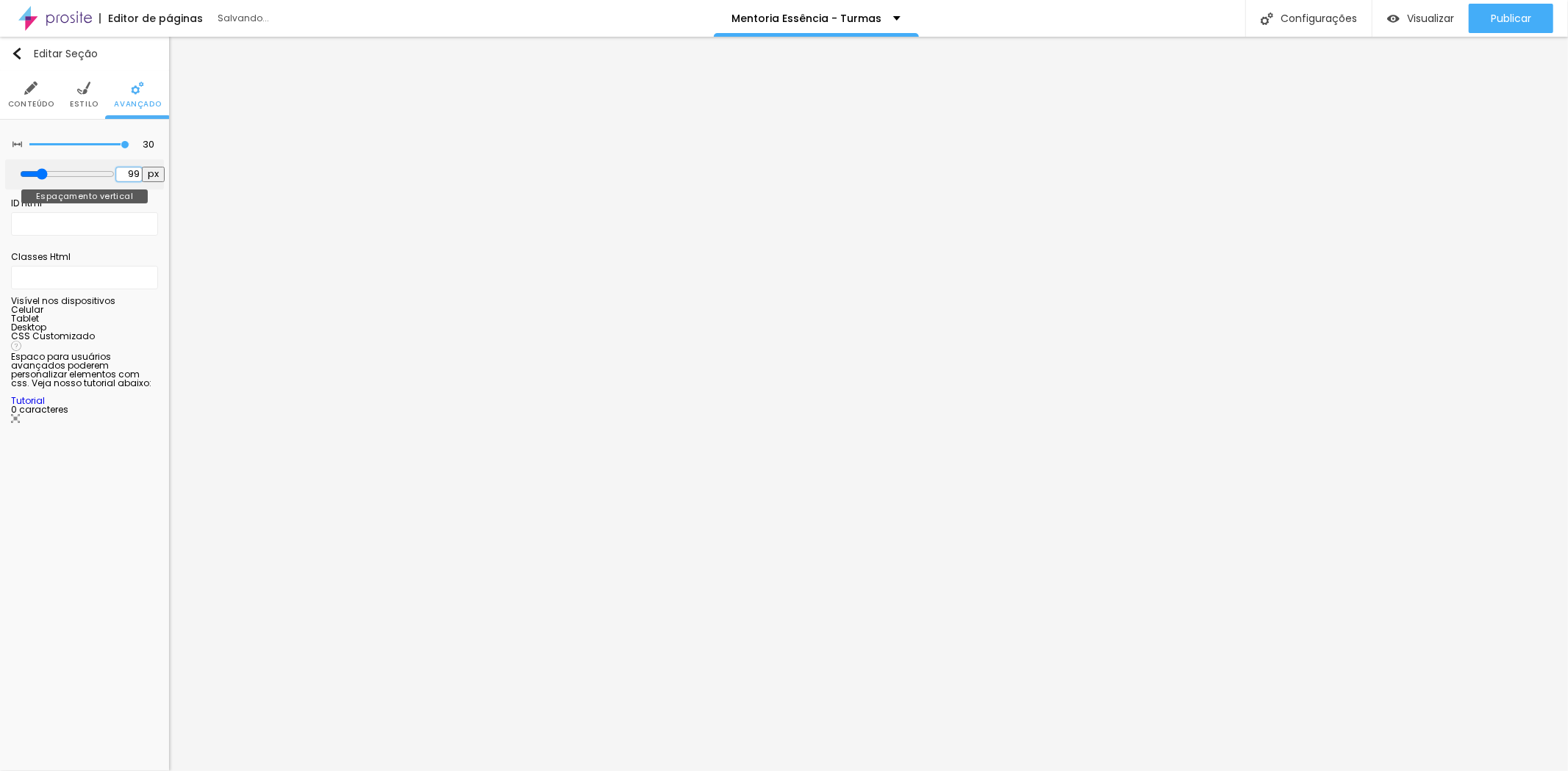
click at [121, 171] on input "99" at bounding box center [129, 174] width 26 height 14
drag, startPoint x: 120, startPoint y: 141, endPoint x: 162, endPoint y: 150, distance: 43.0
click at [129, 148] on input "range" at bounding box center [79, 145] width 100 height 7
click at [75, 95] on li "Estilo" at bounding box center [83, 95] width 29 height 49
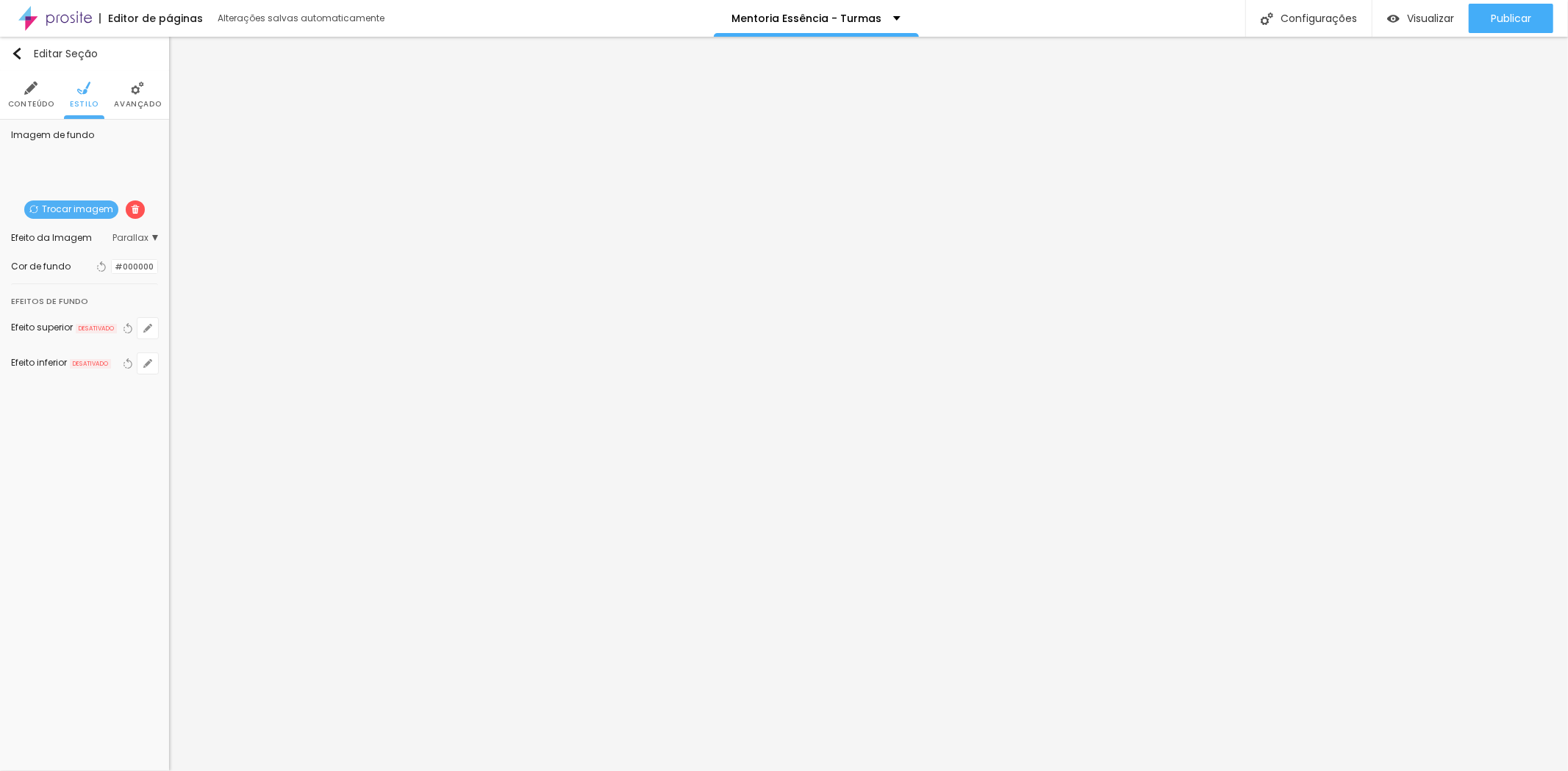
click at [26, 94] on img at bounding box center [30, 88] width 13 height 13
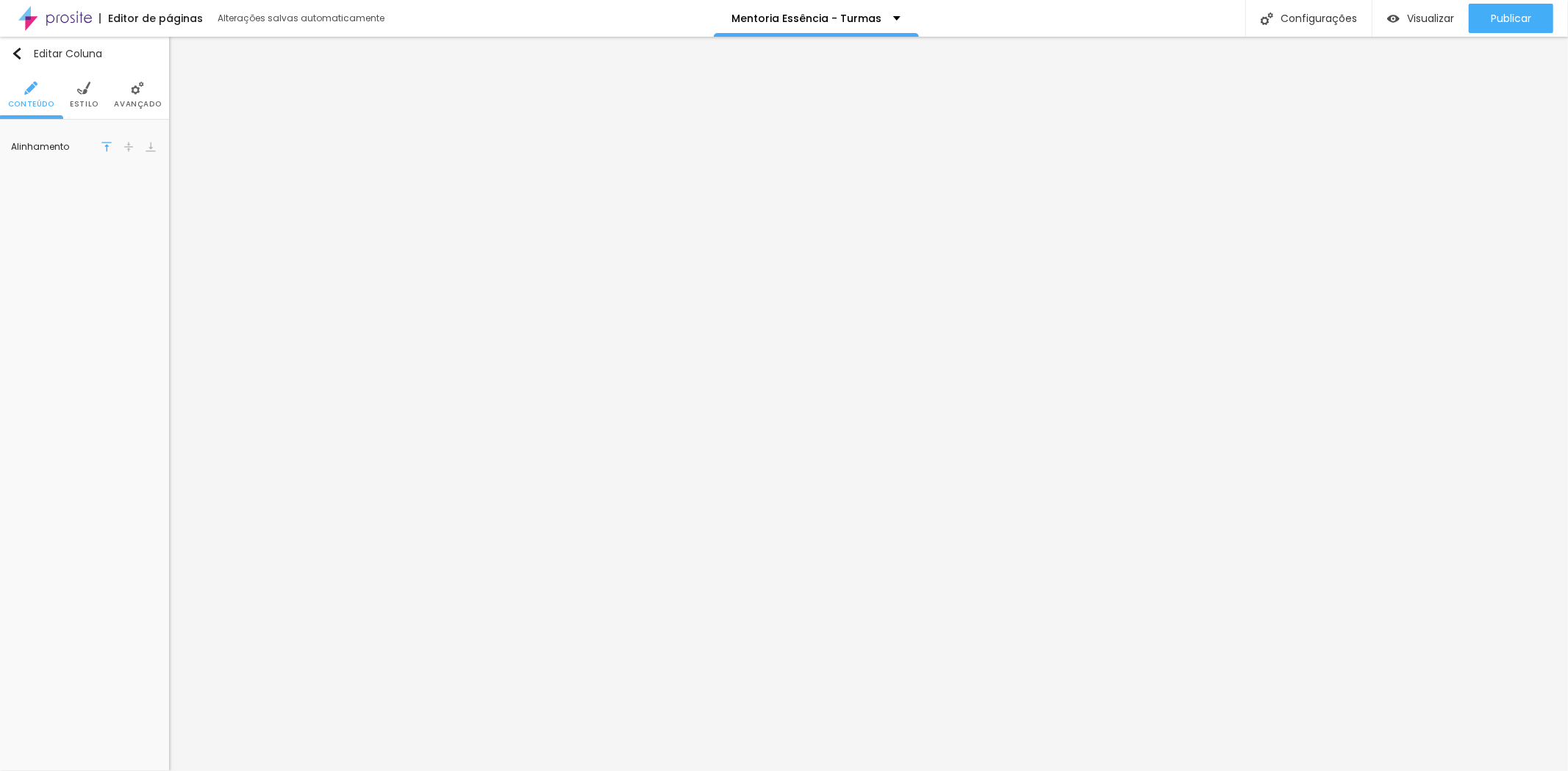
click at [128, 147] on img at bounding box center [128, 147] width 10 height 10
click at [82, 93] on img at bounding box center [83, 88] width 13 height 13
click at [137, 94] on img at bounding box center [137, 88] width 13 height 13
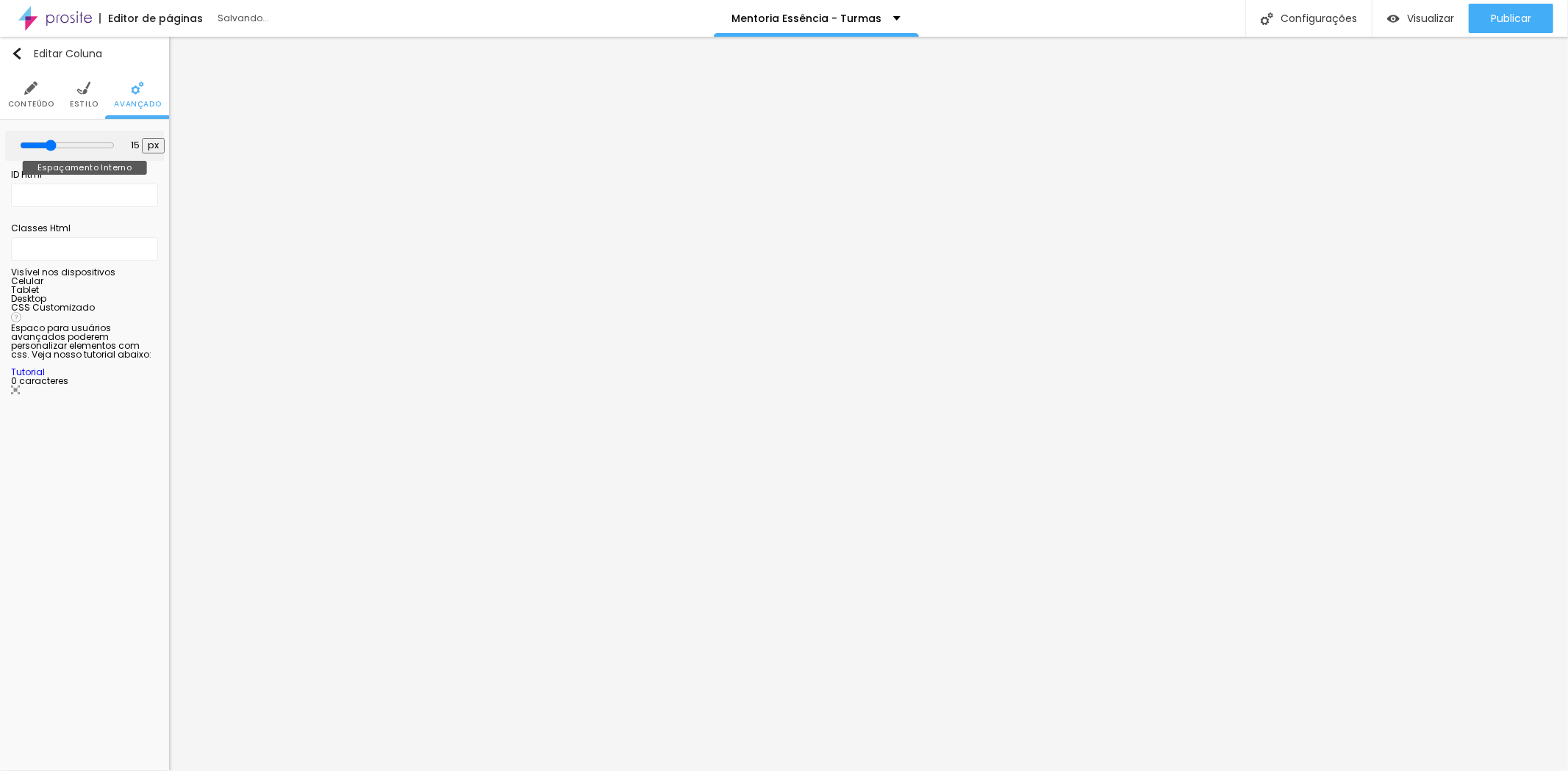
drag, startPoint x: 105, startPoint y: 144, endPoint x: 54, endPoint y: 144, distance: 51.0
click at [54, 144] on input "range" at bounding box center [67, 146] width 95 height 12
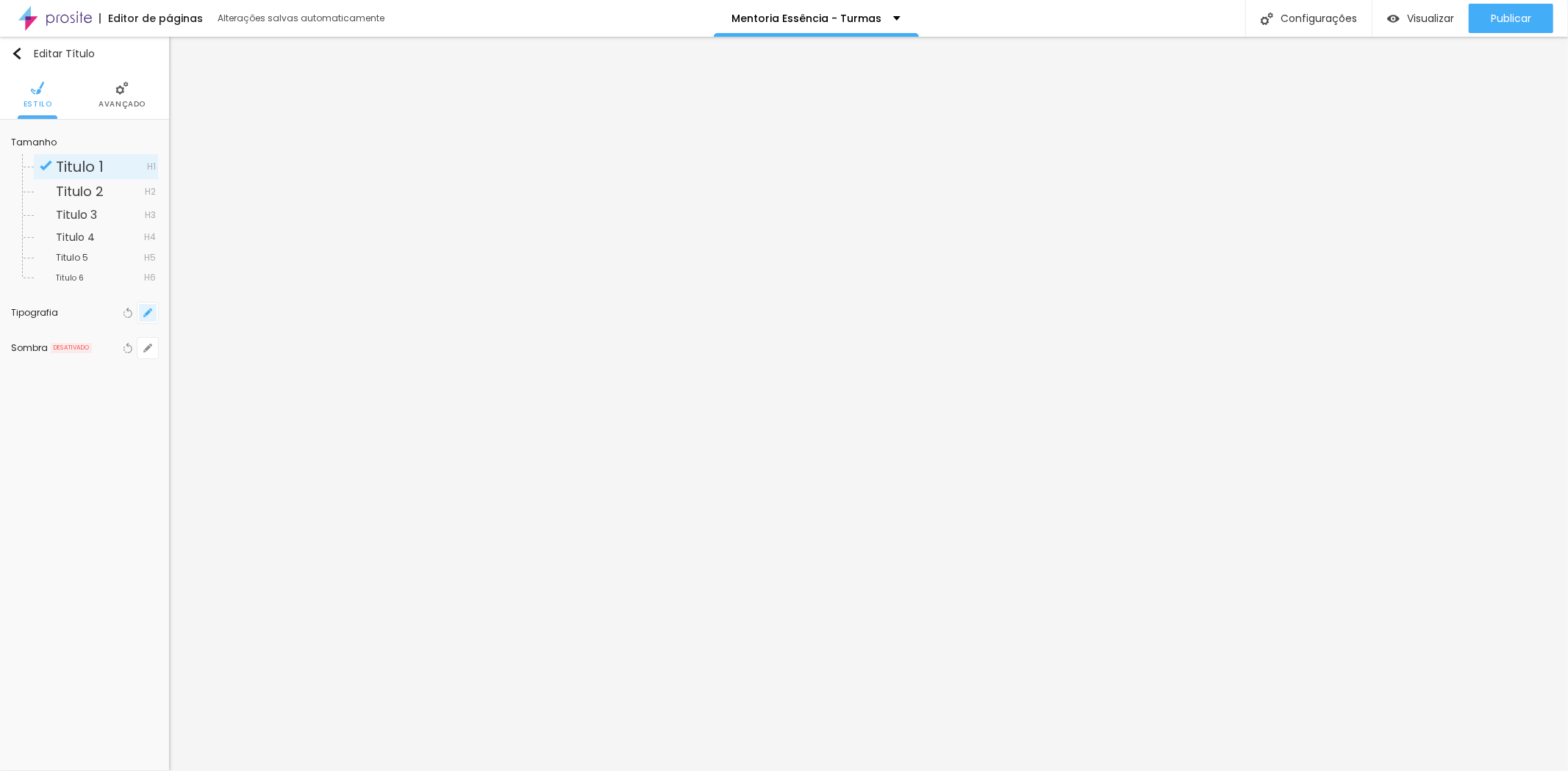
click at [142, 312] on button "button" at bounding box center [148, 313] width 21 height 21
click at [868, 611] on div at bounding box center [784, 385] width 1568 height 771
click at [146, 312] on icon "button" at bounding box center [148, 313] width 9 height 9
click at [1230, 69] on div at bounding box center [784, 385] width 1568 height 771
click at [148, 311] on icon "button" at bounding box center [148, 312] width 6 height 6
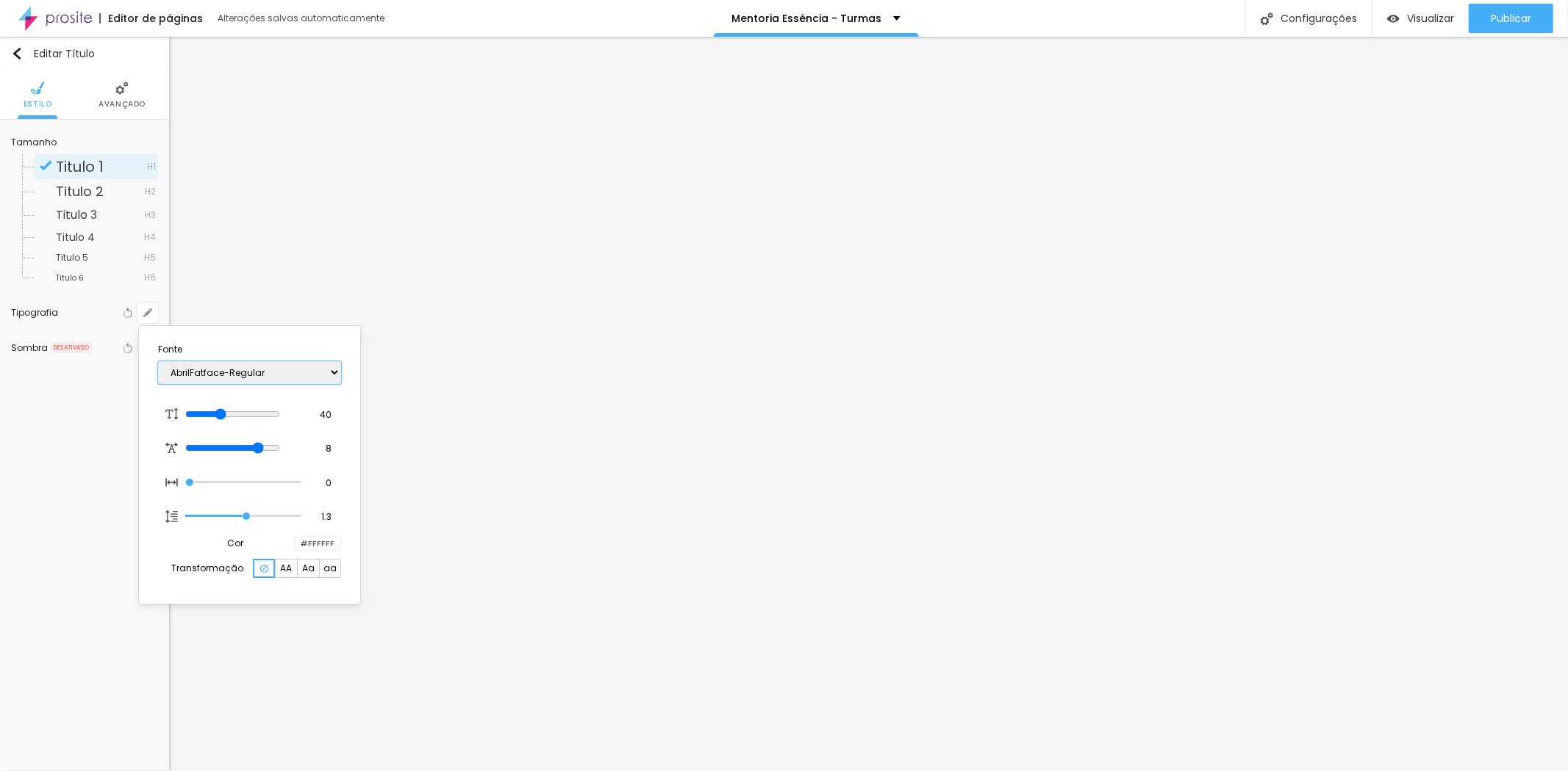
click at [267, 373] on select "AbrilFatface-Regular Actor-Regular Alegreya AlegreyaBlack Alice Allan-Bold Alla…" at bounding box center [249, 373] width 183 height 23
click at [158, 362] on select "AbrilFatface-Regular Actor-Regular Alegreya AlegreyaBlack Alice Allan-Bold Alla…" at bounding box center [249, 373] width 183 height 23
drag, startPoint x: 272, startPoint y: 445, endPoint x: 243, endPoint y: 445, distance: 29.0
click at [243, 445] on input "range" at bounding box center [232, 448] width 95 height 12
click at [725, 573] on div at bounding box center [784, 385] width 1568 height 771
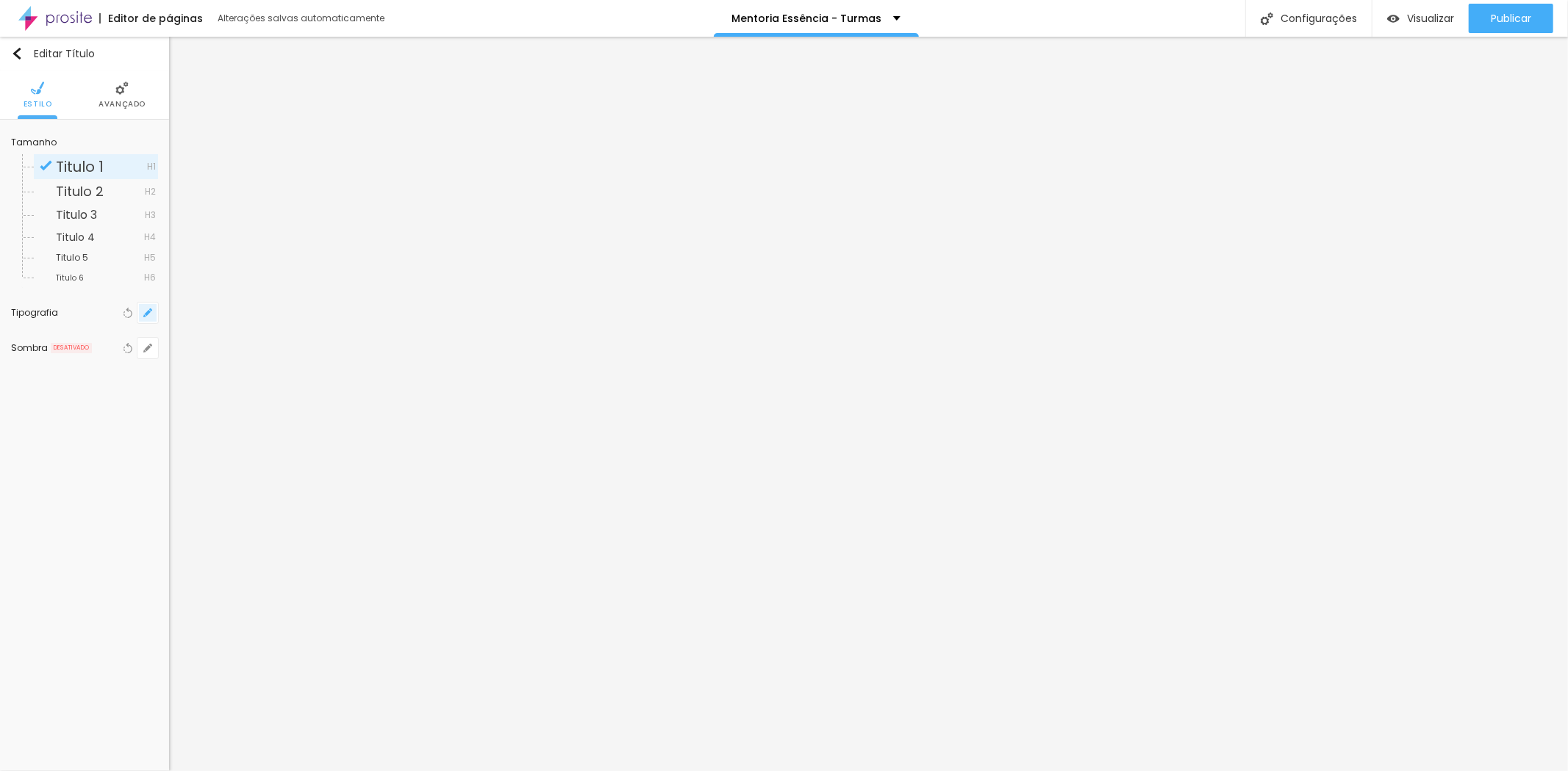
click at [144, 310] on icon "button" at bounding box center [148, 313] width 9 height 9
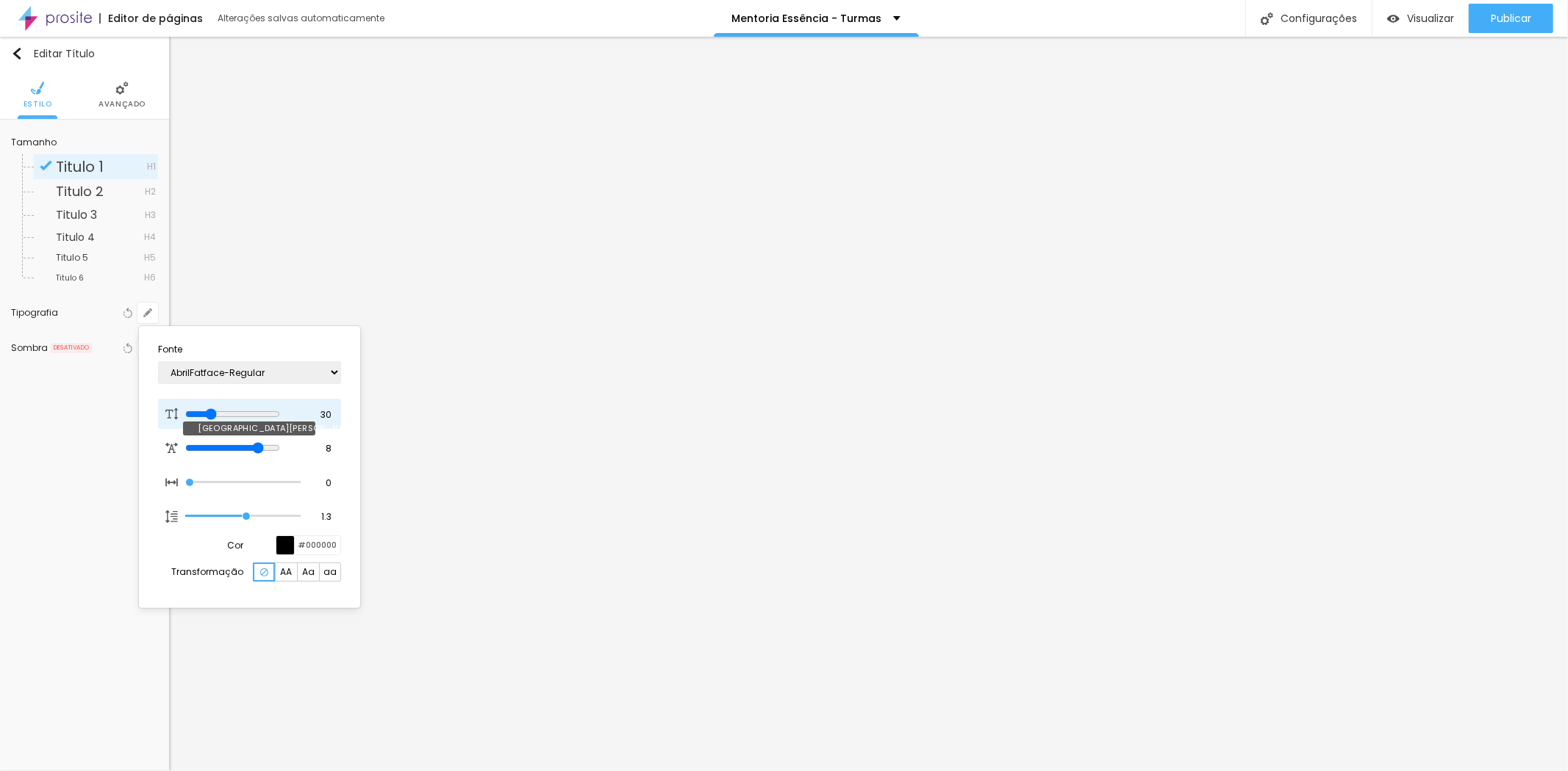
drag, startPoint x: 224, startPoint y: 411, endPoint x: 215, endPoint y: 411, distance: 9.0
click at [215, 411] on input "range" at bounding box center [232, 415] width 95 height 12
click at [1022, 466] on div at bounding box center [784, 385] width 1568 height 771
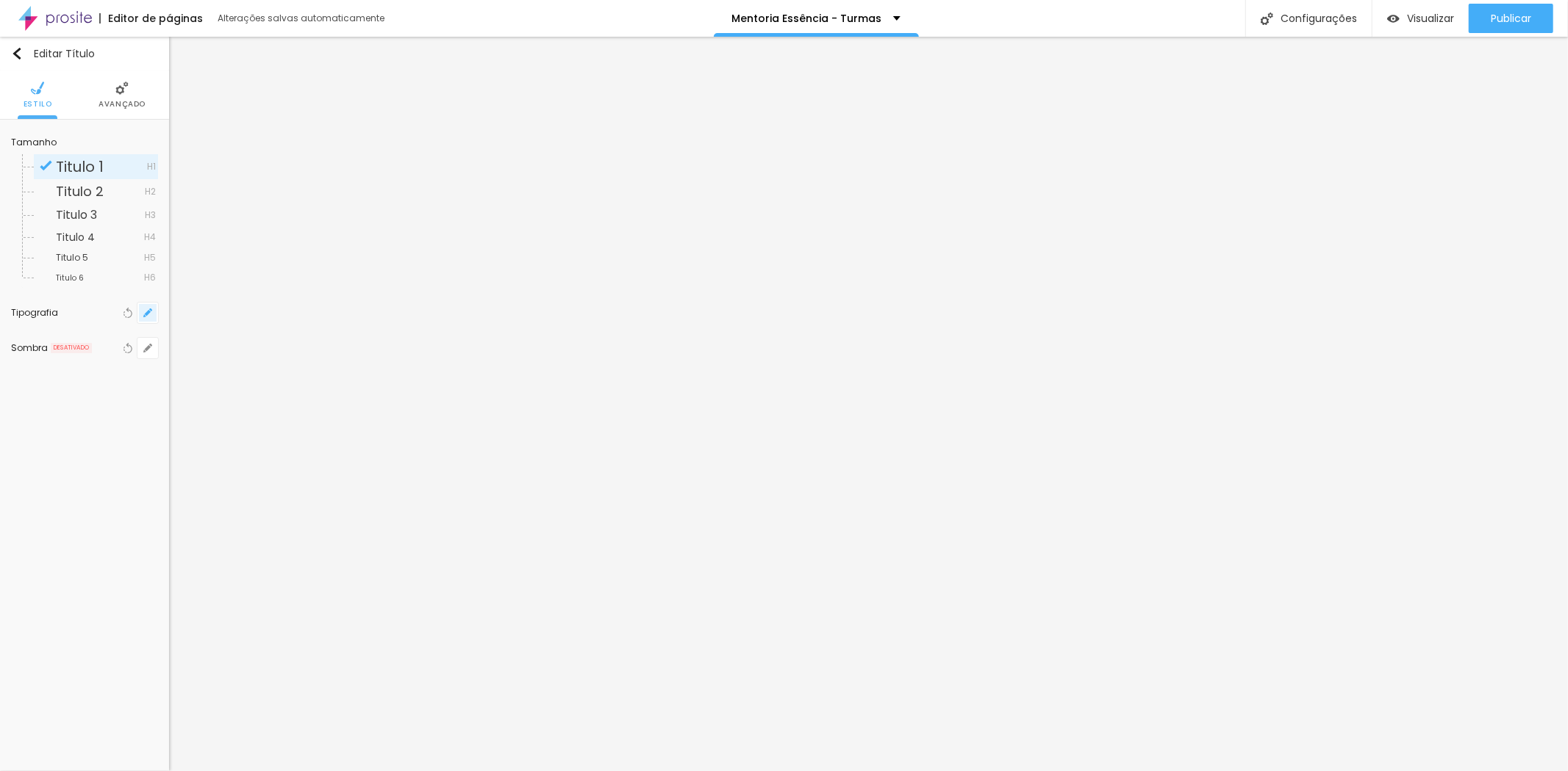
click at [150, 311] on icon "button" at bounding box center [148, 312] width 6 height 6
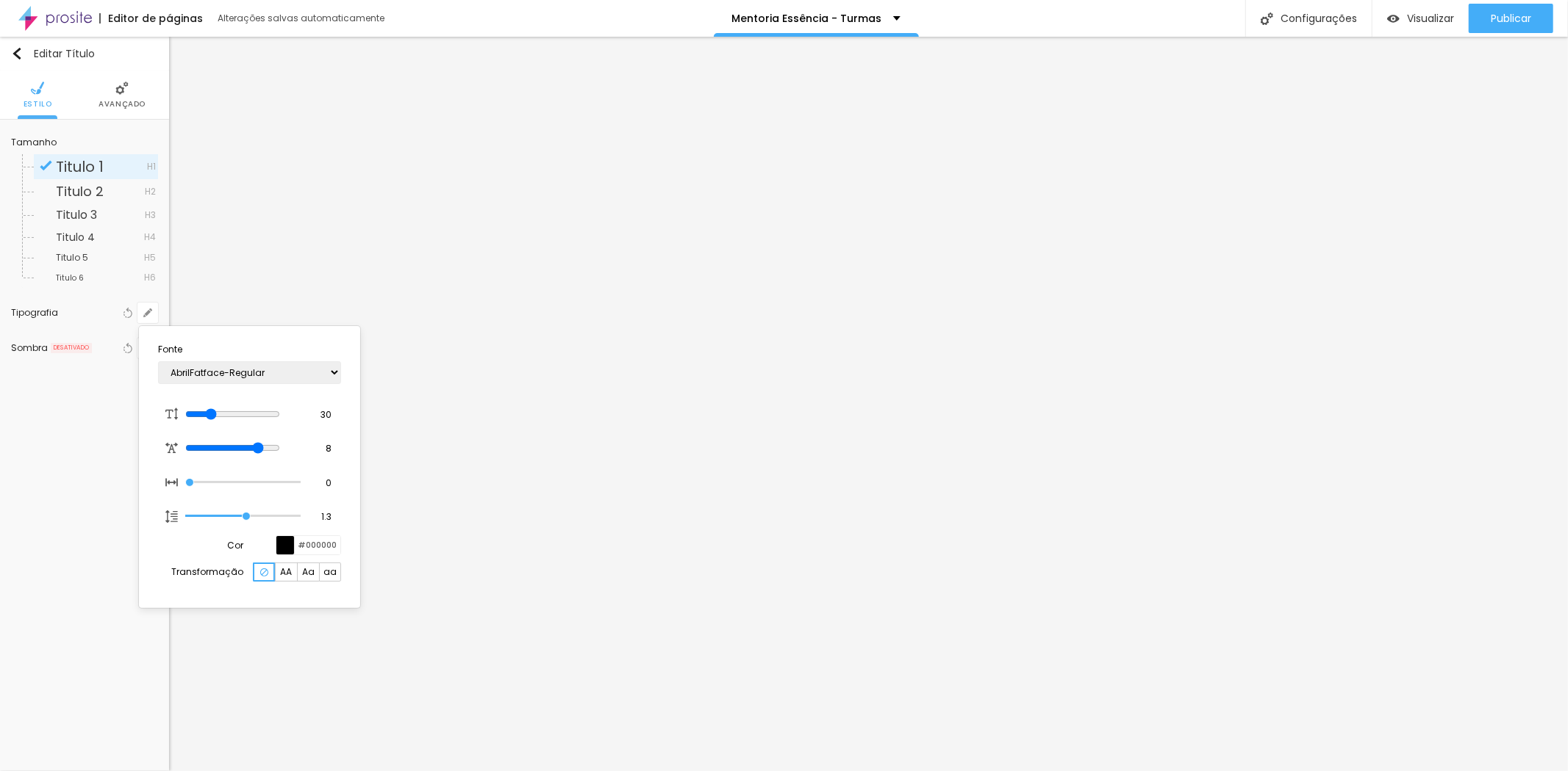
click at [1057, 476] on div at bounding box center [784, 385] width 1568 height 771
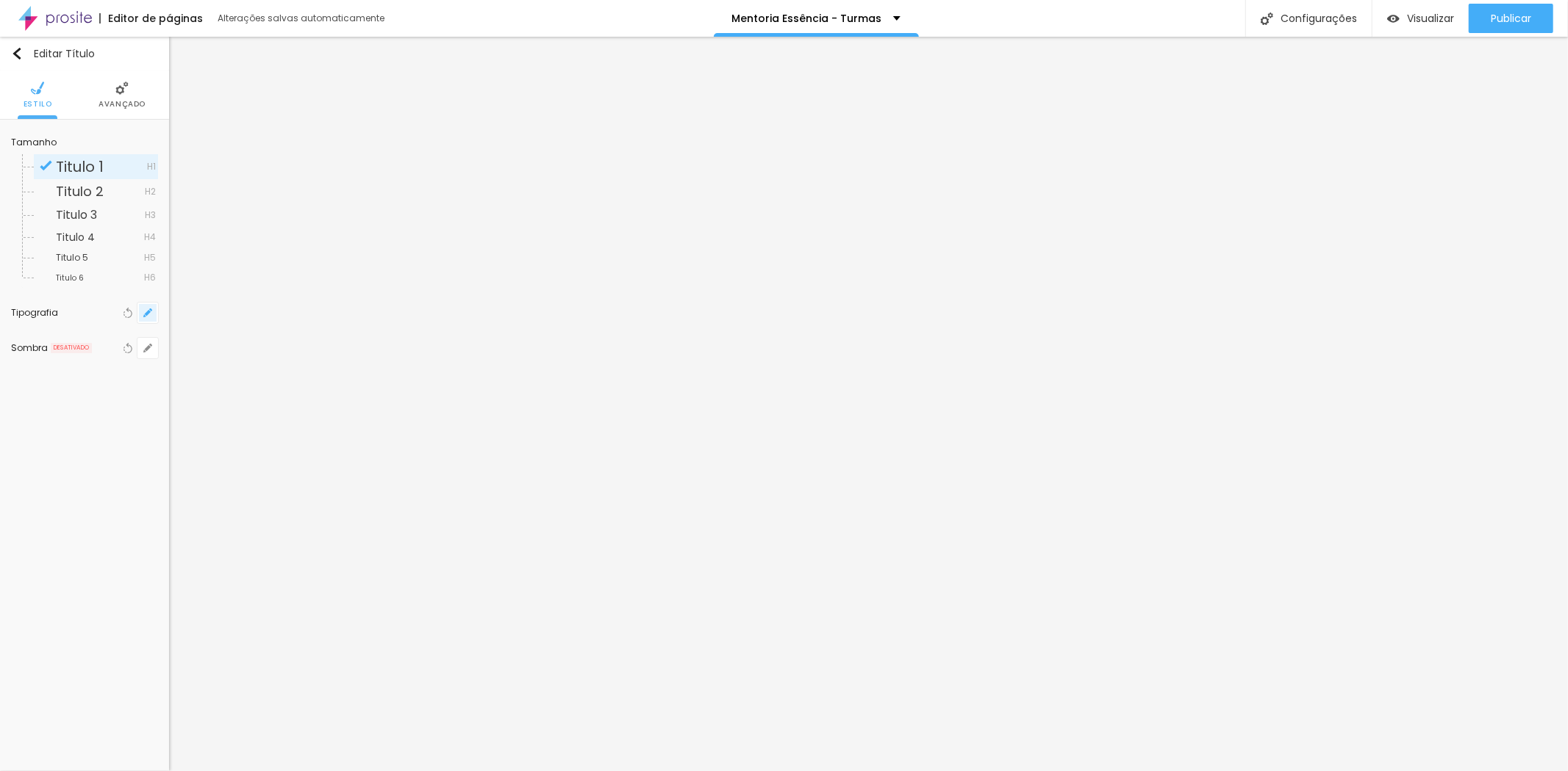
click at [143, 309] on icon "button" at bounding box center [148, 313] width 9 height 9
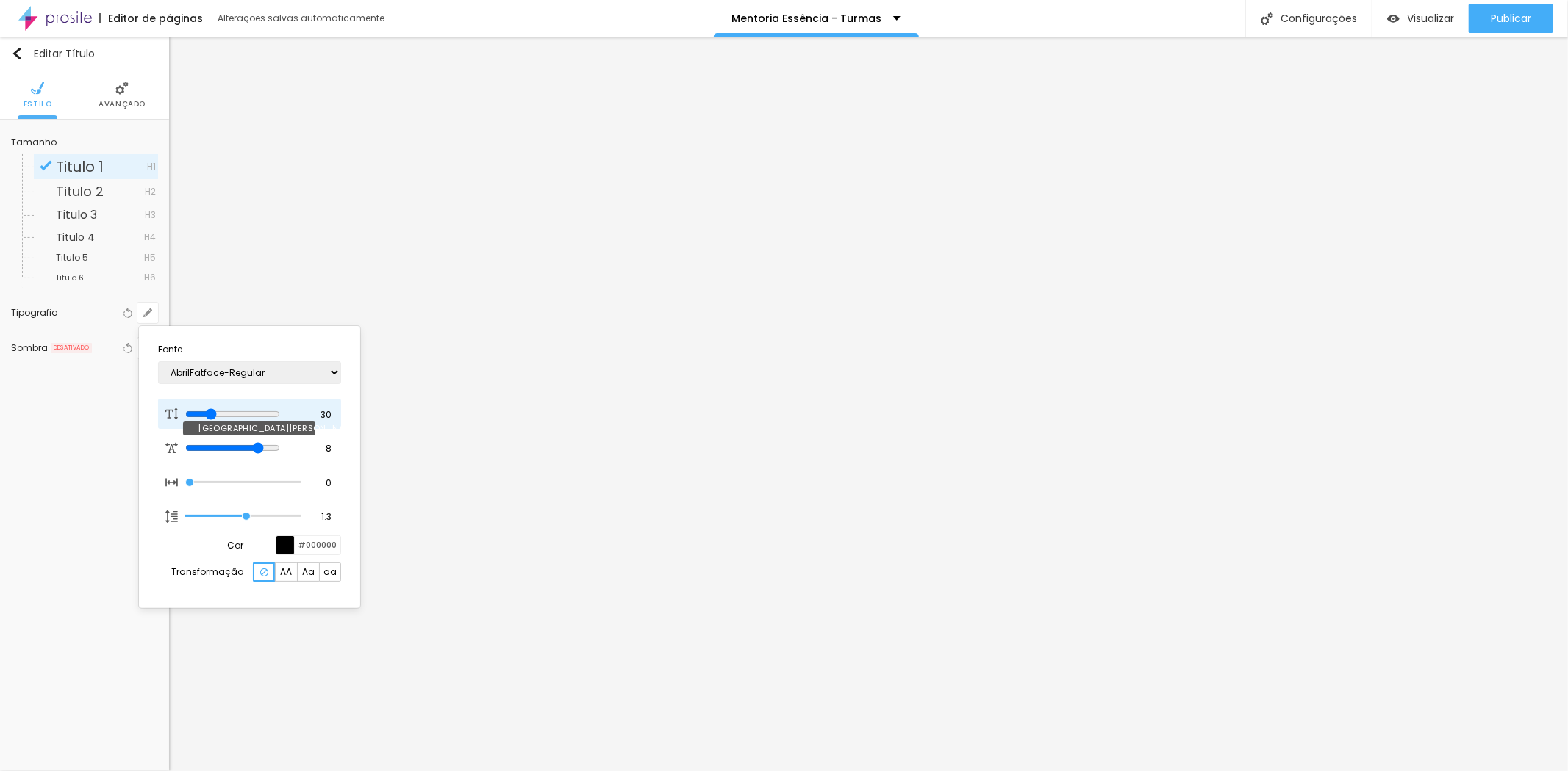
drag, startPoint x: 226, startPoint y: 409, endPoint x: 215, endPoint y: 409, distance: 11.0
click at [215, 409] on input "range" at bounding box center [232, 415] width 95 height 12
click at [947, 542] on div at bounding box center [784, 385] width 1568 height 771
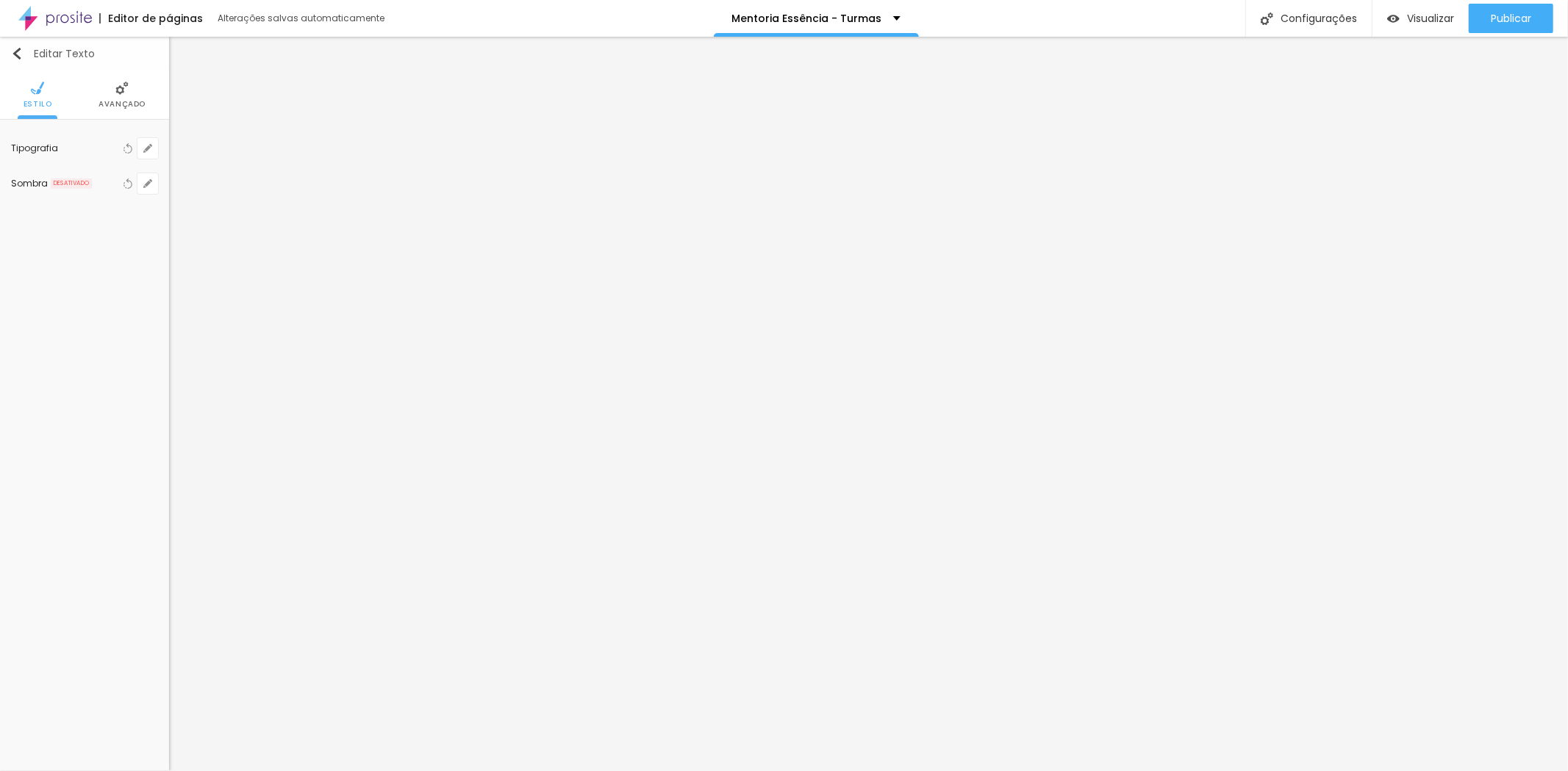
click at [34, 44] on button "Editar Texto" at bounding box center [84, 53] width 169 height 34
click at [150, 141] on button "button" at bounding box center [148, 148] width 21 height 21
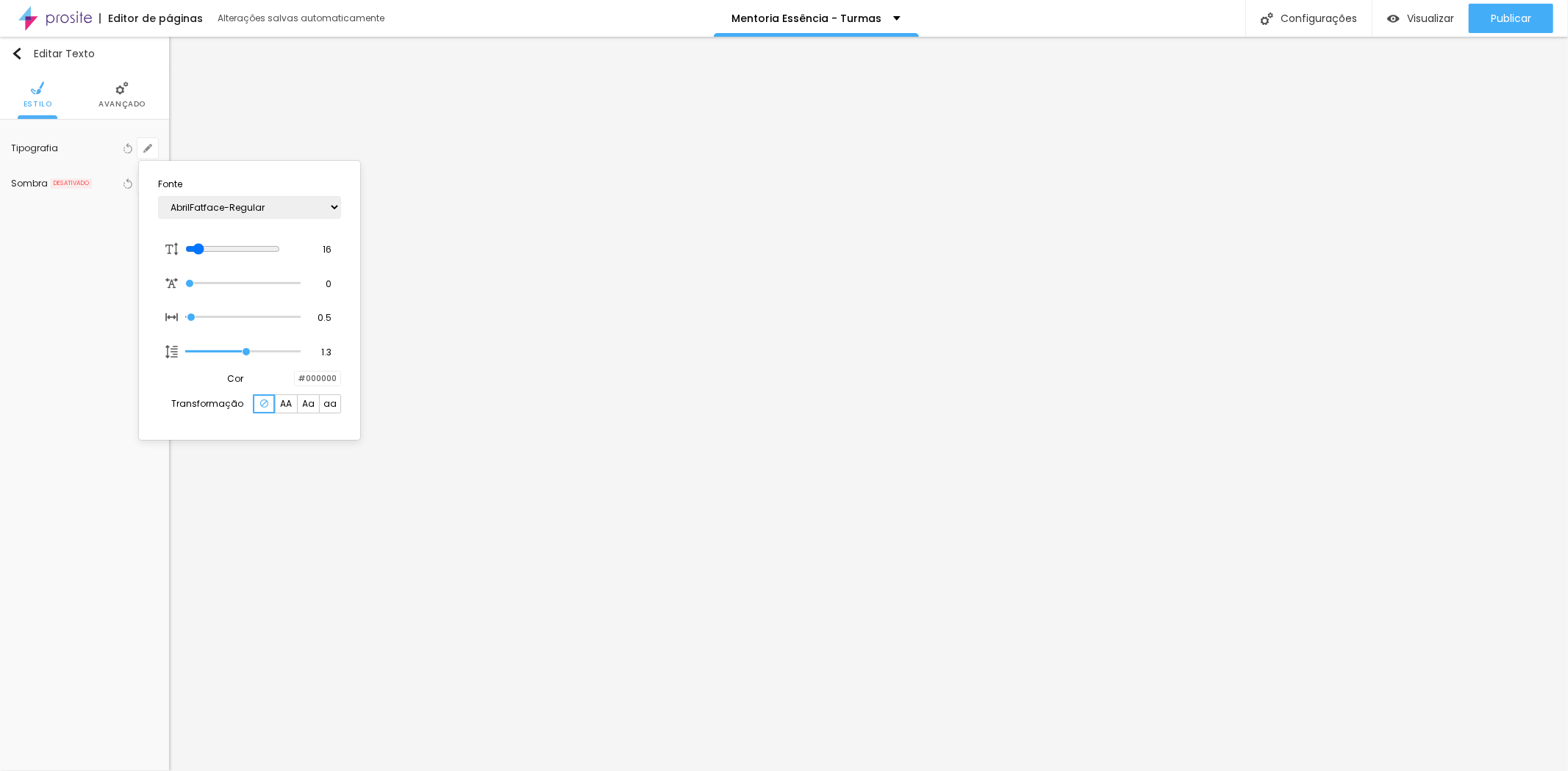
click at [538, 567] on div at bounding box center [784, 385] width 1568 height 771
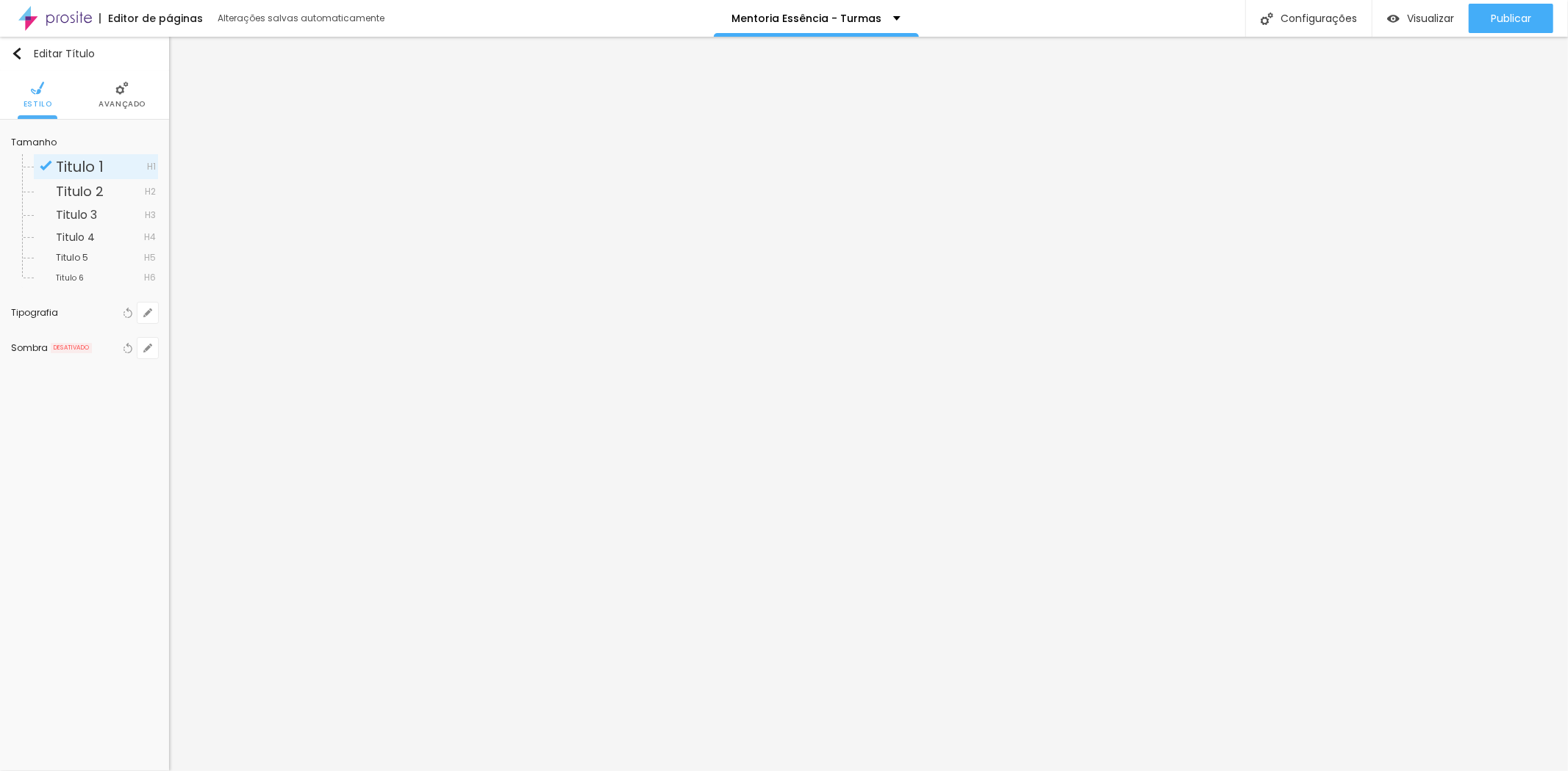
click at [114, 98] on li "Avançado" at bounding box center [122, 95] width 47 height 49
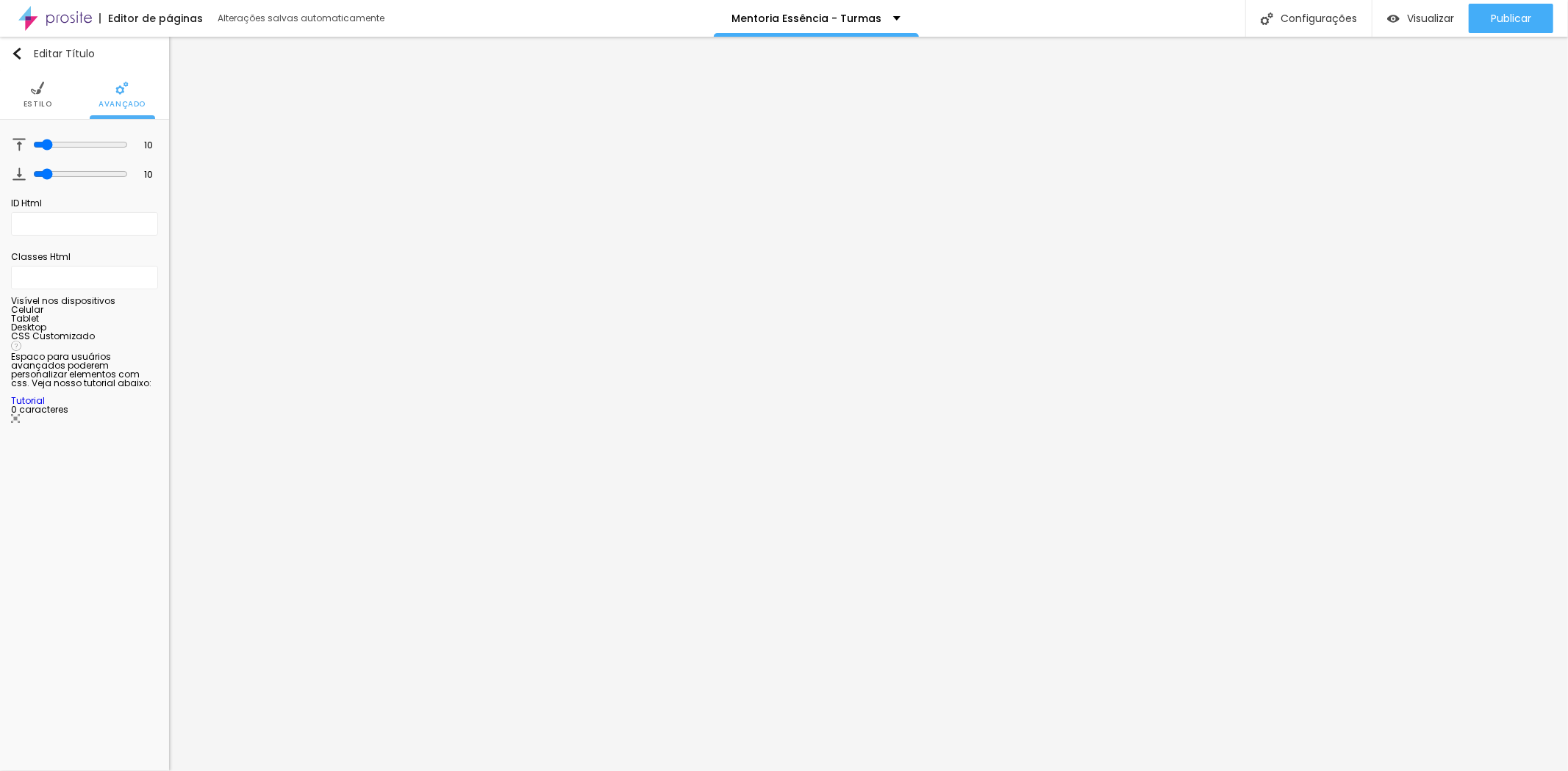
click at [54, 88] on ul "Estilo Avançado" at bounding box center [84, 95] width 169 height 49
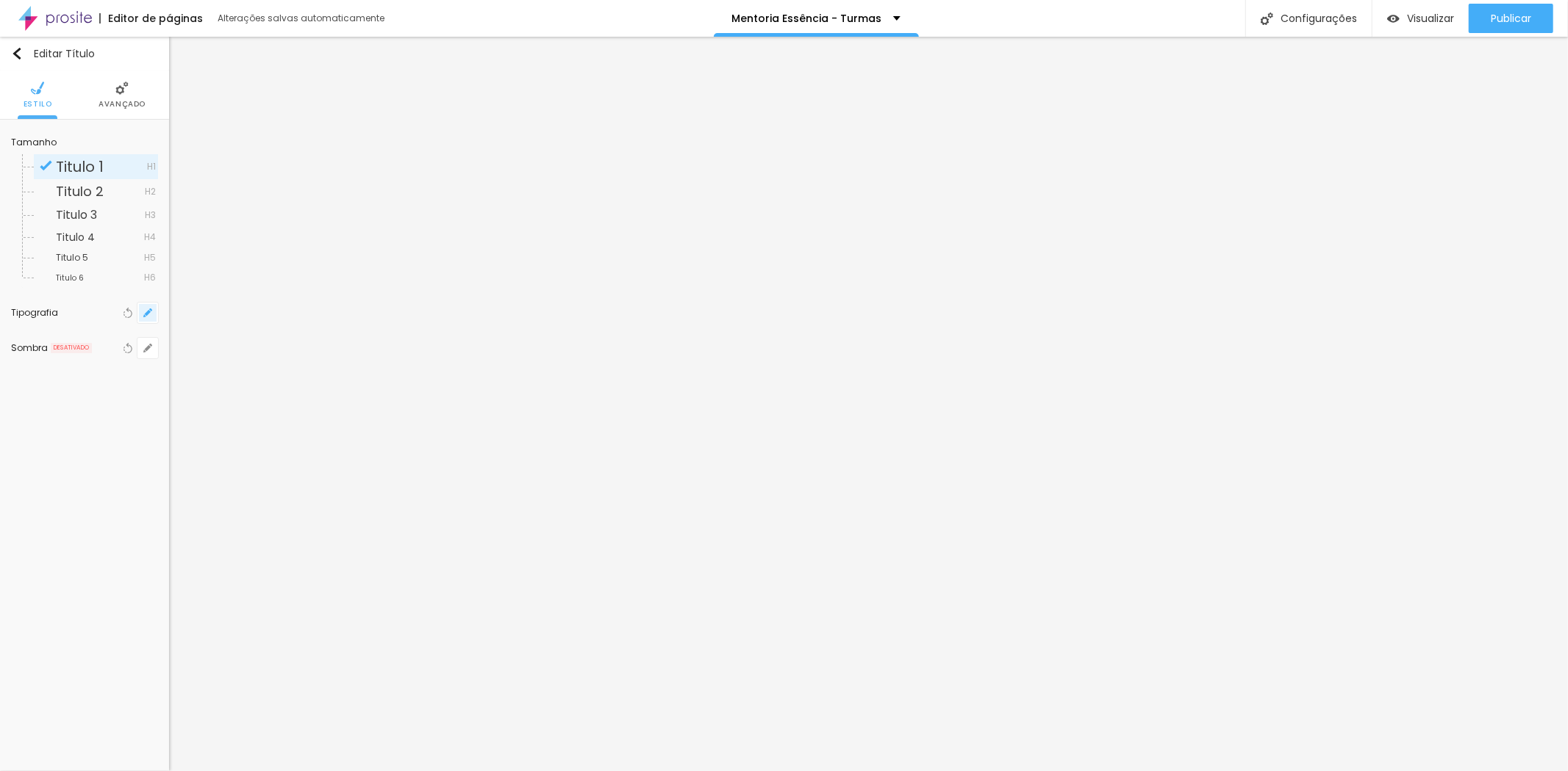
click at [146, 311] on icon "button" at bounding box center [148, 313] width 9 height 9
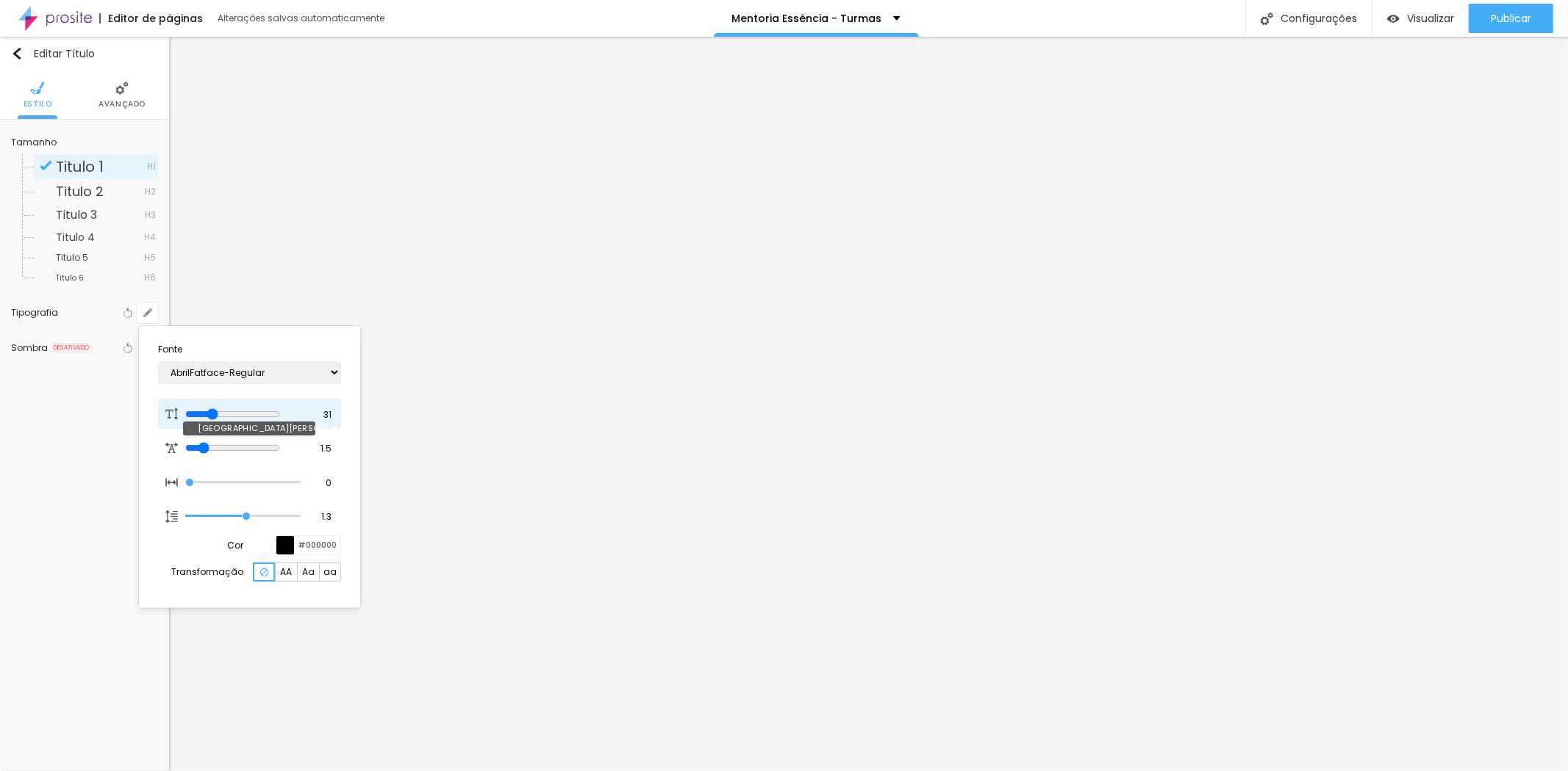
drag, startPoint x: 226, startPoint y: 415, endPoint x: 216, endPoint y: 415, distance: 10.0
click at [216, 415] on input "range" at bounding box center [232, 415] width 95 height 12
click at [331, 412] on input "31" at bounding box center [321, 415] width 26 height 13
click at [328, 412] on input "31" at bounding box center [321, 415] width 26 height 13
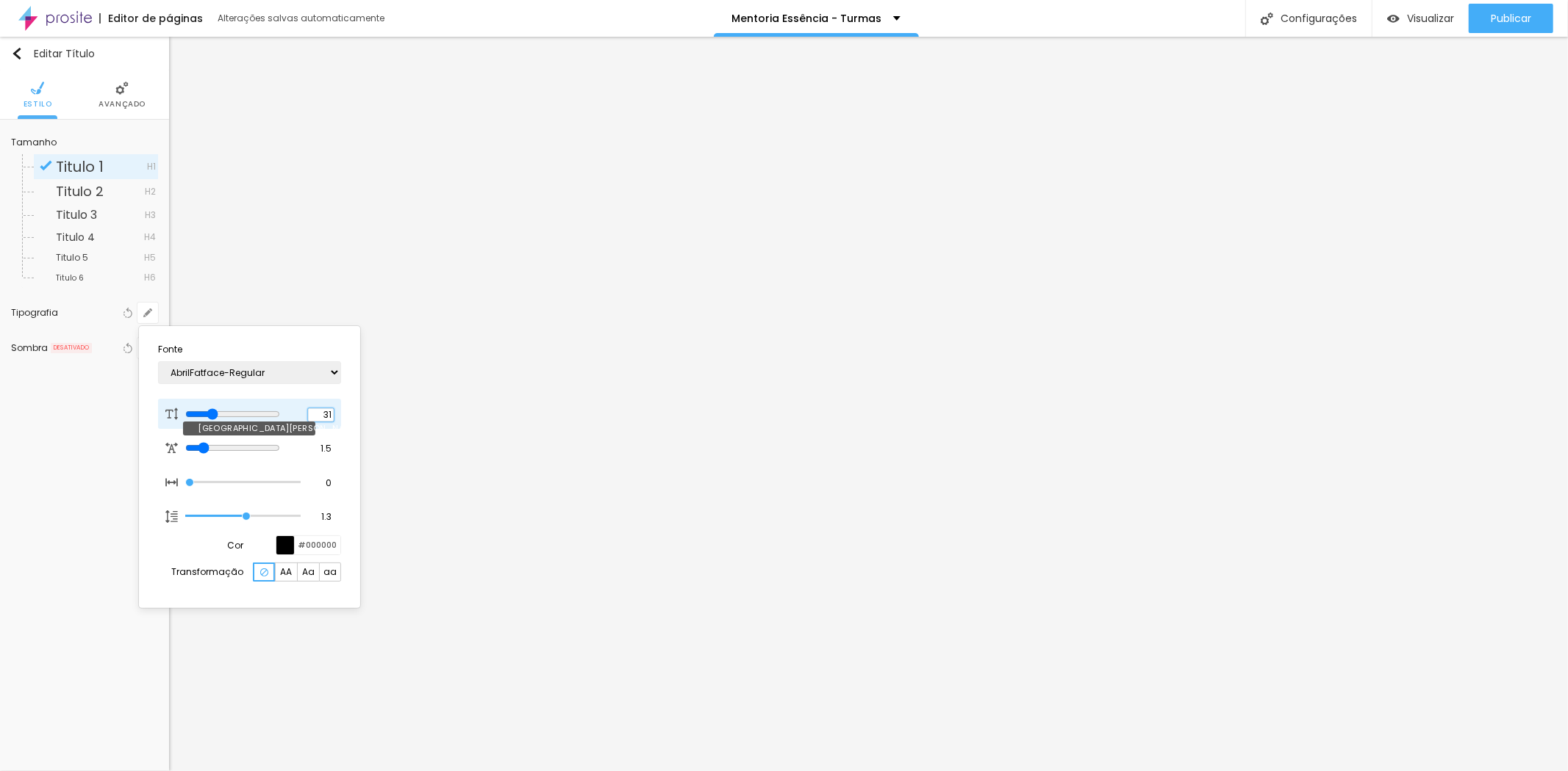
click at [328, 412] on input "31" at bounding box center [321, 415] width 26 height 13
click at [1155, 297] on div at bounding box center [784, 385] width 1568 height 771
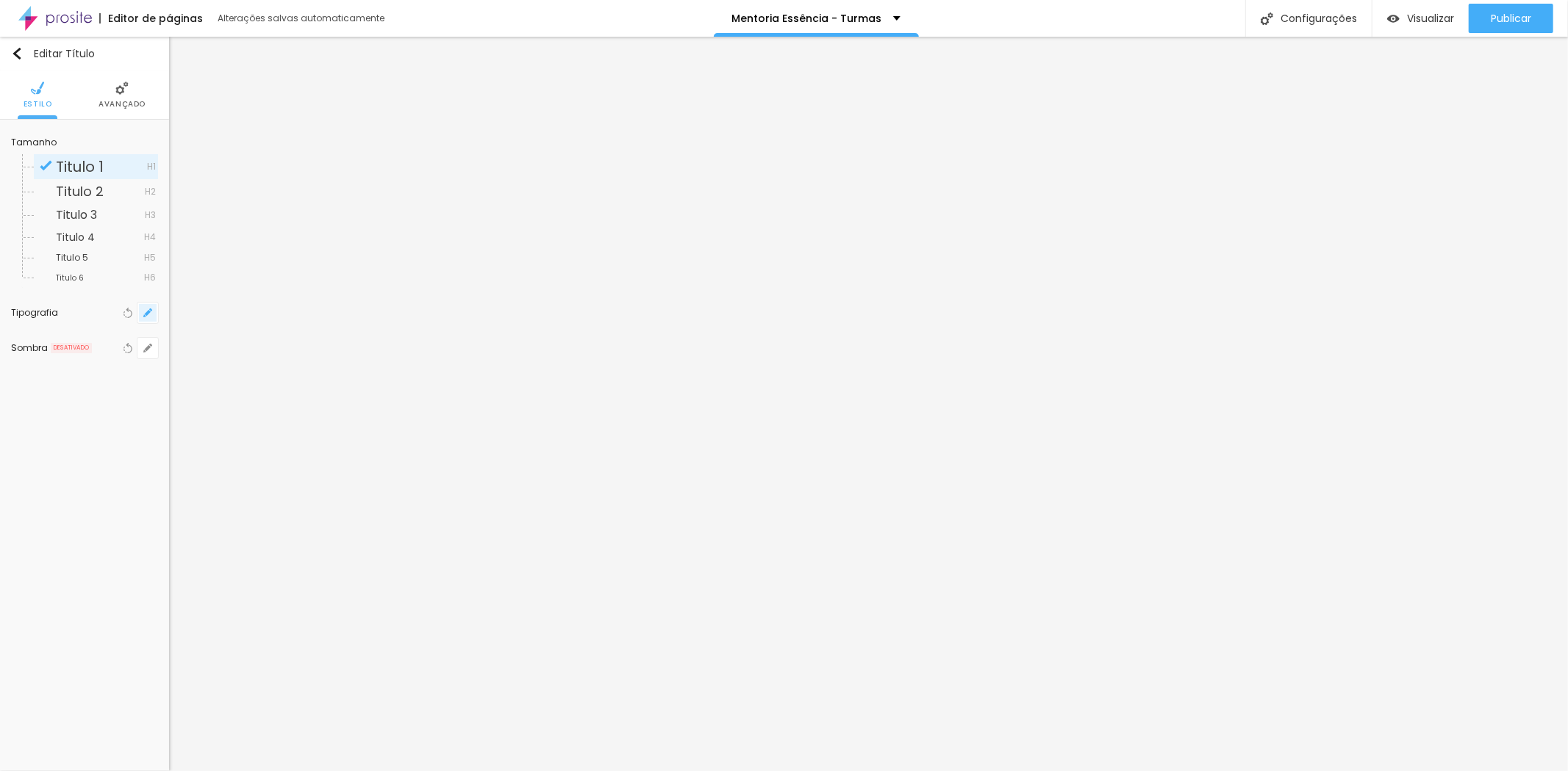
click at [148, 313] on icon "button" at bounding box center [148, 312] width 6 height 6
click at [1106, 553] on div at bounding box center [784, 385] width 1568 height 771
click at [148, 309] on icon "button" at bounding box center [148, 313] width 9 height 9
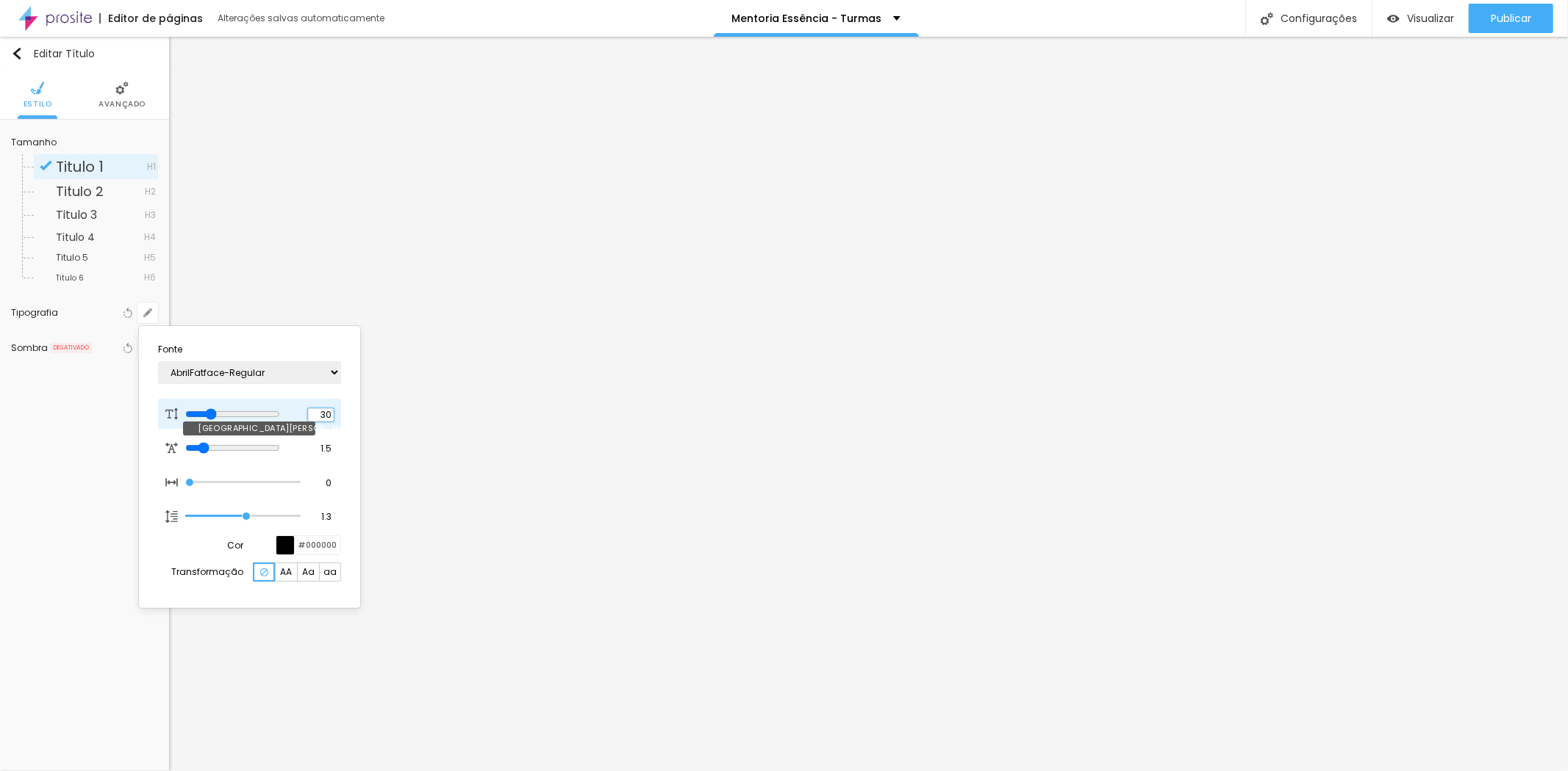
click at [325, 413] on input "30" at bounding box center [321, 415] width 26 height 13
click at [1197, 446] on div at bounding box center [784, 385] width 1568 height 771
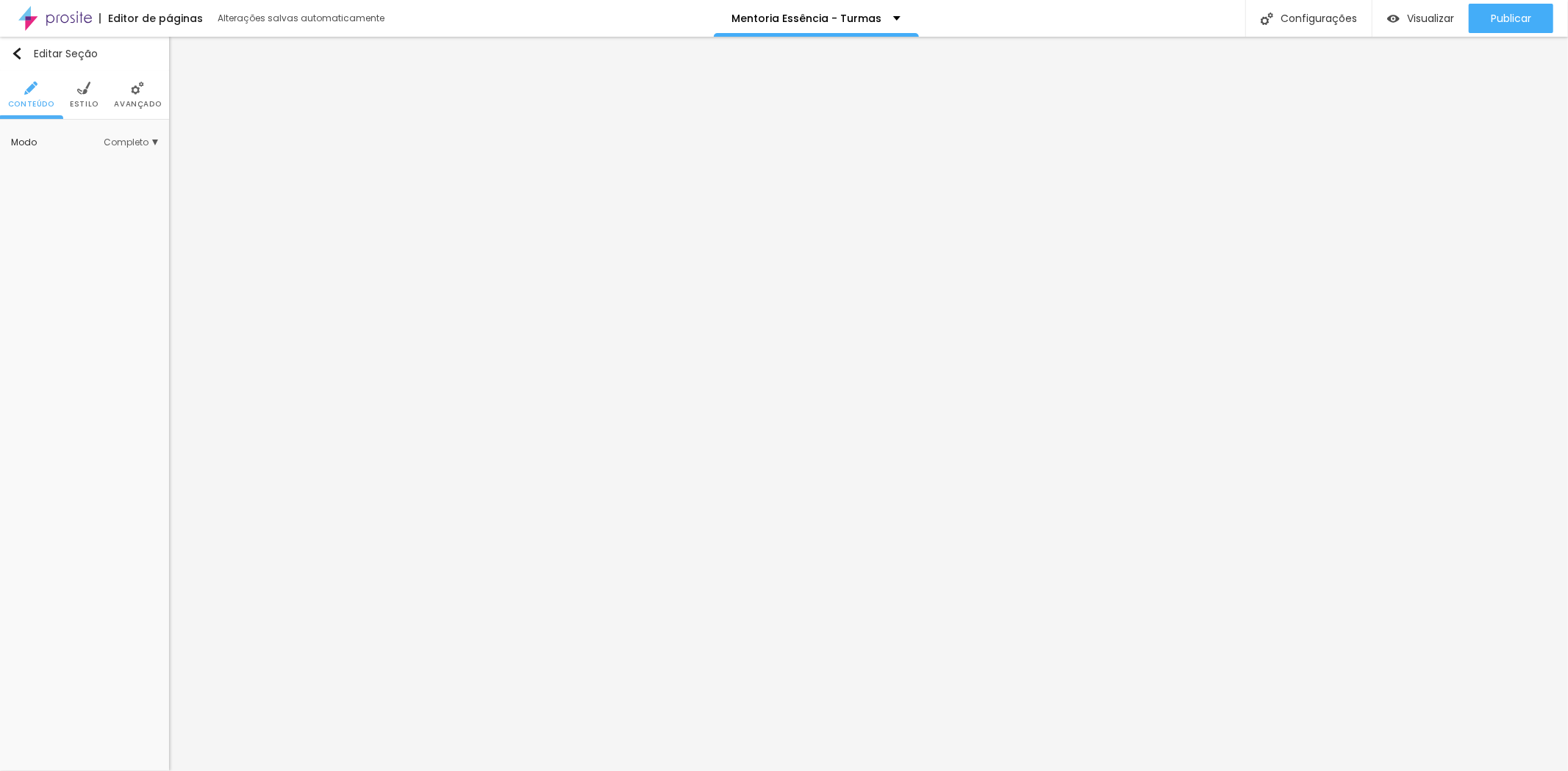
click at [141, 89] on img at bounding box center [137, 88] width 13 height 13
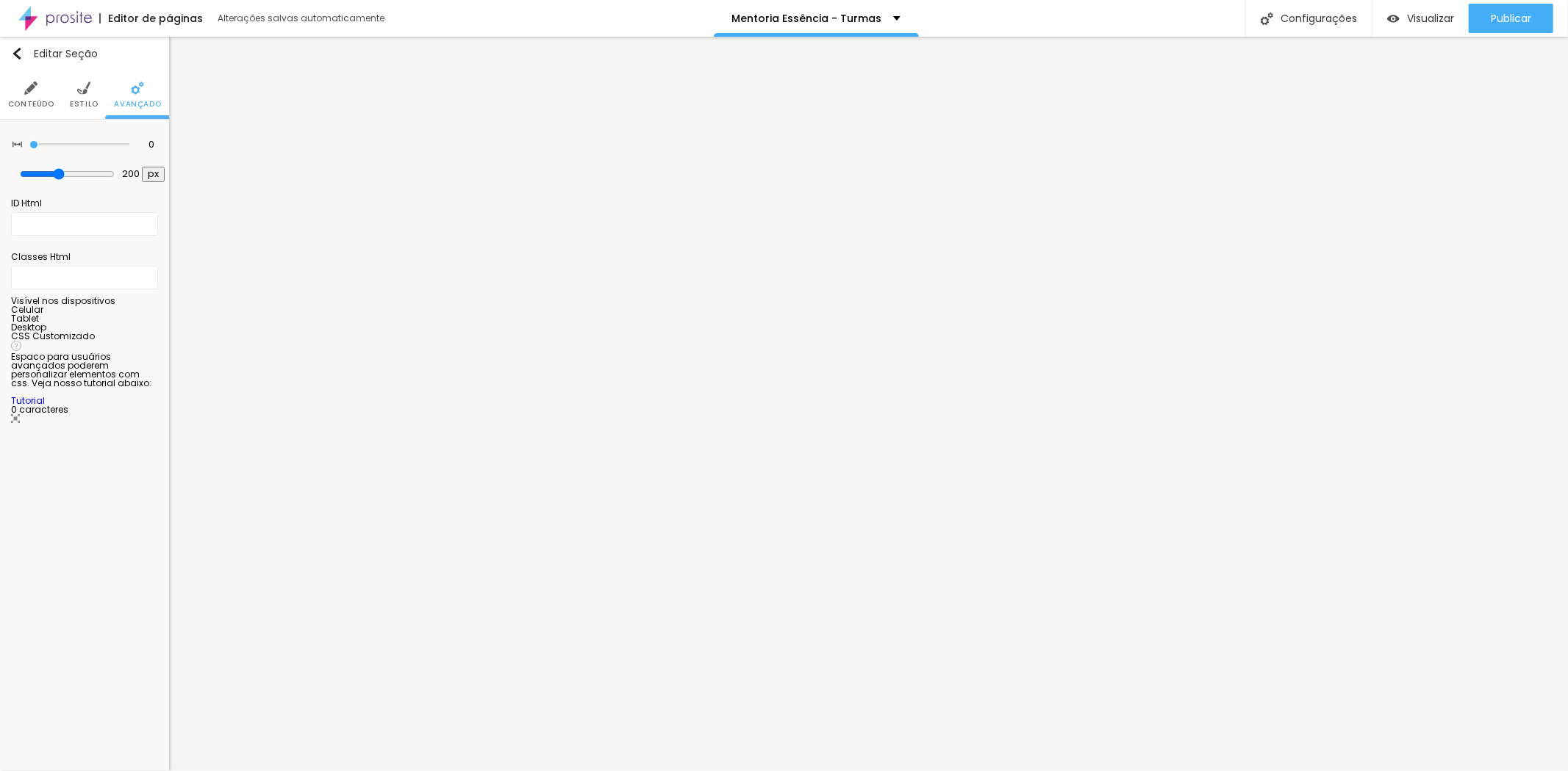
click at [86, 87] on img at bounding box center [83, 88] width 13 height 13
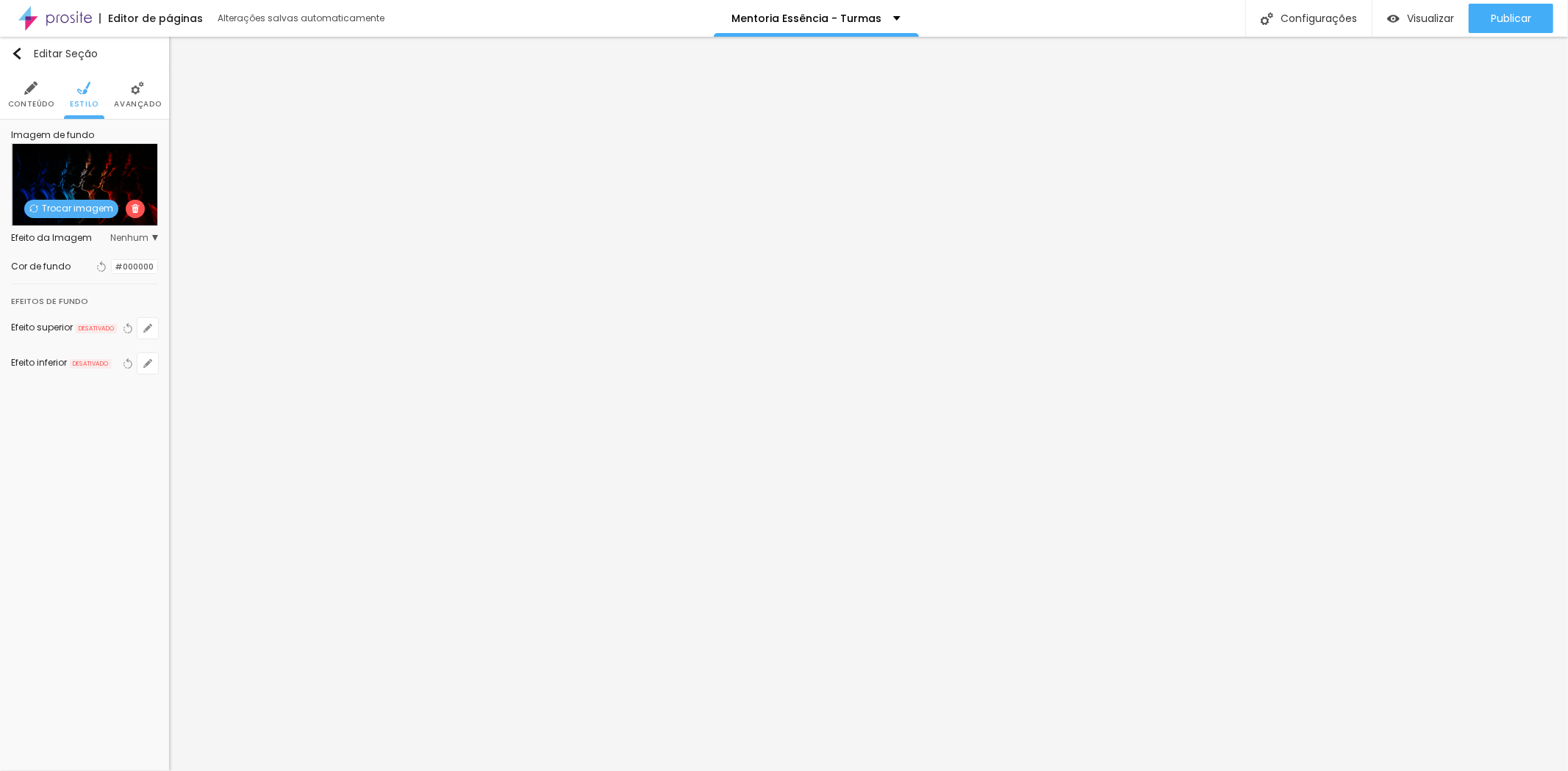
click at [79, 208] on span "Trocar imagem" at bounding box center [71, 208] width 94 height 18
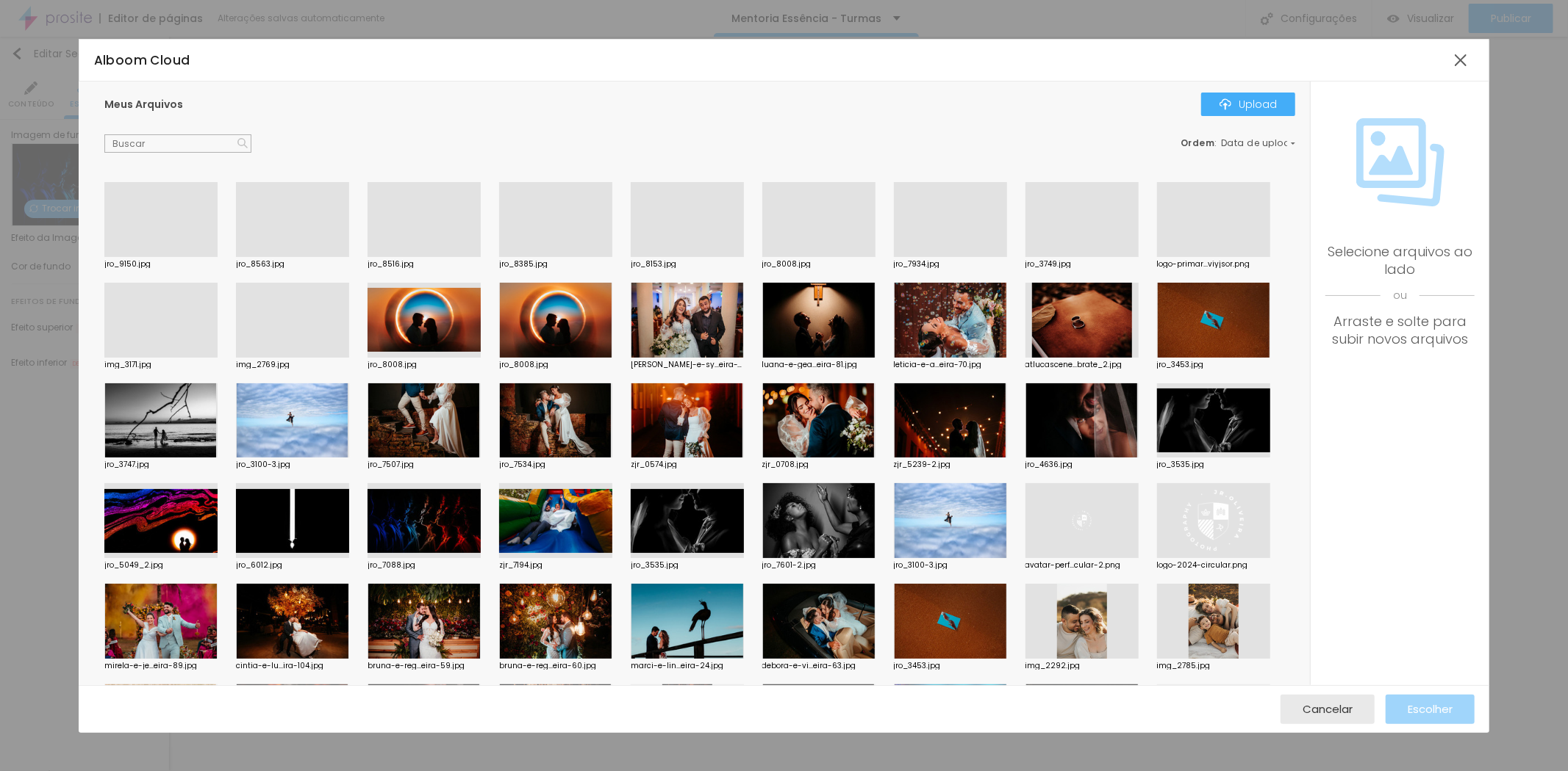
click at [429, 257] on div at bounding box center [424, 257] width 113 height 0
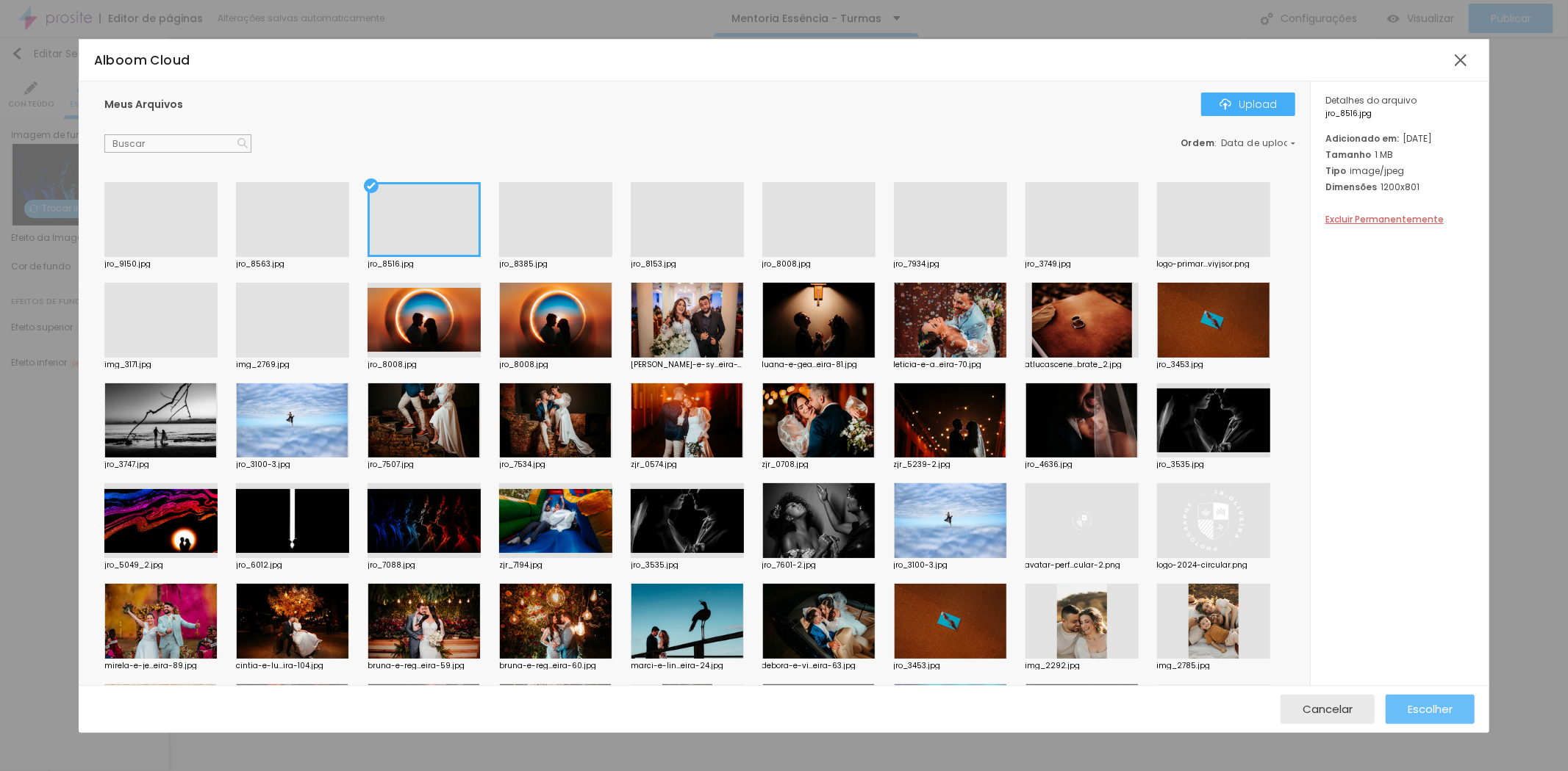
click at [1442, 709] on span "Escolher" at bounding box center [1430, 709] width 45 height 12
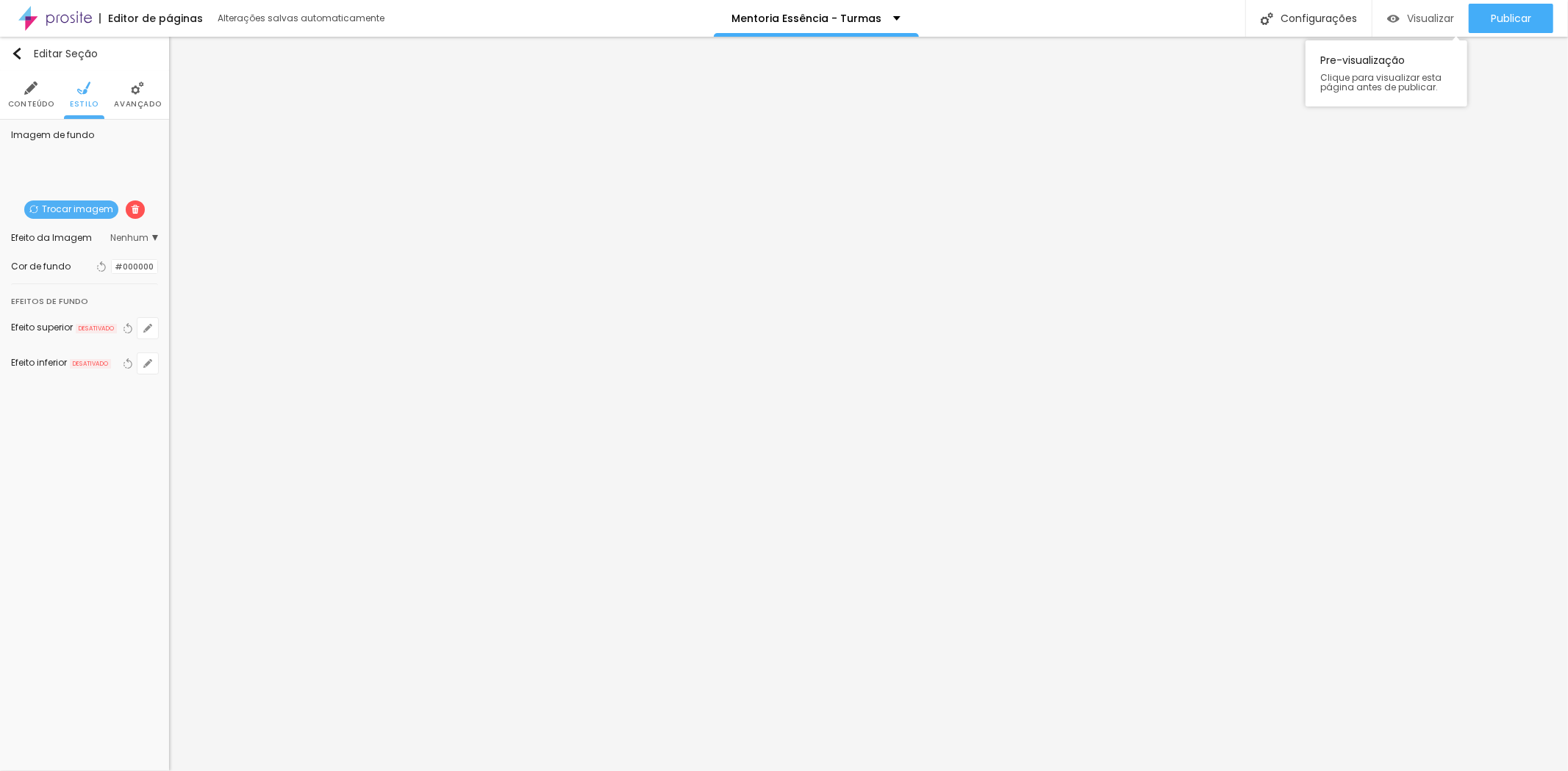
click at [1401, 18] on div "Visualizar" at bounding box center [1420, 18] width 67 height 12
click at [79, 213] on span "Trocar imagem" at bounding box center [71, 209] width 94 height 18
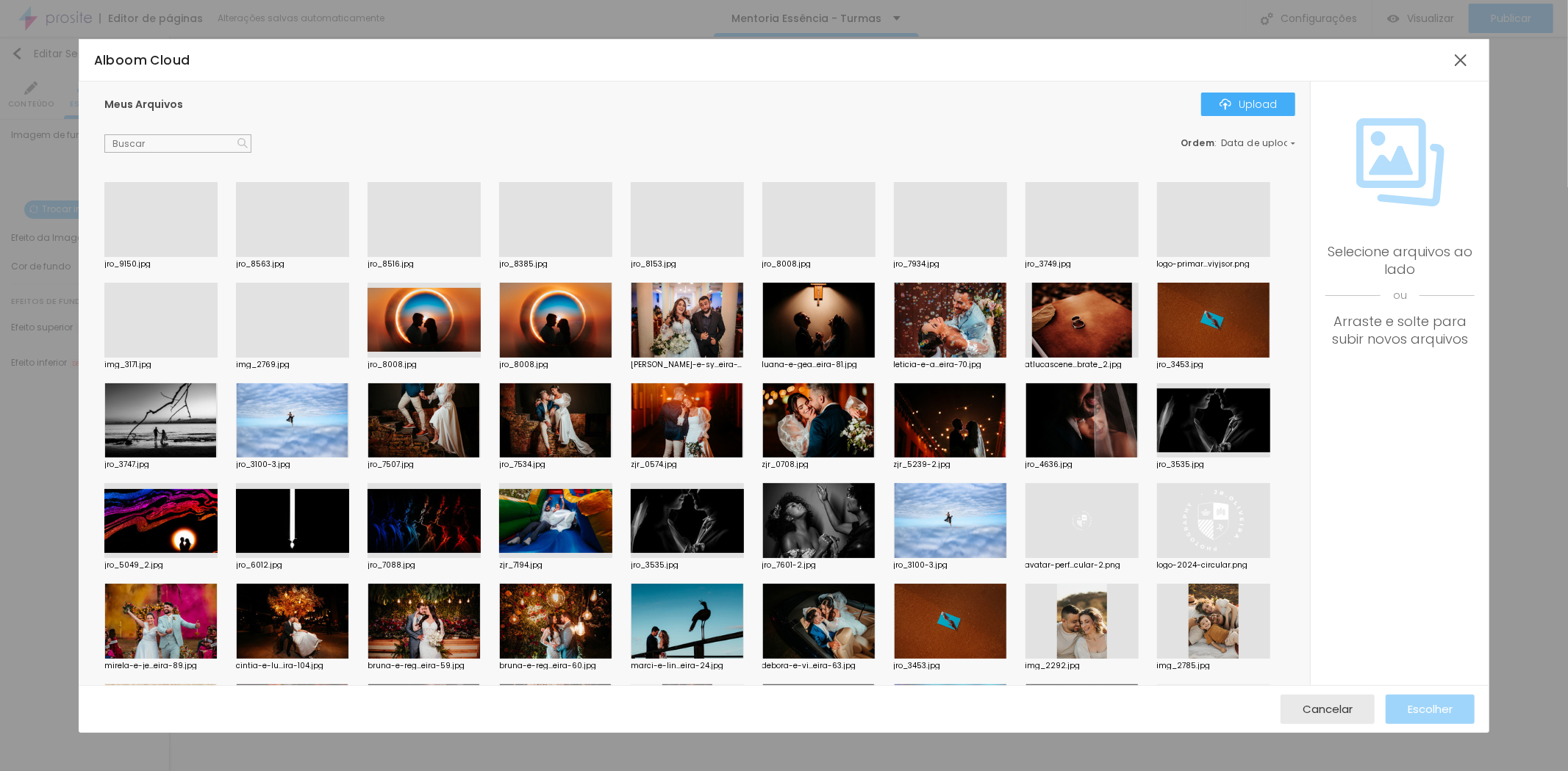
click at [672, 257] on div at bounding box center [687, 257] width 113 height 0
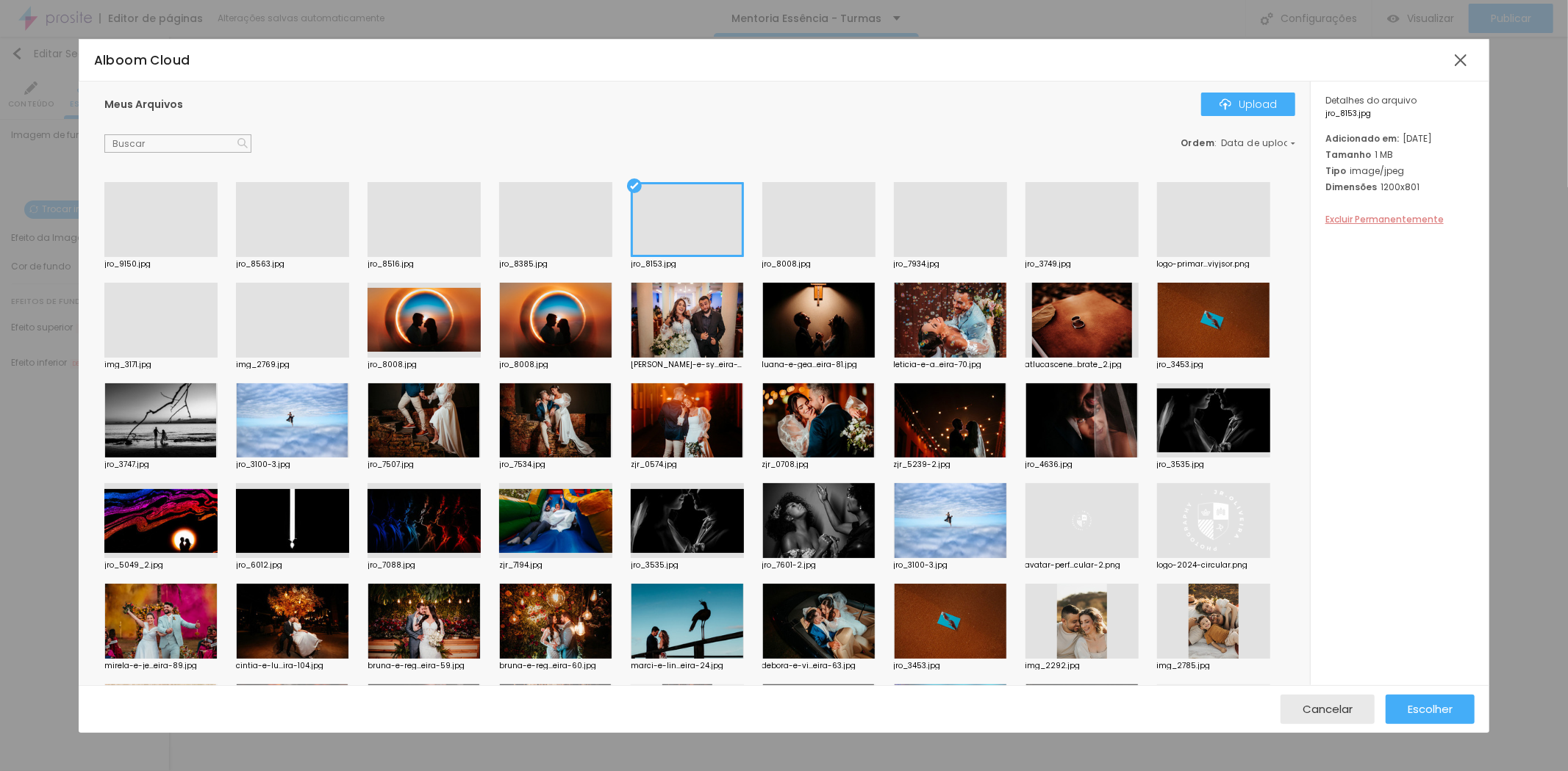
click at [1364, 225] on span "Excluir Permanentemente" at bounding box center [1384, 219] width 118 height 12
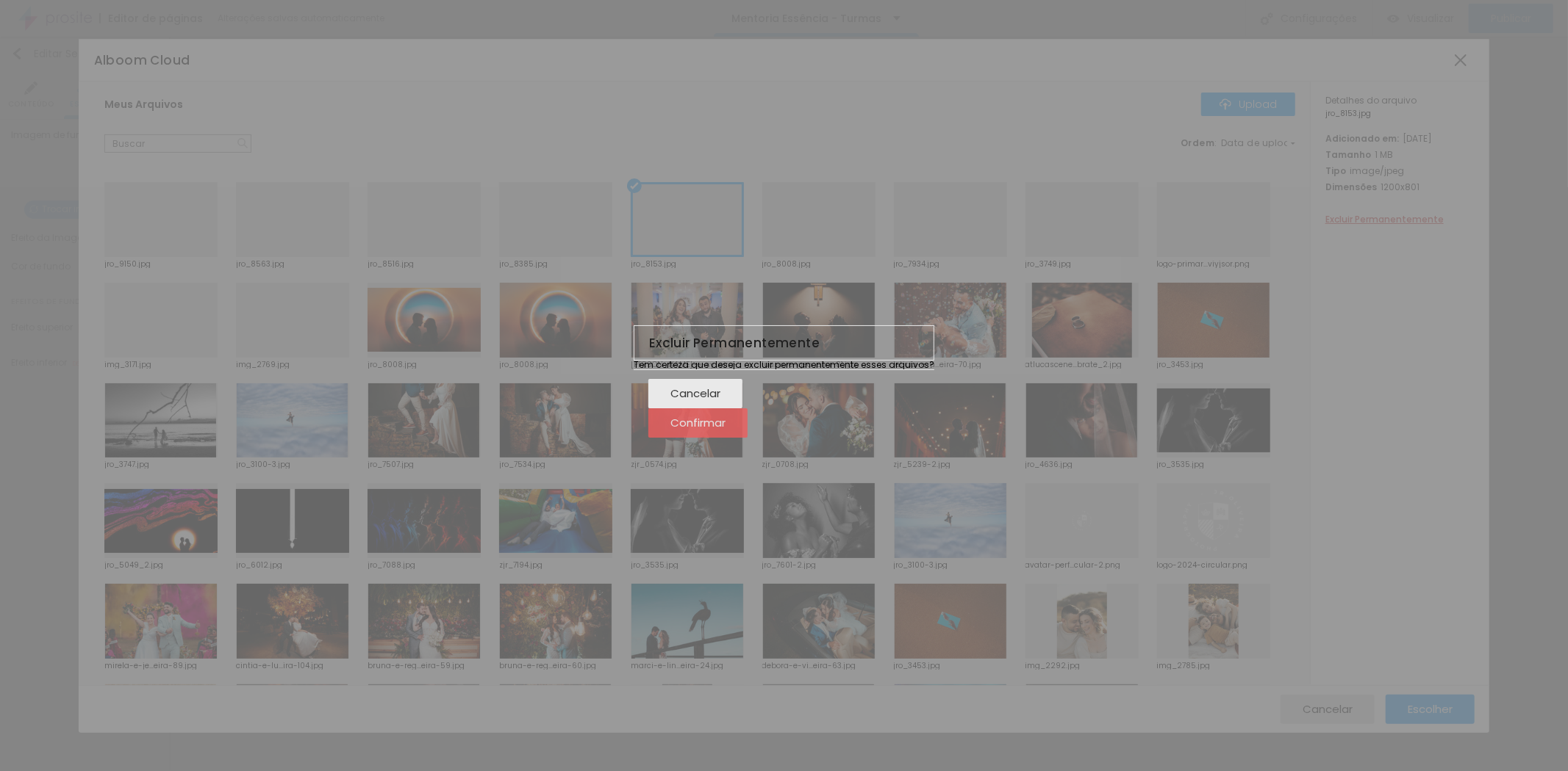
click at [725, 438] on div "Confirmar" at bounding box center [699, 423] width 56 height 29
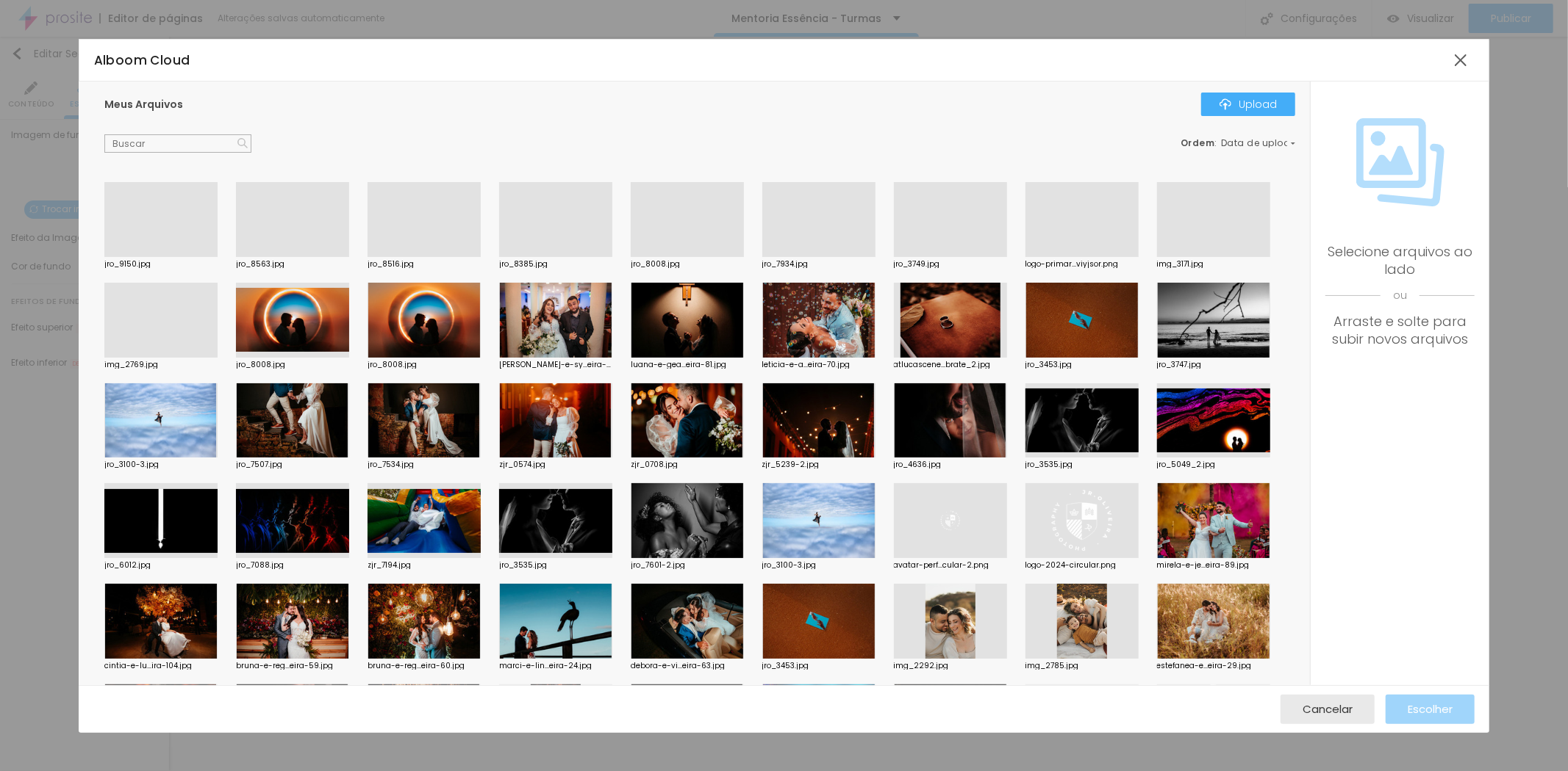
click at [180, 257] on div at bounding box center [161, 257] width 113 height 0
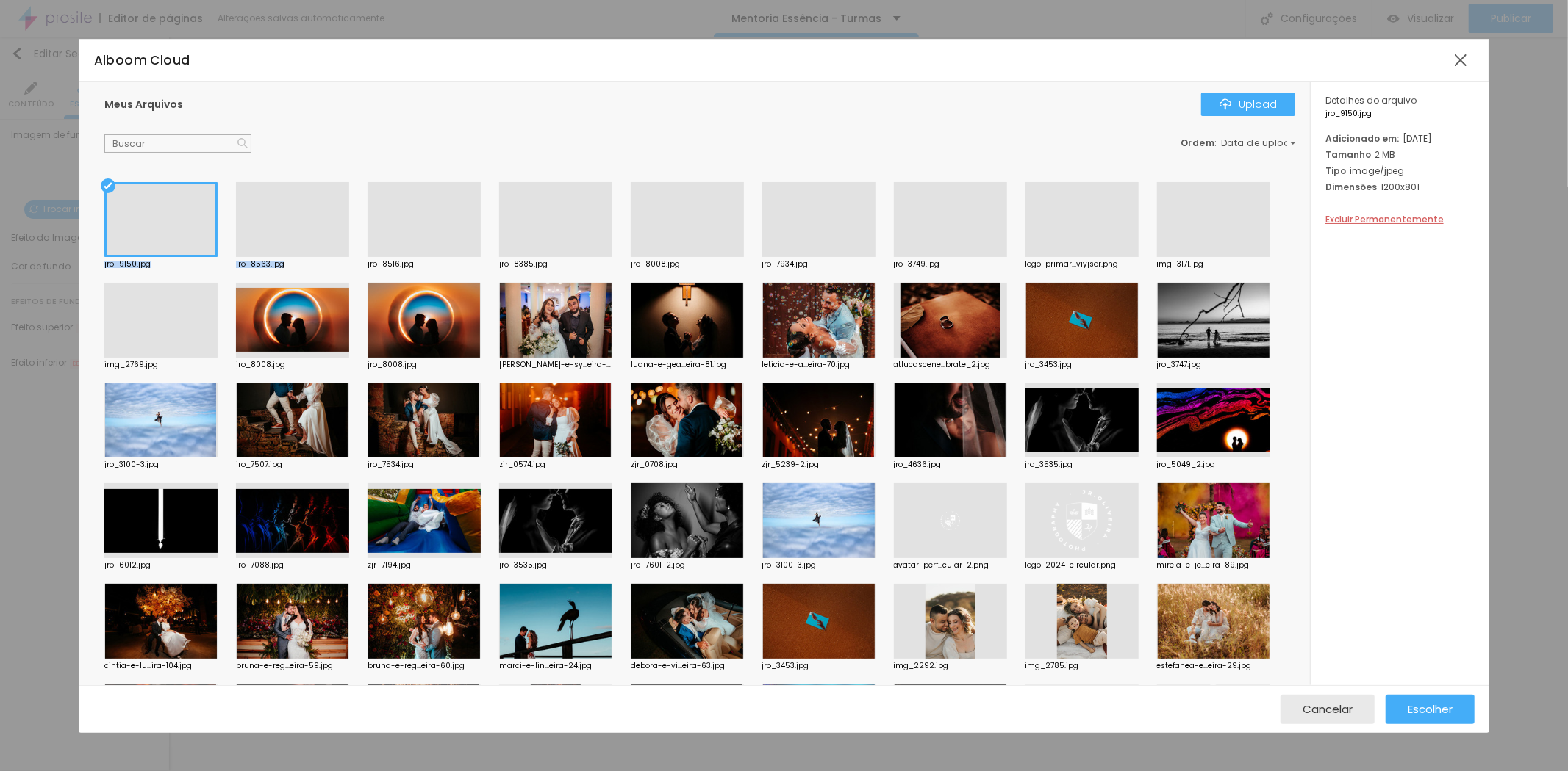
click at [404, 257] on div at bounding box center [424, 257] width 113 height 0
click at [122, 257] on div at bounding box center [161, 257] width 113 height 0
click at [240, 257] on div at bounding box center [292, 257] width 113 height 0
click at [160, 257] on div at bounding box center [161, 257] width 113 height 0
click at [1397, 225] on span "Excluir Permanentemente" at bounding box center [1384, 219] width 118 height 12
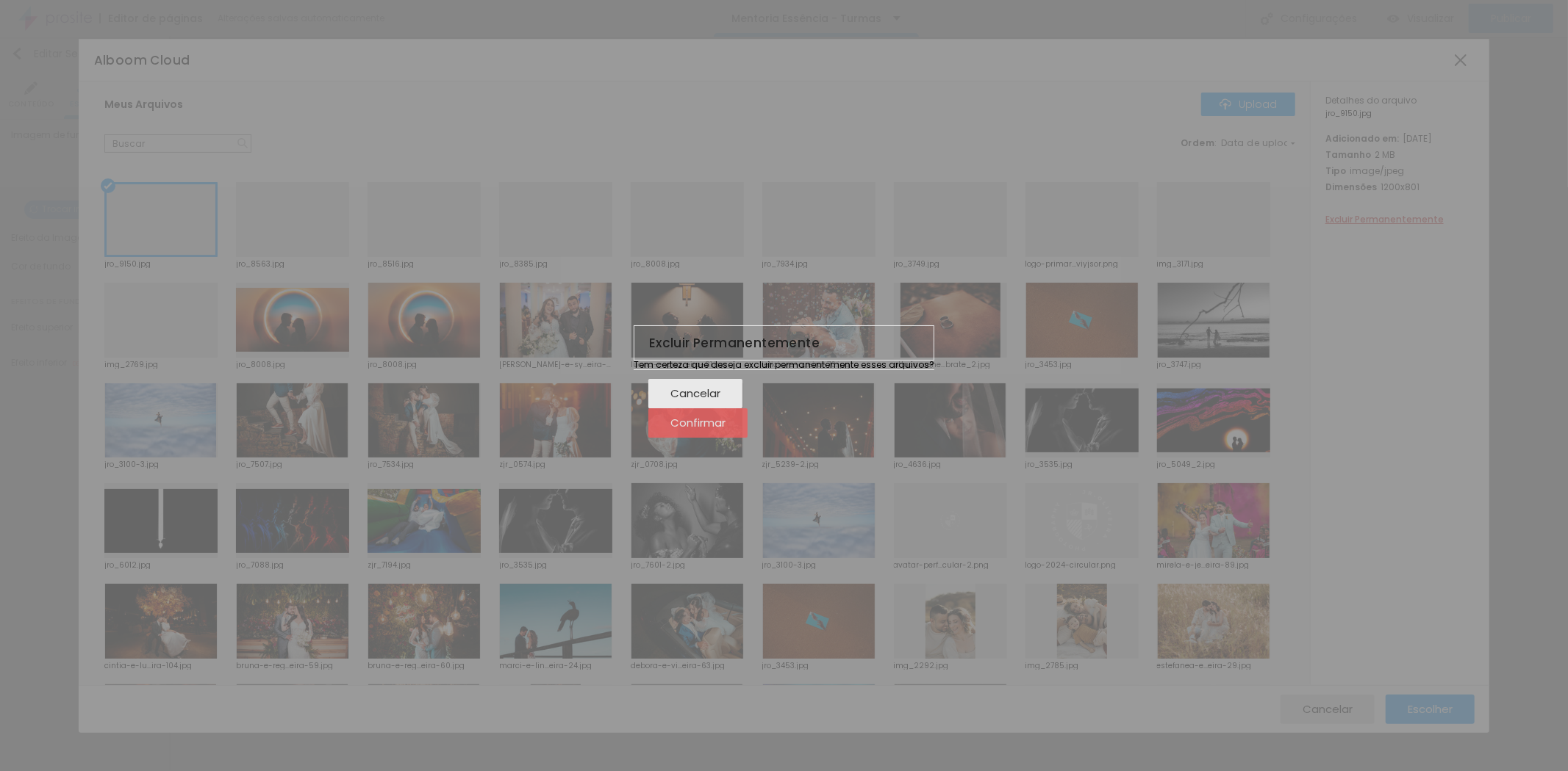
click at [725, 429] on span "Confirmar" at bounding box center [699, 422] width 56 height 12
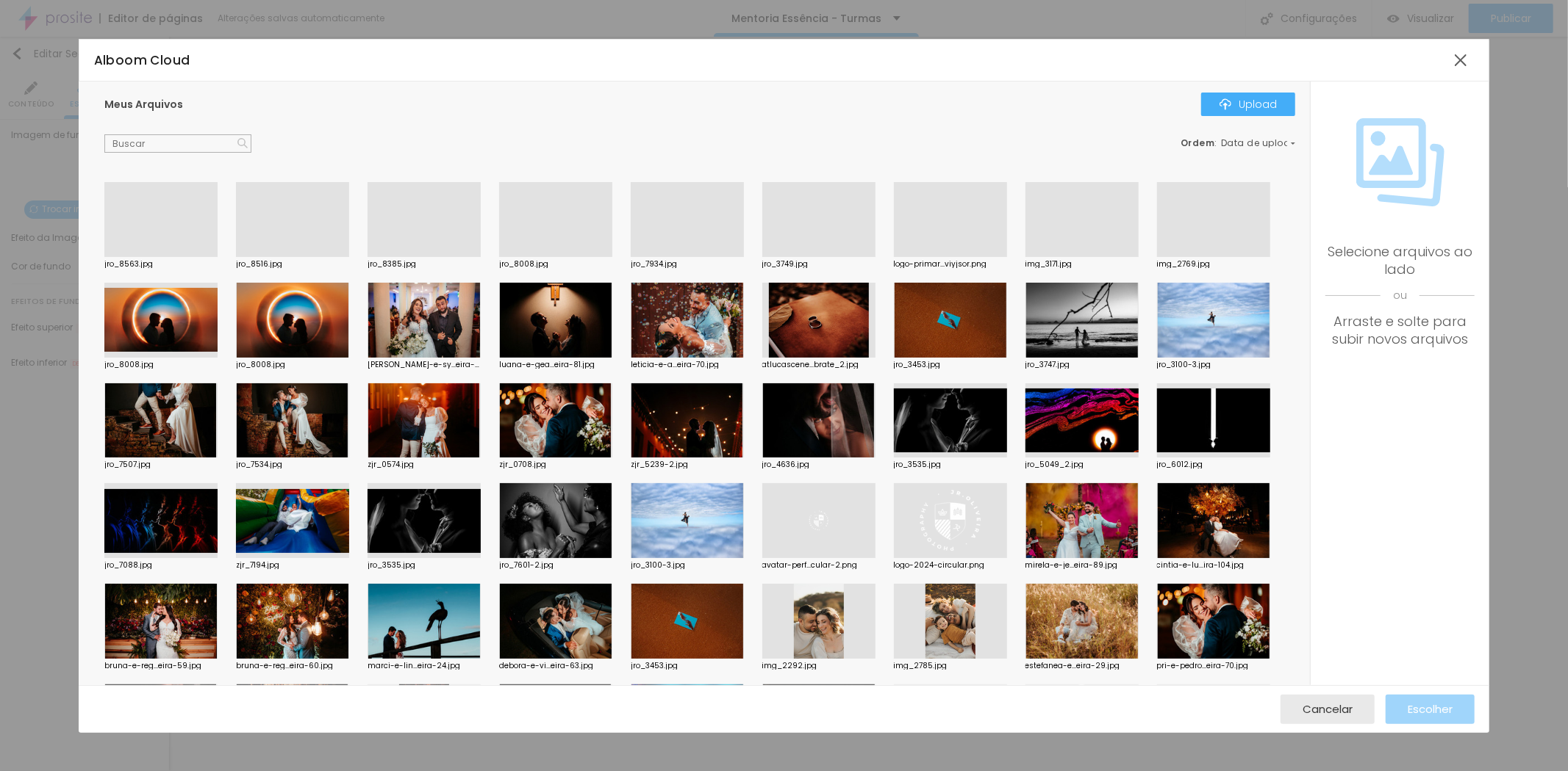
click at [156, 257] on div at bounding box center [161, 257] width 113 height 0
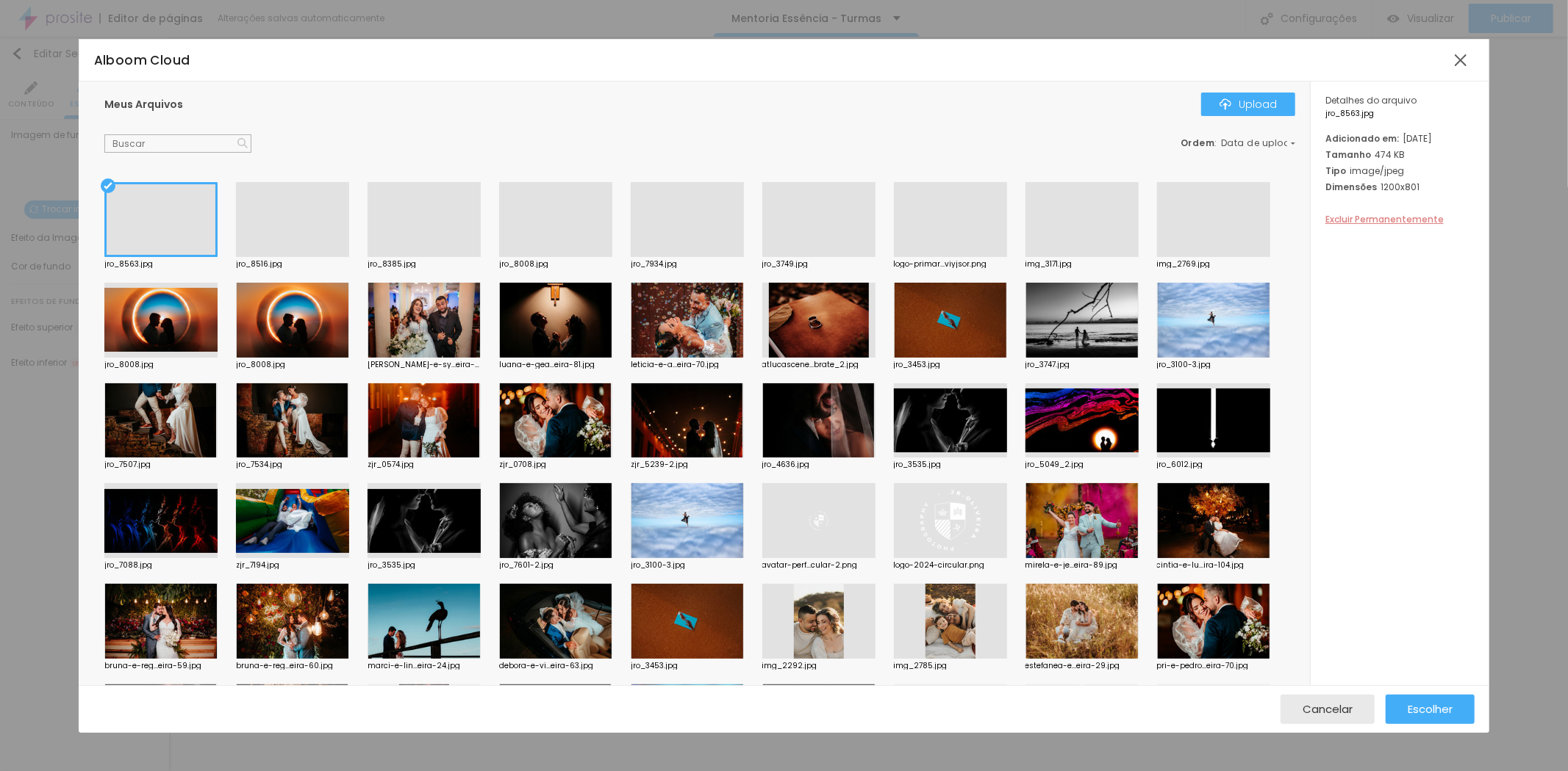
click at [1379, 225] on span "Excluir Permanentemente" at bounding box center [1384, 219] width 118 height 12
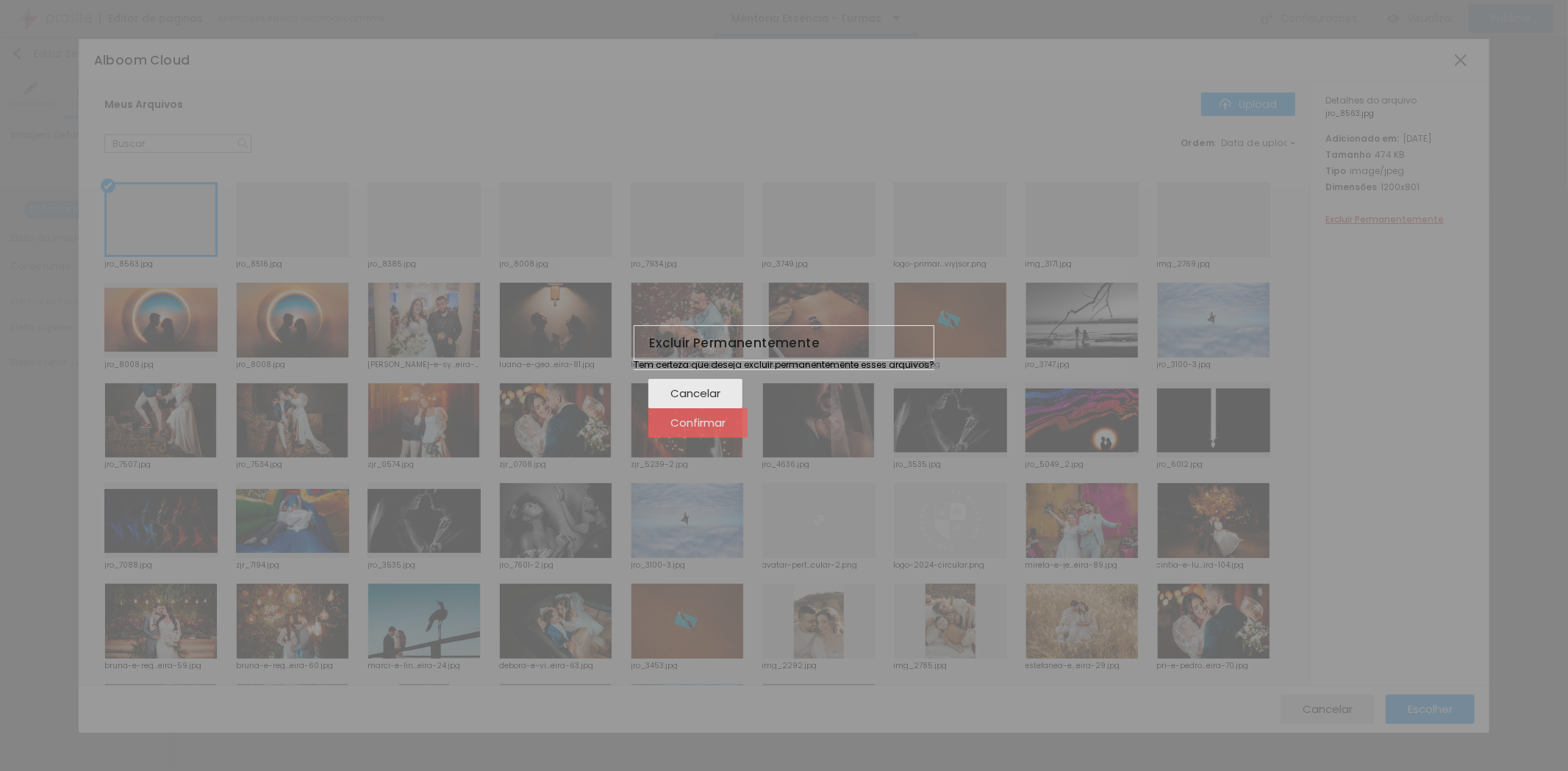
click at [725, 429] on span "Confirmar" at bounding box center [699, 422] width 56 height 12
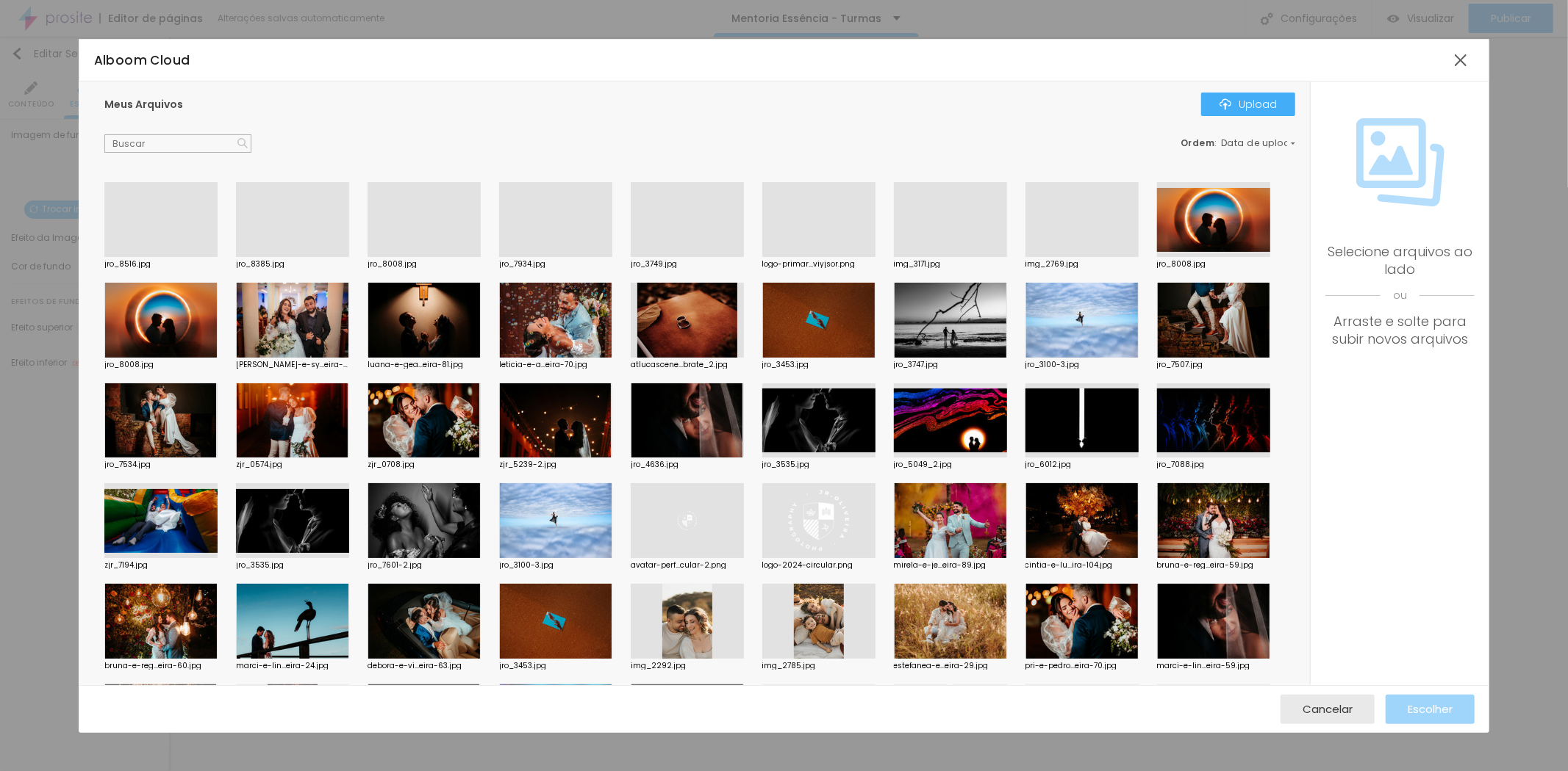
click at [180, 257] on div at bounding box center [161, 257] width 113 height 0
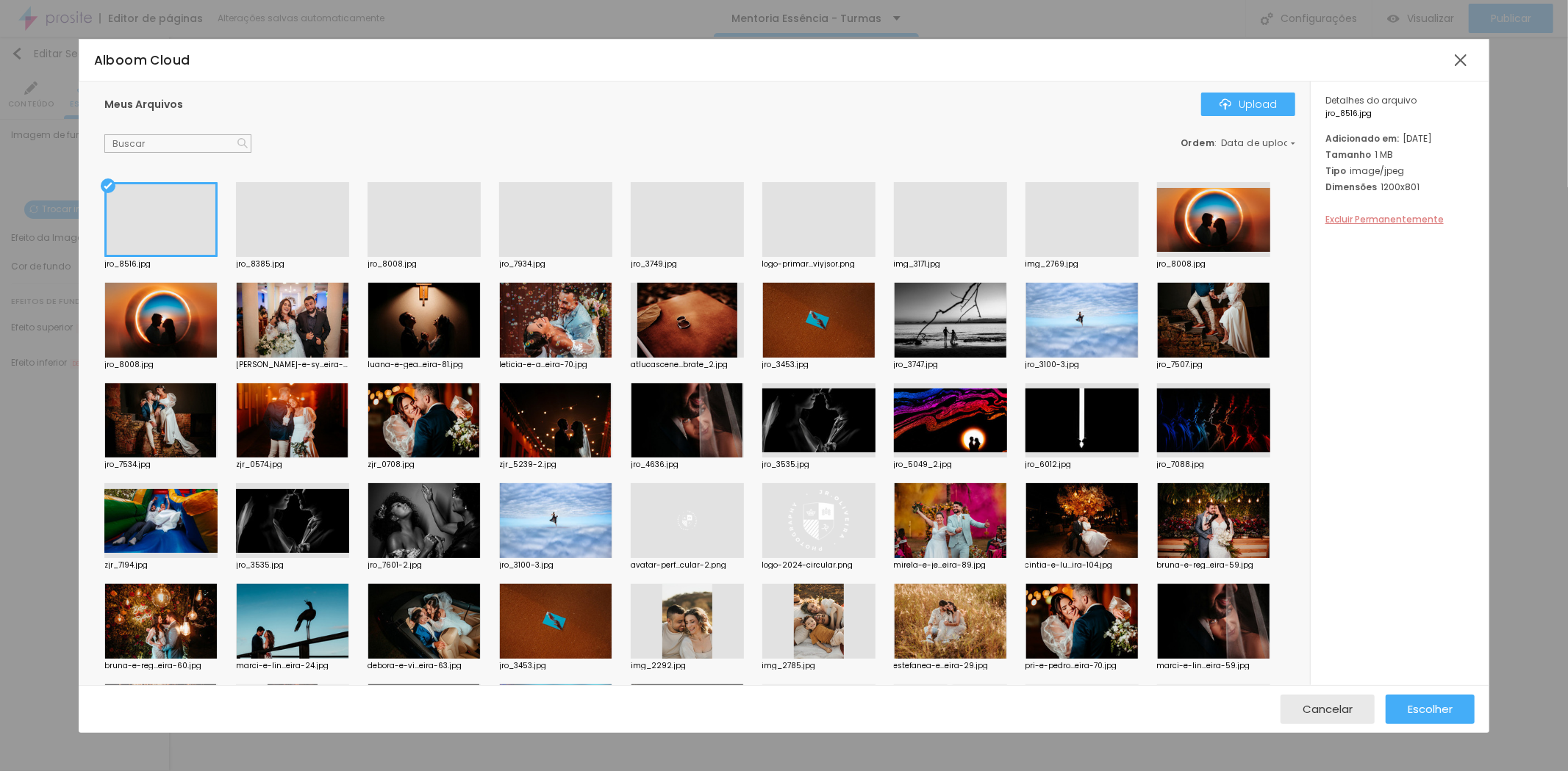
click at [1372, 225] on span "Excluir Permanentemente" at bounding box center [1384, 219] width 118 height 12
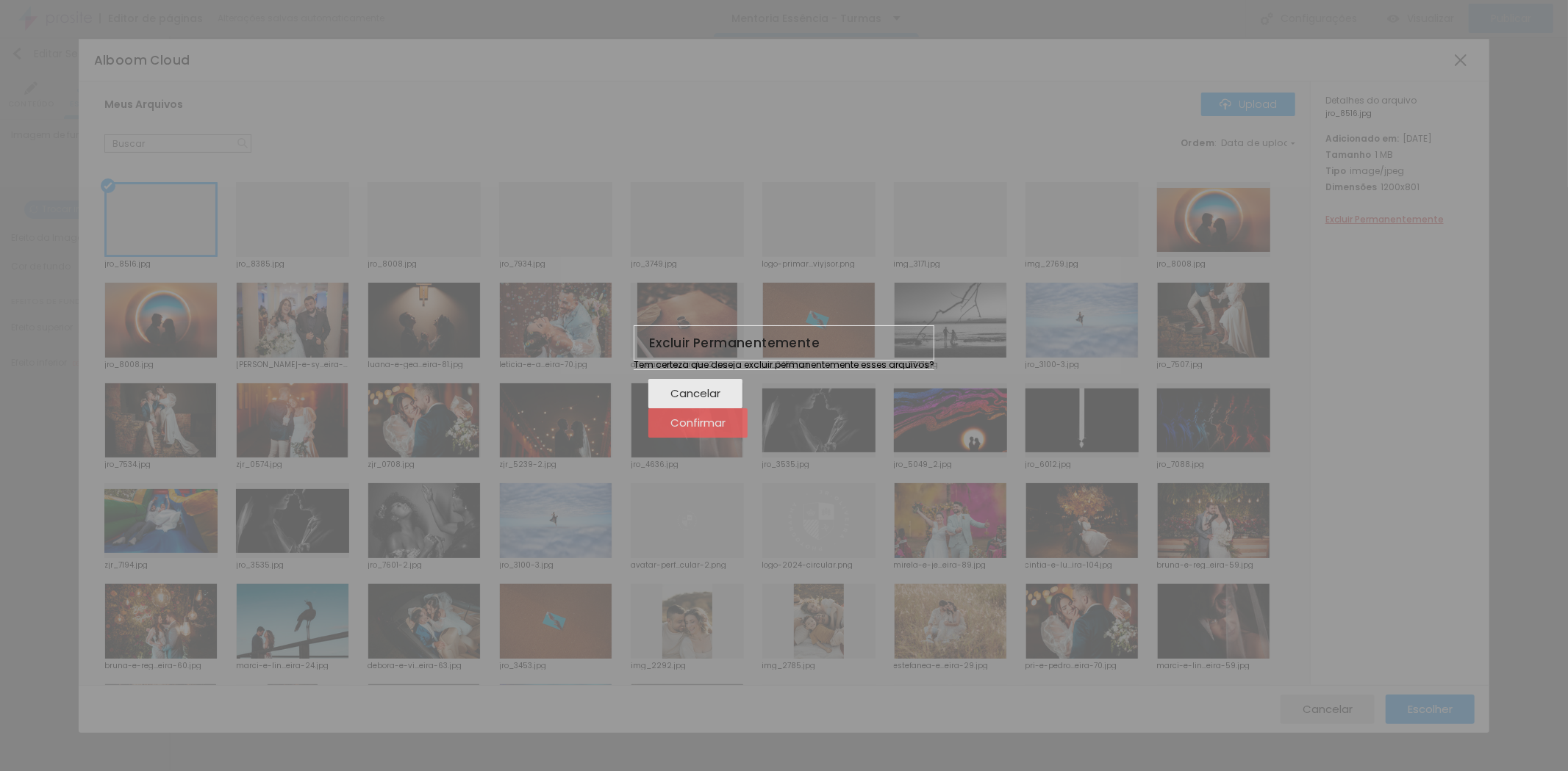
click at [725, 429] on span "Confirmar" at bounding box center [699, 422] width 56 height 12
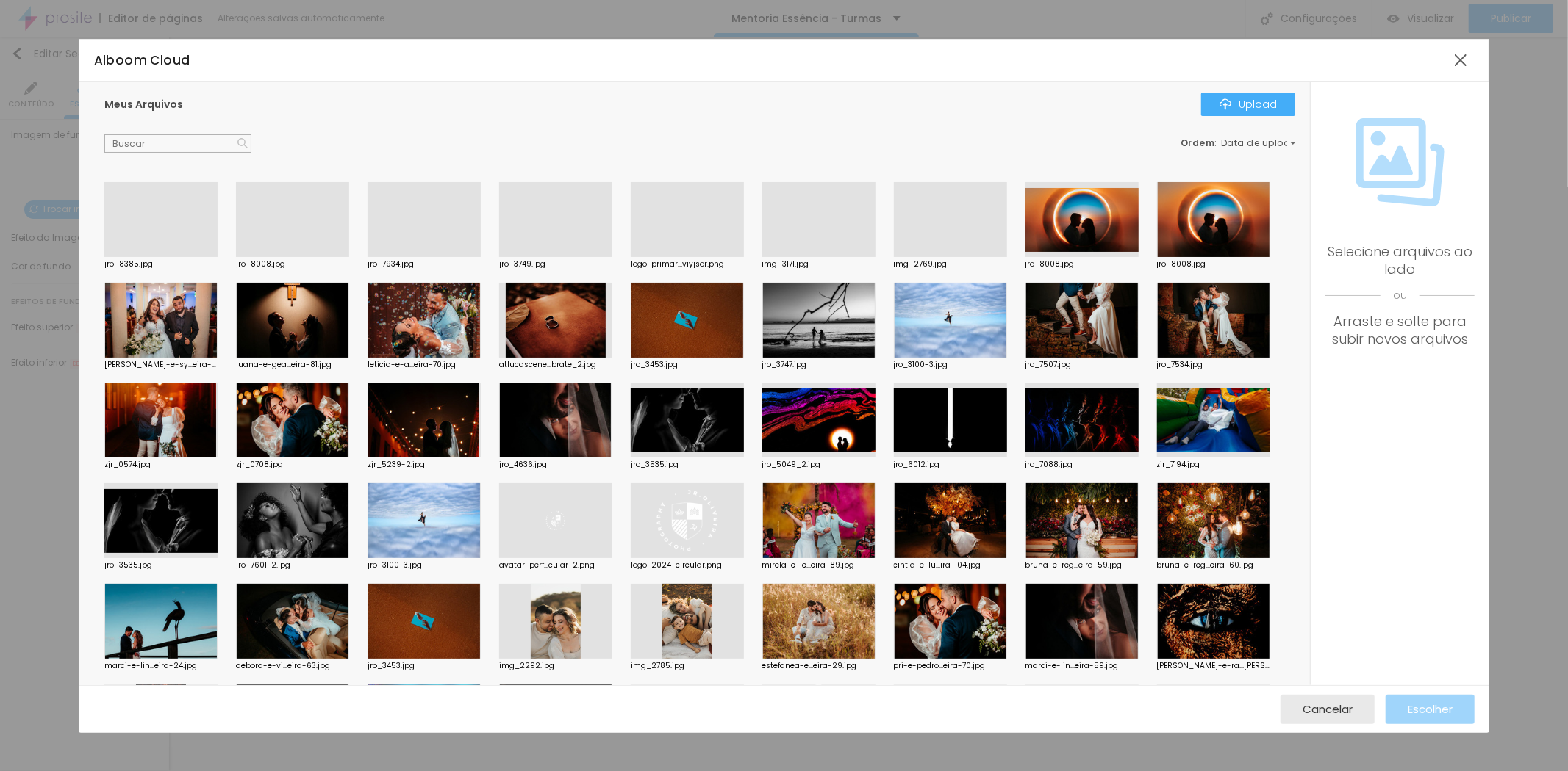
click at [167, 257] on div at bounding box center [161, 257] width 113 height 0
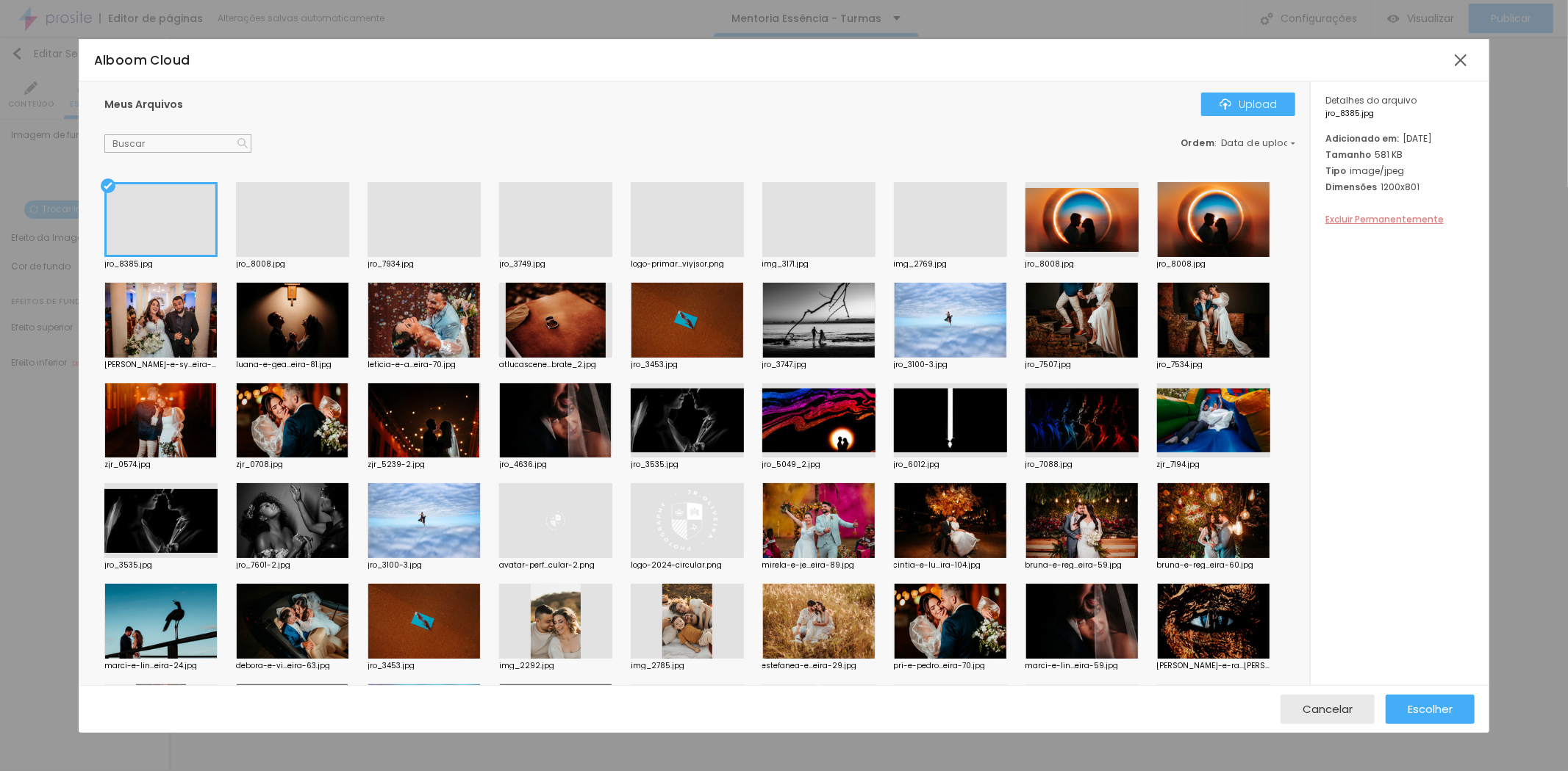
click at [1378, 225] on span "Excluir Permanentemente" at bounding box center [1384, 219] width 118 height 12
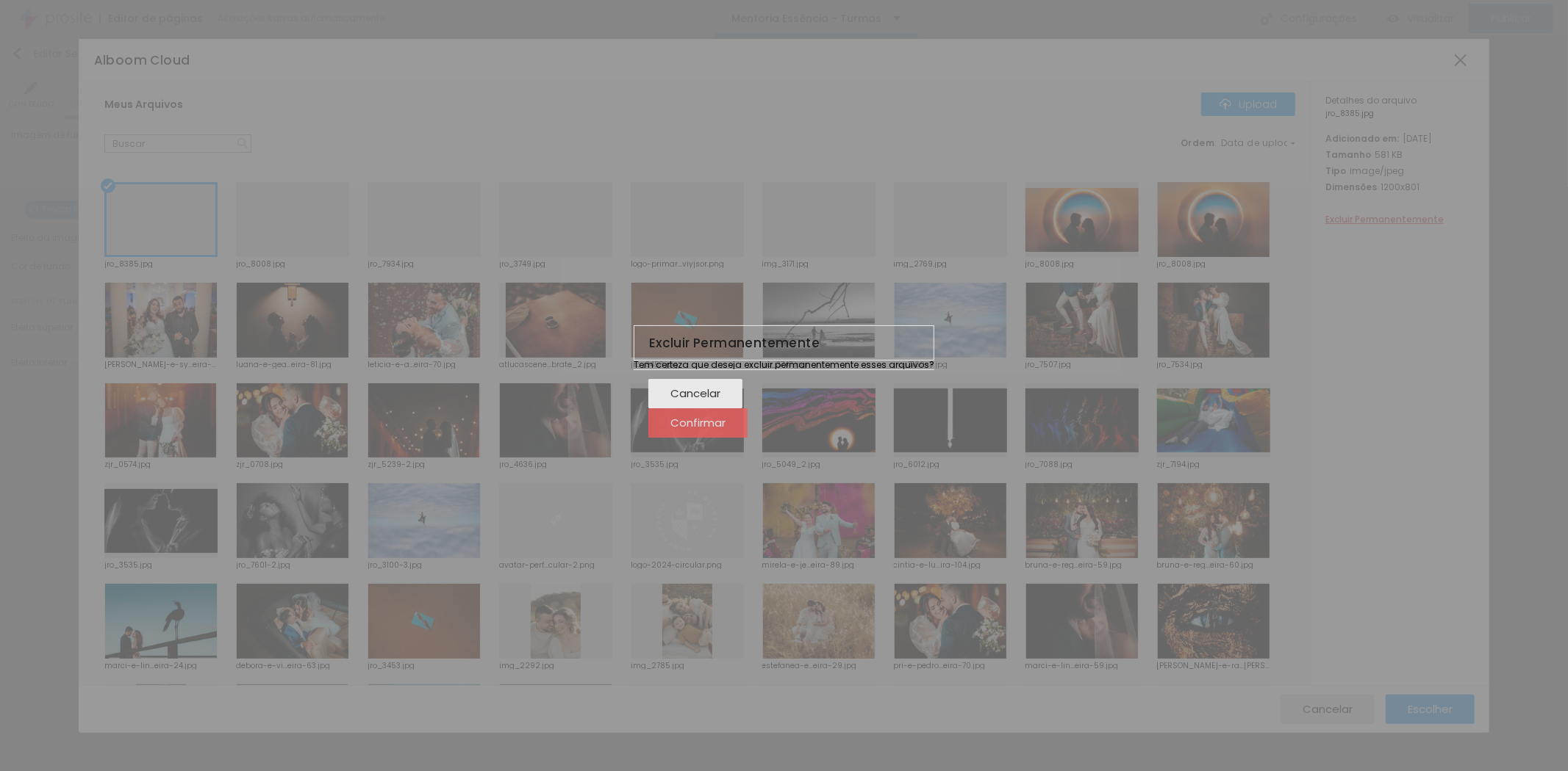
click at [725, 429] on span "Confirmar" at bounding box center [699, 422] width 56 height 12
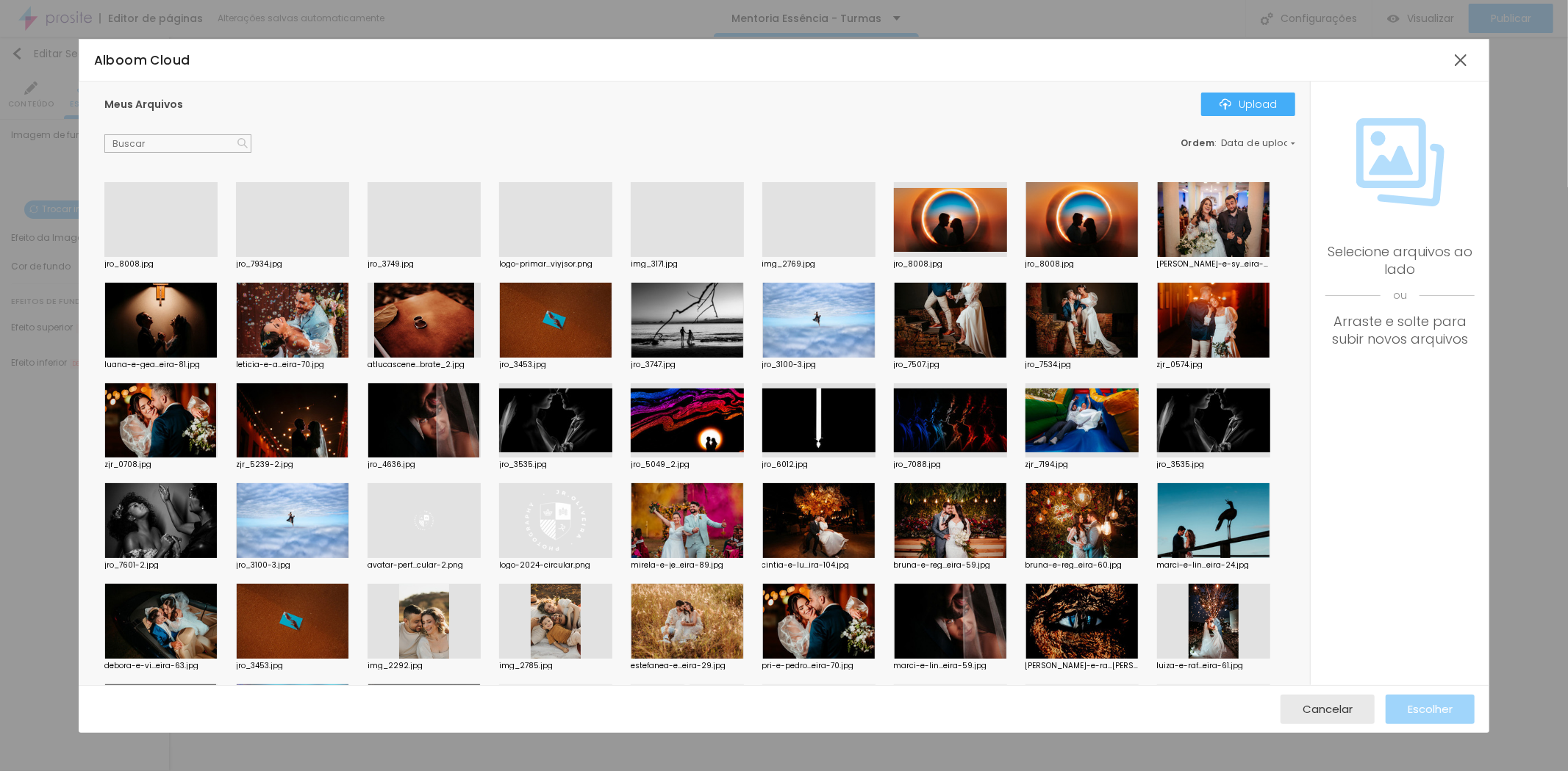
click at [1106, 238] on div at bounding box center [1082, 219] width 113 height 75
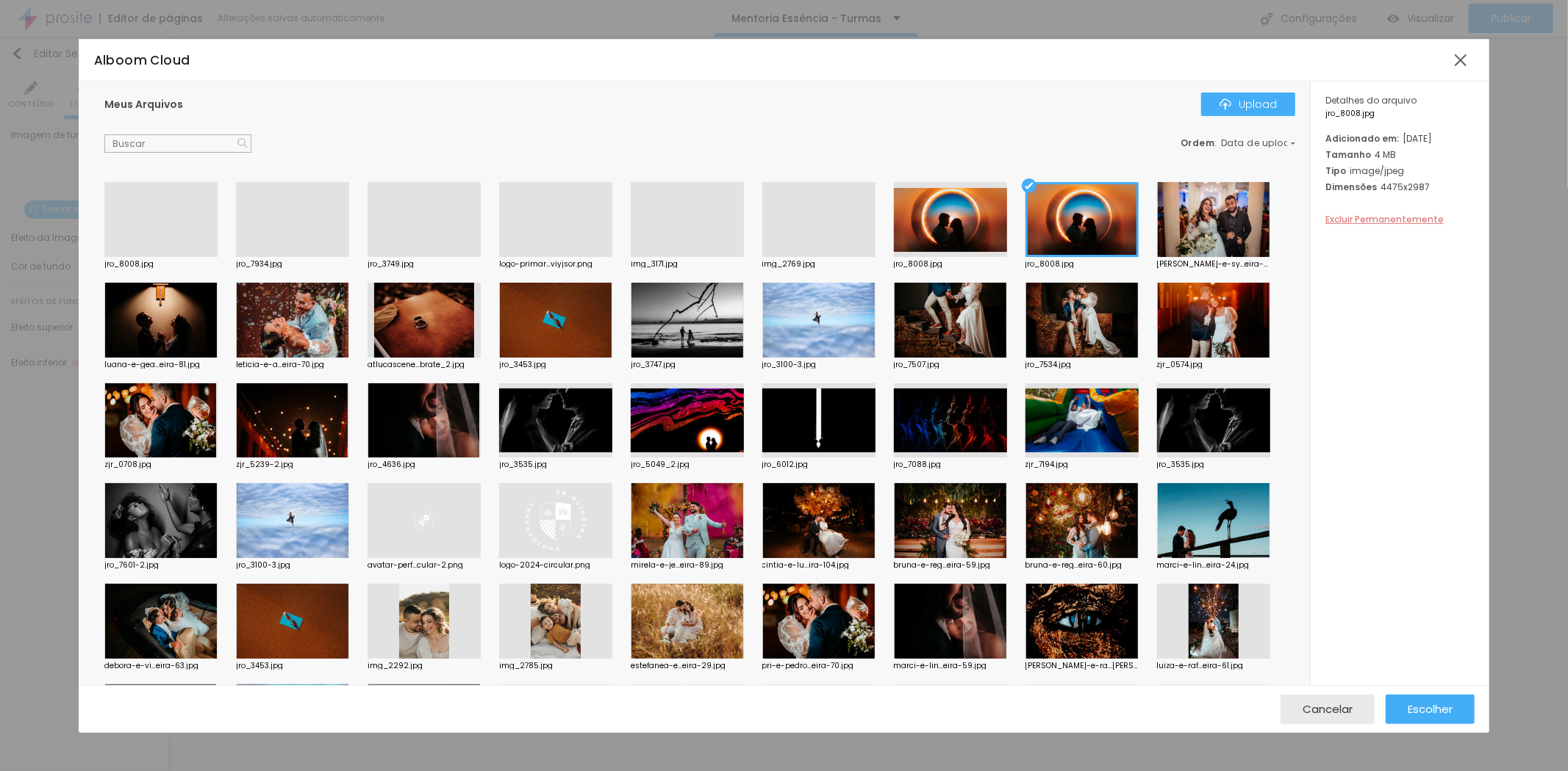
click at [1382, 225] on span "Excluir Permanentemente" at bounding box center [1384, 219] width 118 height 12
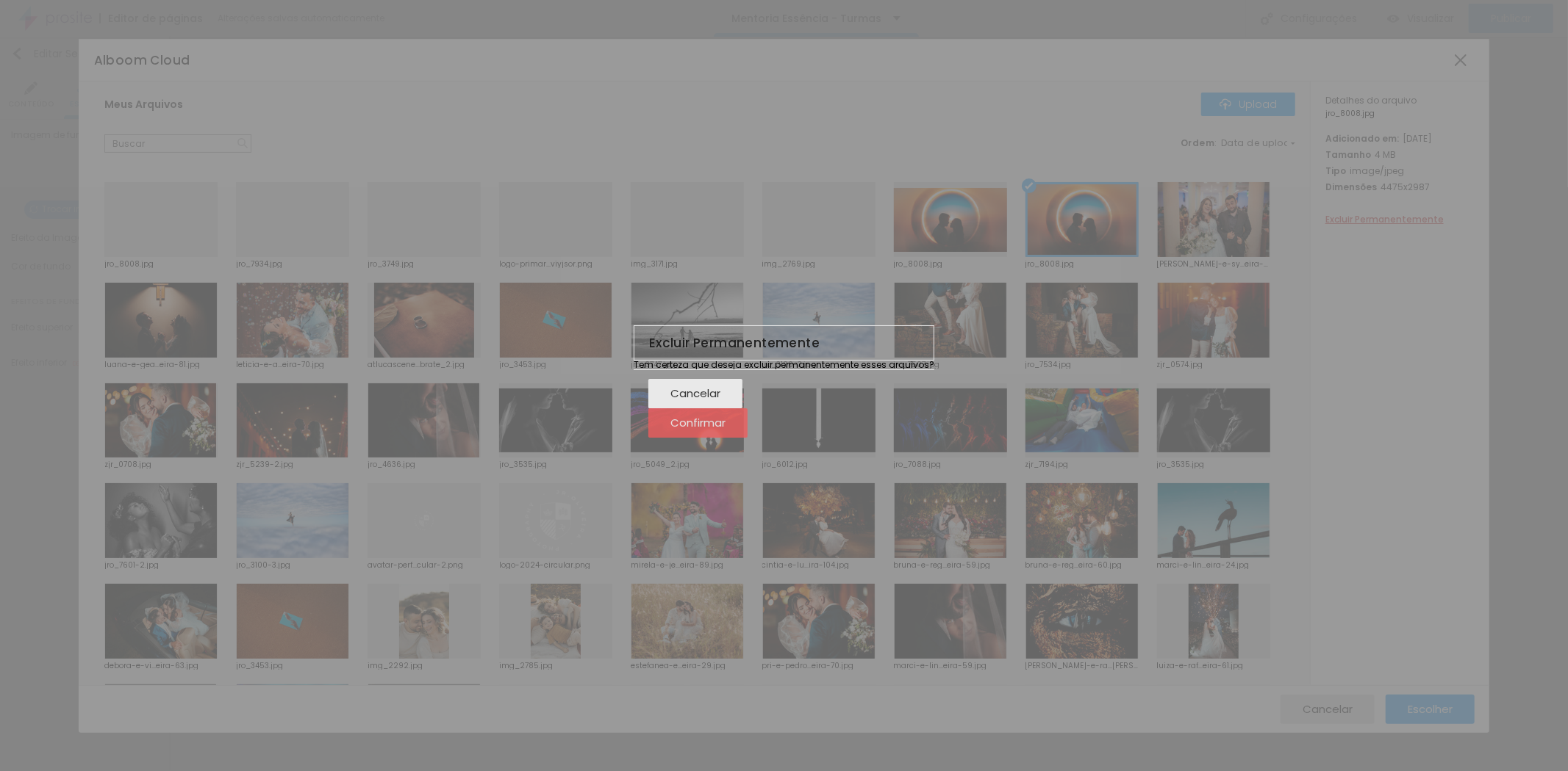
click at [725, 429] on span "Confirmar" at bounding box center [699, 422] width 56 height 12
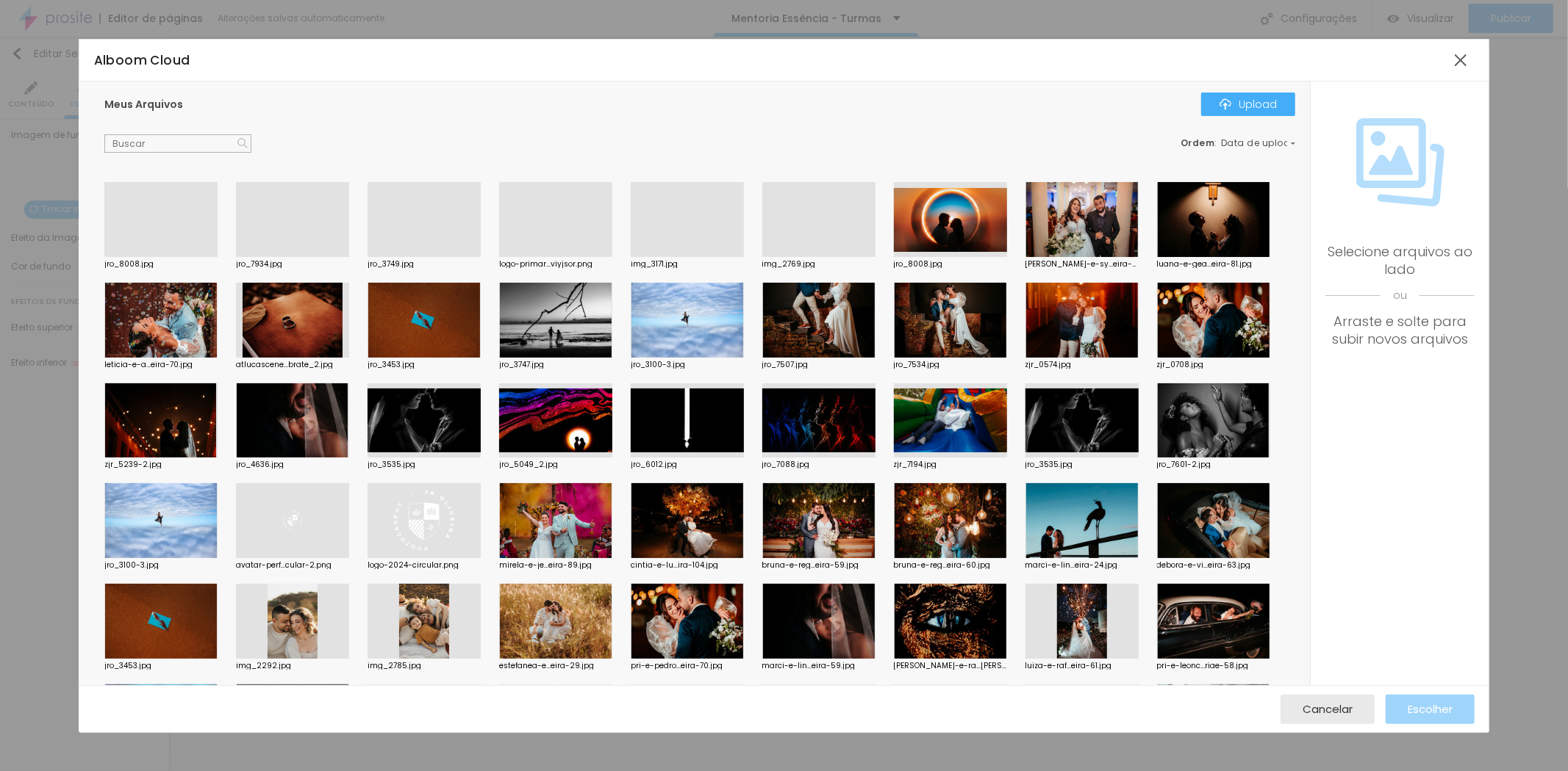
click at [184, 257] on div at bounding box center [161, 257] width 113 height 0
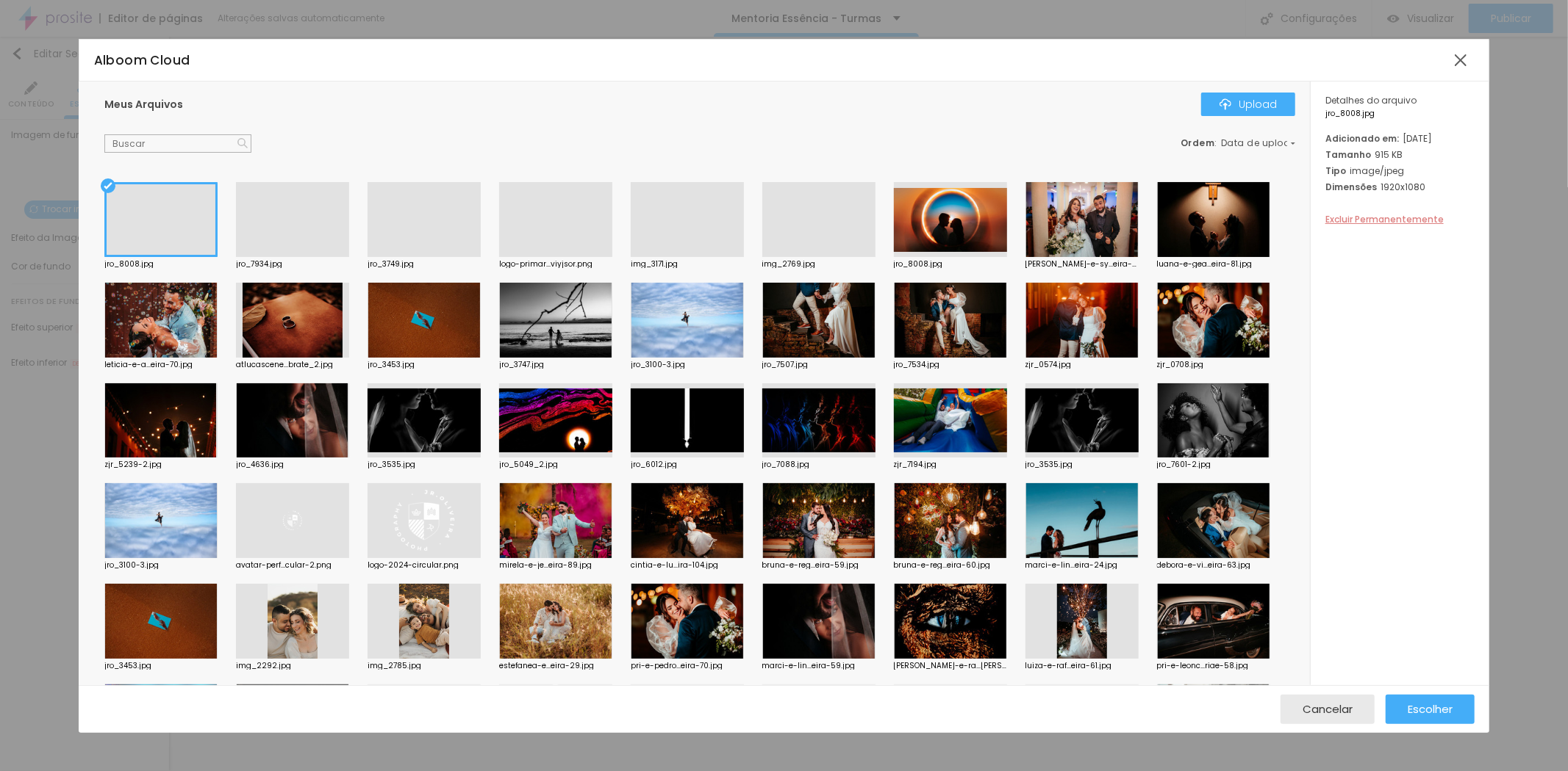
click at [1363, 225] on span "Excluir Permanentemente" at bounding box center [1384, 219] width 118 height 12
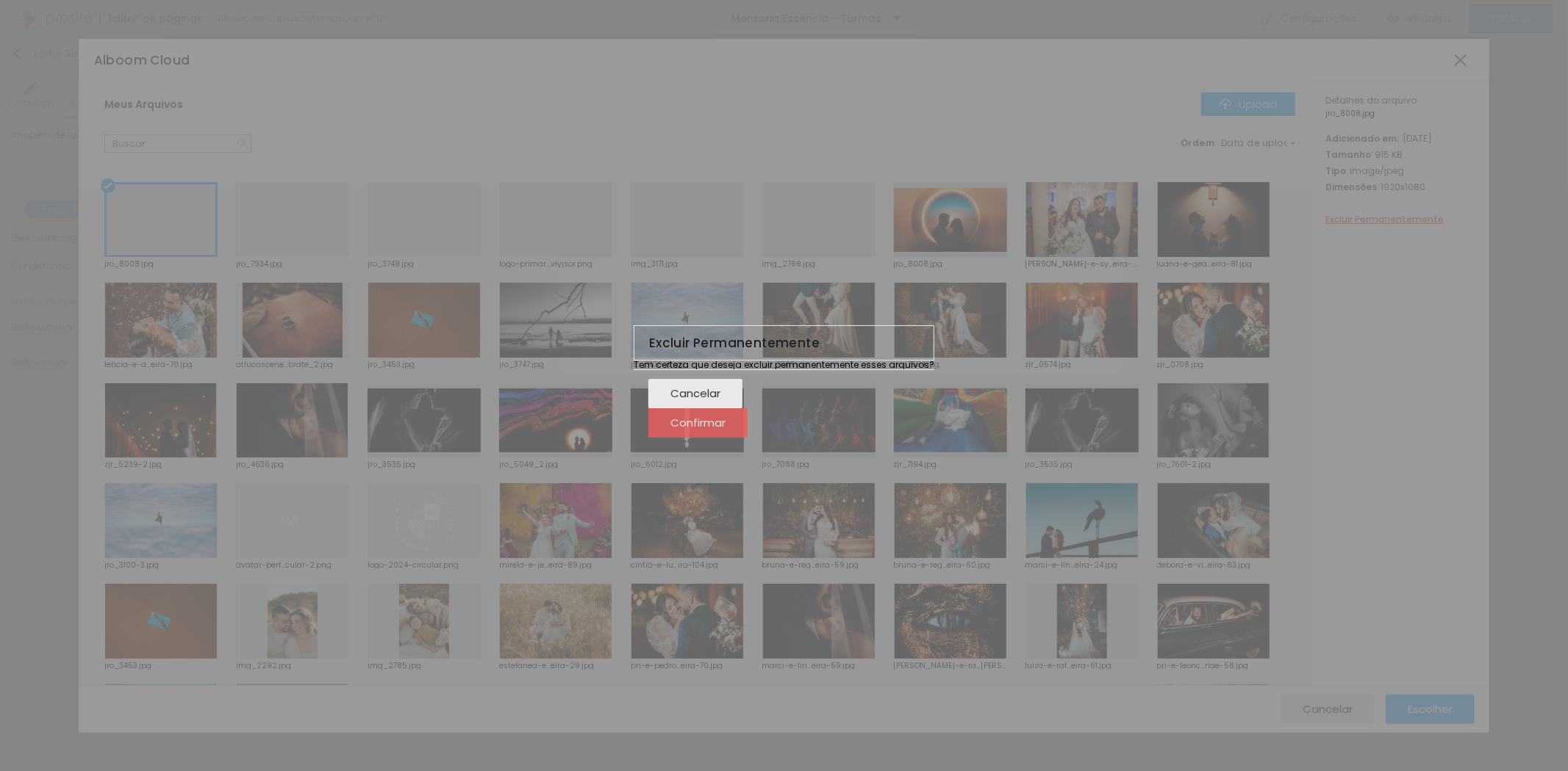
click at [725, 423] on div "Confirmar" at bounding box center [699, 423] width 56 height 29
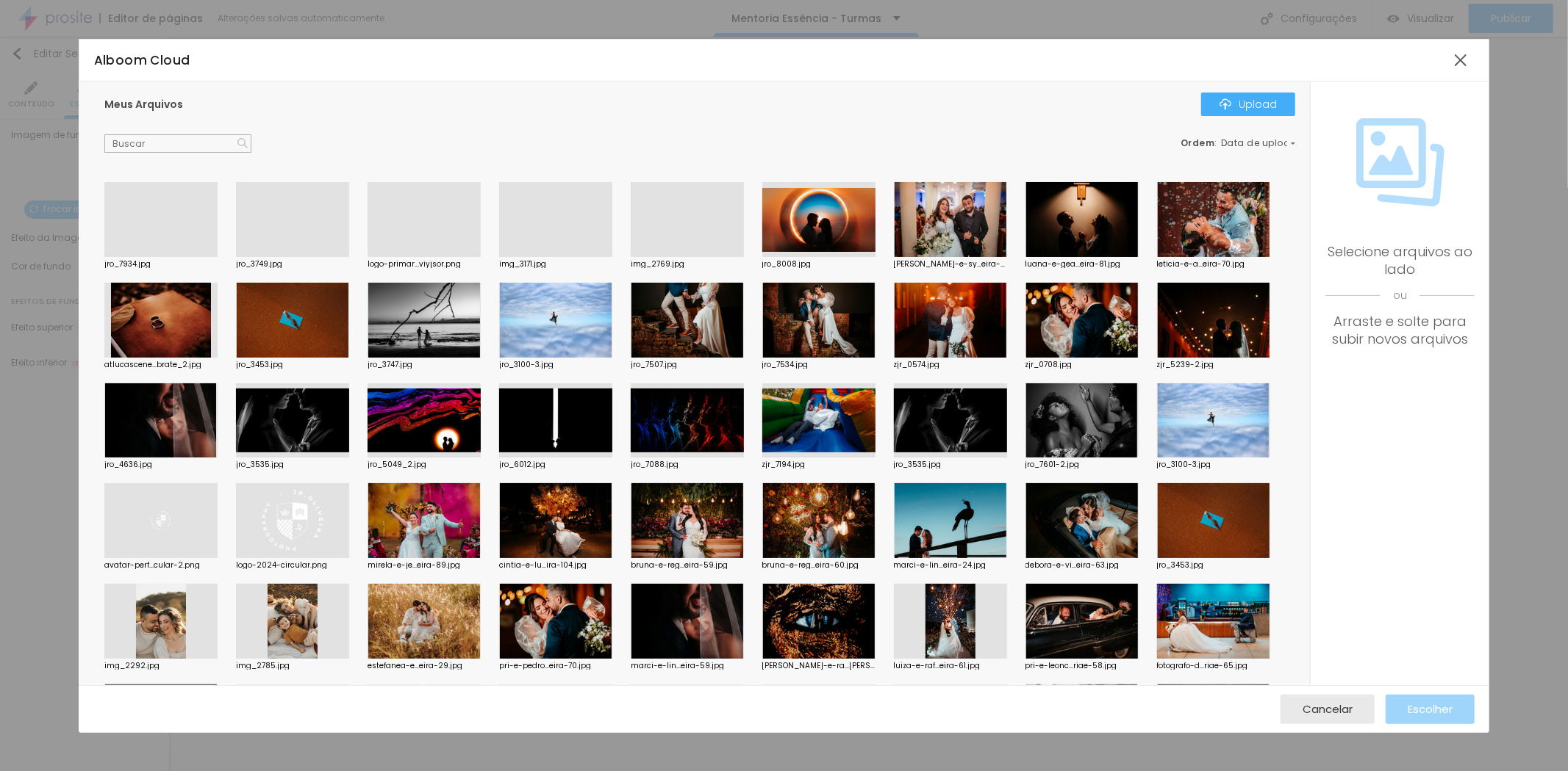
click at [135, 257] on div at bounding box center [161, 257] width 113 height 0
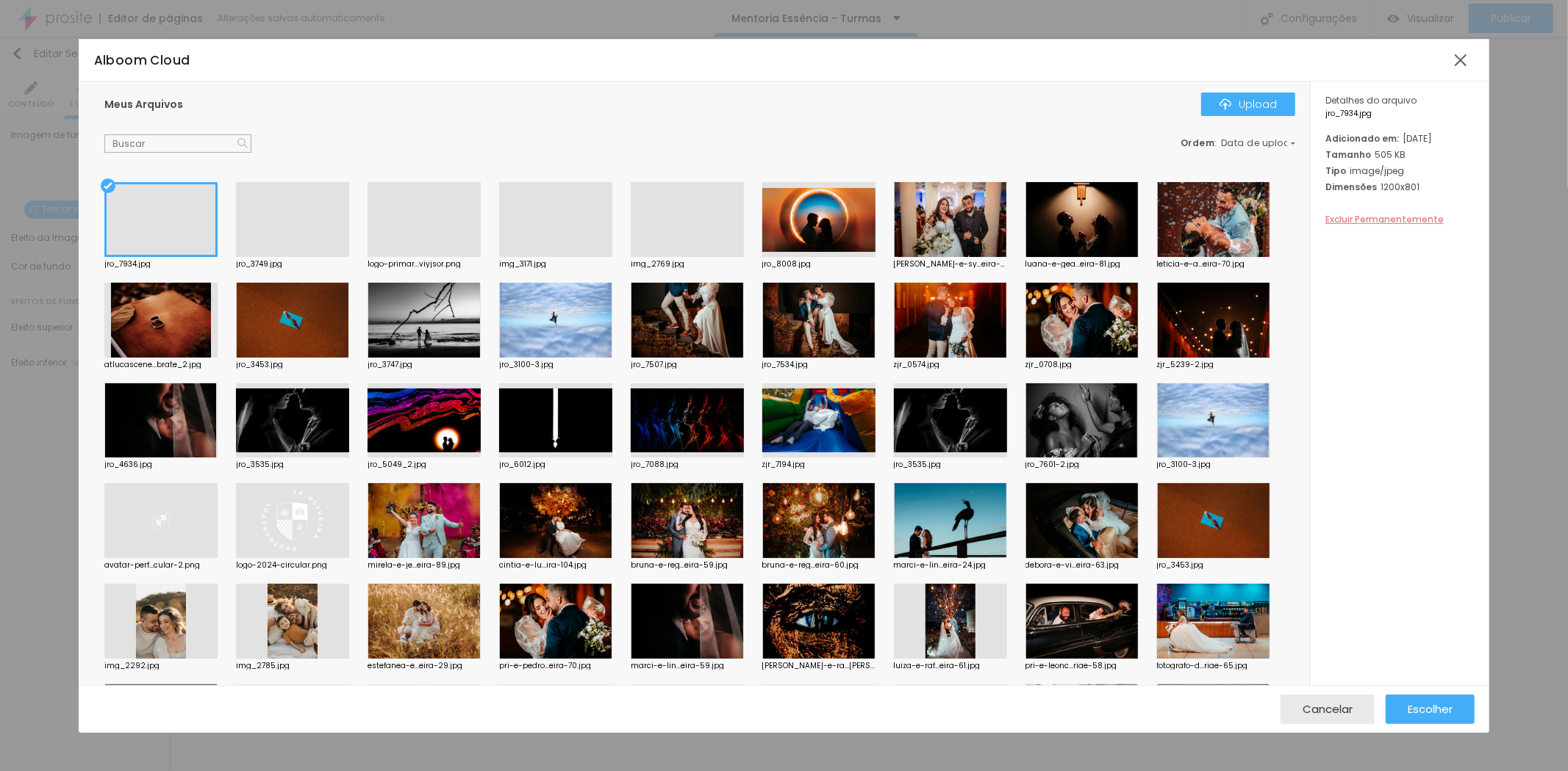
click at [1368, 225] on span "Excluir Permanentemente" at bounding box center [1384, 219] width 118 height 12
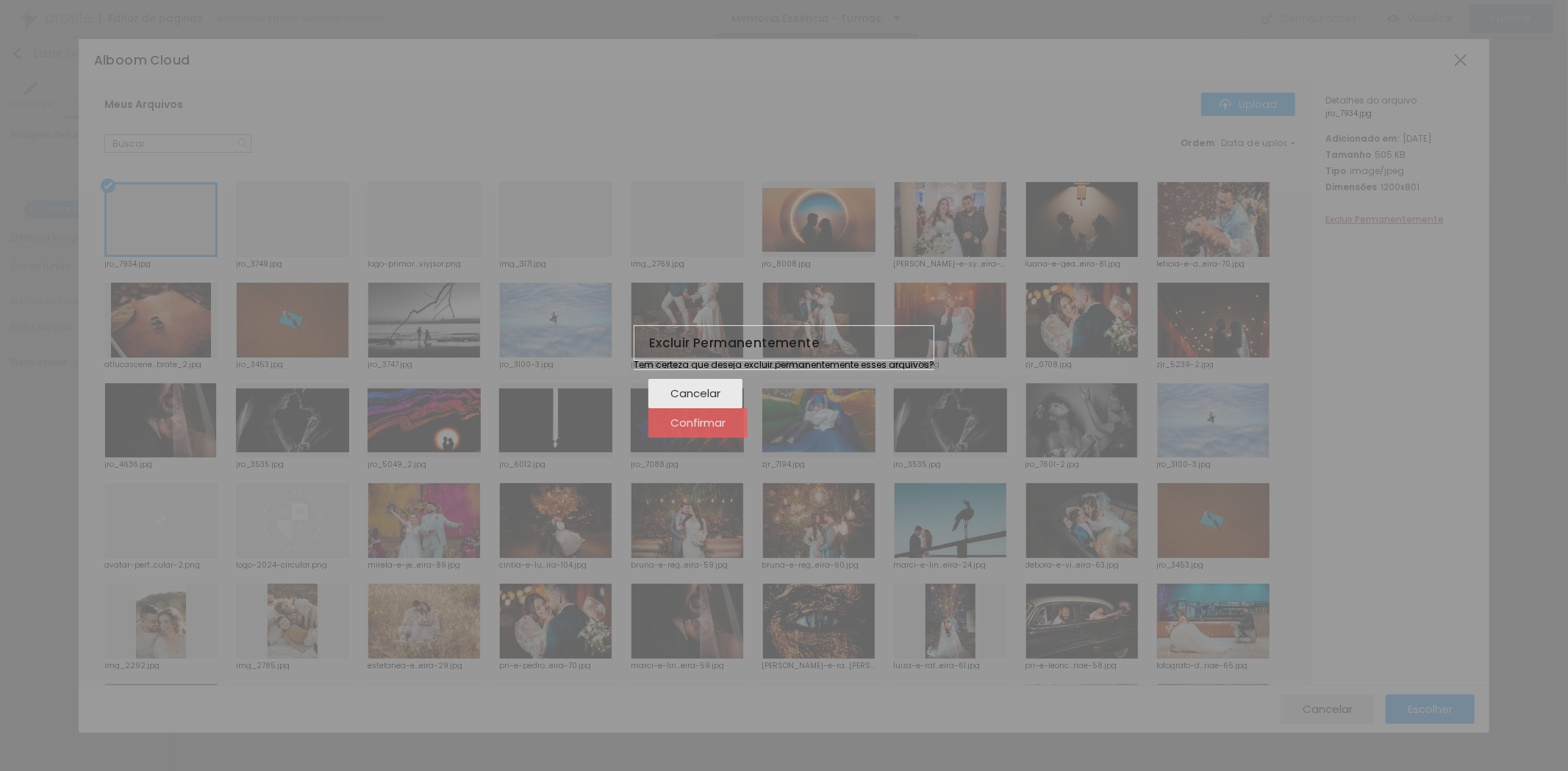
click at [725, 429] on span "Confirmar" at bounding box center [699, 422] width 56 height 12
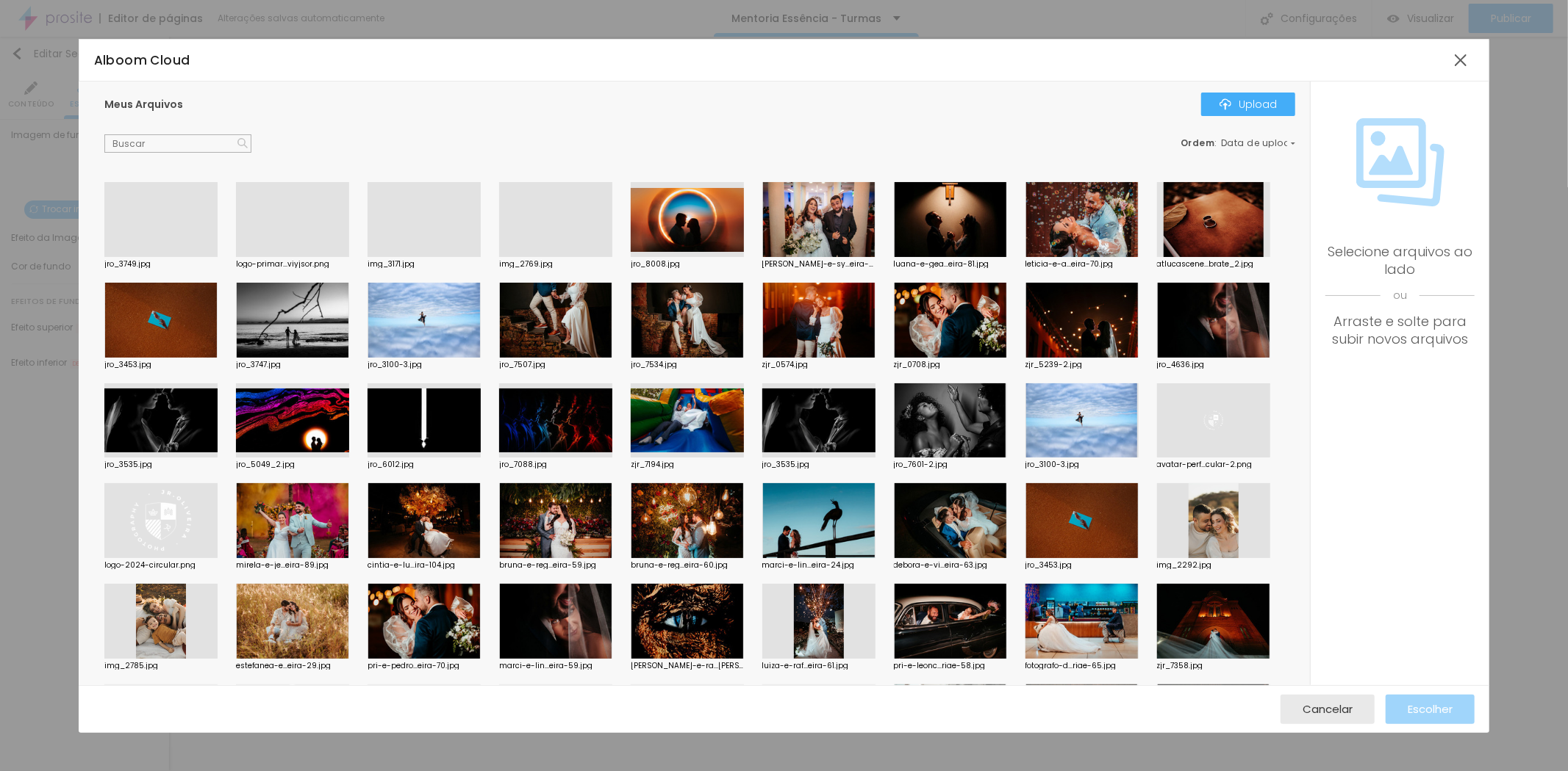
click at [170, 257] on div at bounding box center [161, 257] width 113 height 0
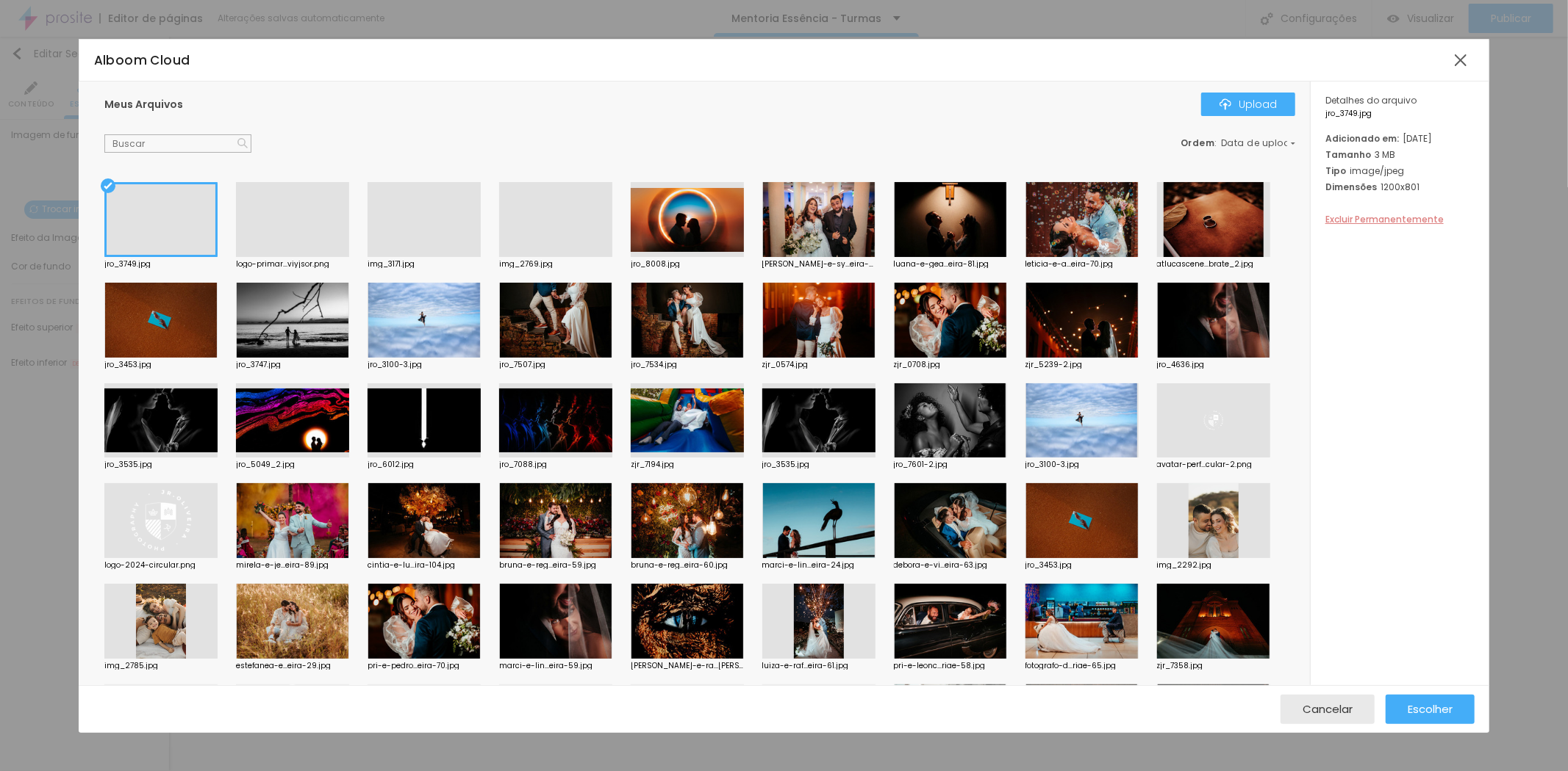
click at [1374, 225] on span "Excluir Permanentemente" at bounding box center [1384, 219] width 118 height 12
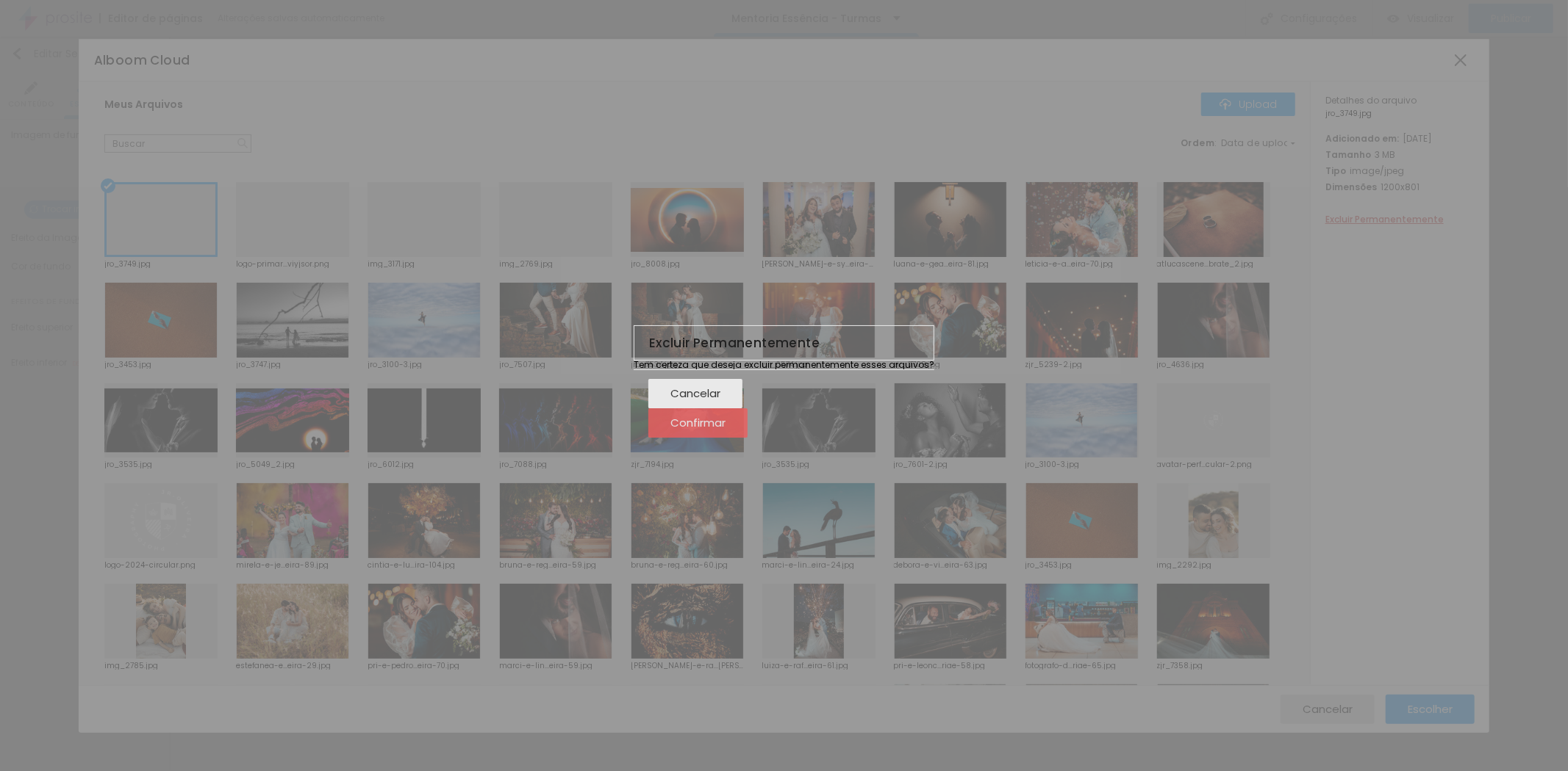
click at [725, 429] on span "Confirmar" at bounding box center [699, 422] width 56 height 12
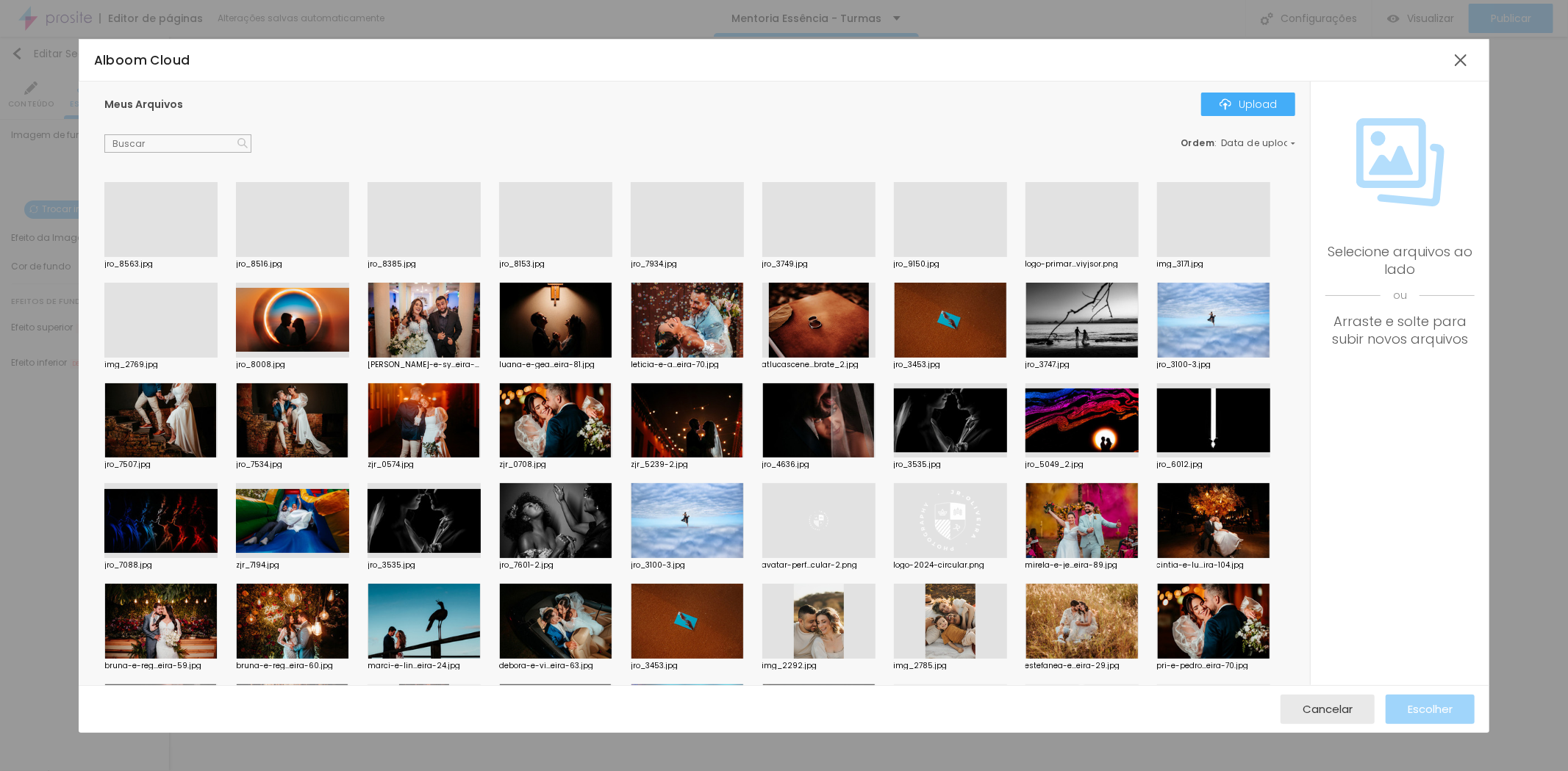
click at [278, 257] on div at bounding box center [292, 257] width 113 height 0
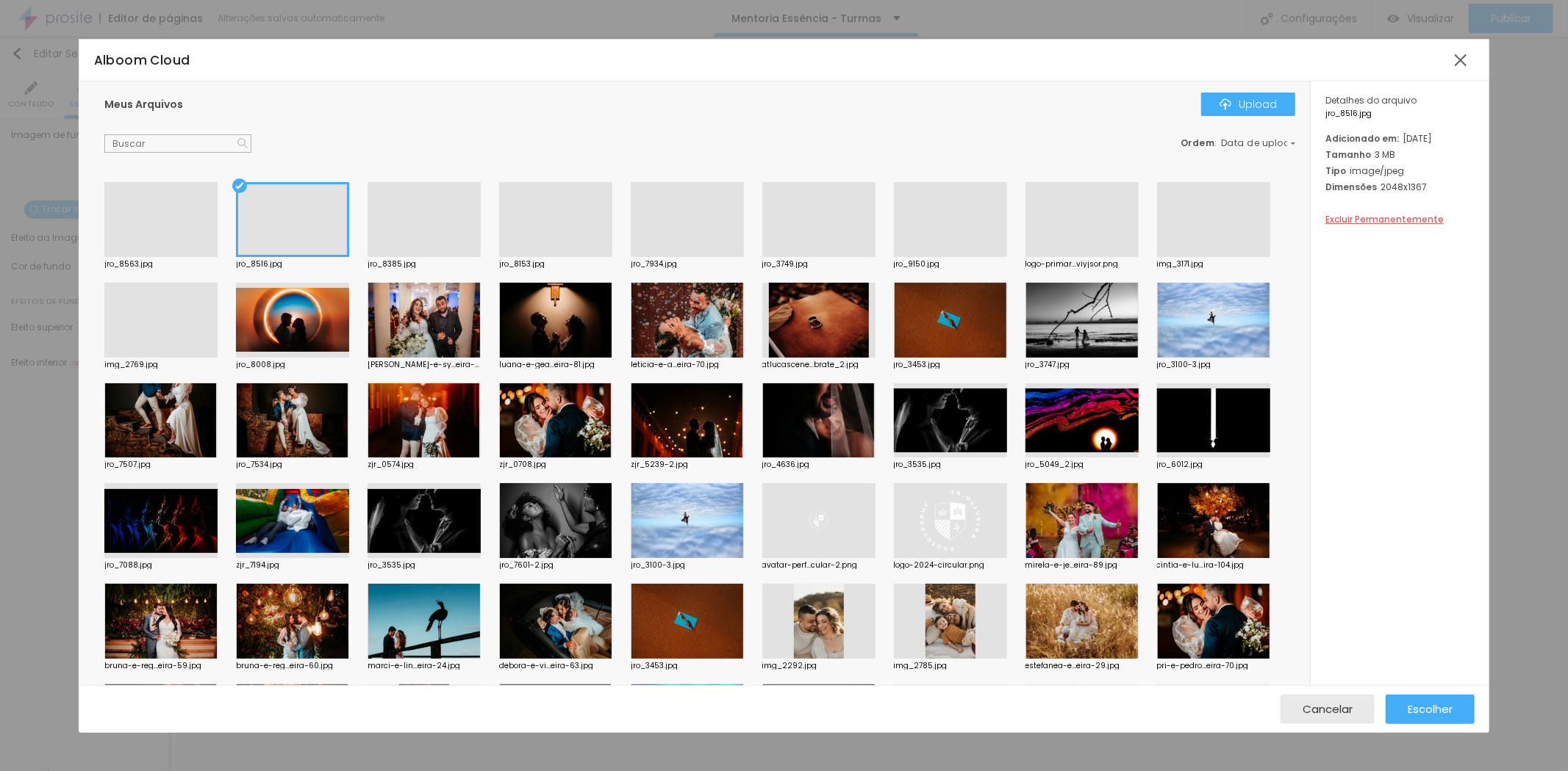
click at [541, 257] on div at bounding box center [555, 257] width 113 height 0
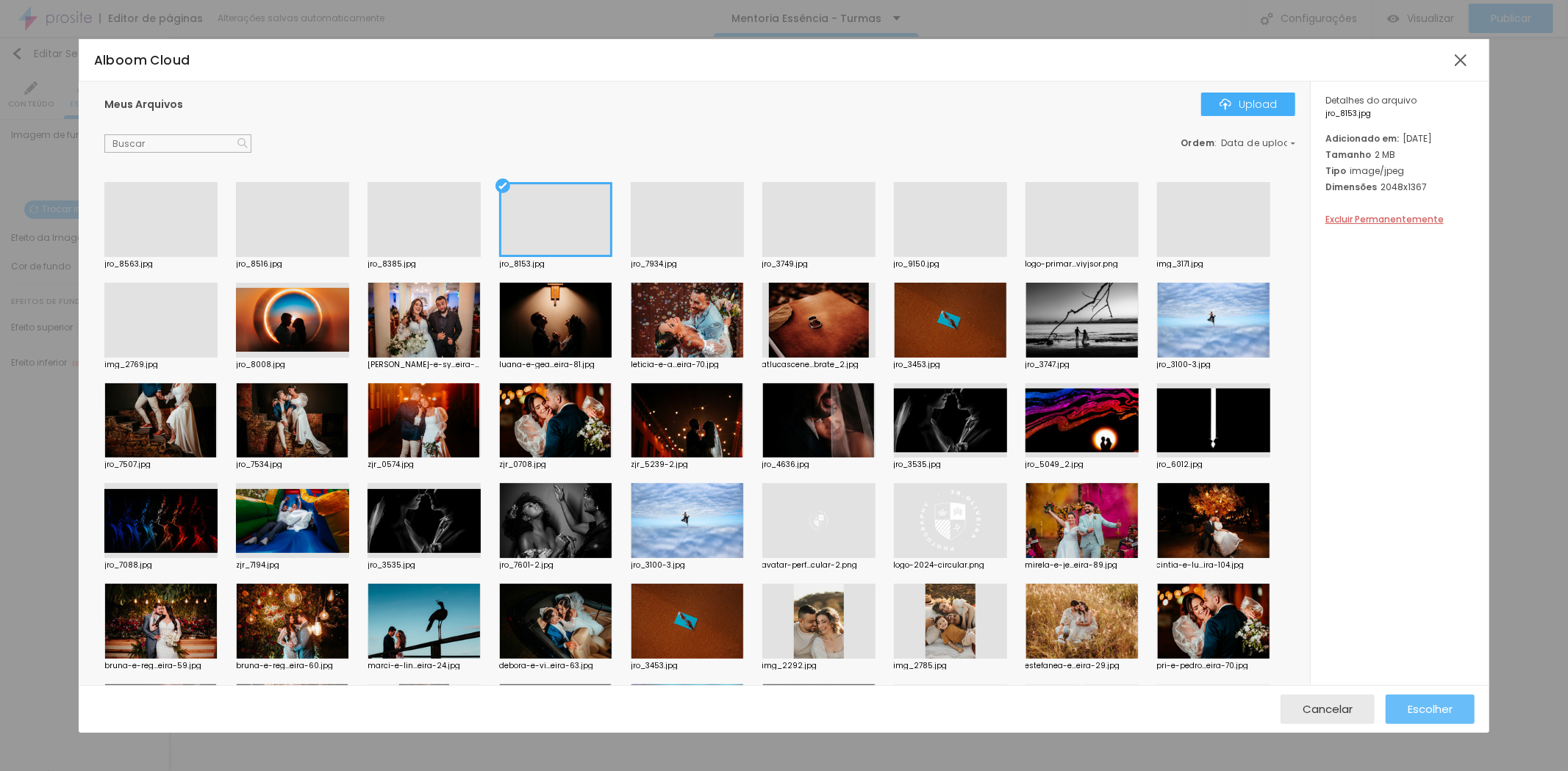
click at [1424, 709] on span "Escolher" at bounding box center [1430, 709] width 45 height 12
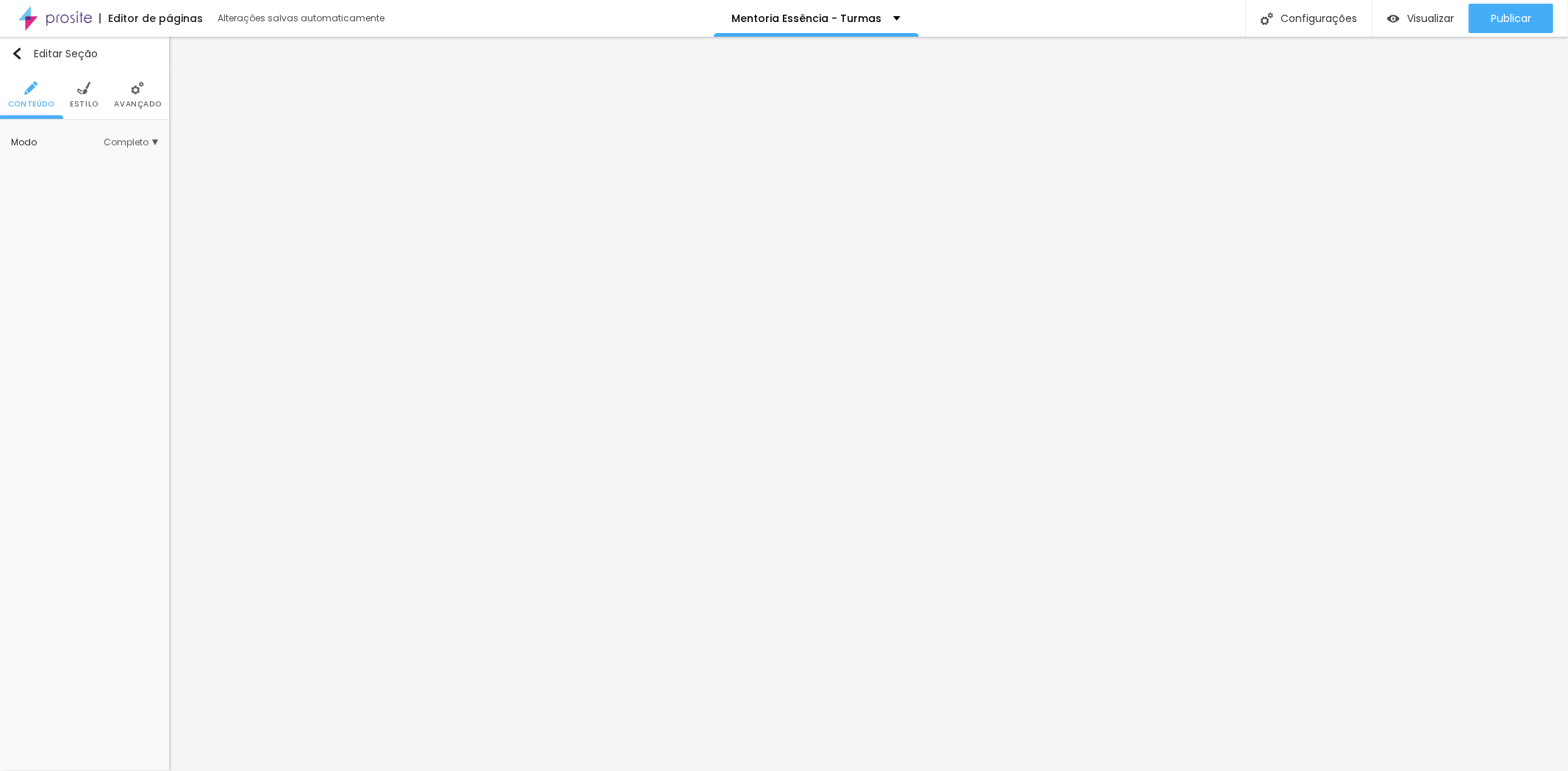
click at [75, 79] on li "Estilo" at bounding box center [83, 95] width 29 height 49
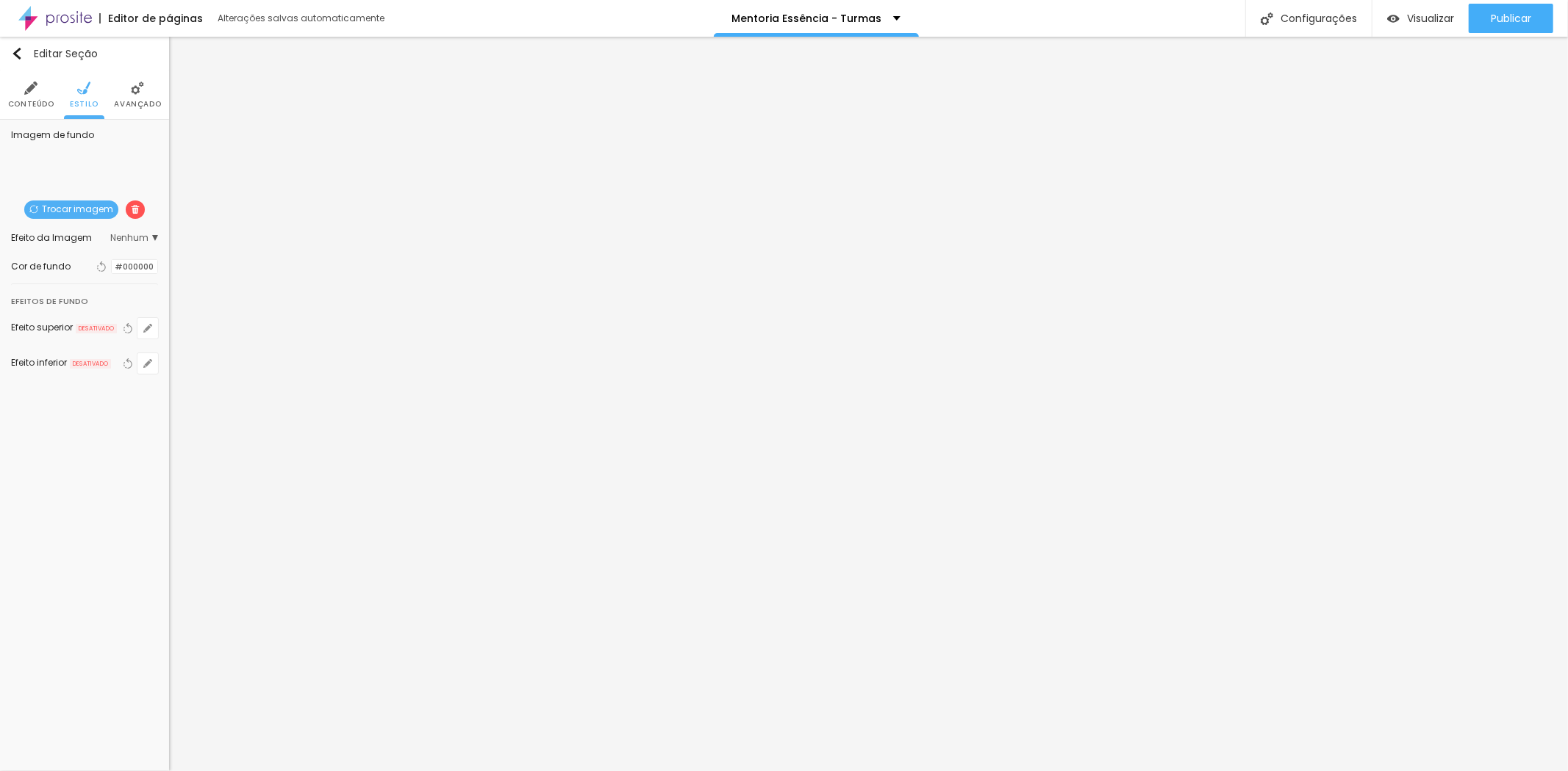
click at [85, 209] on span "Trocar imagem" at bounding box center [71, 209] width 94 height 18
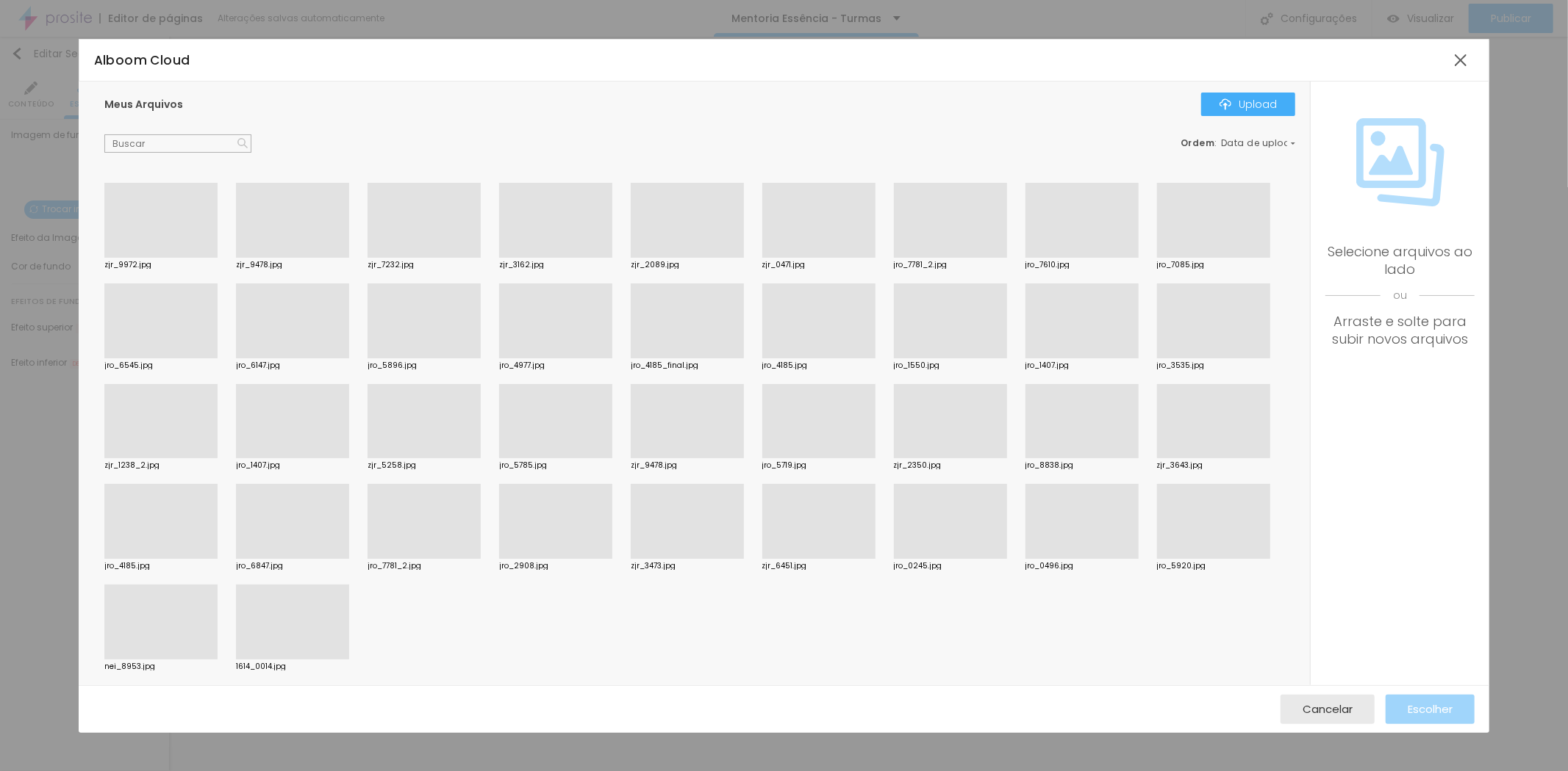
scroll to position [721, 0]
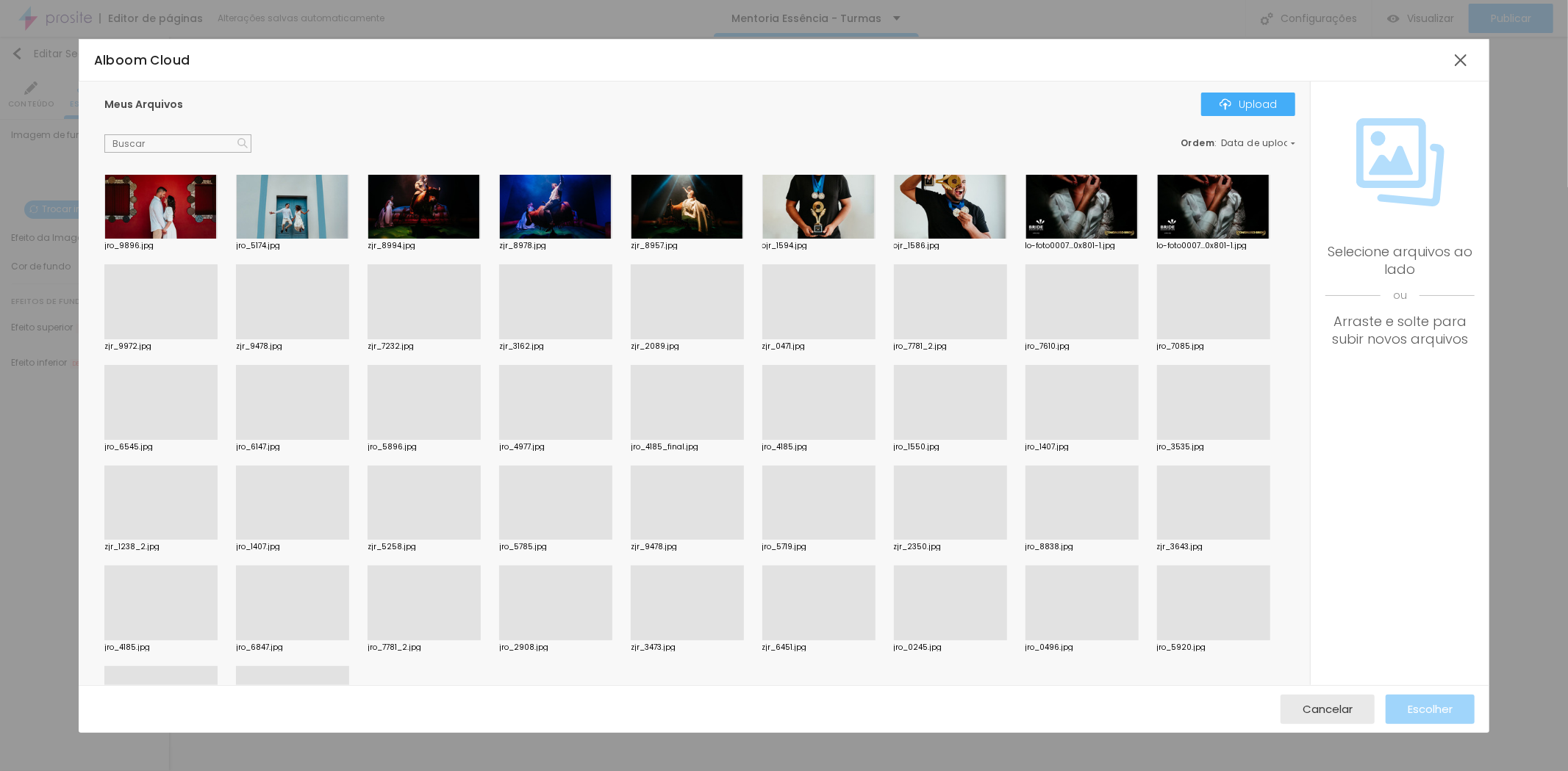
click at [958, 440] on div at bounding box center [950, 440] width 113 height 0
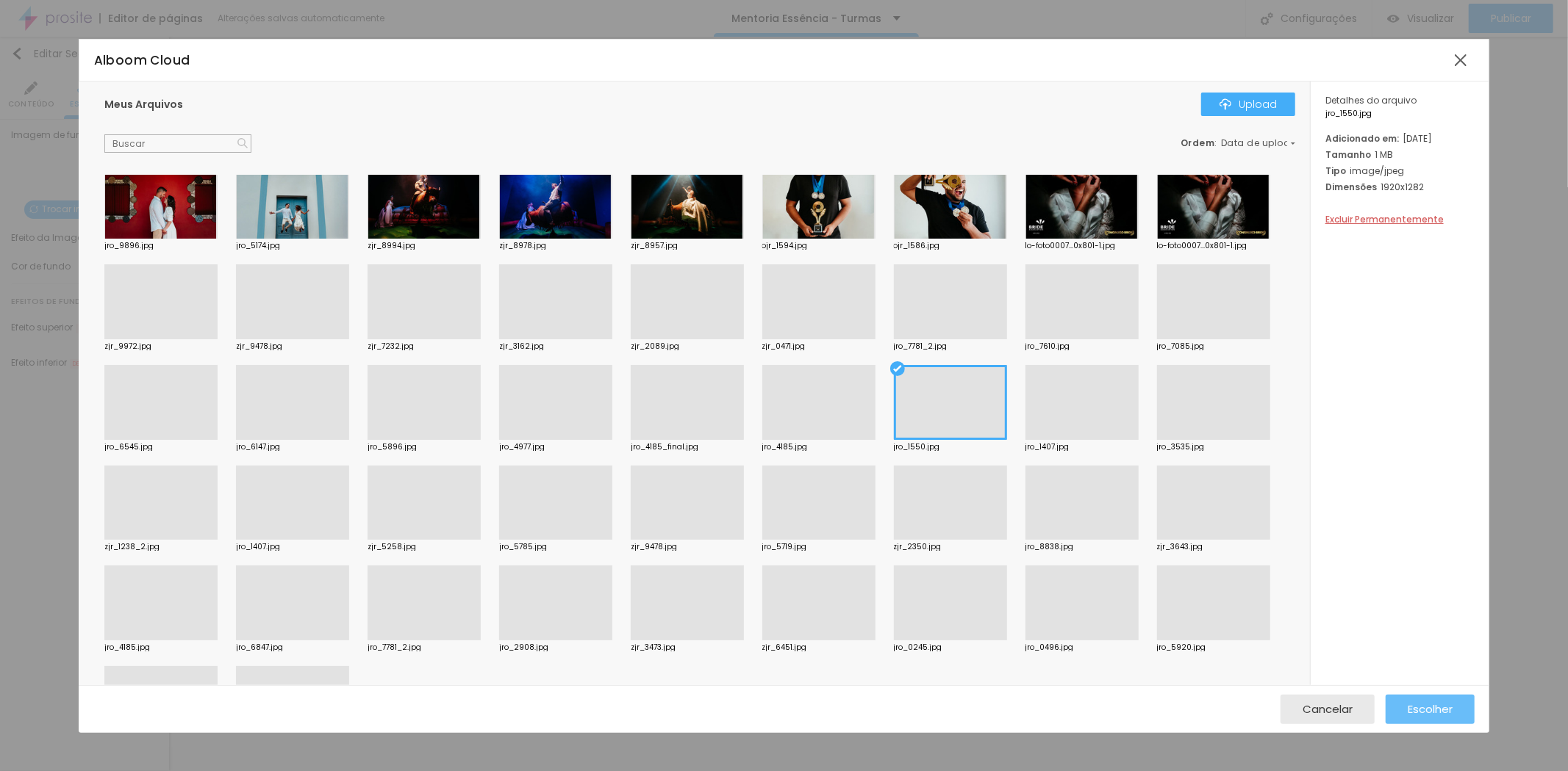
click at [1423, 704] on span "Escolher" at bounding box center [1430, 709] width 45 height 12
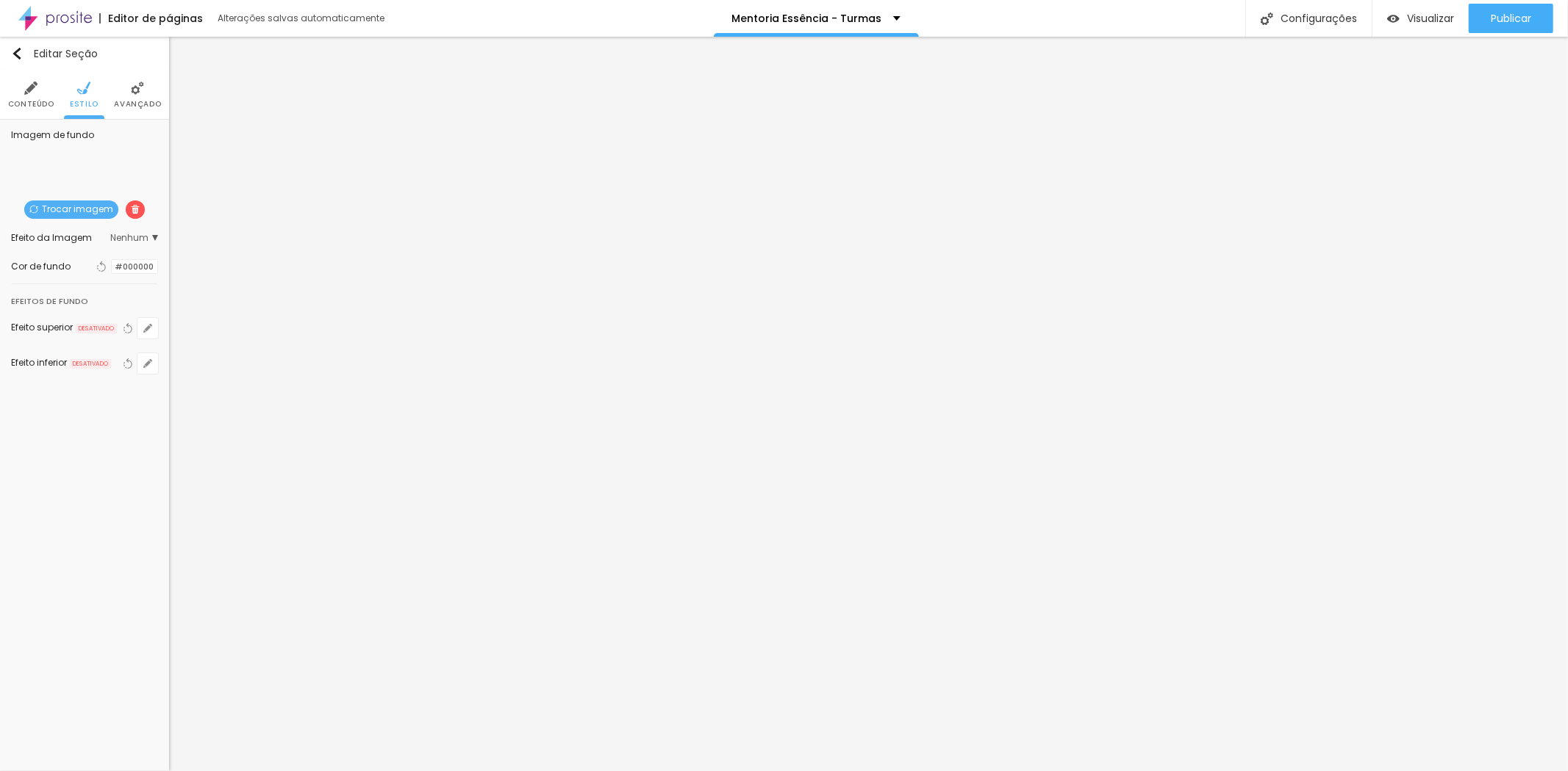
click at [92, 206] on span "Trocar imagem" at bounding box center [71, 209] width 94 height 18
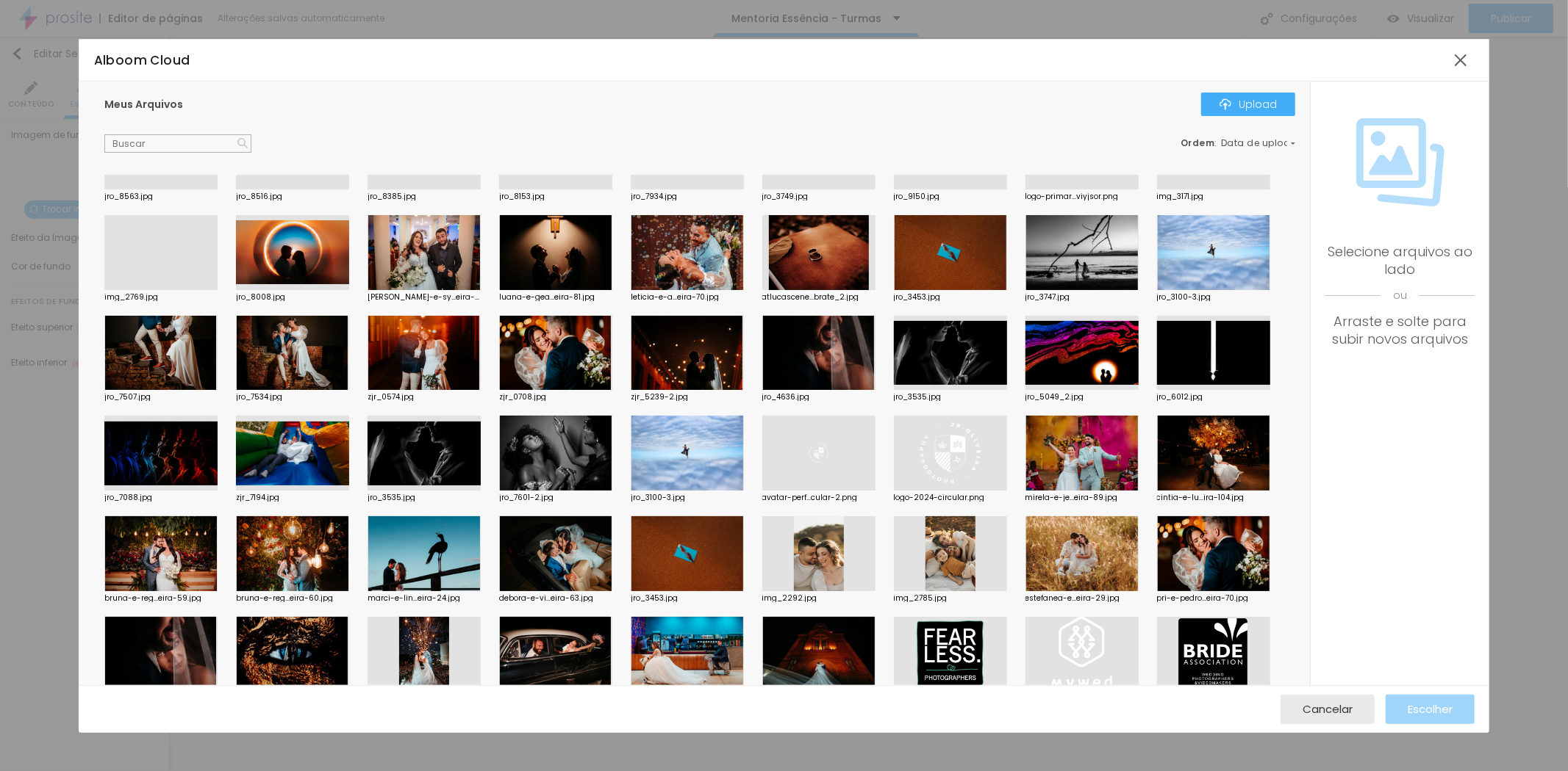
scroll to position [0, 0]
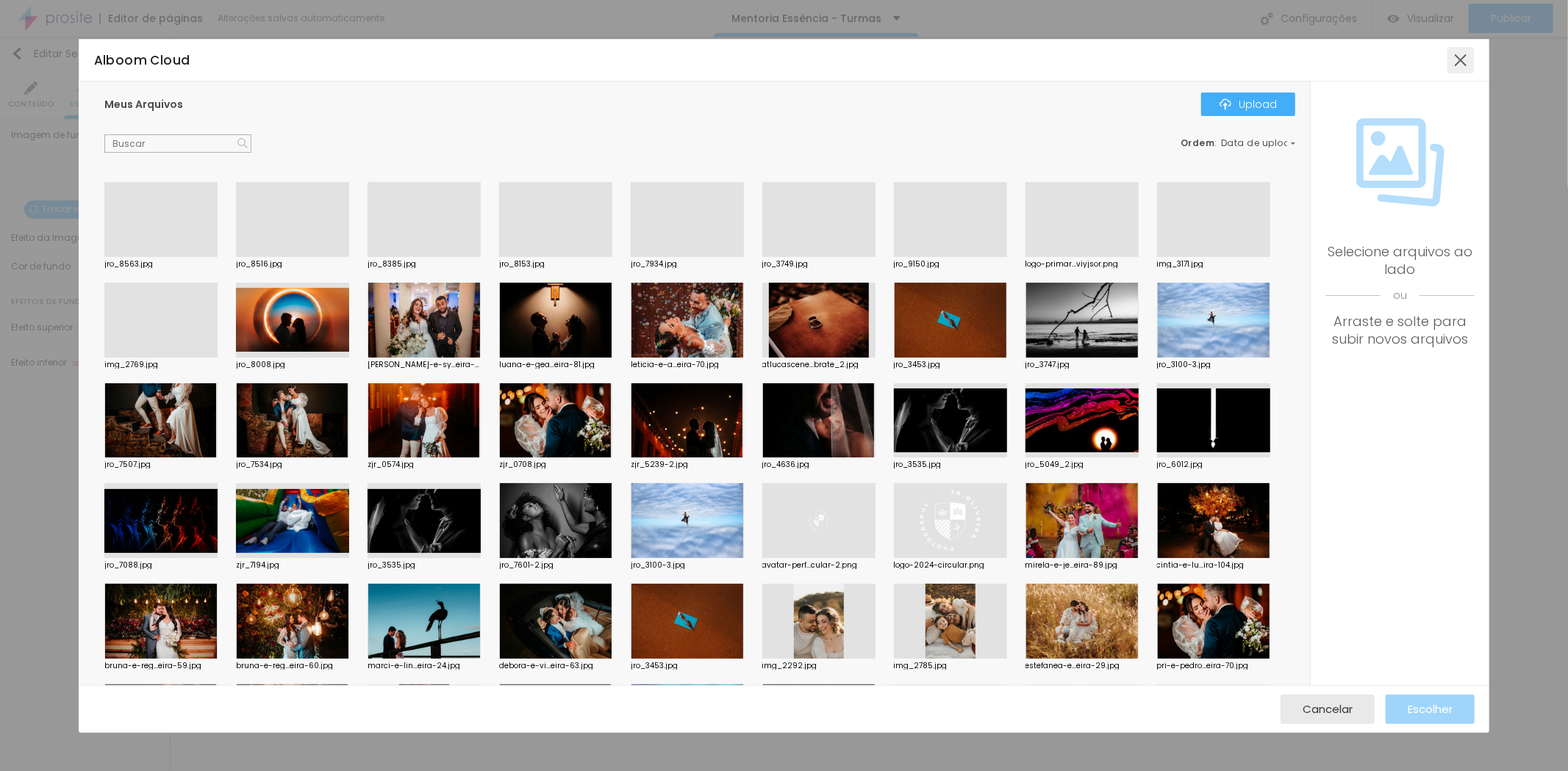
click at [1463, 62] on div at bounding box center [1460, 60] width 26 height 26
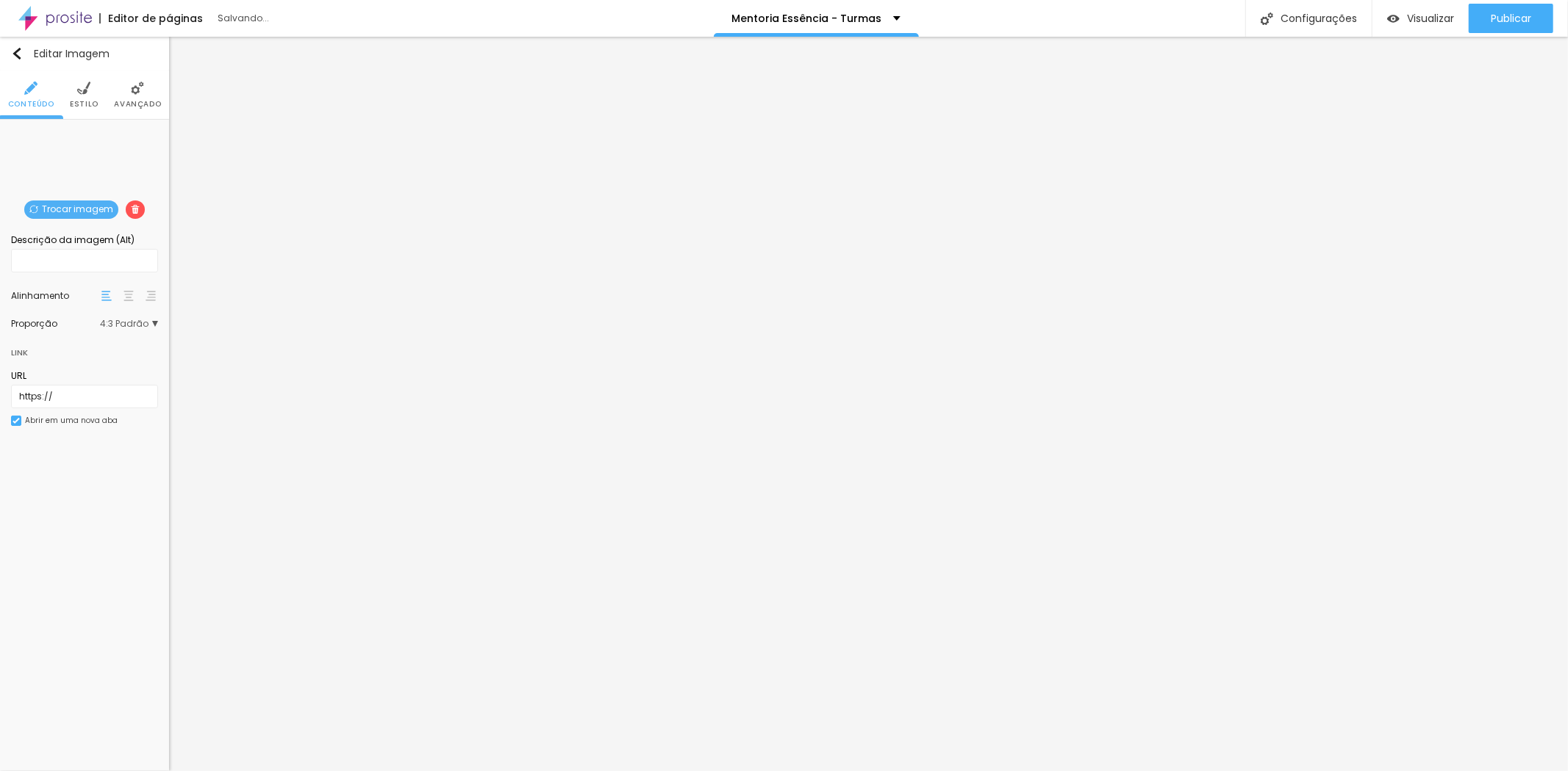
click at [99, 200] on span "Trocar imagem" at bounding box center [71, 209] width 94 height 18
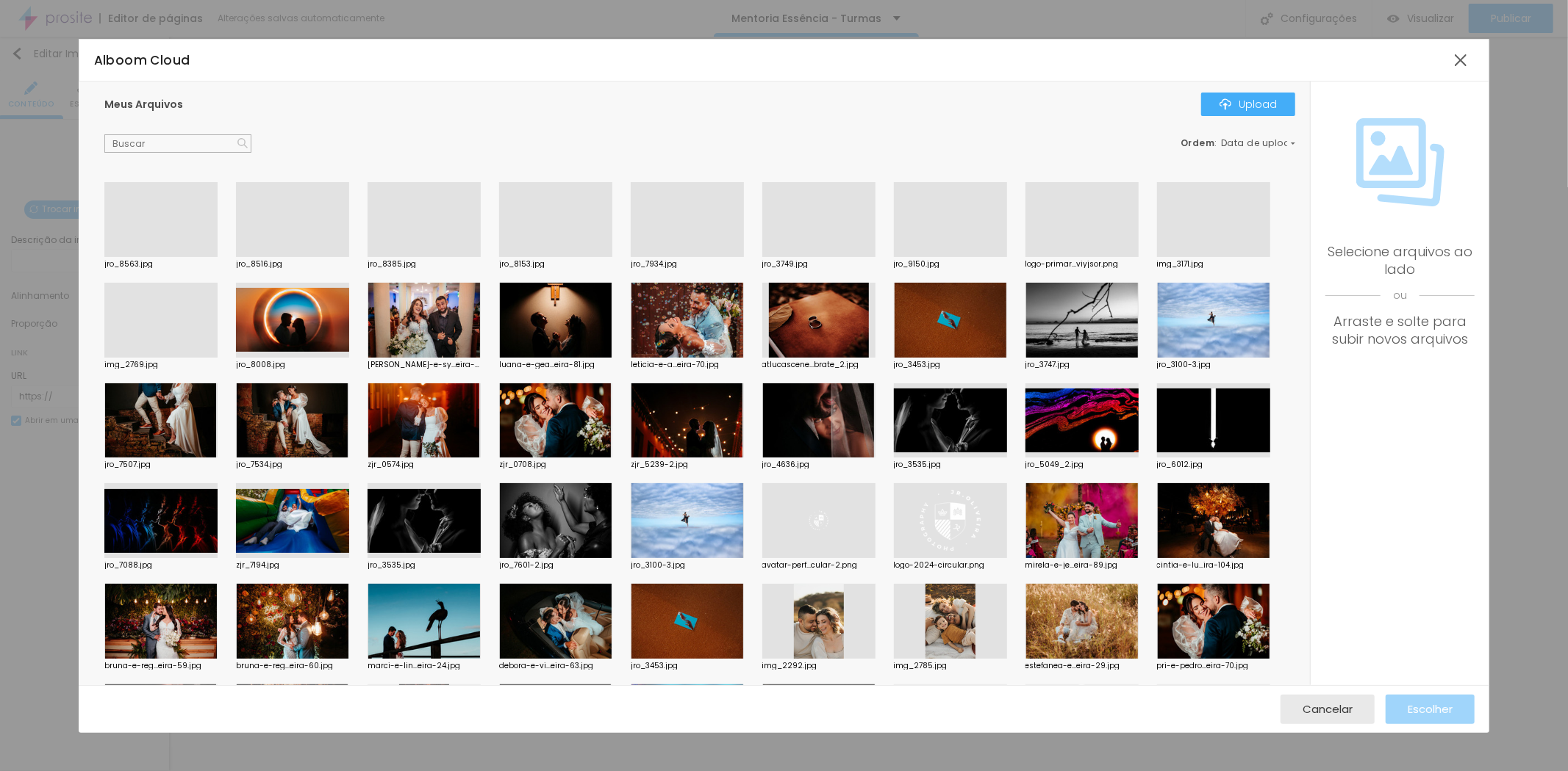
click at [301, 257] on div at bounding box center [292, 257] width 113 height 0
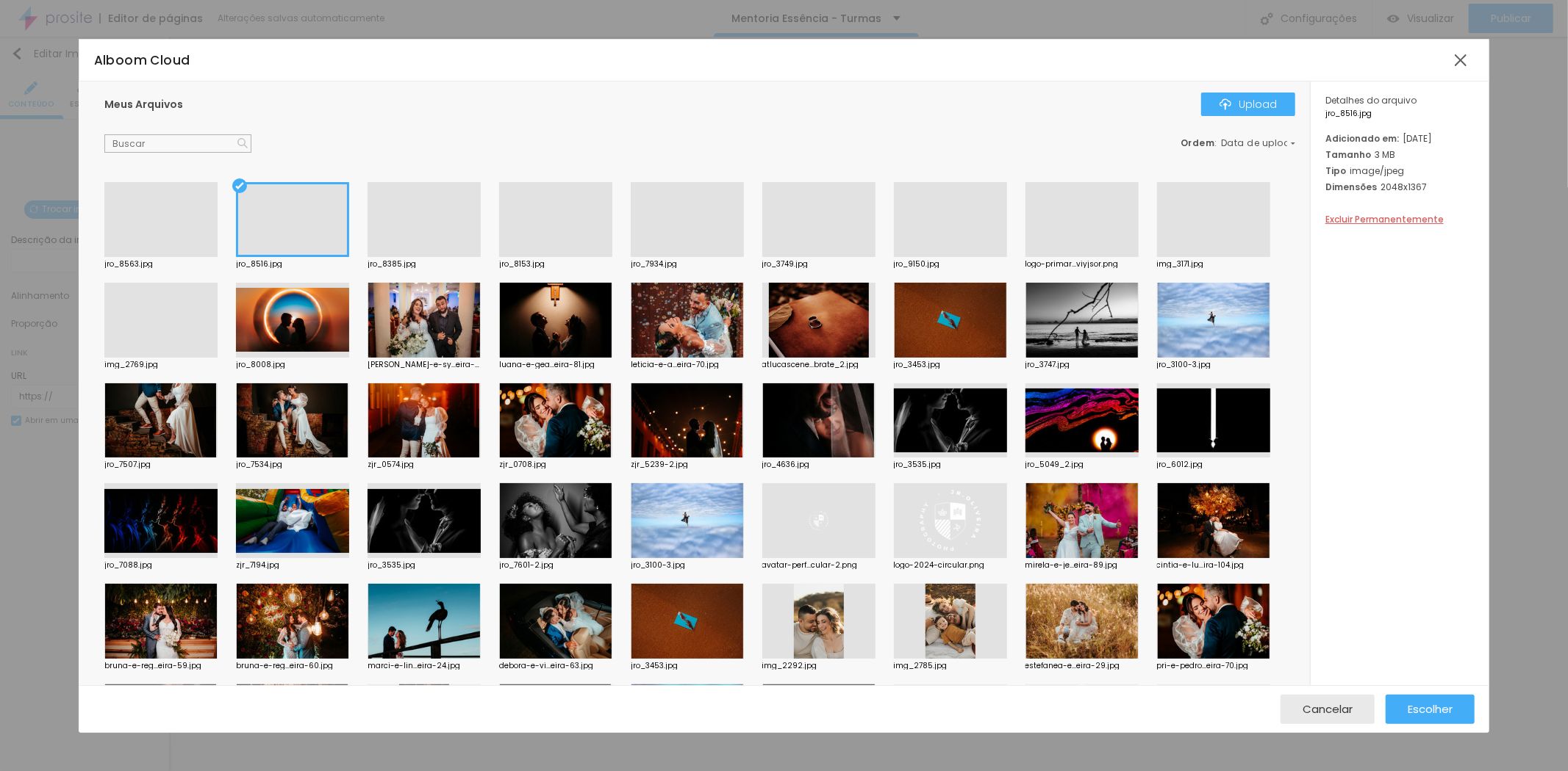
click at [694, 257] on div at bounding box center [687, 257] width 113 height 0
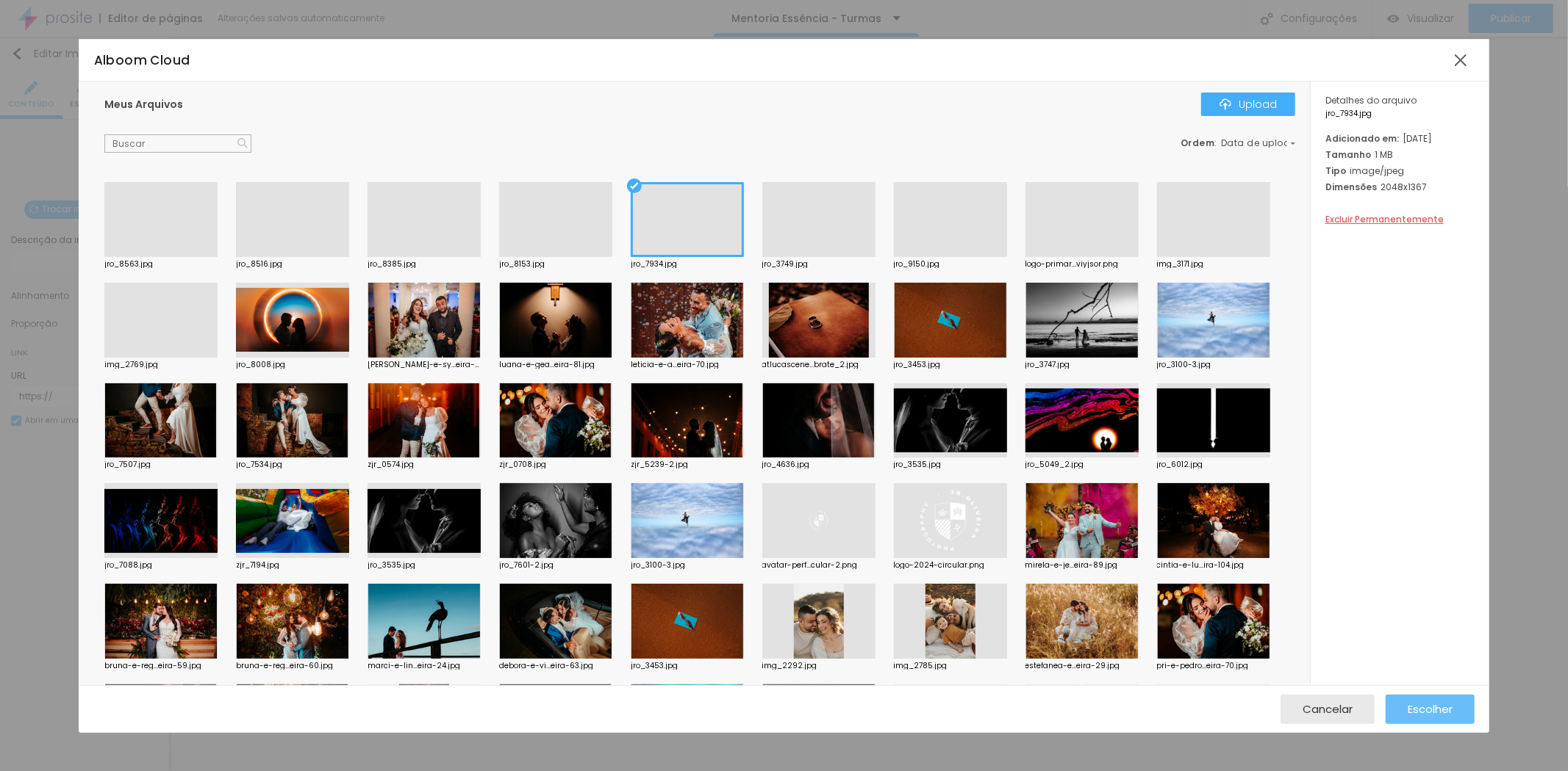
click at [1445, 709] on span "Escolher" at bounding box center [1430, 709] width 45 height 12
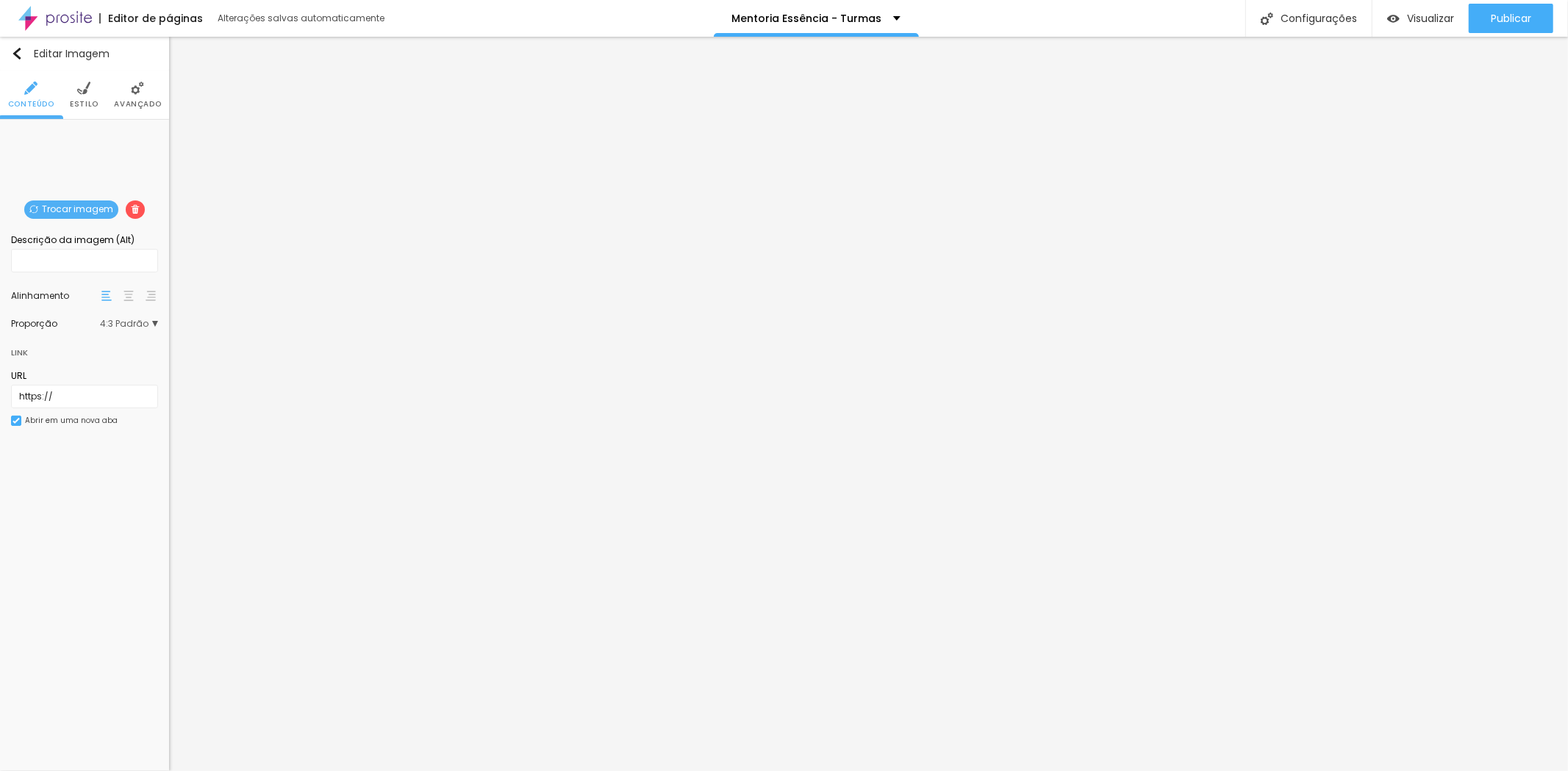
click at [76, 214] on span "Trocar imagem" at bounding box center [71, 209] width 94 height 18
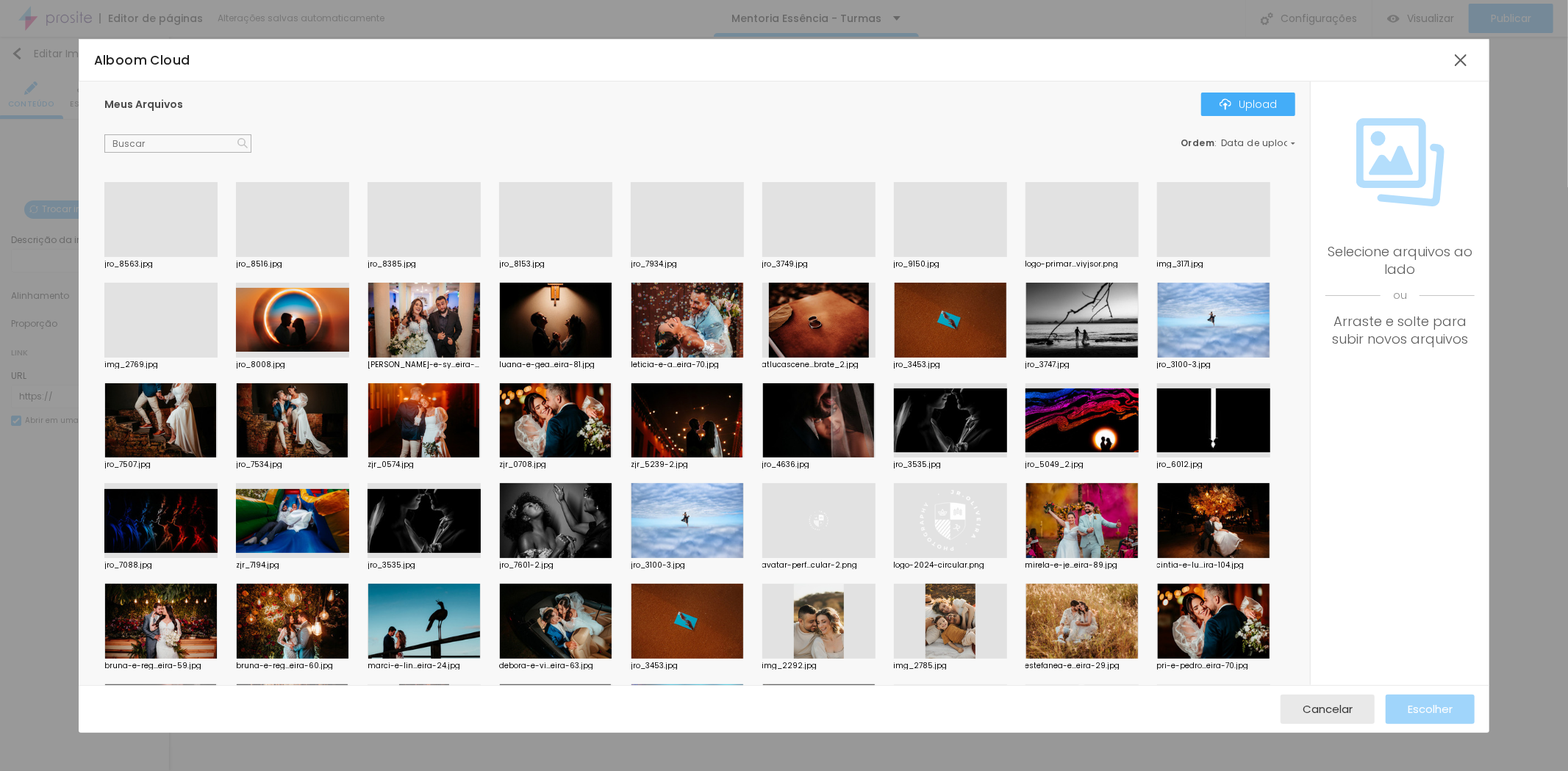
click at [1066, 428] on div at bounding box center [1082, 421] width 113 height 75
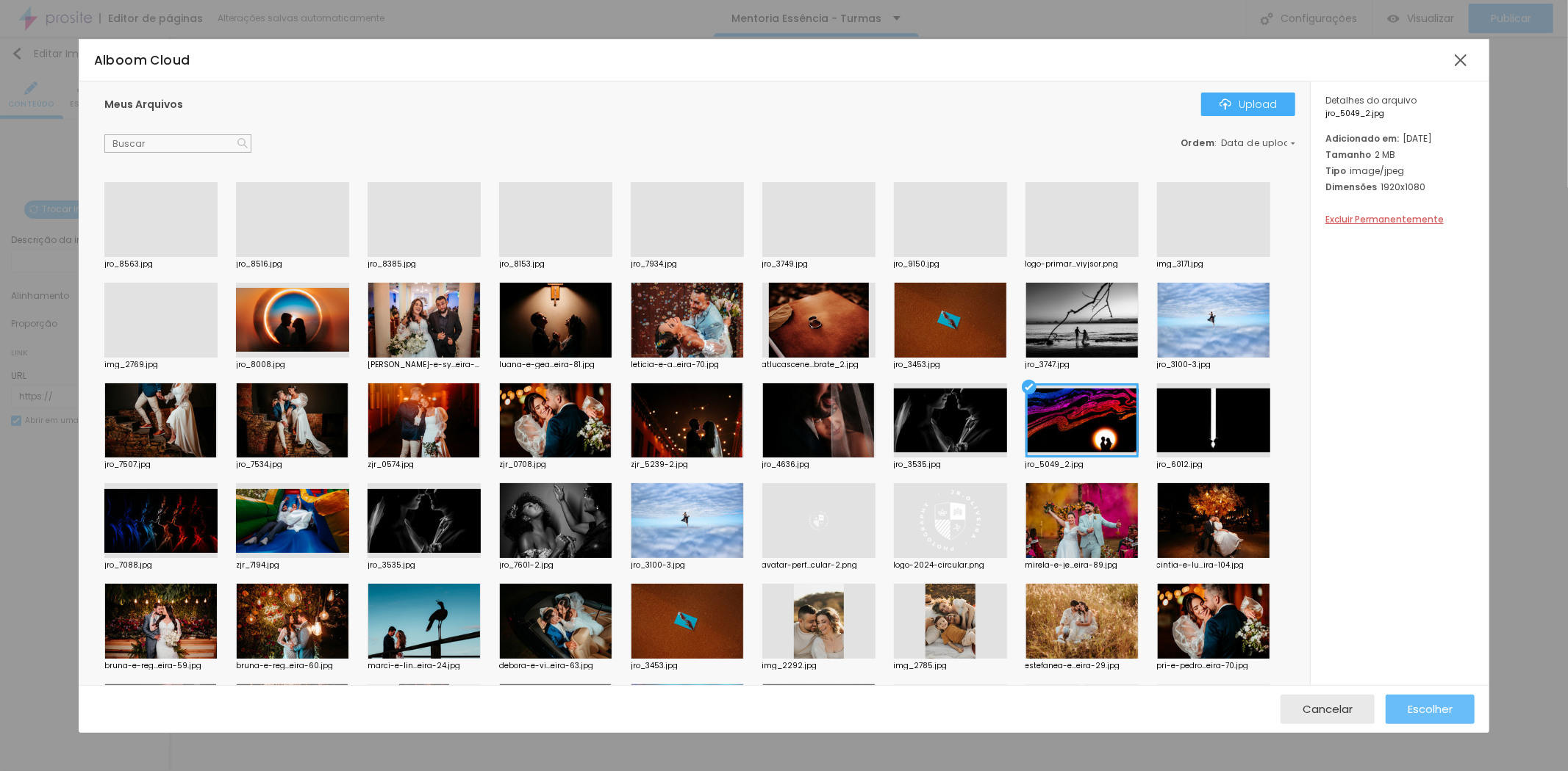
click at [1408, 707] on span "Escolher" at bounding box center [1430, 709] width 45 height 12
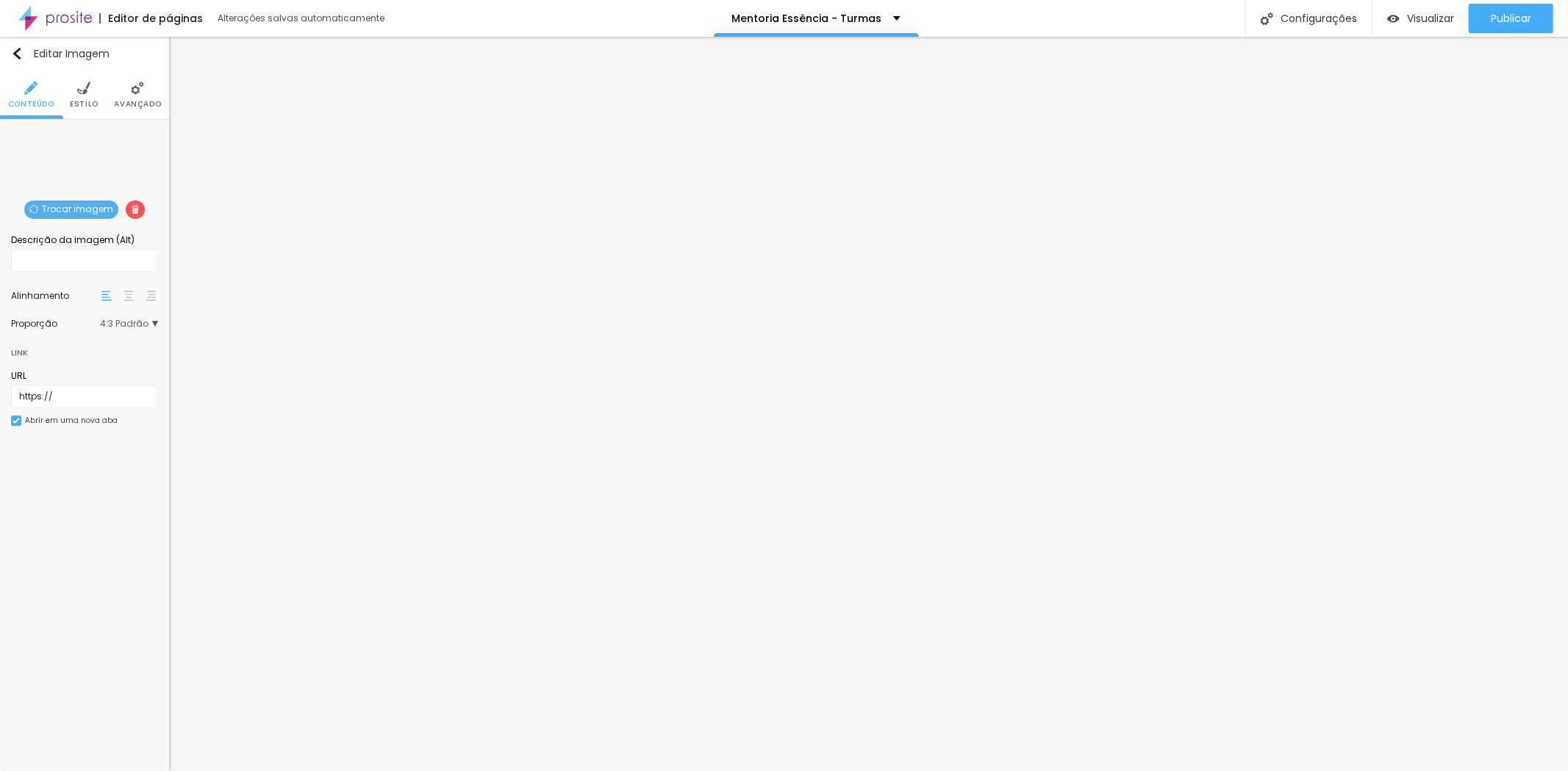
click at [82, 90] on img at bounding box center [83, 88] width 13 height 13
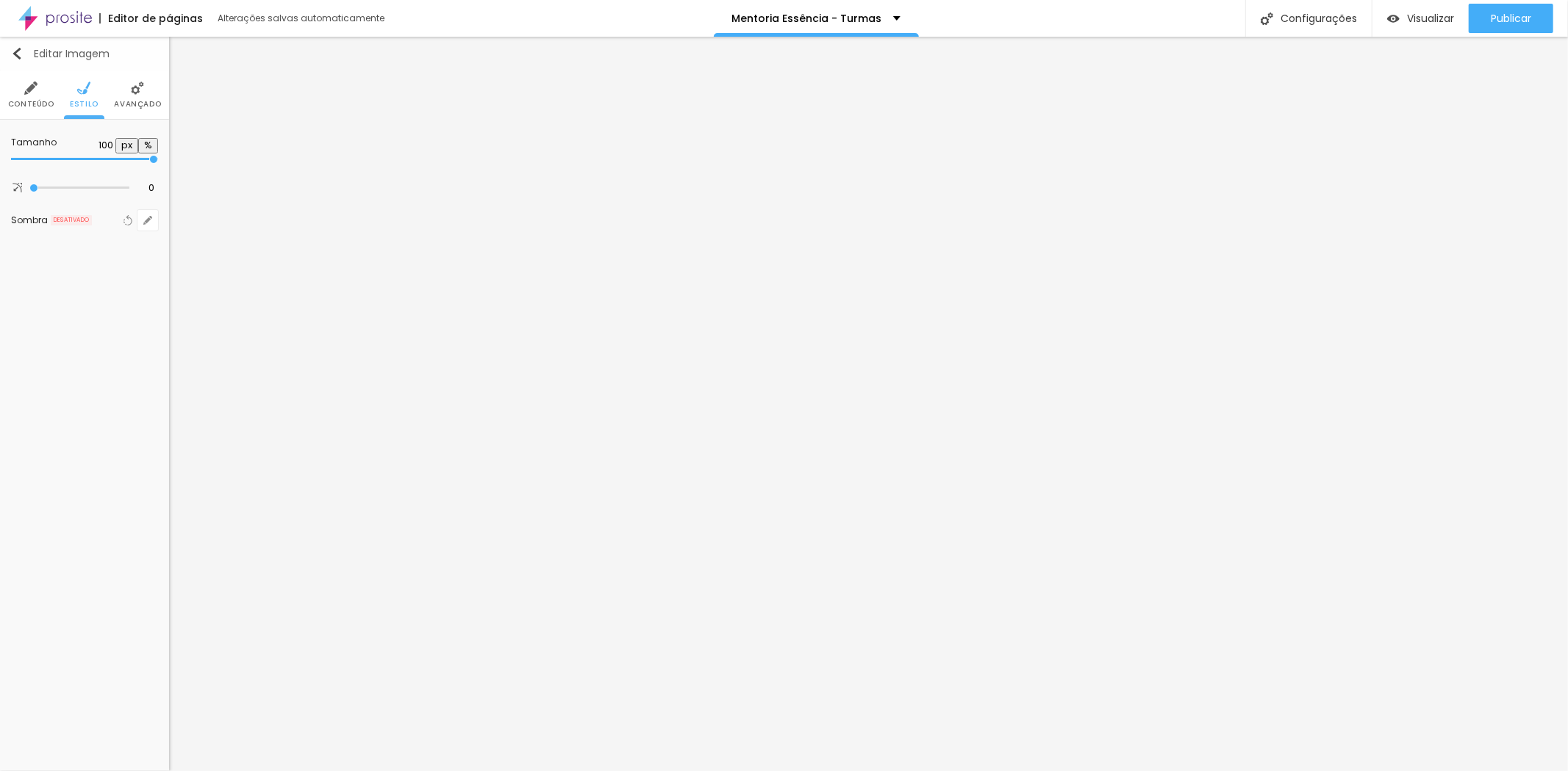
click at [46, 51] on div "Editar Imagem" at bounding box center [61, 54] width 99 height 12
click at [152, 141] on button "button" at bounding box center [148, 148] width 21 height 21
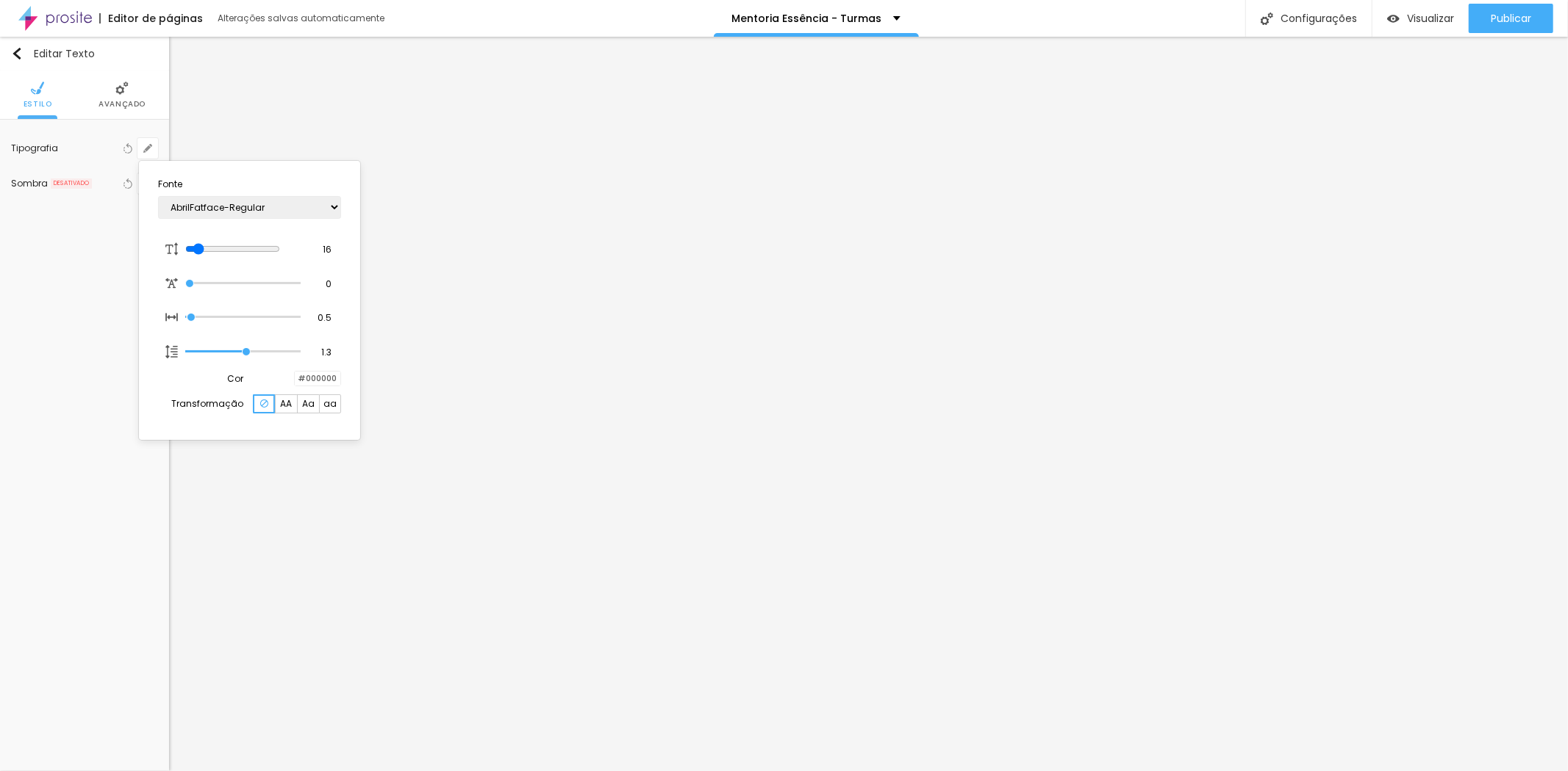
click at [295, 379] on div at bounding box center [295, 379] width 0 height 14
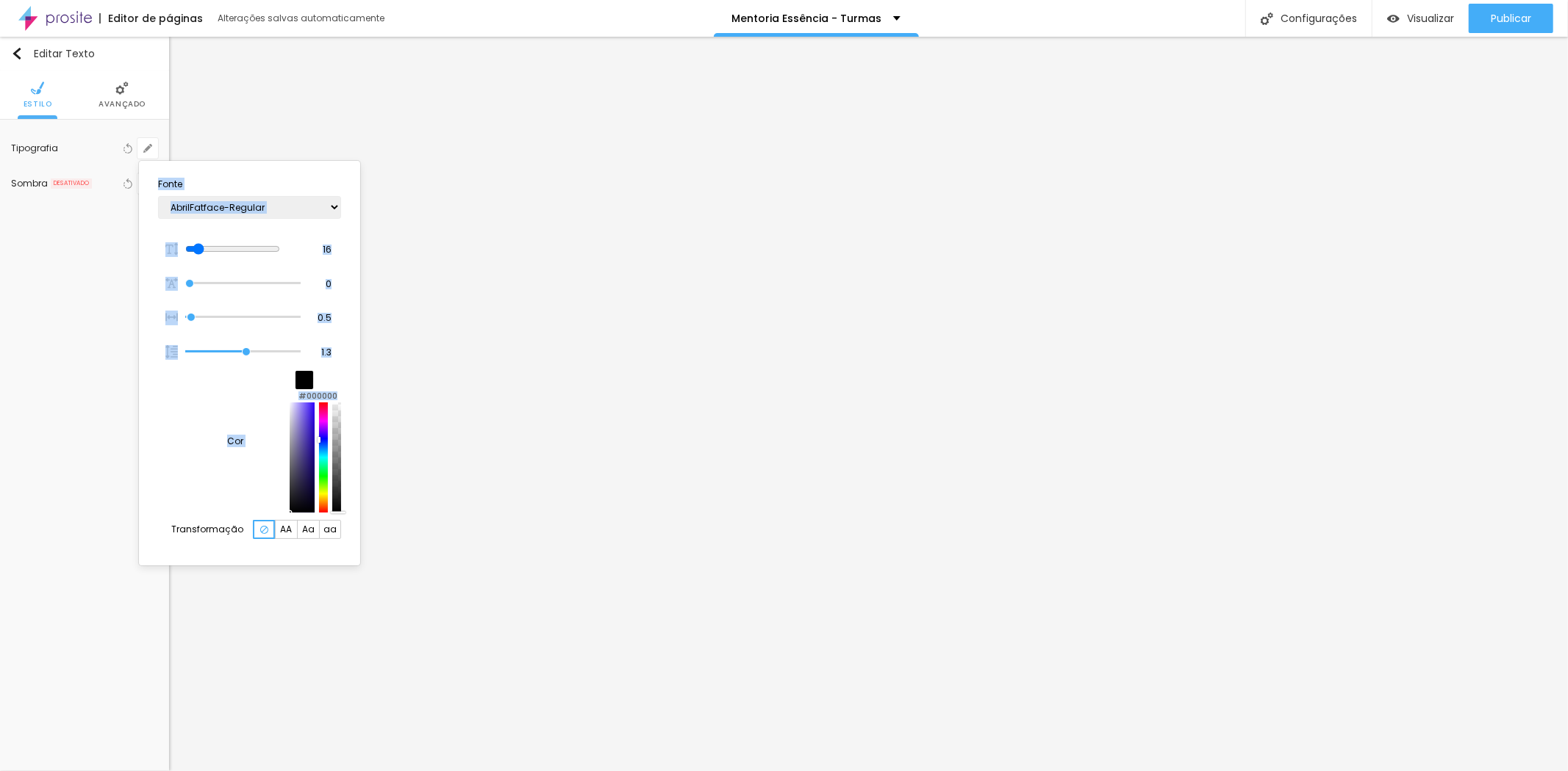
drag, startPoint x: 214, startPoint y: 500, endPoint x: 148, endPoint y: 566, distance: 93.3
click at [148, 566] on body "Editor de páginas Alterações salvas automaticamente Mentoria Essência - Turmas …" at bounding box center [784, 385] width 1568 height 771
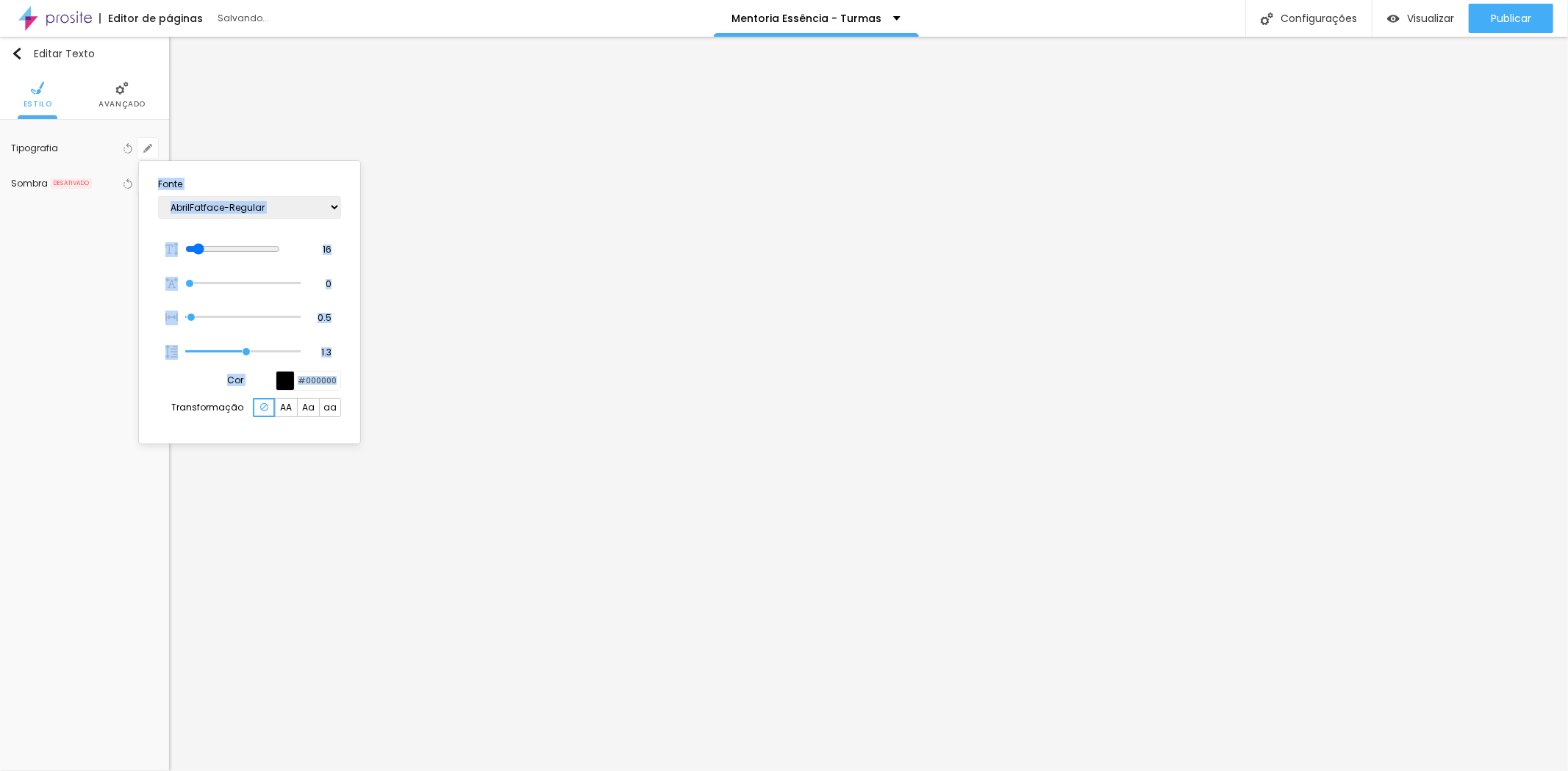
click at [1106, 445] on div at bounding box center [784, 385] width 1568 height 771
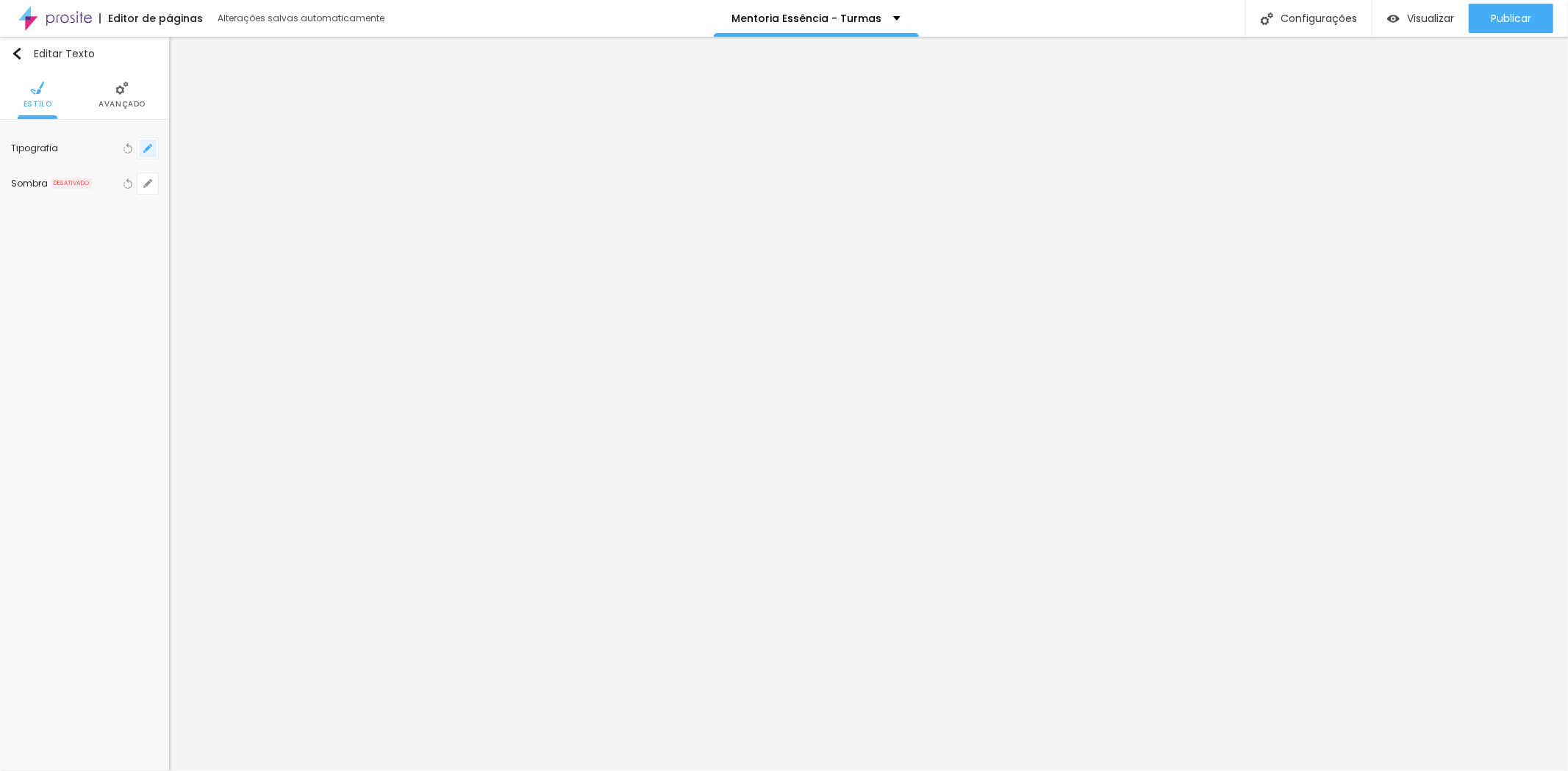
click at [141, 145] on button "button" at bounding box center [148, 148] width 21 height 21
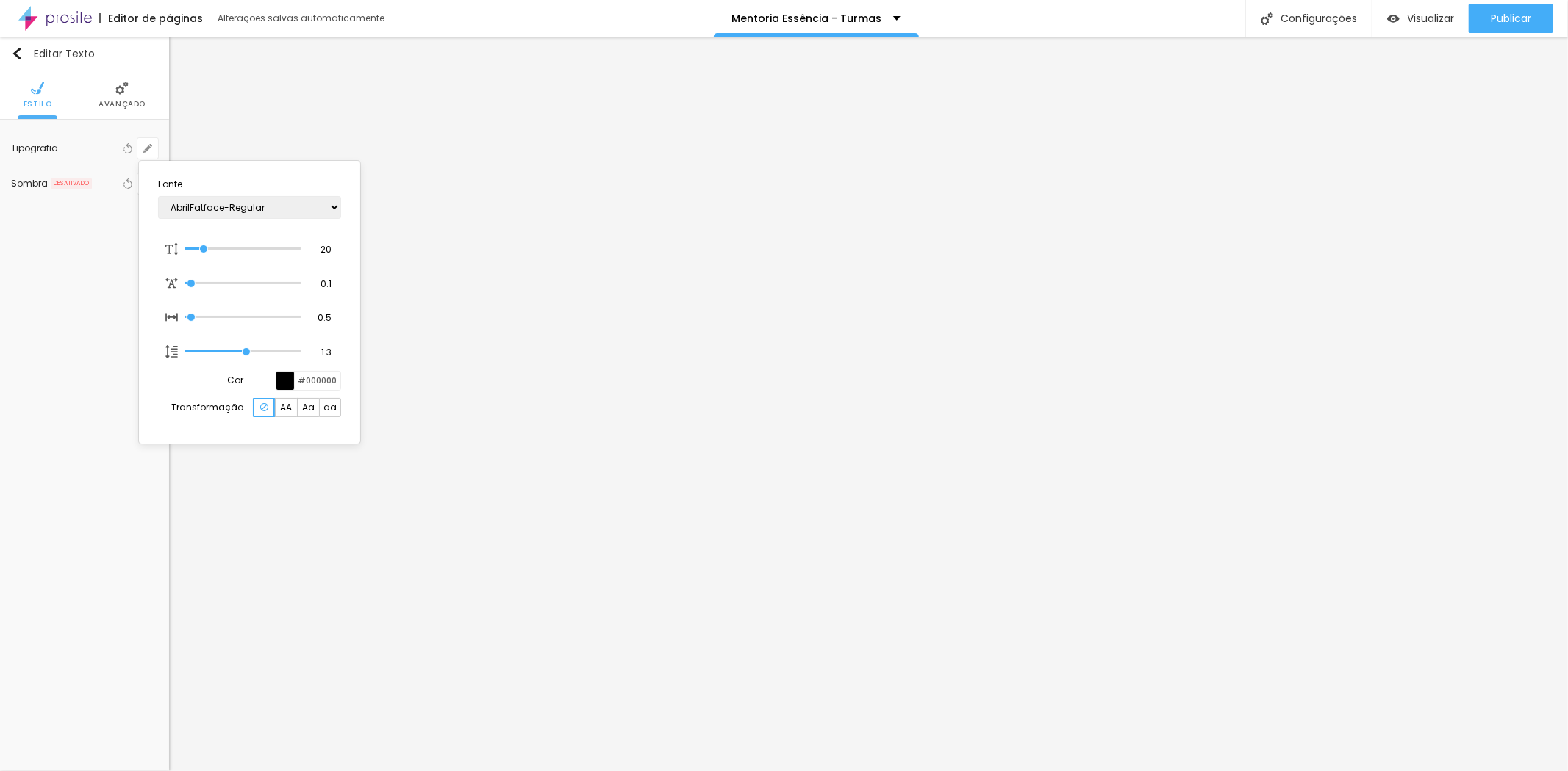
click at [1090, 437] on div at bounding box center [784, 385] width 1568 height 771
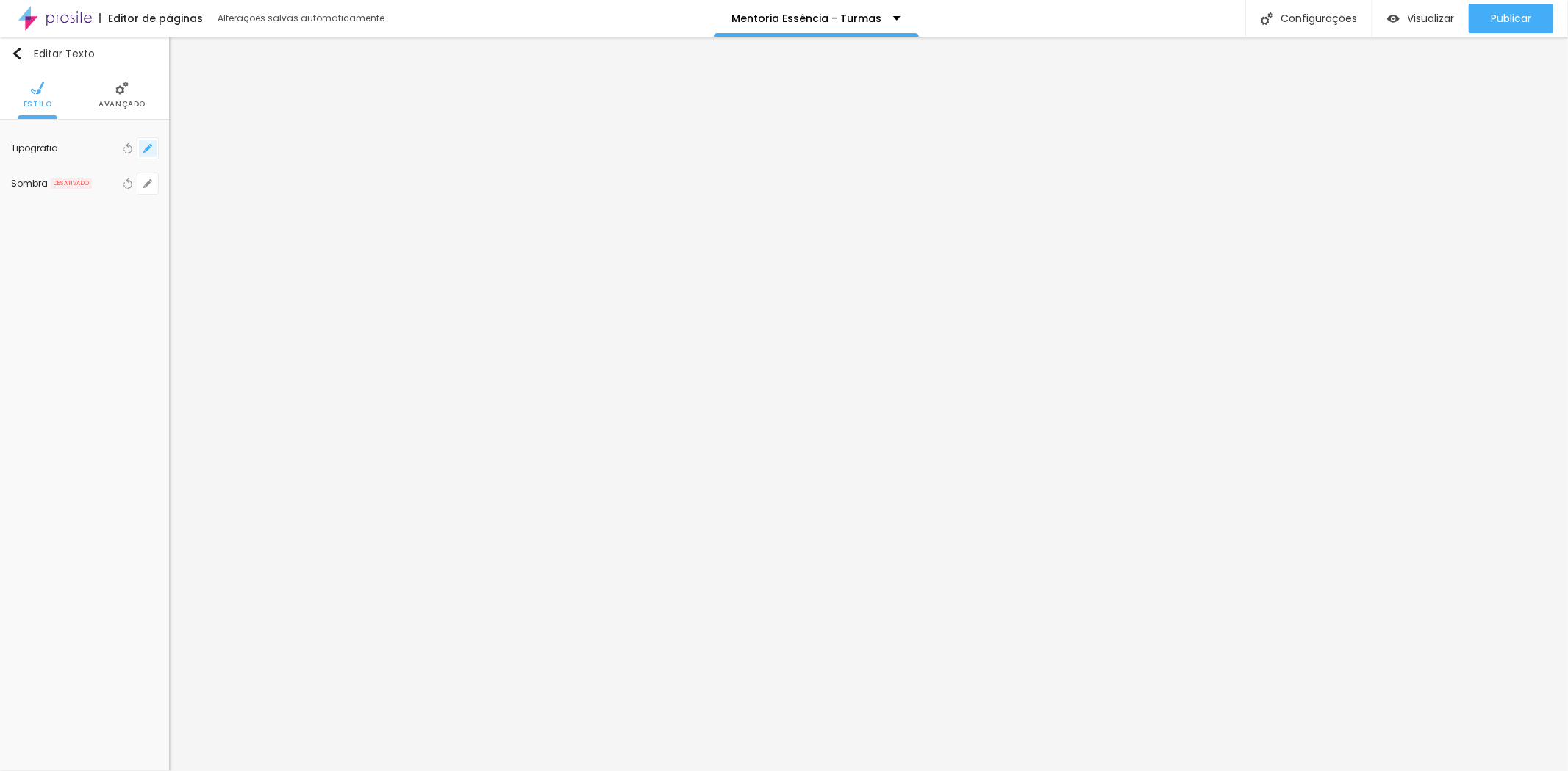
click at [152, 151] on icon "button" at bounding box center [148, 148] width 9 height 9
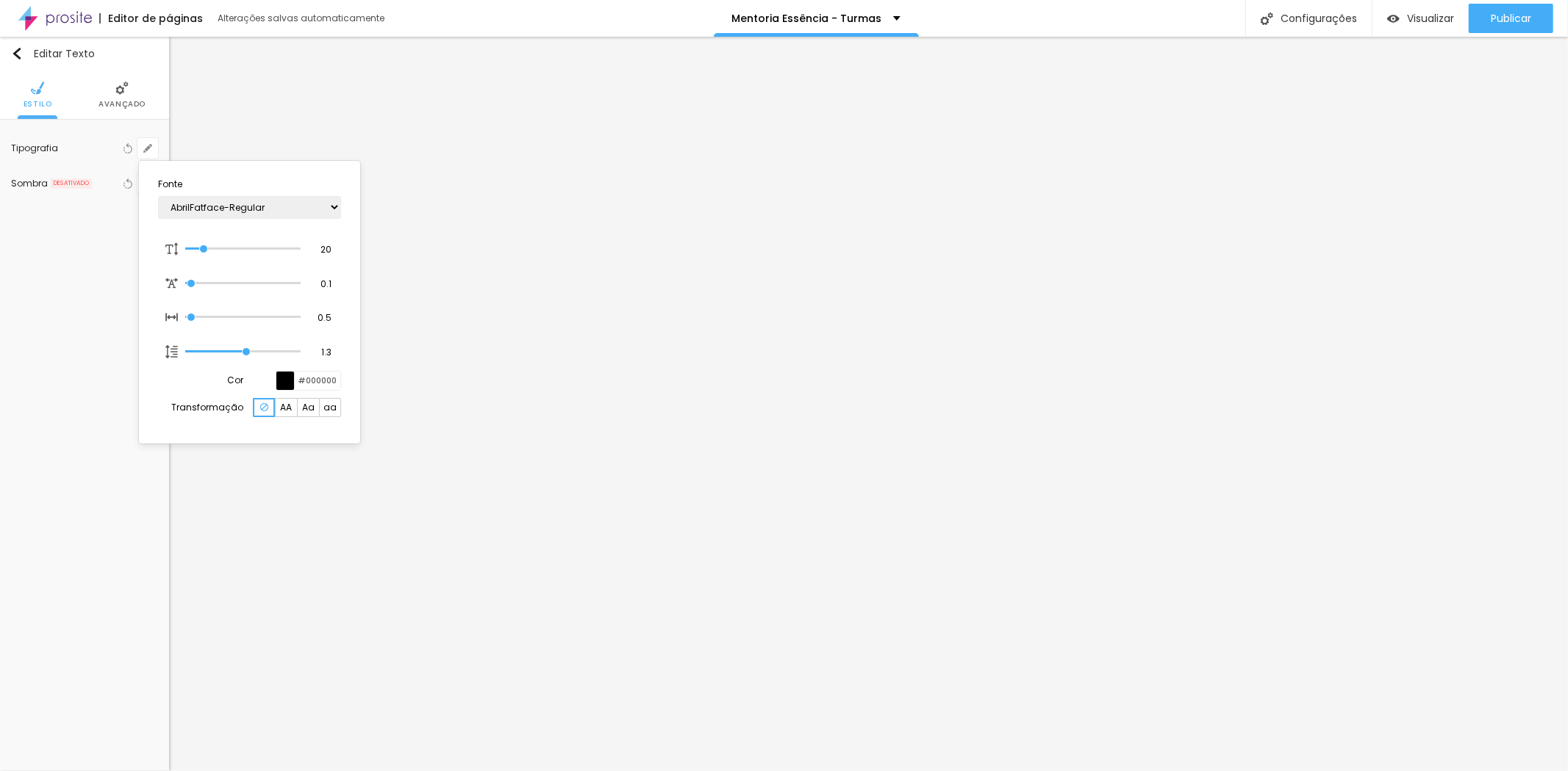
click at [1066, 449] on div at bounding box center [784, 385] width 1568 height 771
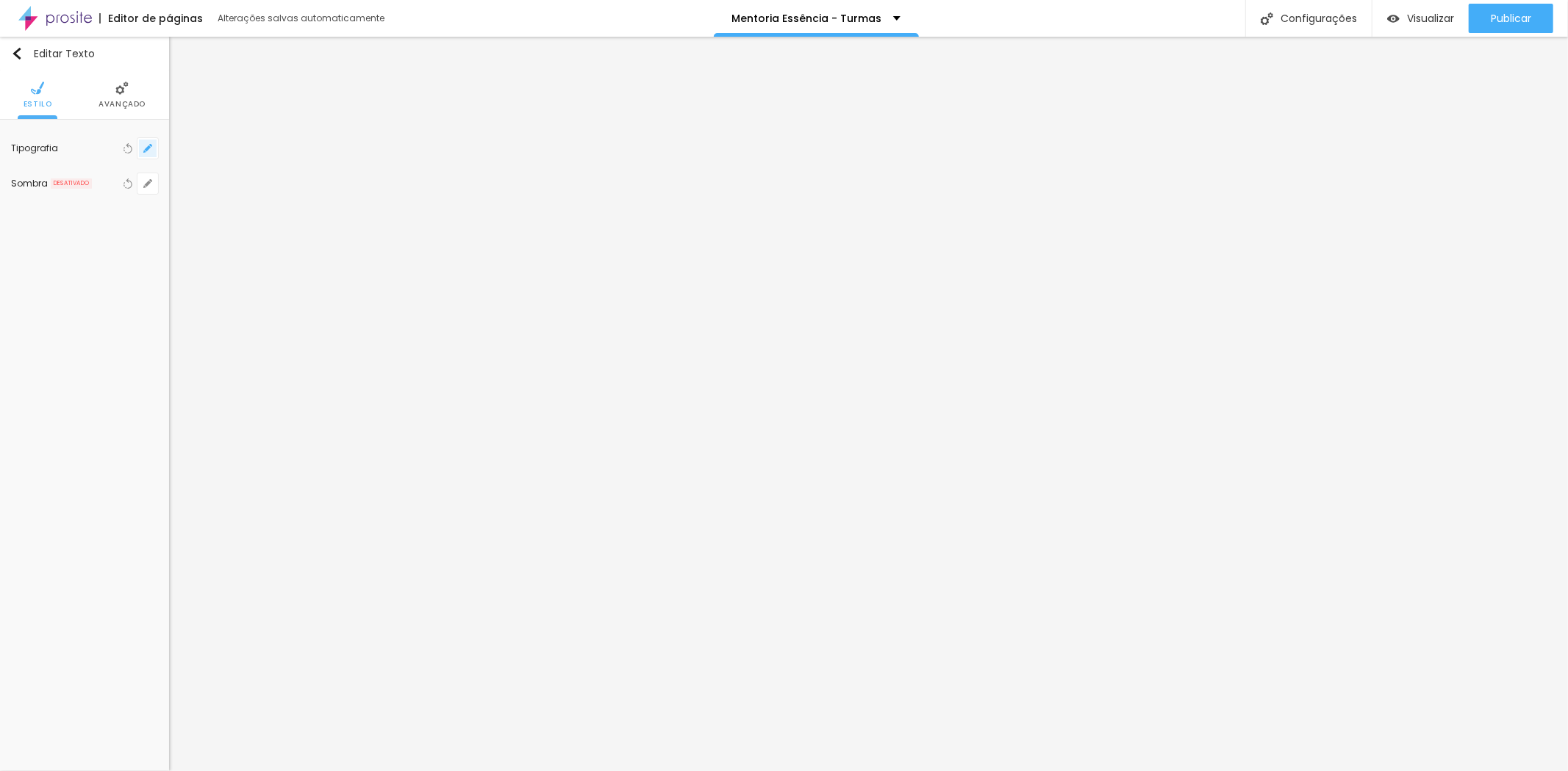
click at [145, 146] on icon "button" at bounding box center [148, 148] width 9 height 9
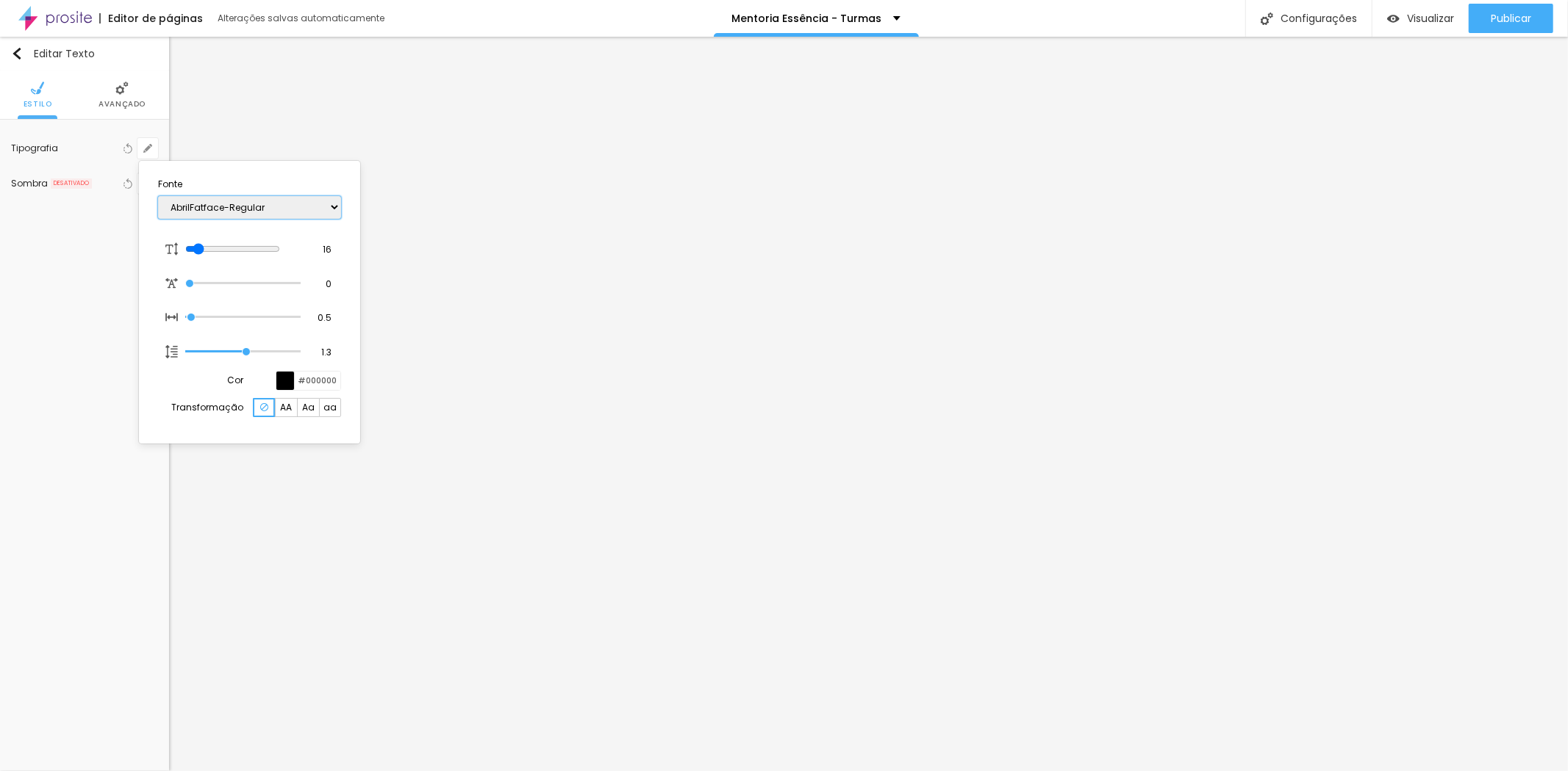
click at [273, 204] on select "AbrilFatface-Regular Actor-Regular Alegreya AlegreyaBlack Alice Allan-Bold Alla…" at bounding box center [249, 207] width 183 height 23
click at [158, 196] on select "AbrilFatface-Regular Actor-Regular Alegreya AlegreyaBlack Alice Allan-Bold Alla…" at bounding box center [249, 207] width 183 height 23
drag, startPoint x: 322, startPoint y: 247, endPoint x: 341, endPoint y: 247, distance: 19.0
click at [341, 247] on section "Fonte AbrilFatface-Regular Actor-Regular Alegreya AlegreyaBlack Alice Allan-Bol…" at bounding box center [249, 302] width 209 height 271
click at [1443, 555] on div at bounding box center [784, 385] width 1568 height 771
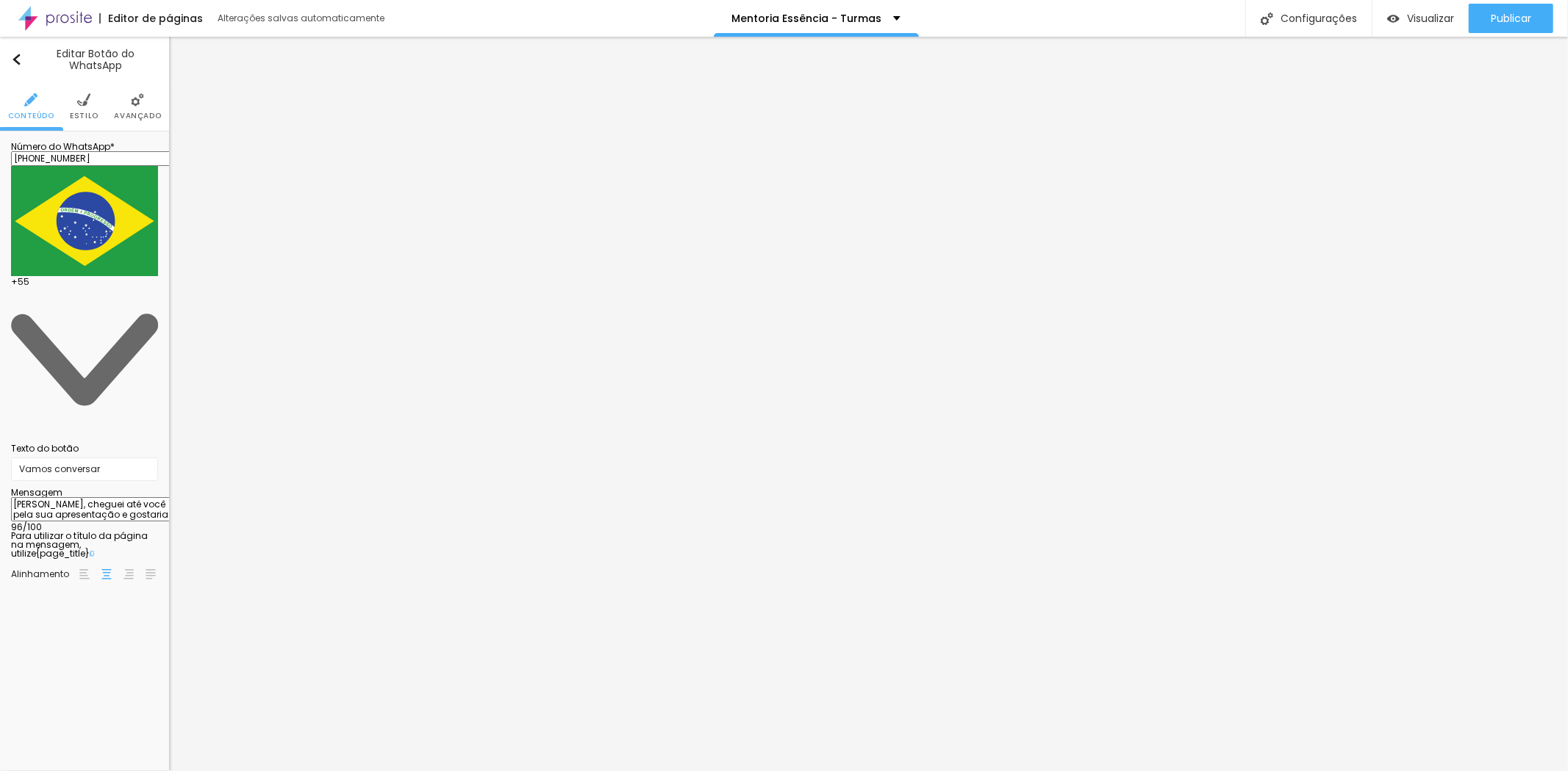
click at [101, 165] on input "(32)99999-4417" at bounding box center [99, 159] width 176 height 15
drag, startPoint x: 37, startPoint y: 257, endPoint x: 94, endPoint y: 313, distance: 79.9
click at [94, 498] on textarea "Olá, cheguei até você pela sua apresentação e gostaria de mais informações sobr…" at bounding box center [94, 510] width 166 height 25
click at [74, 526] on div "Editar Botão do WhatsApp Conteúdo Estilo Avançado Número do WhatsApp * (32)9932…" at bounding box center [84, 403] width 169 height 735
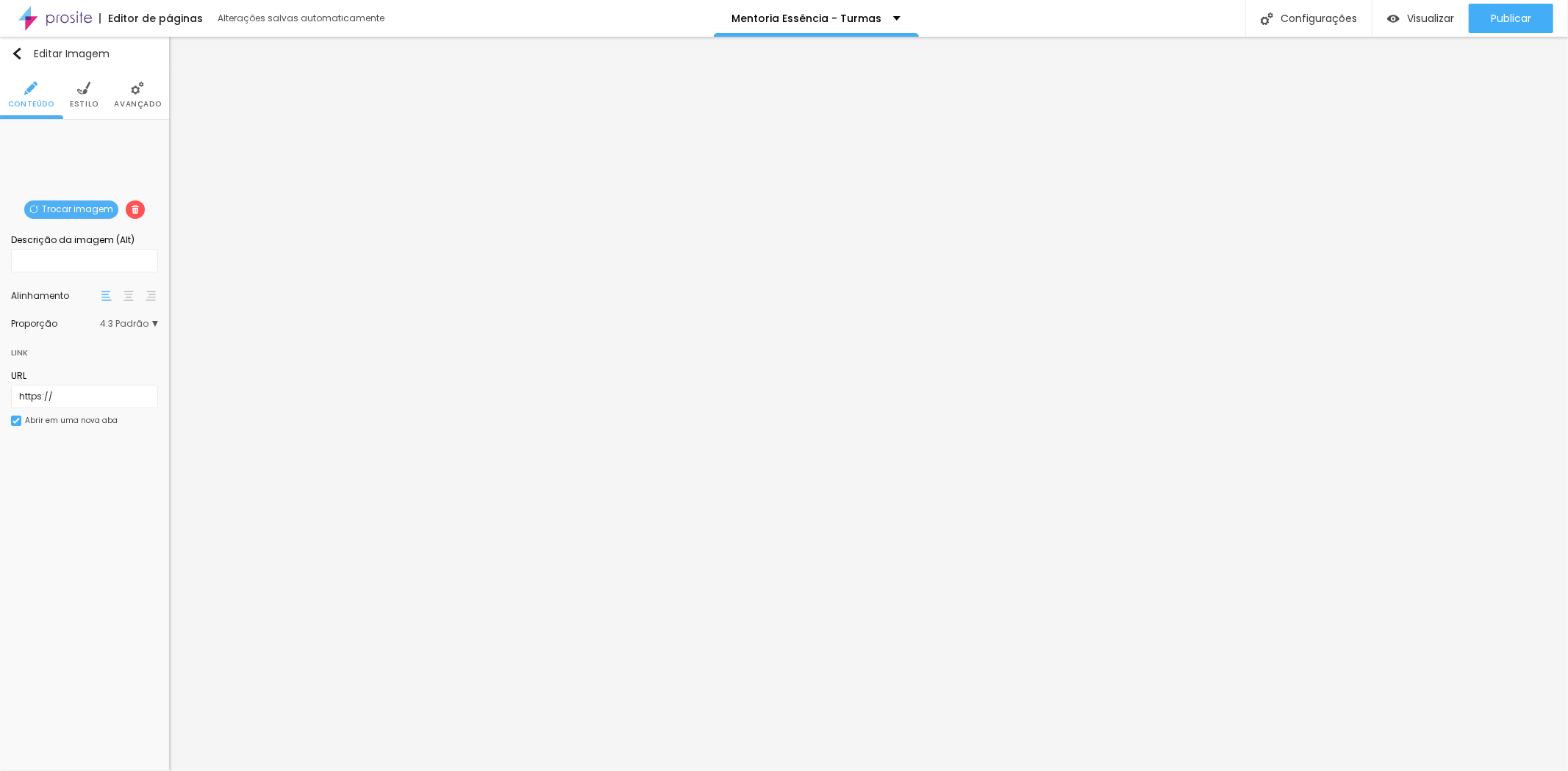
click at [81, 207] on span "Trocar imagem" at bounding box center [71, 209] width 94 height 18
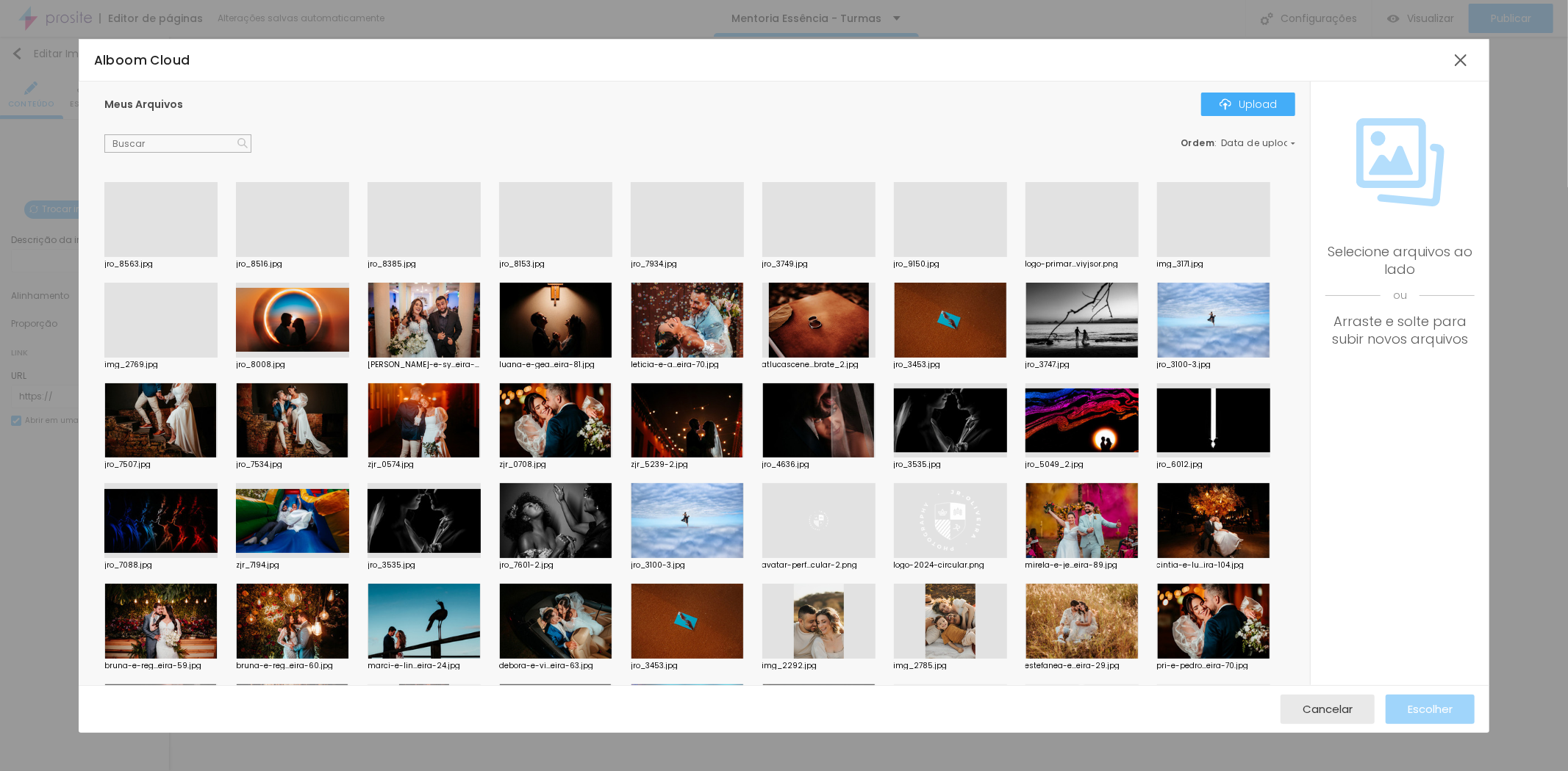
click at [143, 257] on div at bounding box center [161, 257] width 113 height 0
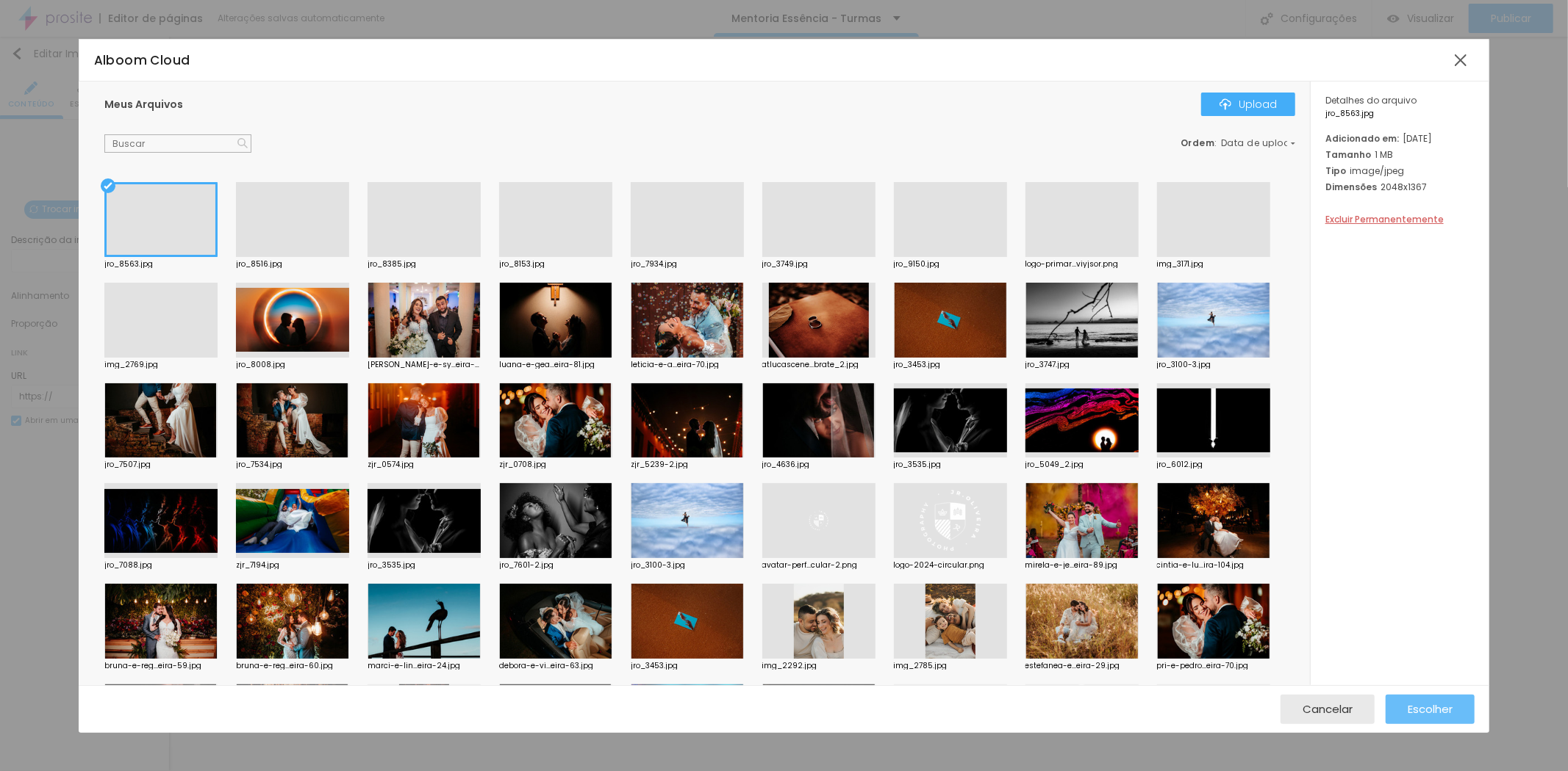
click at [1436, 704] on span "Escolher" at bounding box center [1430, 709] width 45 height 12
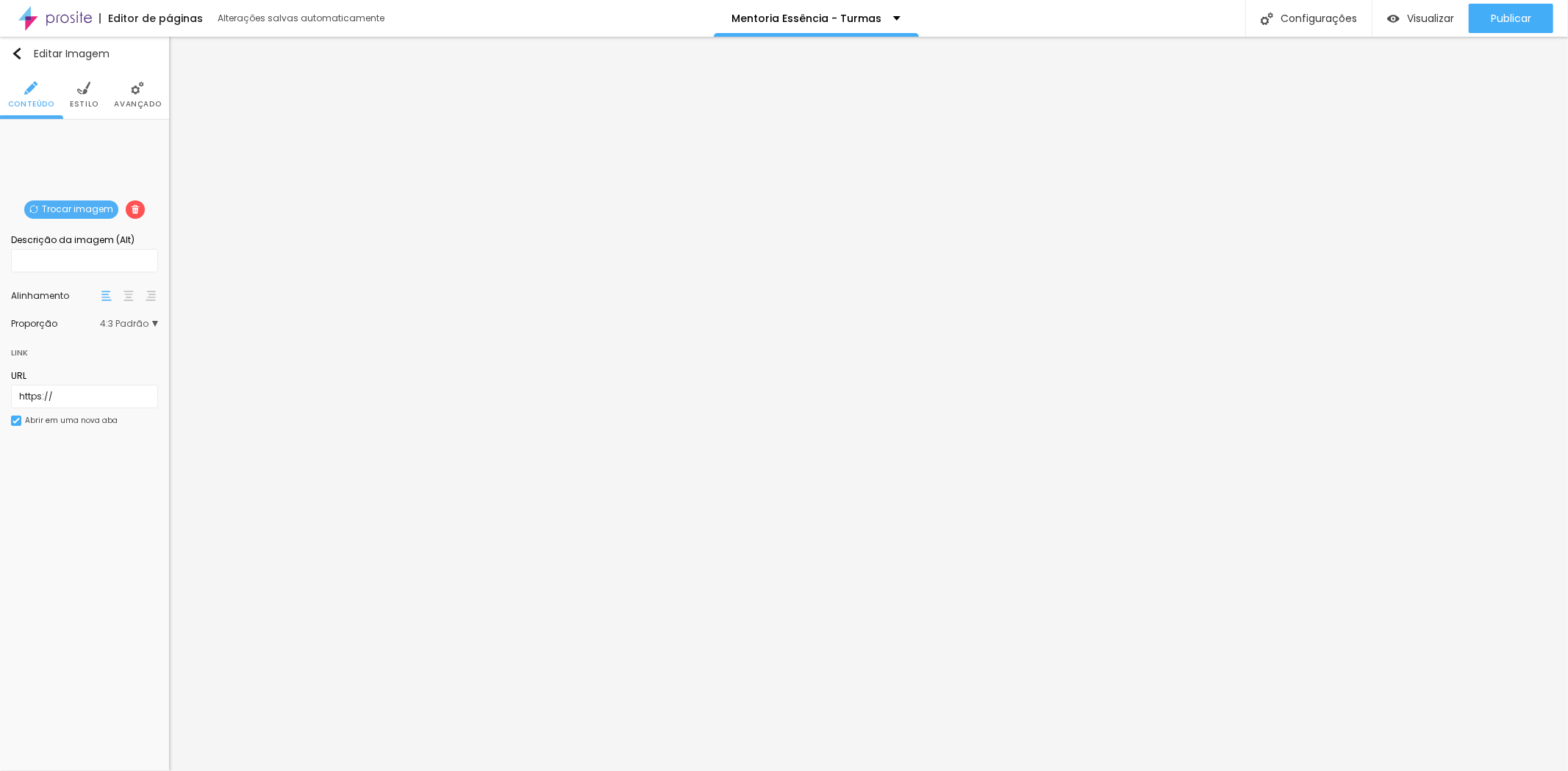
click at [87, 215] on span "Trocar imagem" at bounding box center [71, 209] width 94 height 18
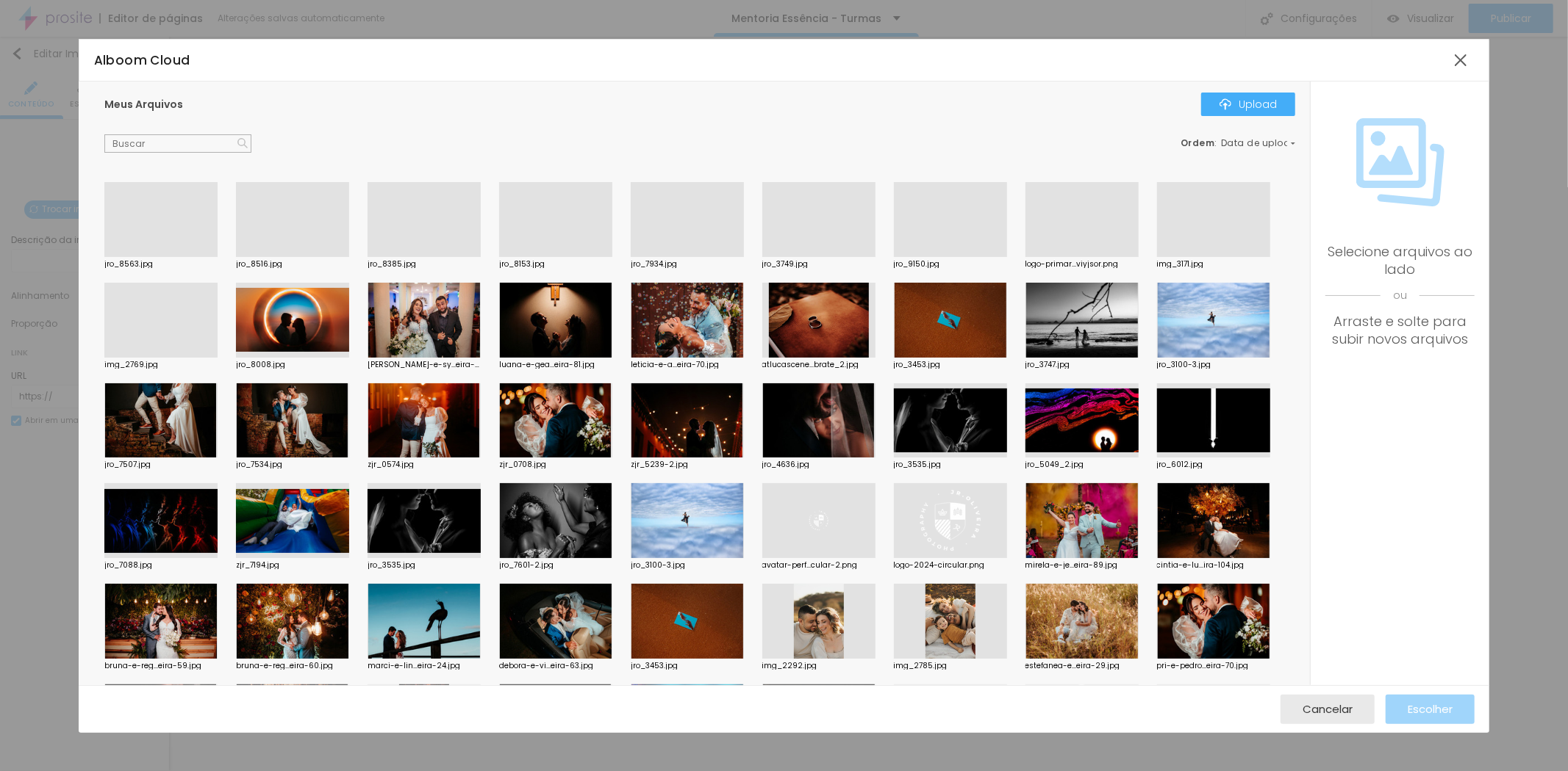
click at [1084, 426] on div at bounding box center [1082, 421] width 113 height 75
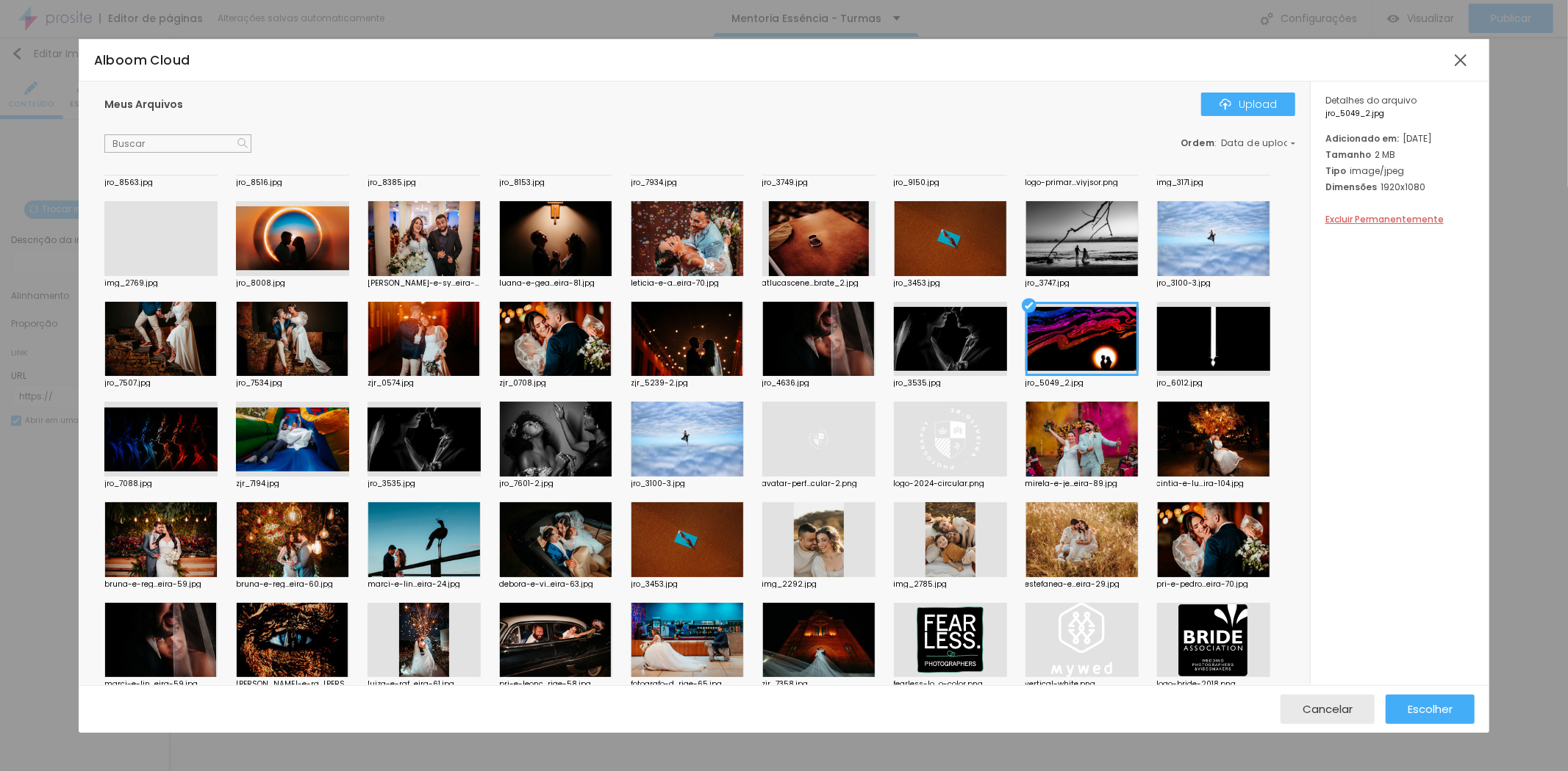
scroll to position [245, 0]
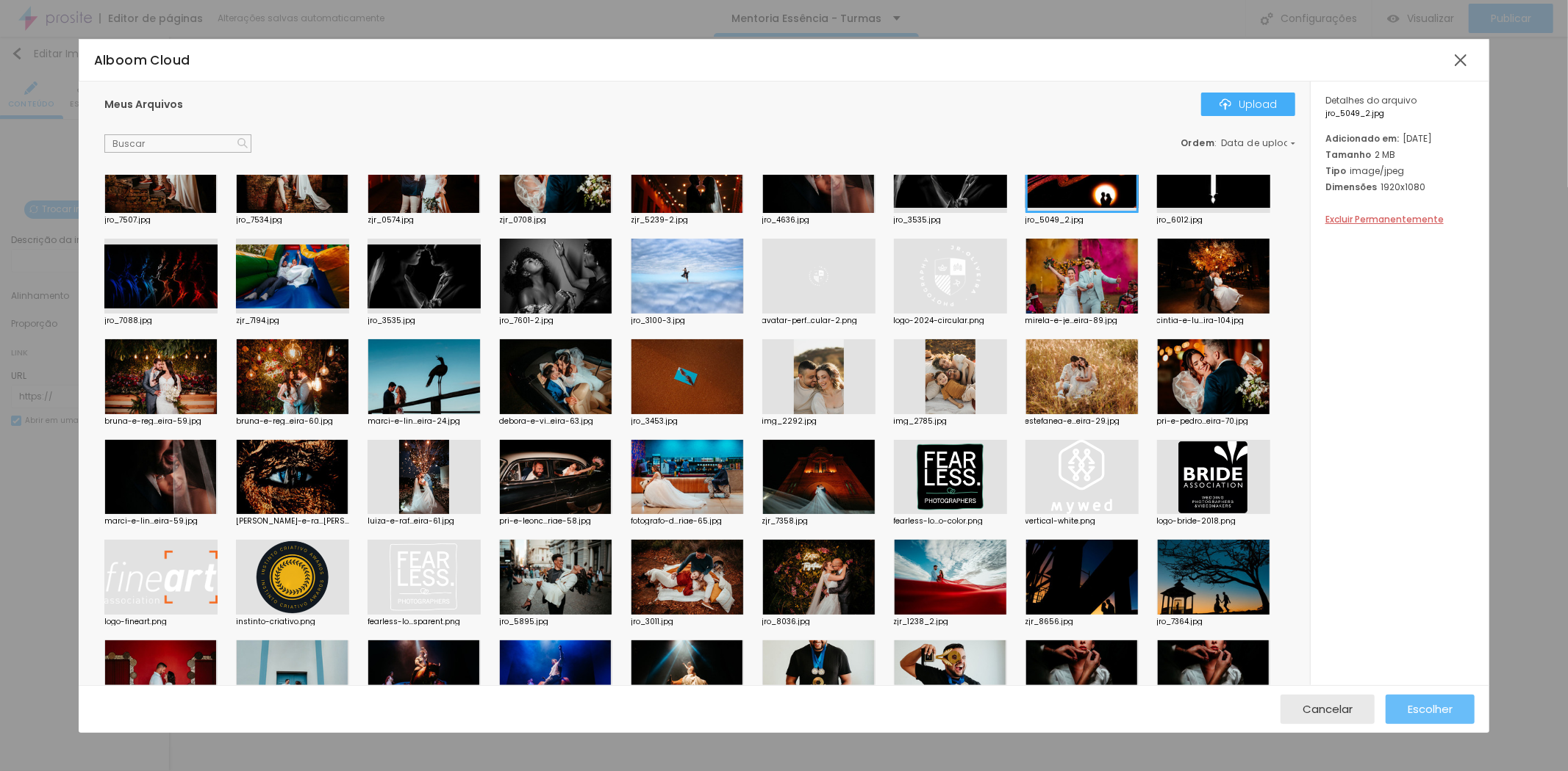
click at [1434, 709] on span "Escolher" at bounding box center [1430, 709] width 45 height 12
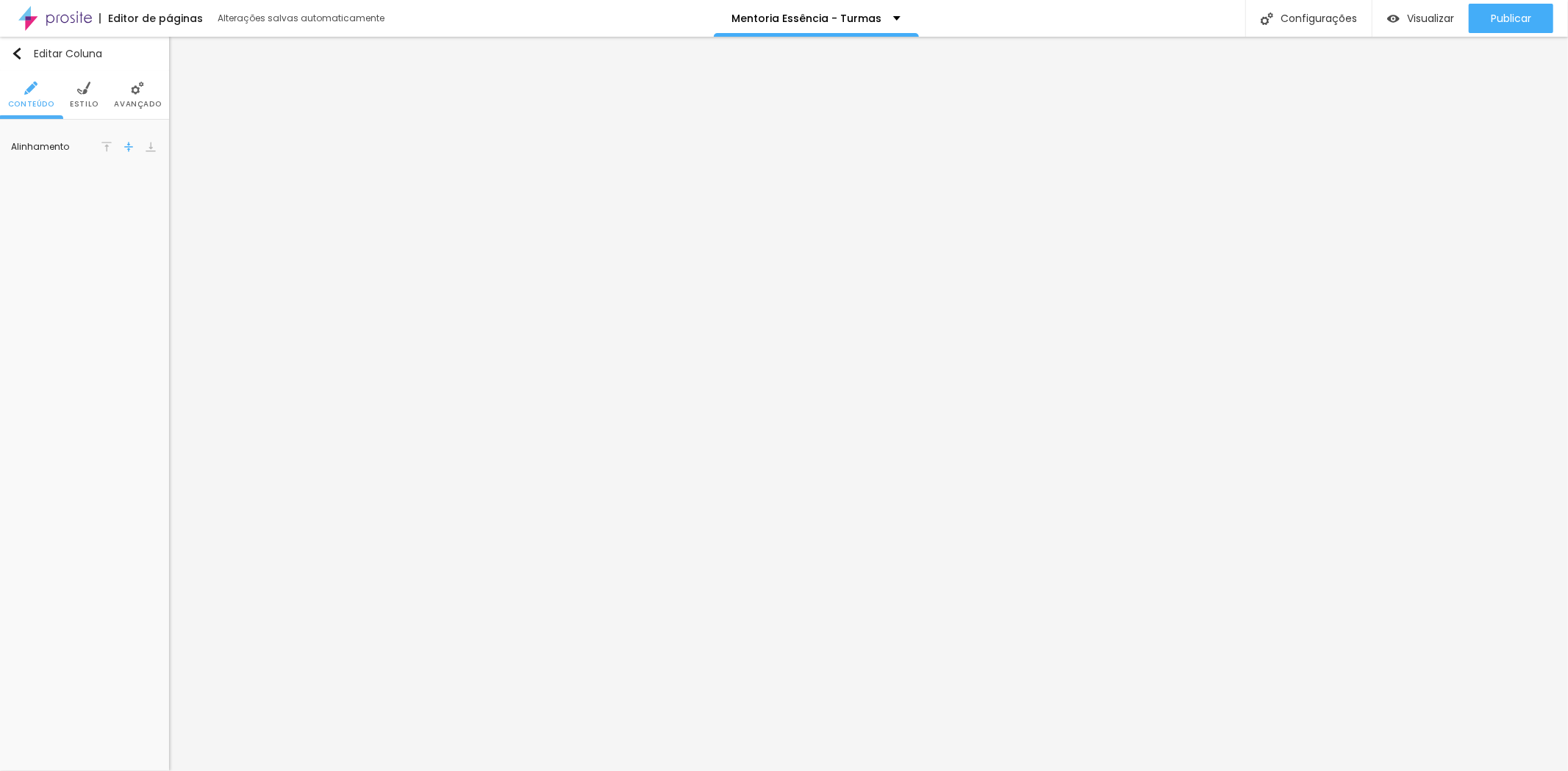
click at [108, 147] on img at bounding box center [107, 147] width 10 height 10
click at [125, 148] on img at bounding box center [128, 147] width 10 height 10
click at [91, 101] on span "Estilo" at bounding box center [83, 104] width 29 height 7
click at [131, 98] on li "Avançado" at bounding box center [137, 95] width 47 height 49
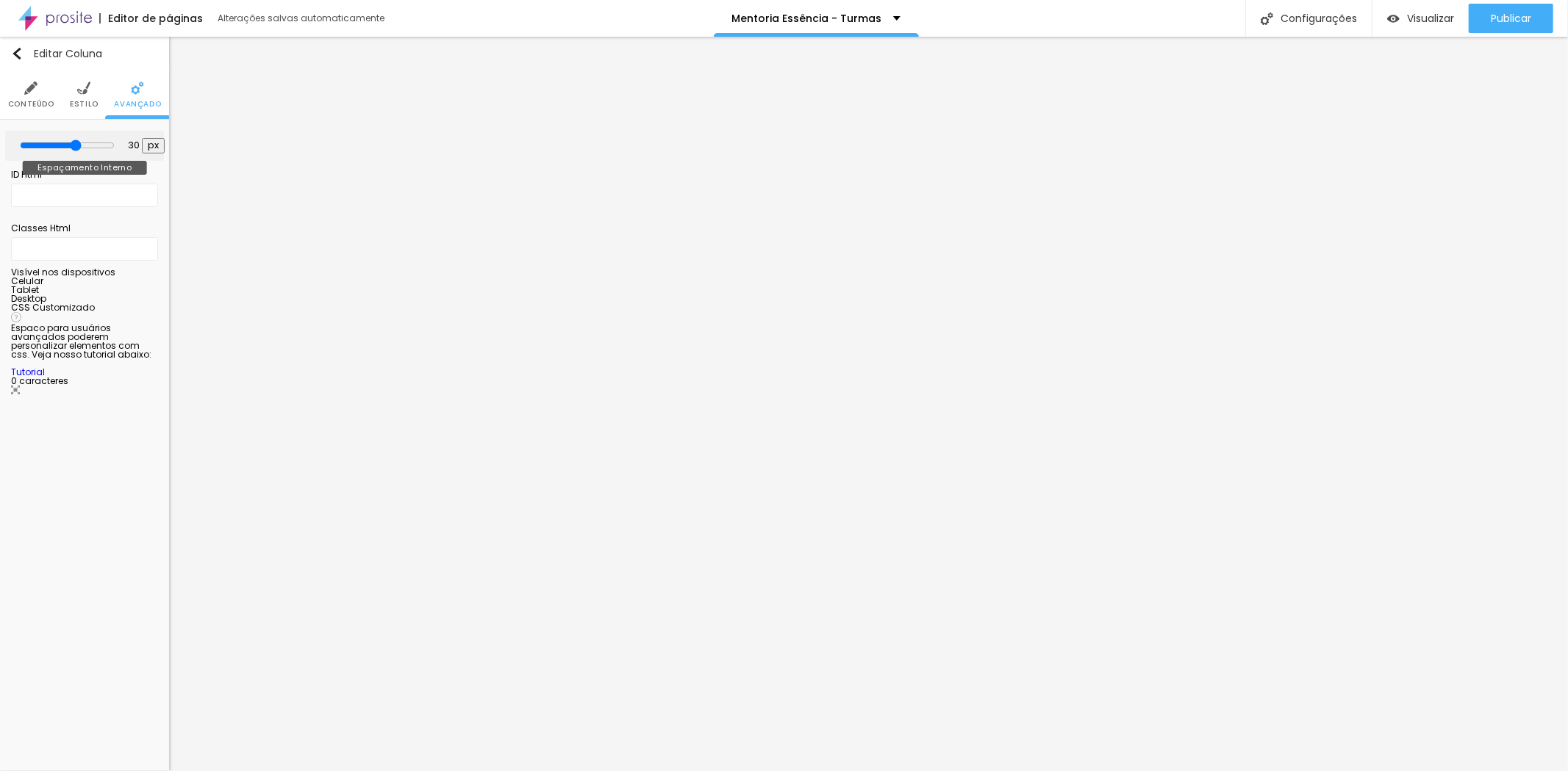
drag, startPoint x: 103, startPoint y: 143, endPoint x: 75, endPoint y: 157, distance: 31.3
click at [75, 152] on input "range" at bounding box center [67, 146] width 95 height 12
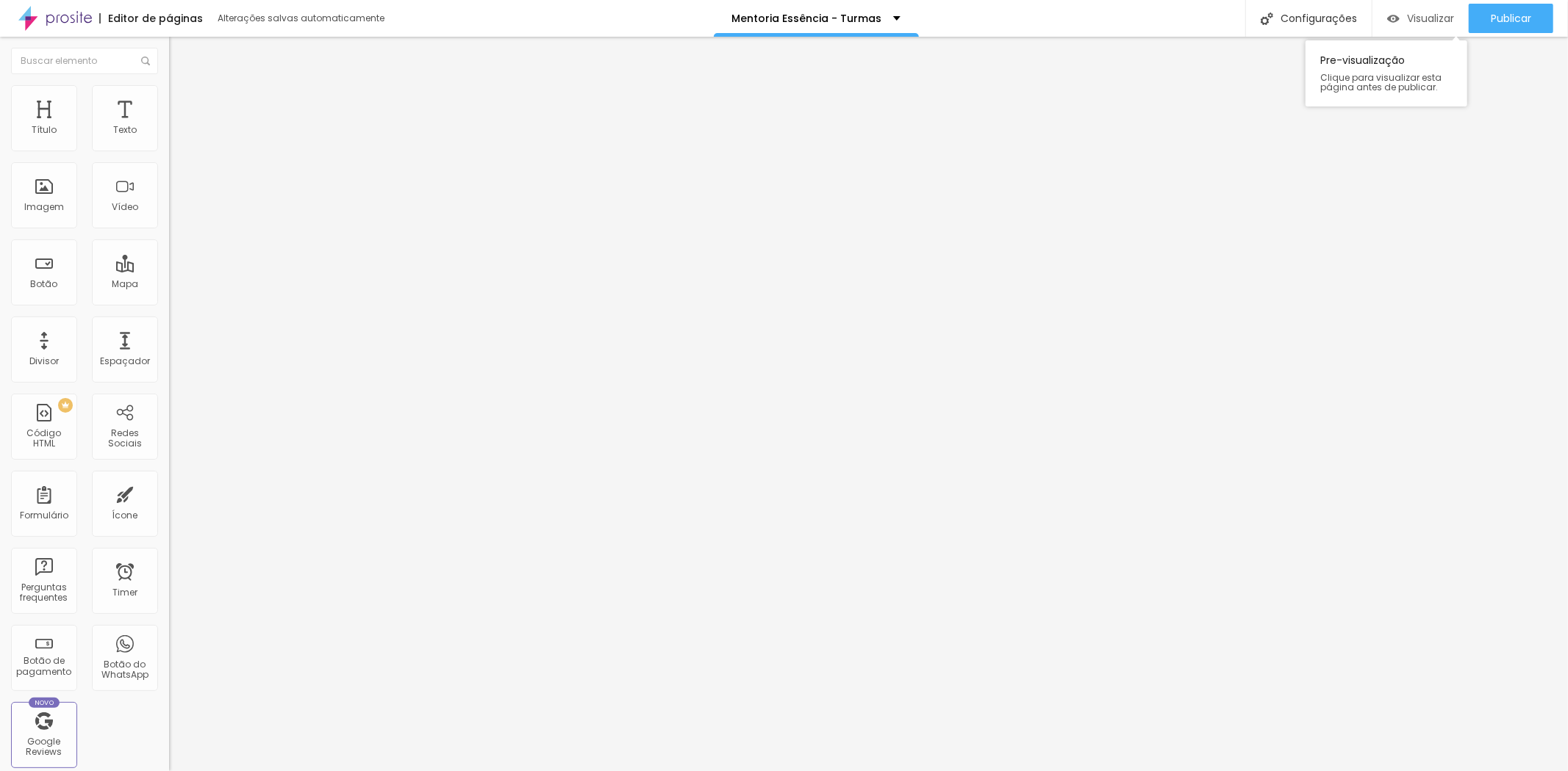
click at [1394, 12] on img "button" at bounding box center [1394, 18] width 12 height 12
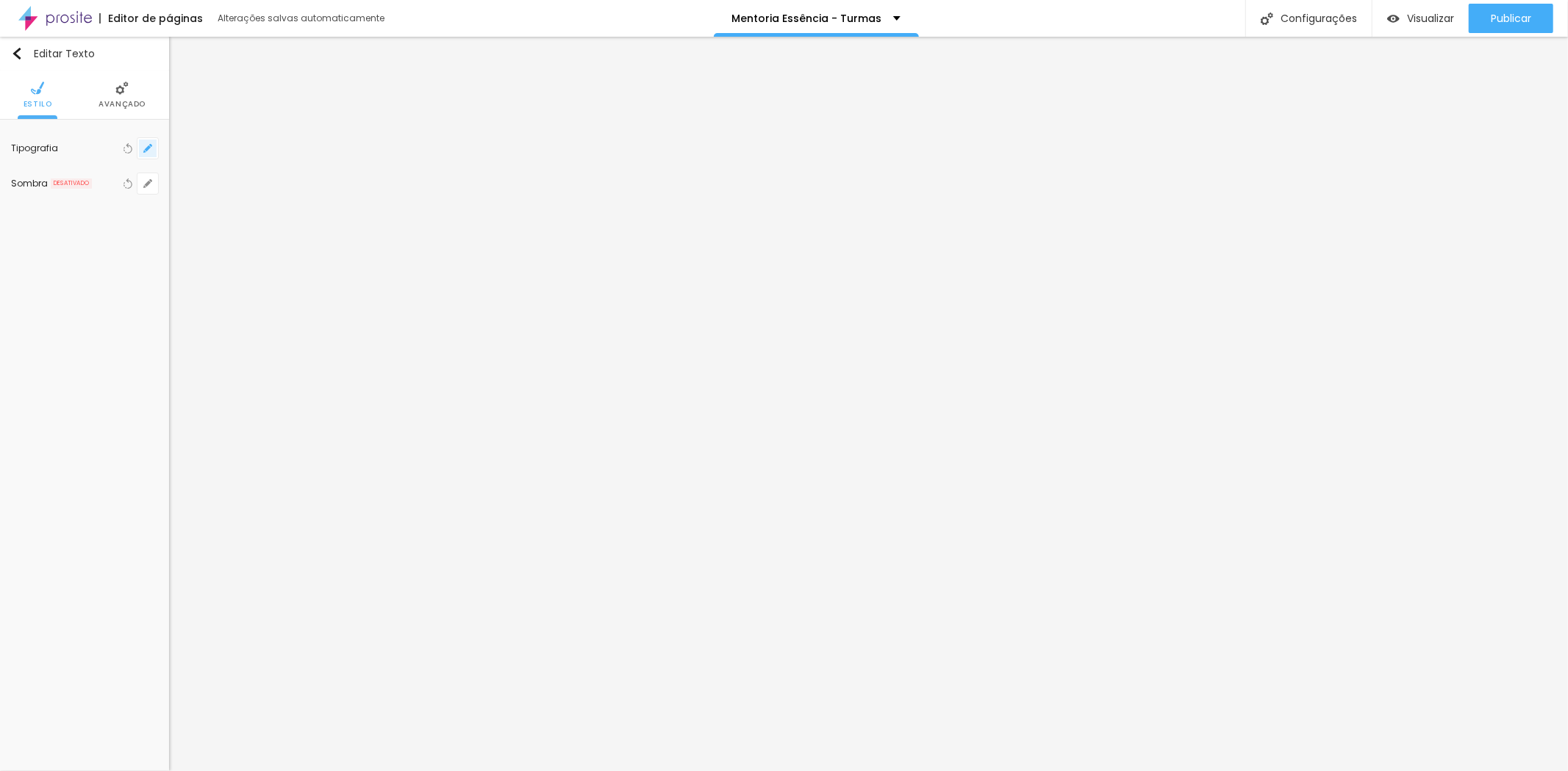
click at [145, 149] on icon "button" at bounding box center [148, 148] width 9 height 9
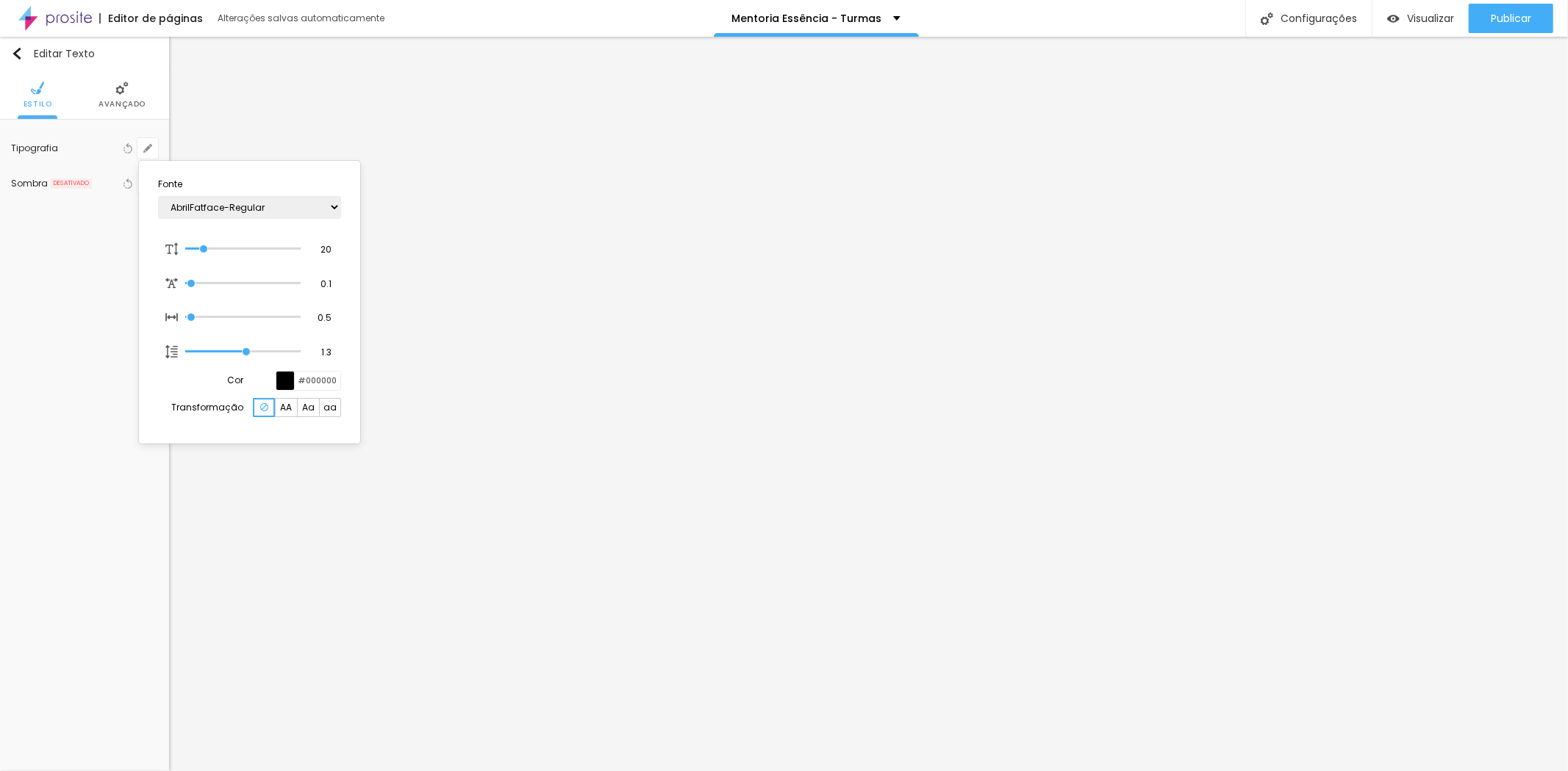
click at [282, 381] on div at bounding box center [285, 381] width 18 height 18
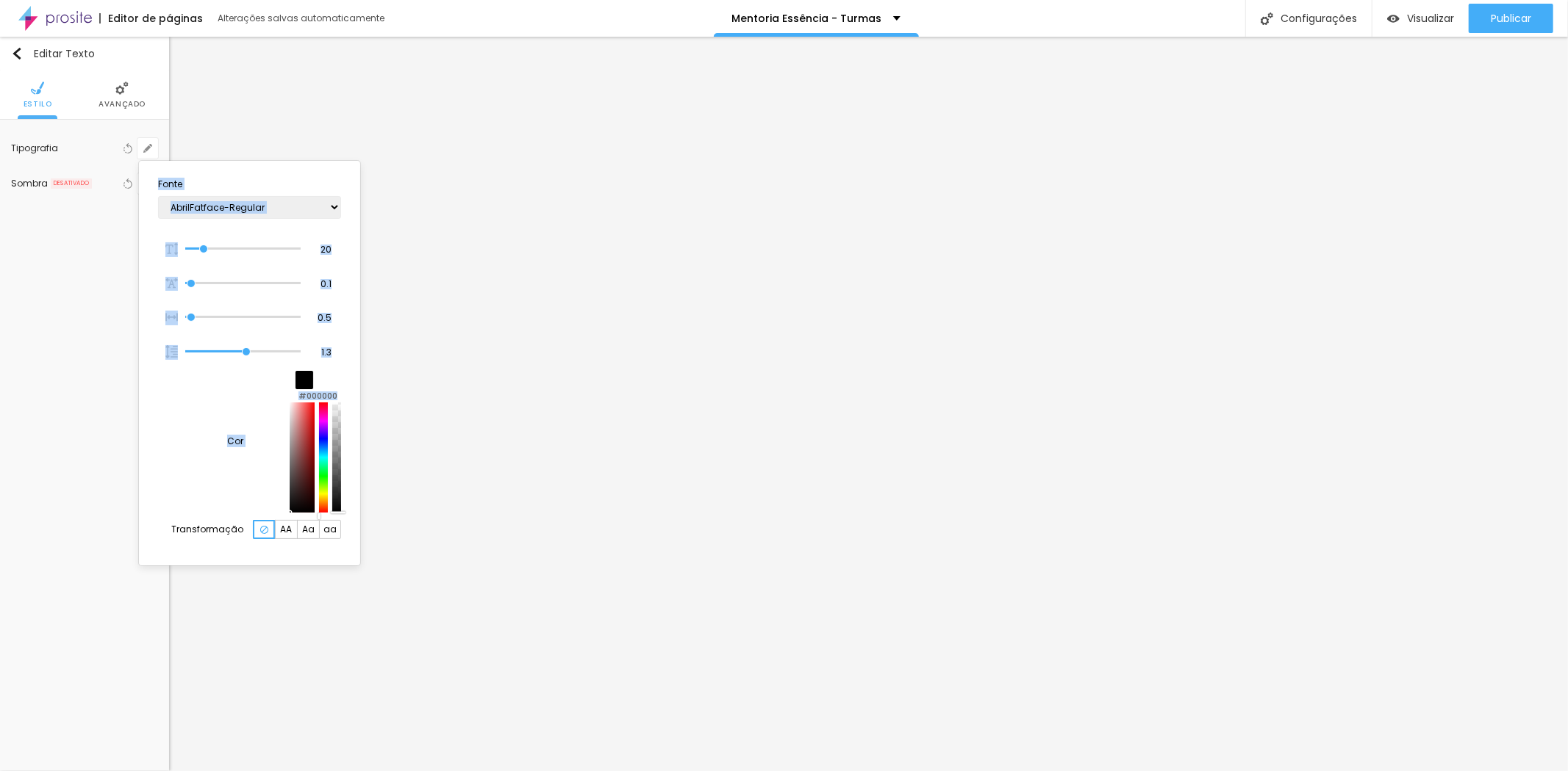
drag, startPoint x: 200, startPoint y: 515, endPoint x: 180, endPoint y: 544, distance: 35.2
click at [180, 544] on body "Editor de páginas Alterações salvas automaticamente Mentoria Essência - Turmas …" at bounding box center [784, 385] width 1568 height 771
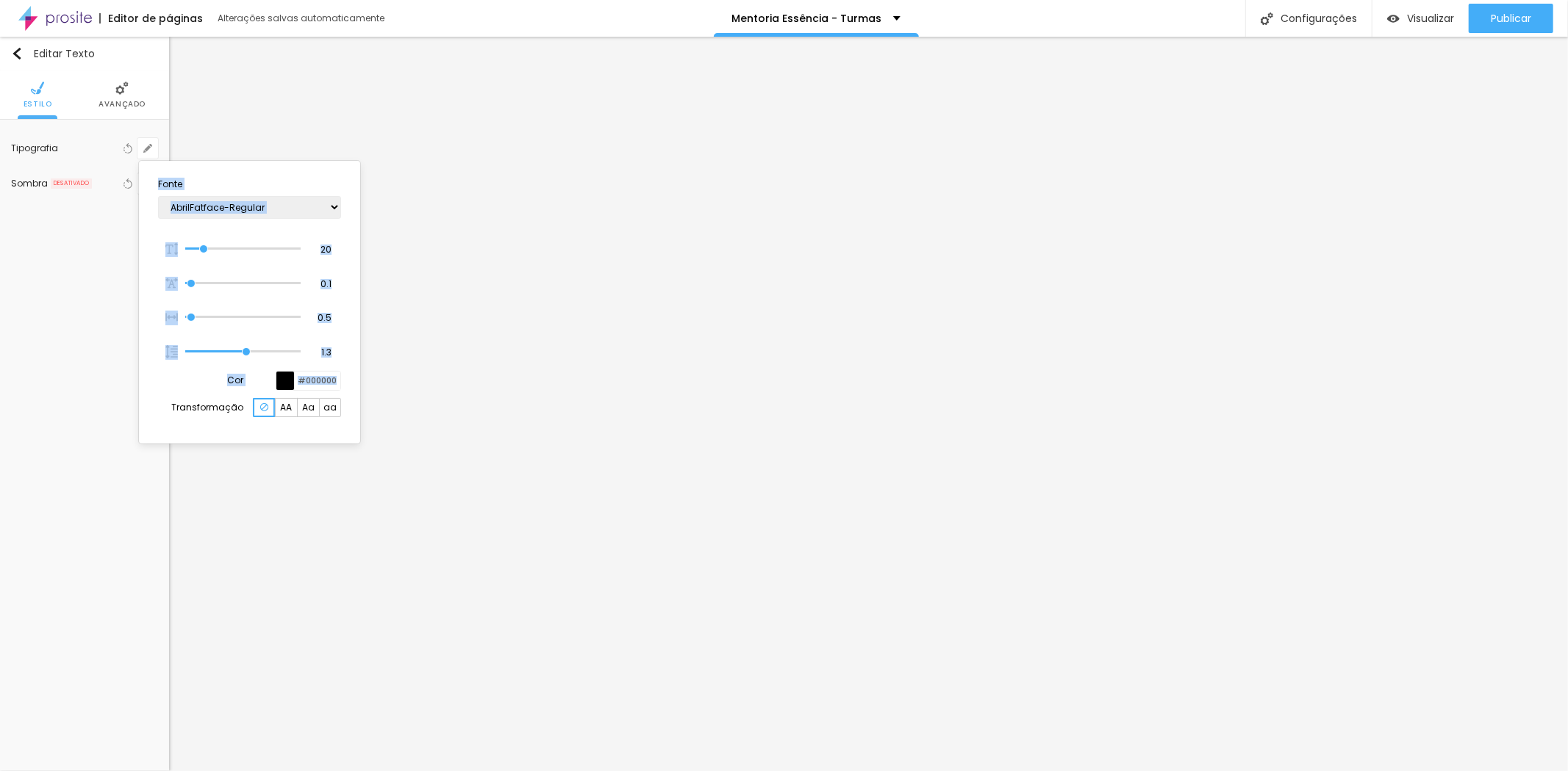
click at [480, 434] on div at bounding box center [784, 385] width 1568 height 771
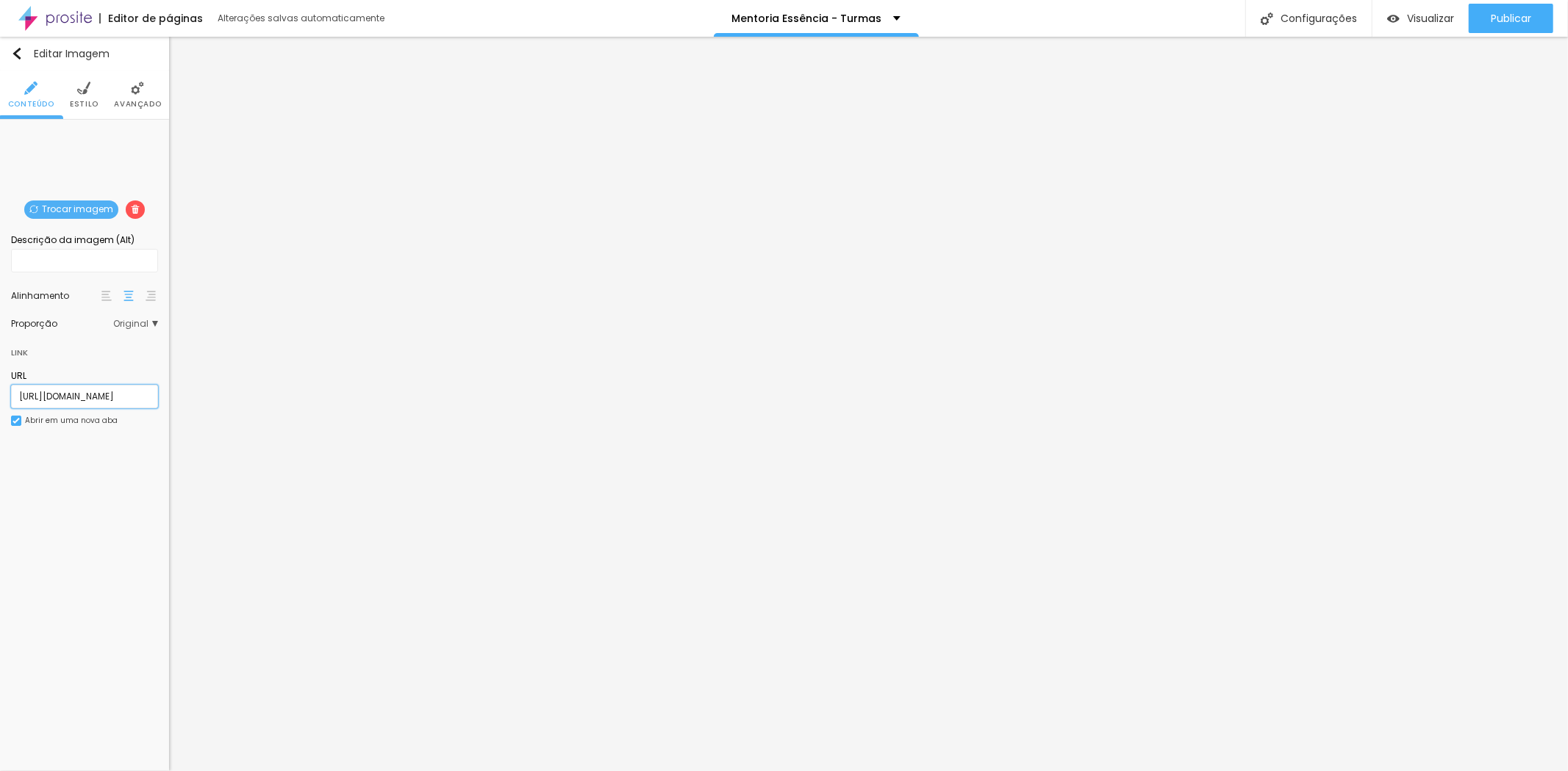
scroll to position [0, 144]
click at [127, 426] on div "URL https://www.fineartassociation.com.br/fotografo/junioroliveira Abrir em uma…" at bounding box center [84, 403] width 147 height 82
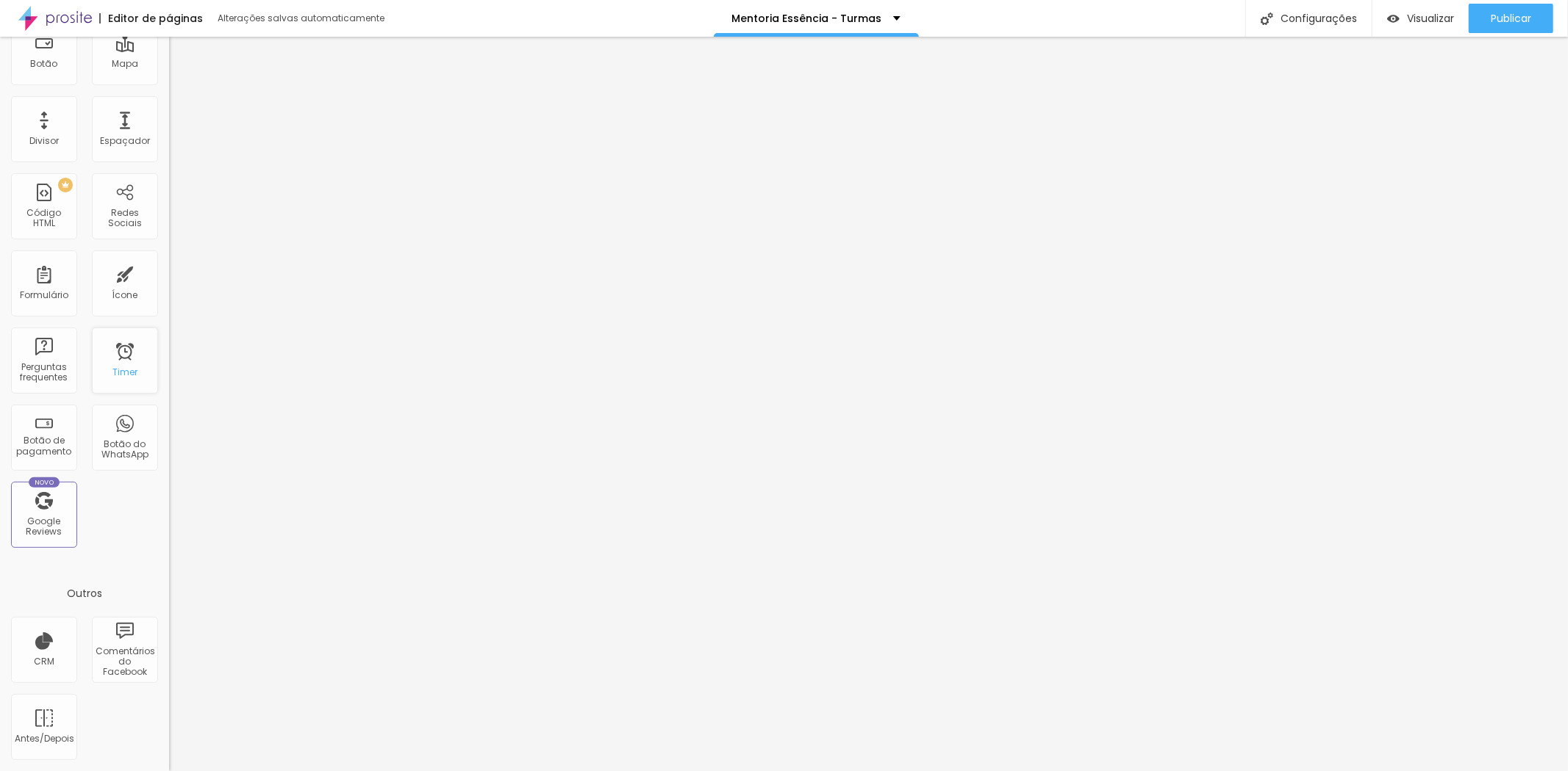
scroll to position [0, 0]
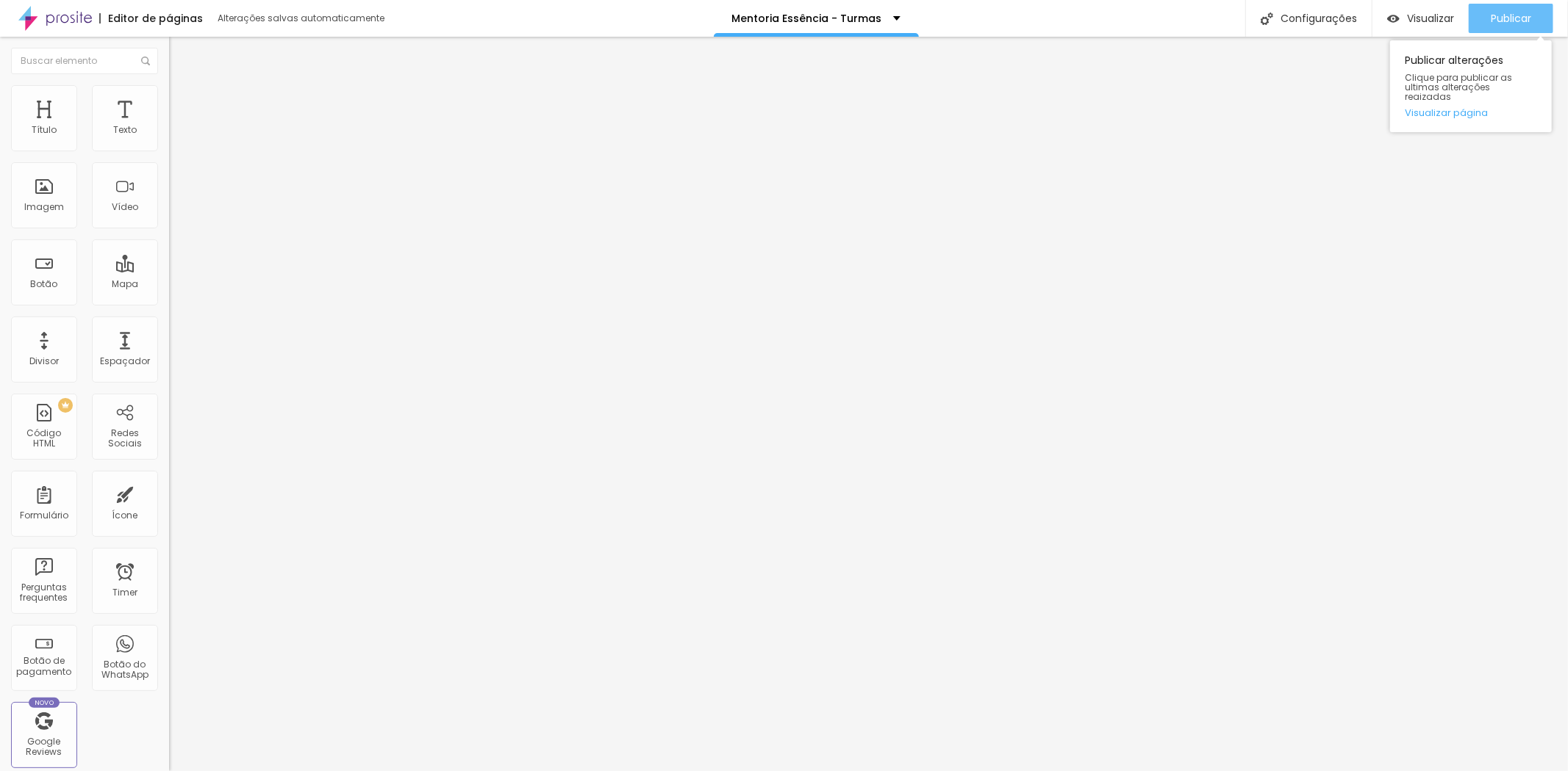
click at [1500, 16] on span "Publicar" at bounding box center [1511, 18] width 41 height 12
click at [169, 209] on div "< div id = "wp-ratedWA" > < a target = "_blank" href = "https://www.casamentos.…" at bounding box center [732, 178] width 1125 height 101
click at [169, 229] on div "< div id = "wp-ratedWA" > < a target = "_blank" href = "https://www.casamentos.…" at bounding box center [732, 178] width 1125 height 101
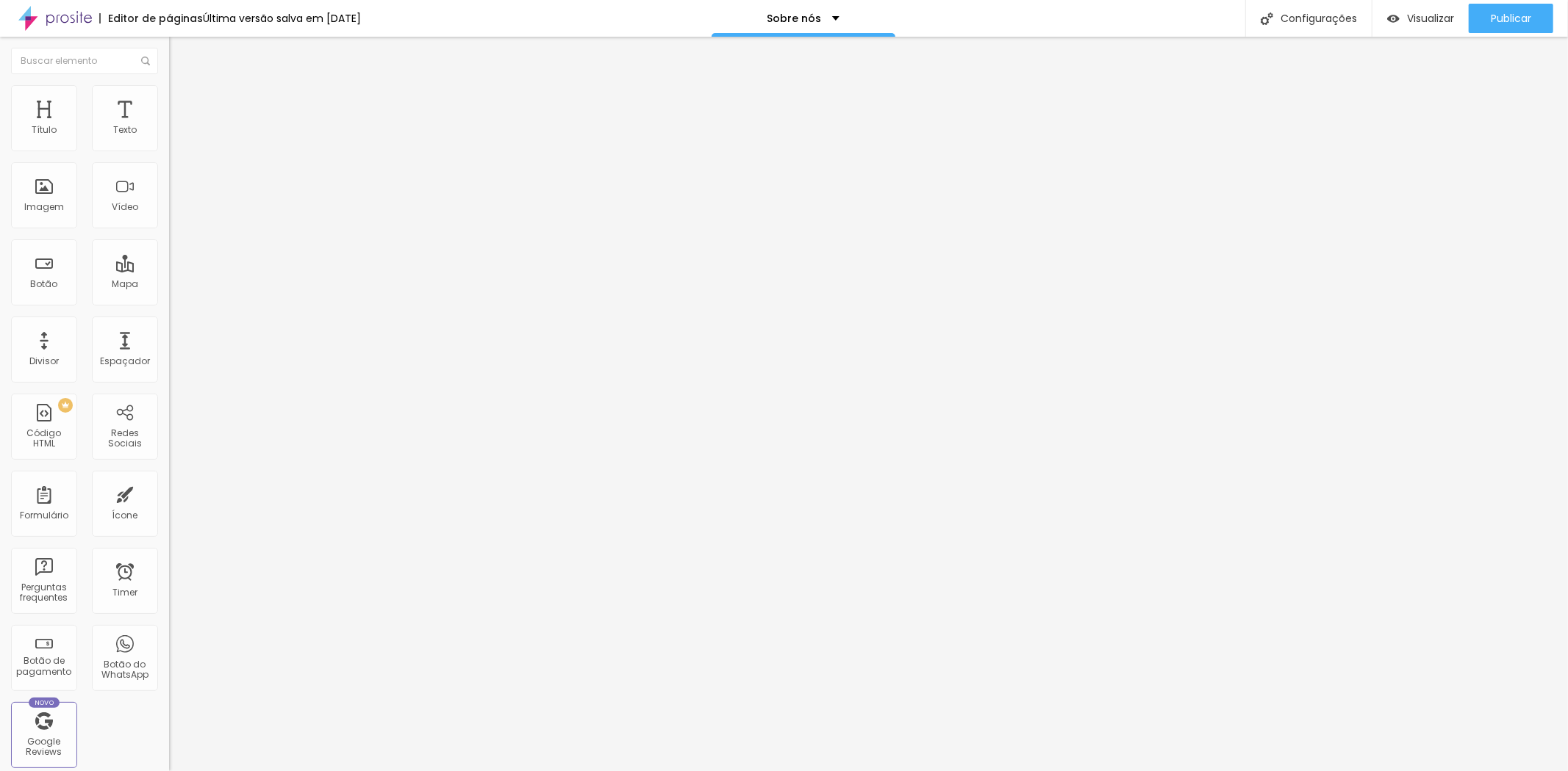
click at [169, 229] on div "< div id = "wp-ratedWA" > < a target = "_blank" href = "https://www.casamentos.…" at bounding box center [732, 178] width 1125 height 101
click at [1496, 12] on span "Publicar" at bounding box center [1511, 18] width 41 height 12
click at [169, 134] on span "Completo" at bounding box center [192, 127] width 45 height 12
click at [169, 142] on span "Encaixotado" at bounding box center [198, 136] width 57 height 12
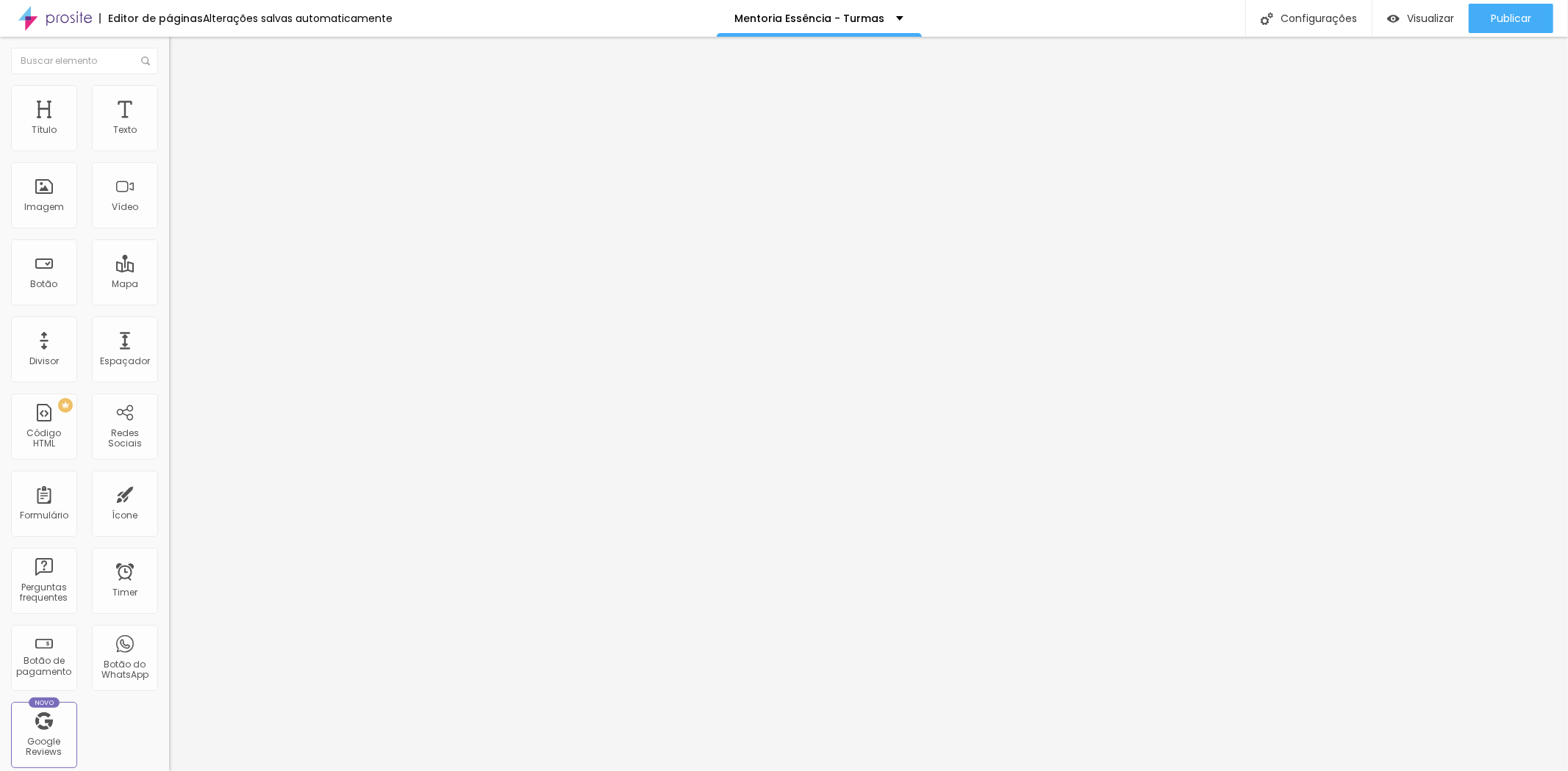
click at [169, 93] on img at bounding box center [175, 91] width 13 height 13
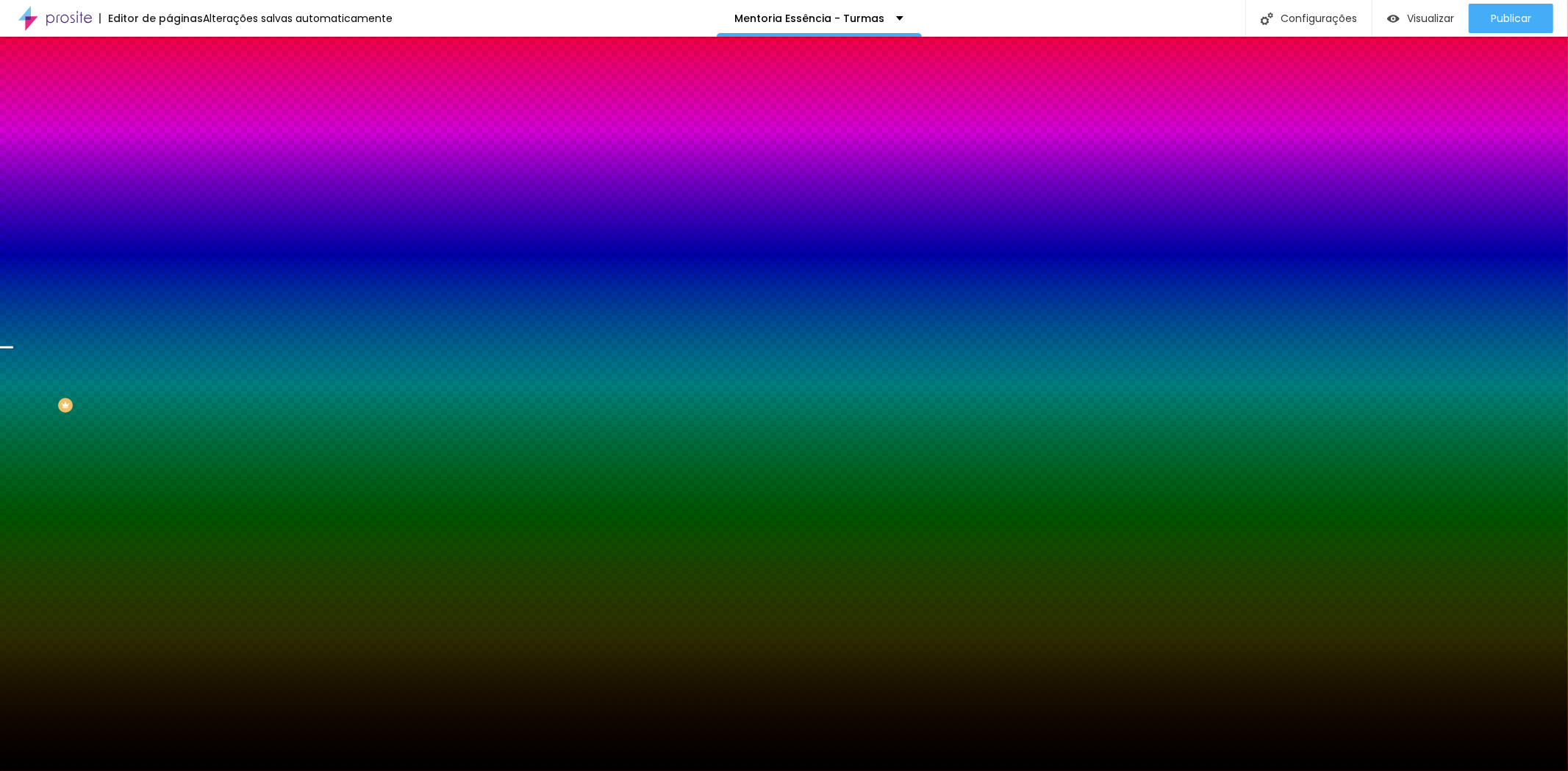
click at [169, 153] on span "Parallax" at bounding box center [187, 147] width 36 height 12
click at [169, 161] on span "Nenhum" at bounding box center [188, 155] width 38 height 12
click at [169, 174] on div "Parallax" at bounding box center [253, 170] width 169 height 9
click at [169, 199] on div at bounding box center [253, 199] width 169 height 0
drag, startPoint x: 146, startPoint y: 383, endPoint x: 150, endPoint y: 402, distance: 19.4
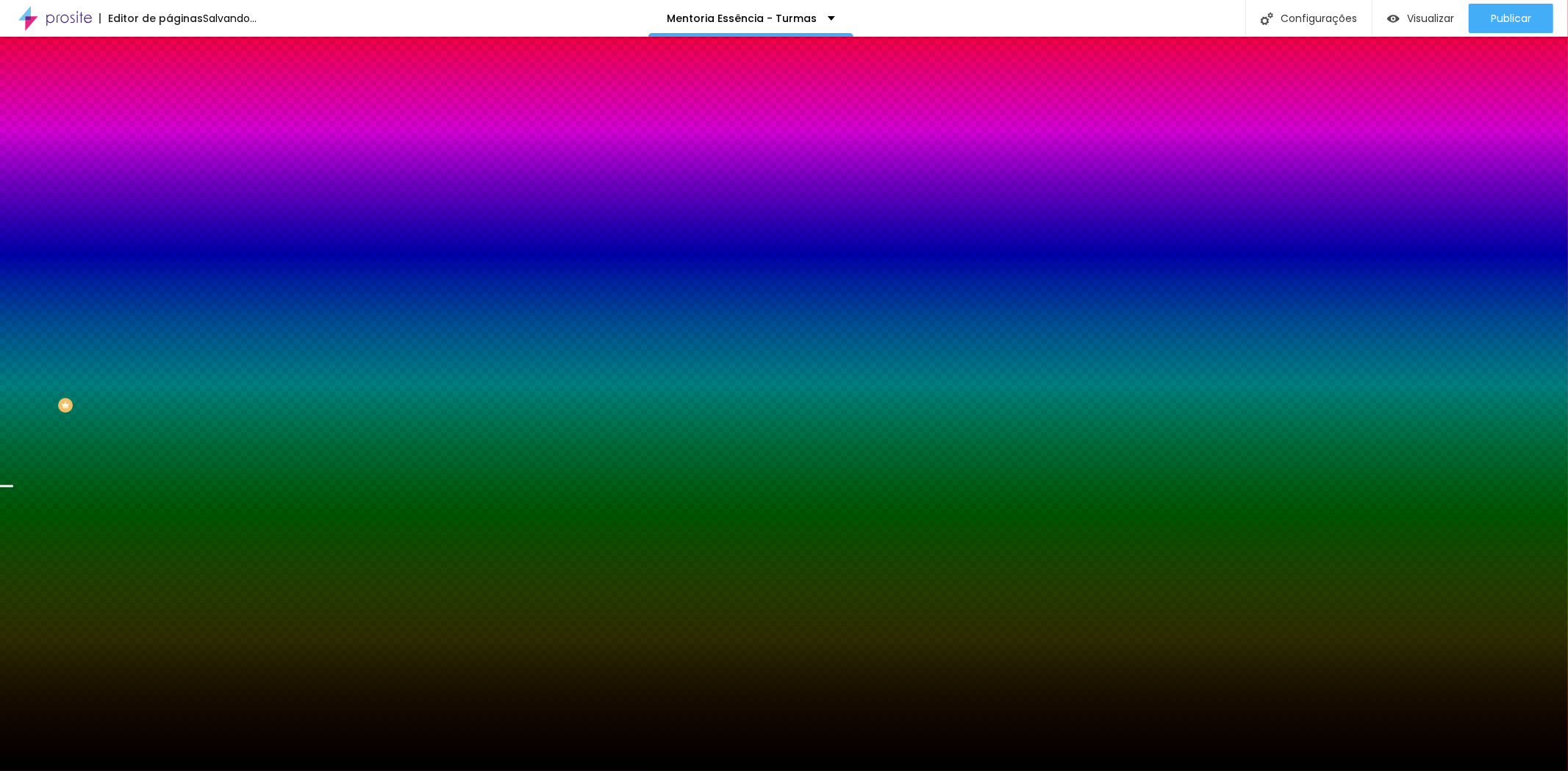
click at [15, 487] on div at bounding box center [7, 487] width 15 height 3
click at [169, 161] on span "Nenhum" at bounding box center [188, 155] width 38 height 12
click at [169, 175] on span "Parallax" at bounding box center [187, 169] width 36 height 12
click at [233, 232] on span "DESATIVADO" at bounding box center [260, 228] width 54 height 9
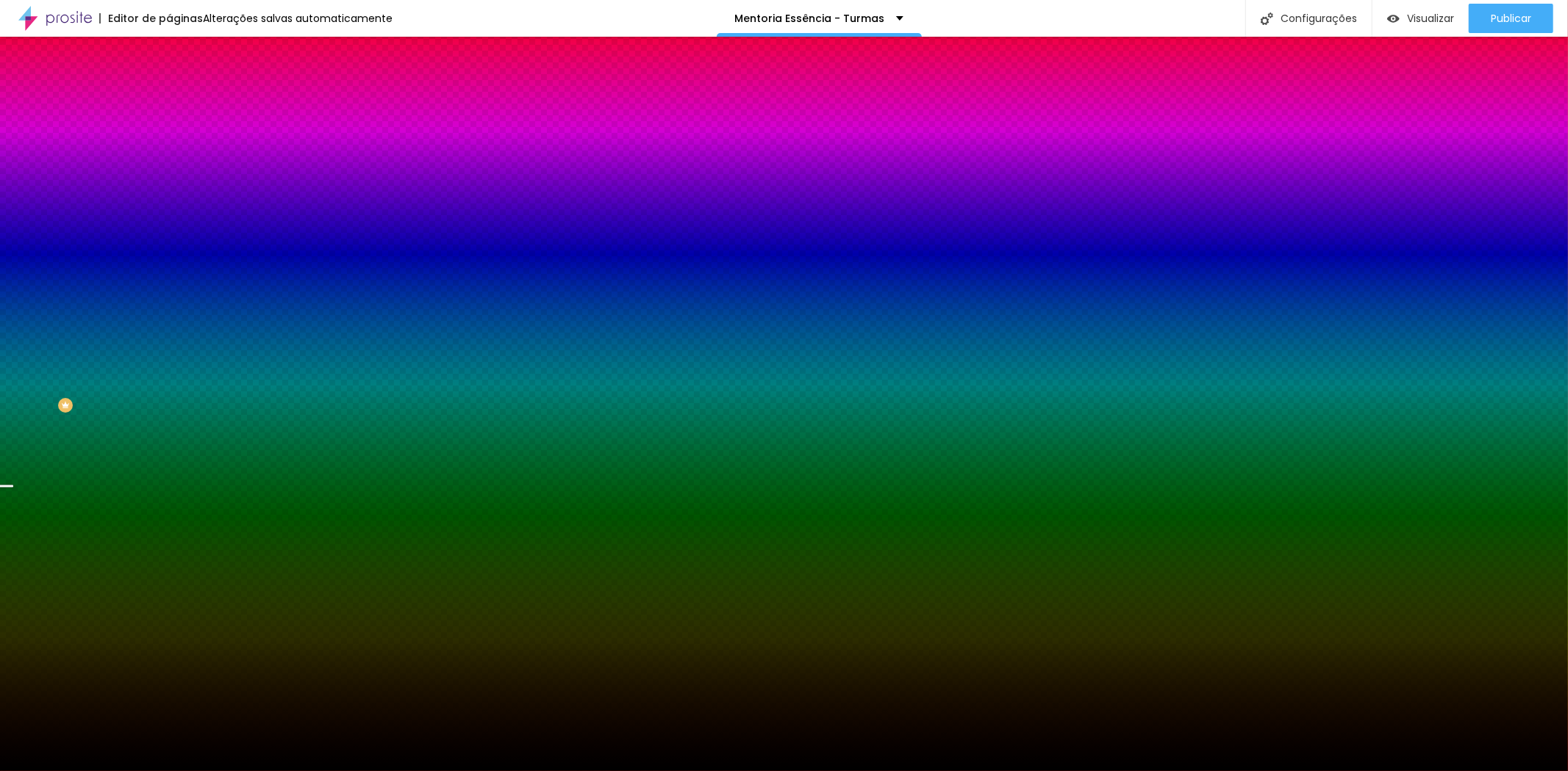
drag, startPoint x: 120, startPoint y: 100, endPoint x: 137, endPoint y: 95, distance: 17.7
click at [169, 100] on li "Avançado" at bounding box center [253, 107] width 169 height 15
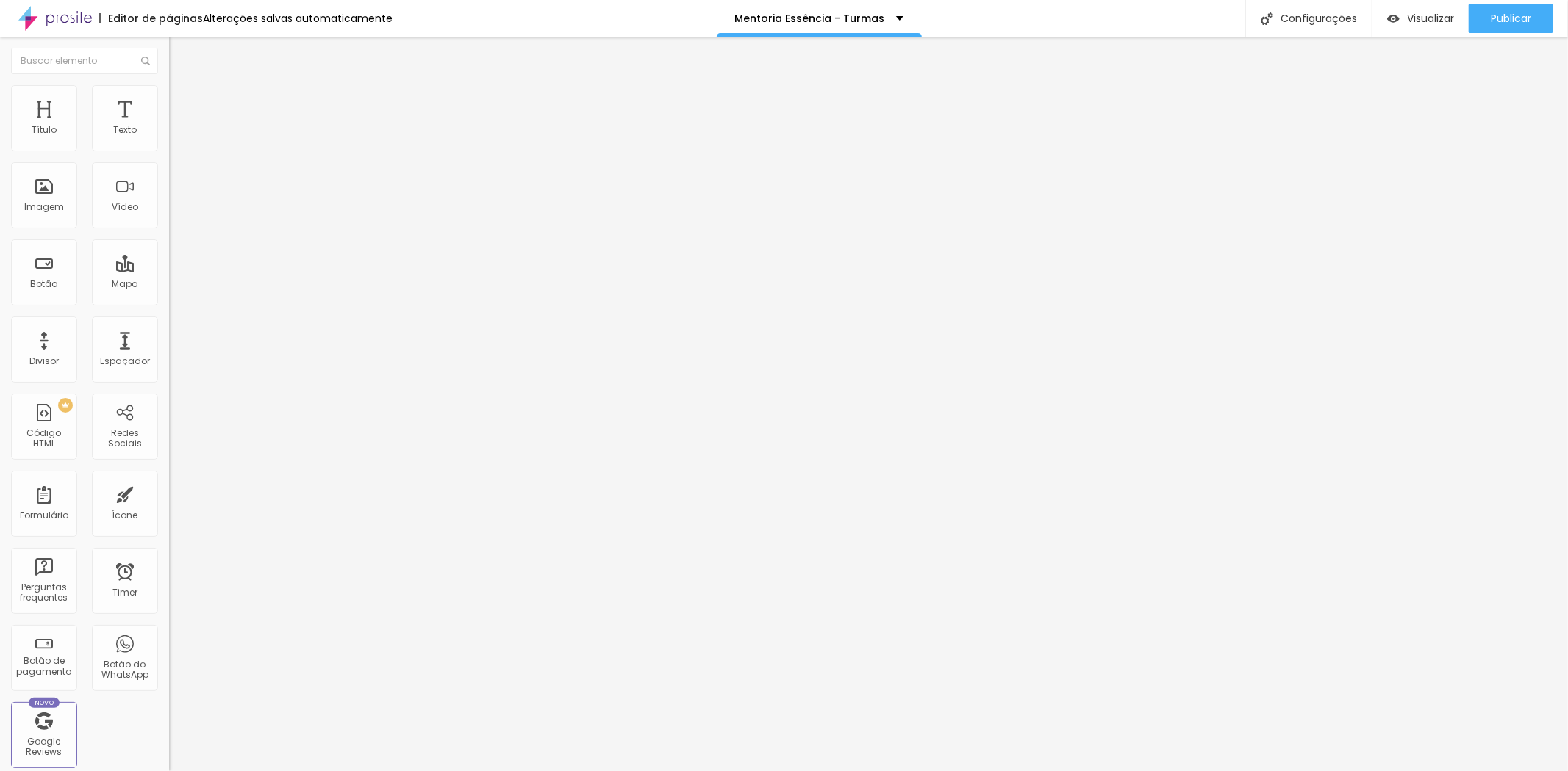
type input "321"
type input "309"
type input "292"
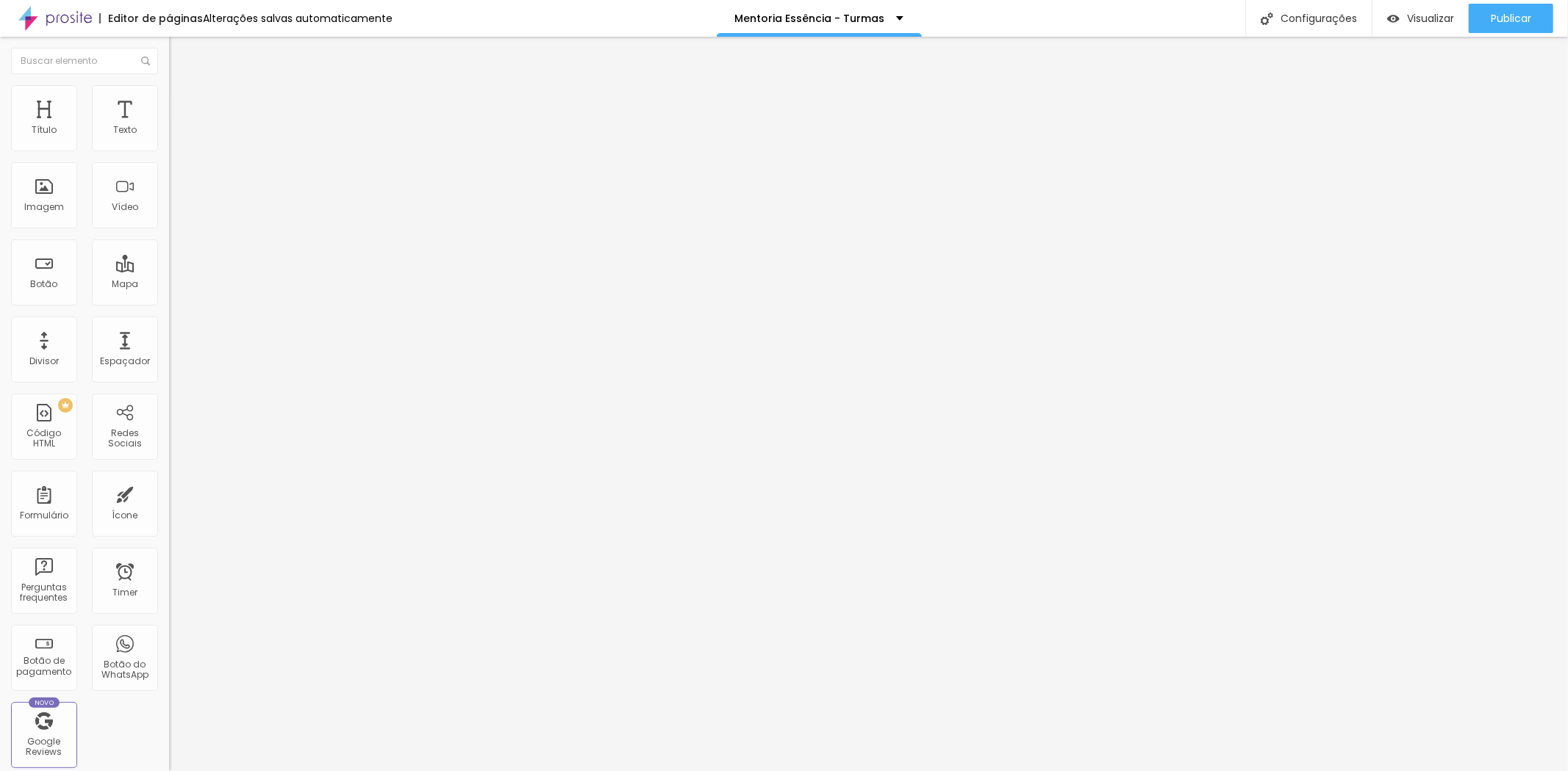
type input "292"
type input "286"
type input "280"
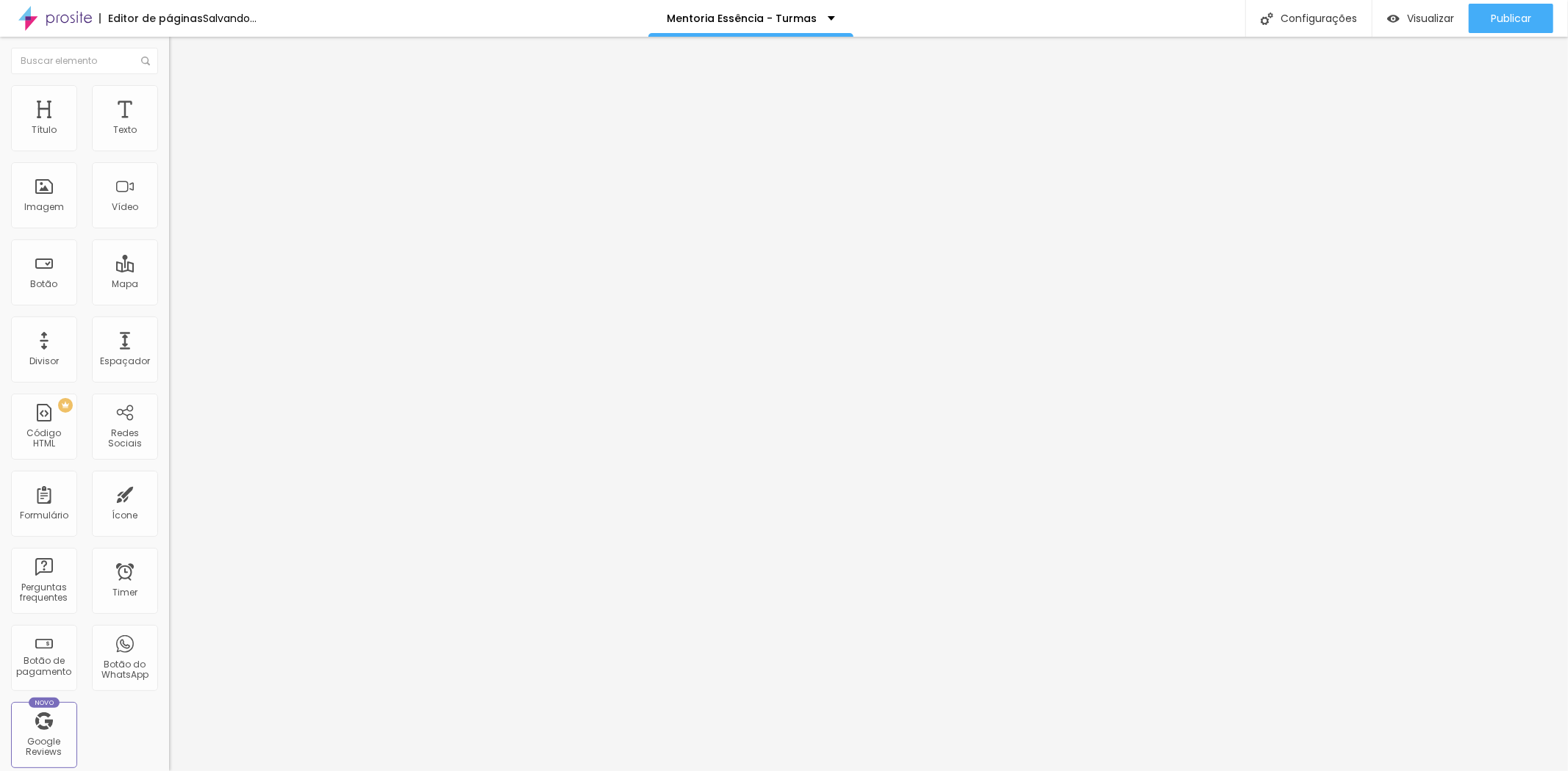
type input "286"
type input "292"
type input "286"
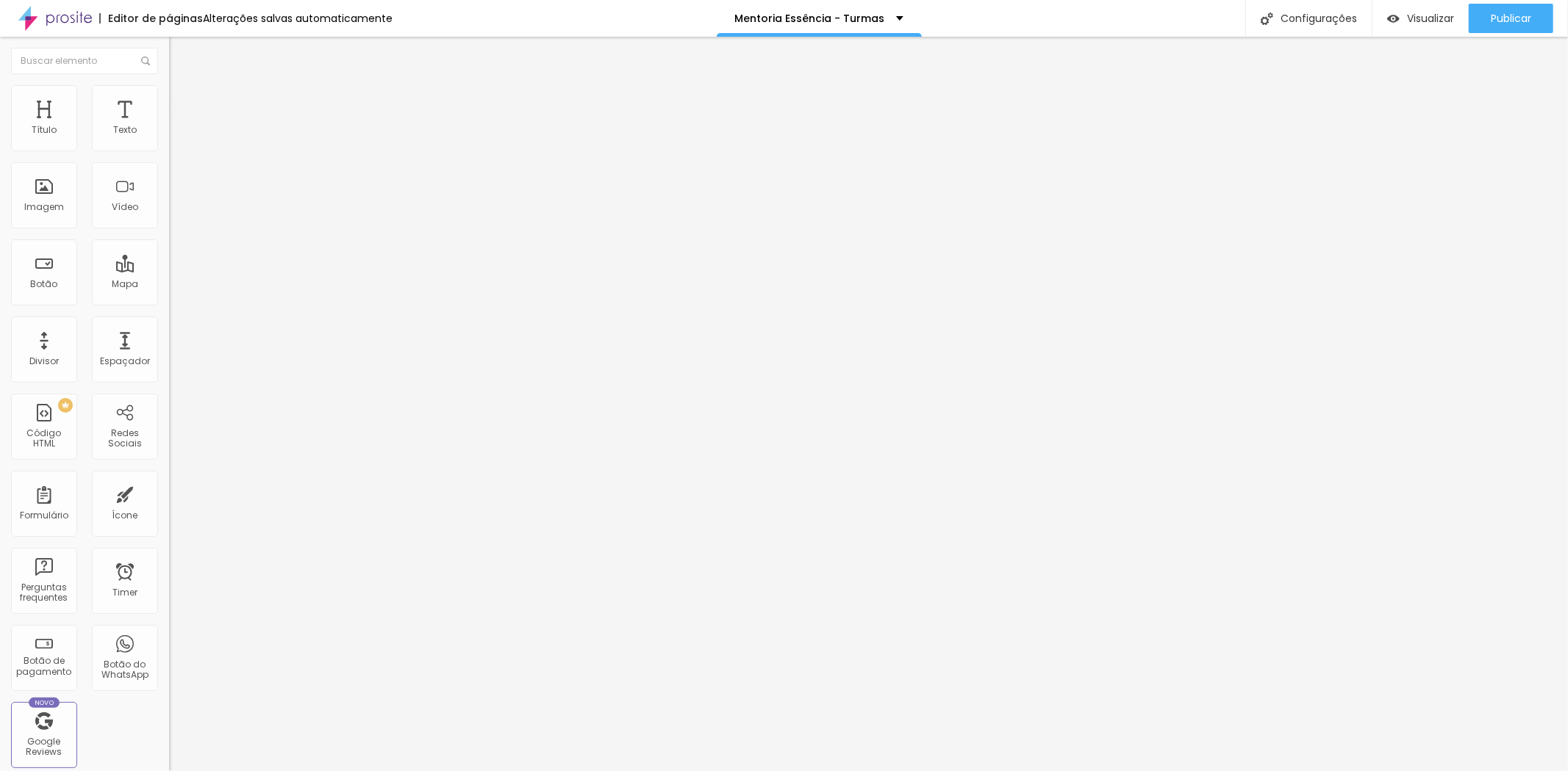
type input "286"
type input "280"
type input "274"
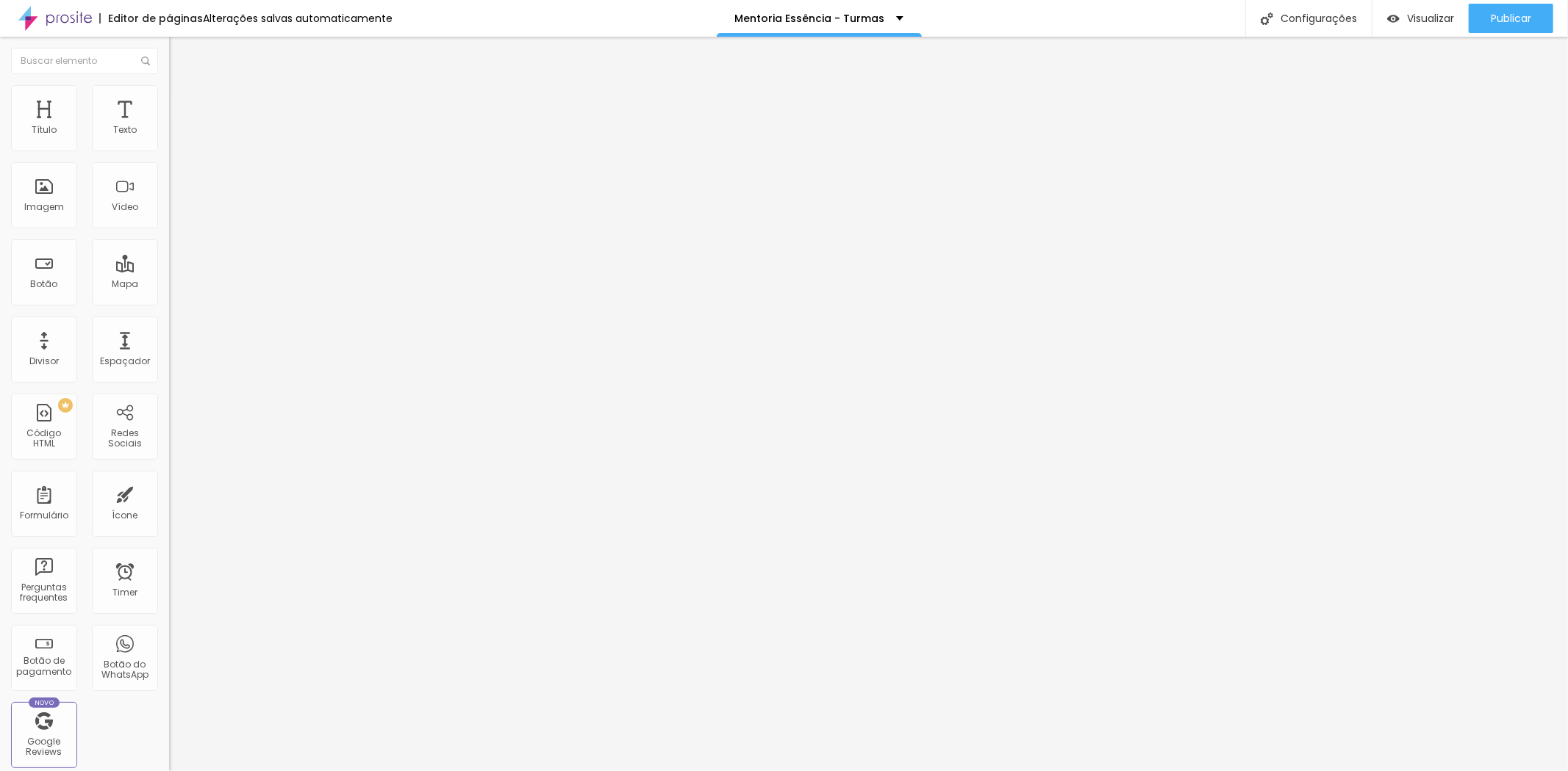
type input "268"
type input "257"
type input "239"
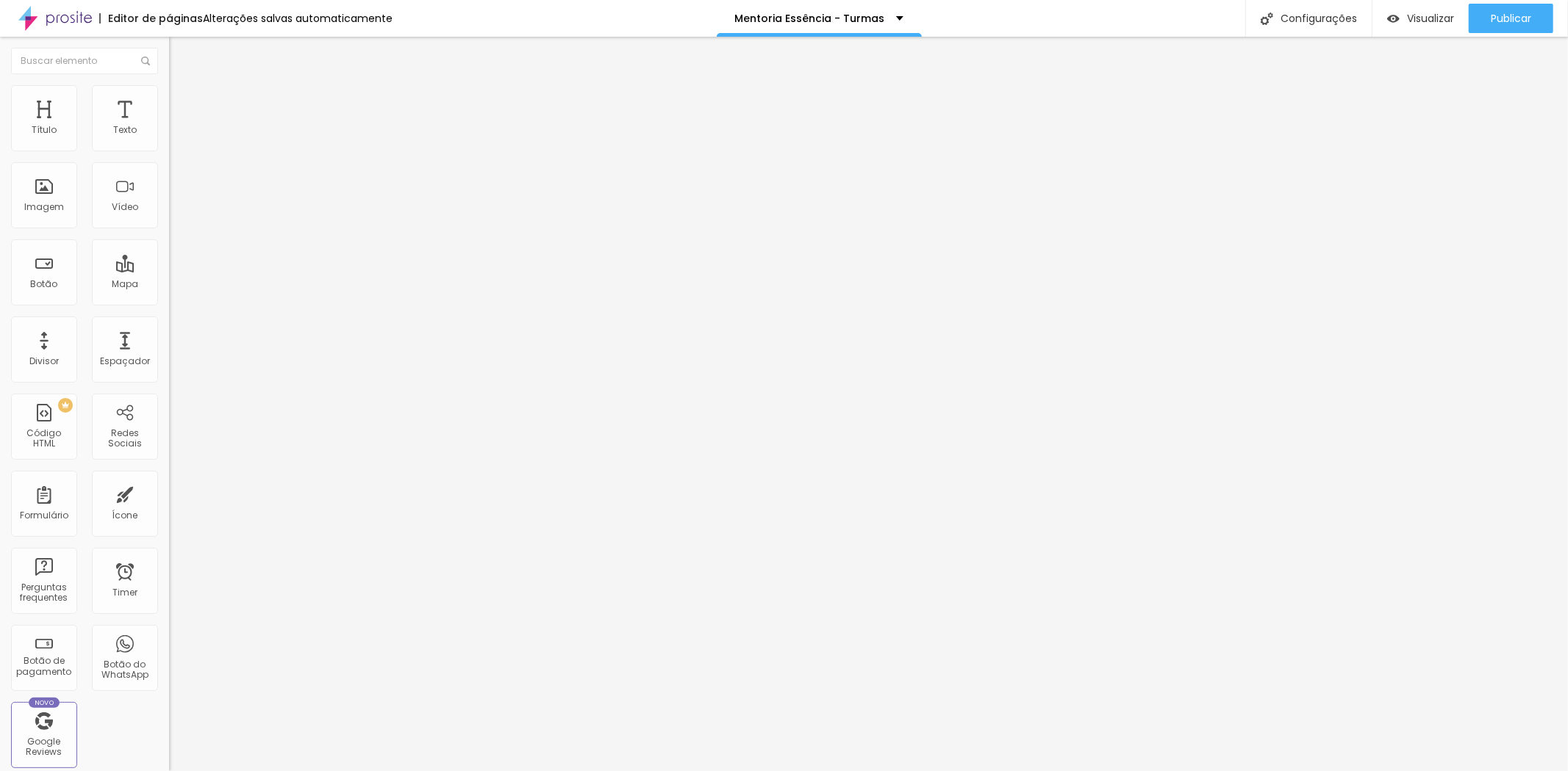
type input "239"
type input "227"
type input "233"
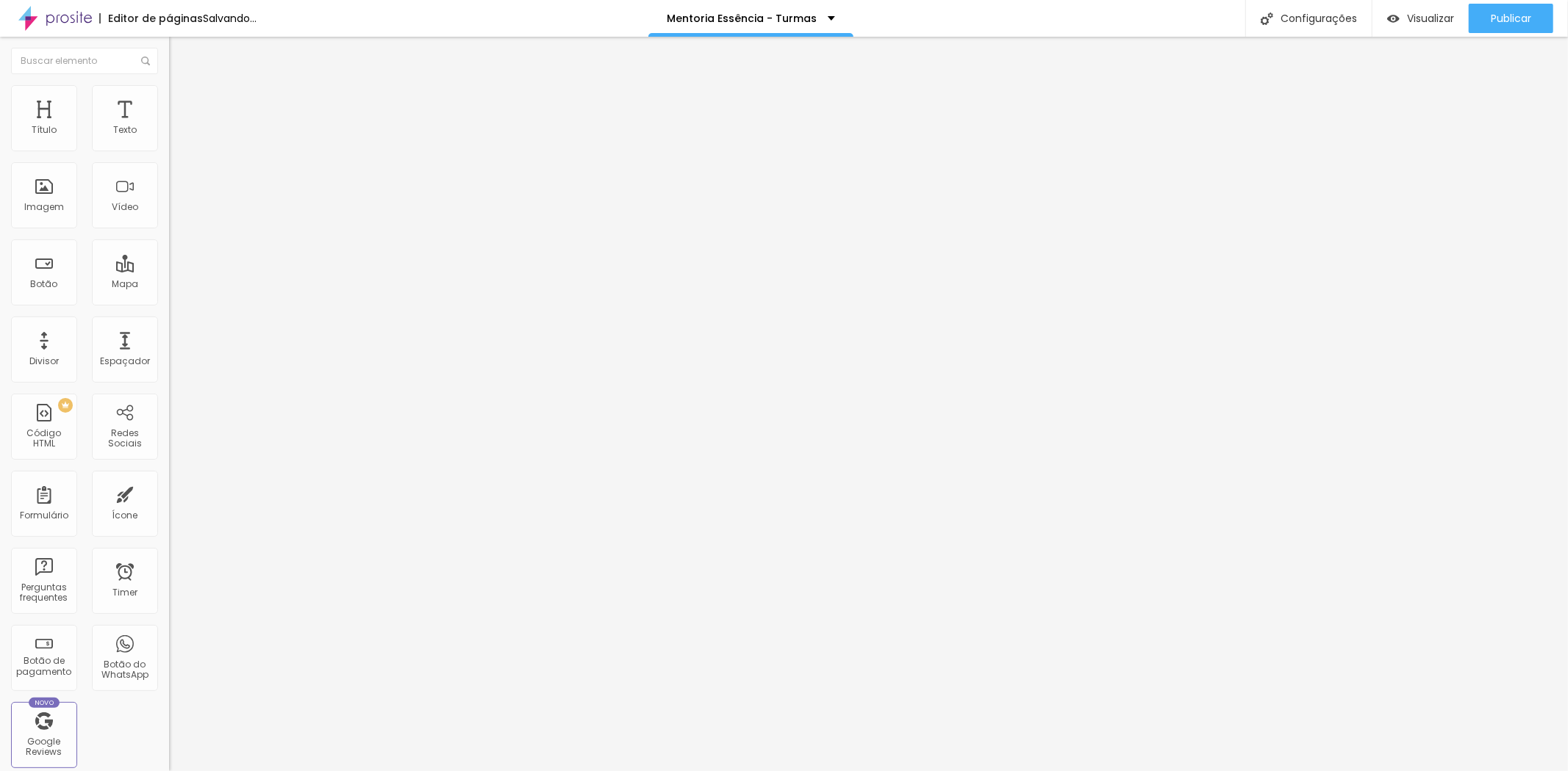
type input "239"
type input "251"
drag, startPoint x: 79, startPoint y: 173, endPoint x: 68, endPoint y: 173, distance: 11.0
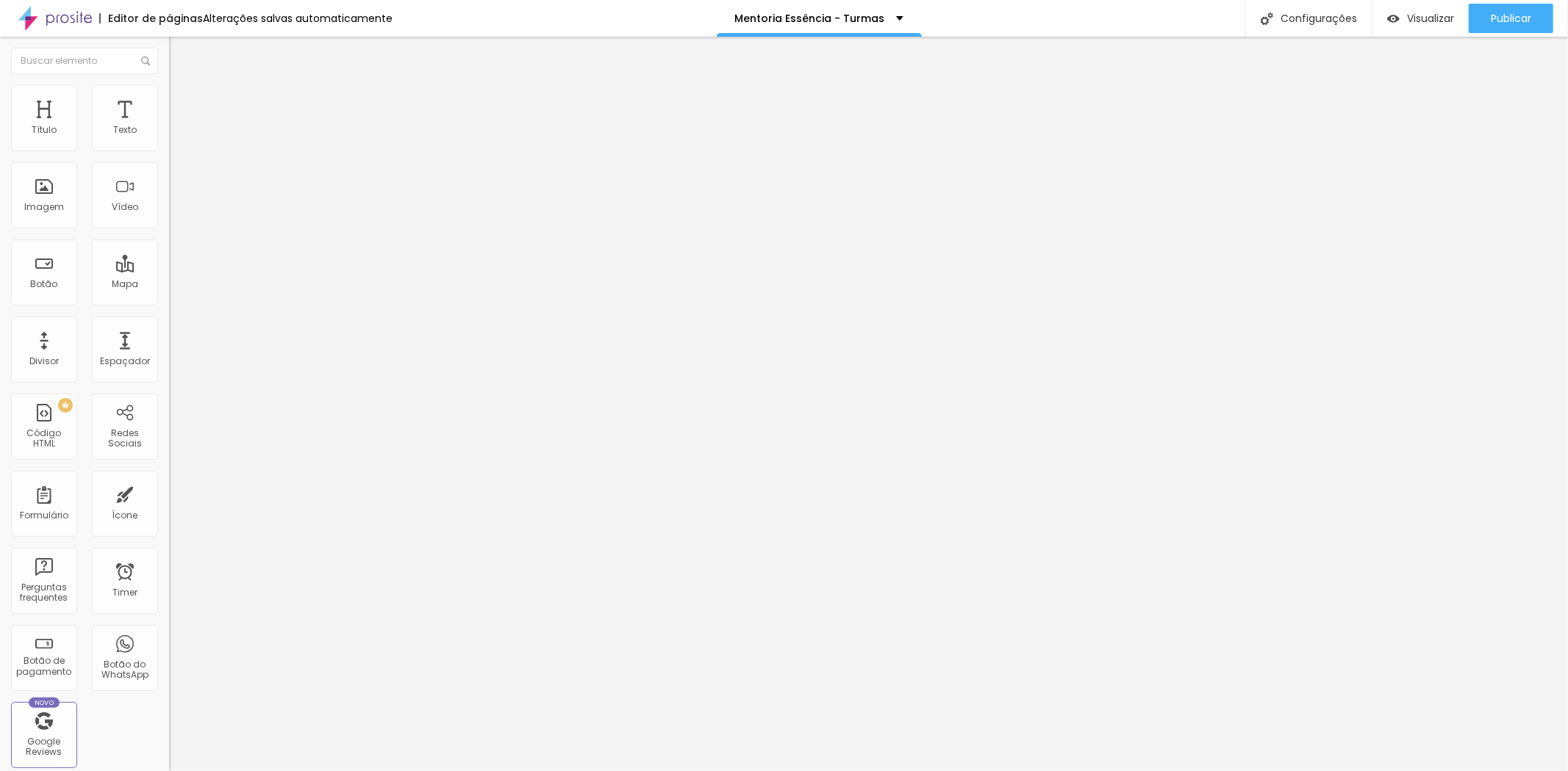
click at [169, 493] on input "range" at bounding box center [216, 499] width 95 height 12
click at [1503, 16] on span "Publicar" at bounding box center [1511, 18] width 41 height 12
type input "263"
type input "274"
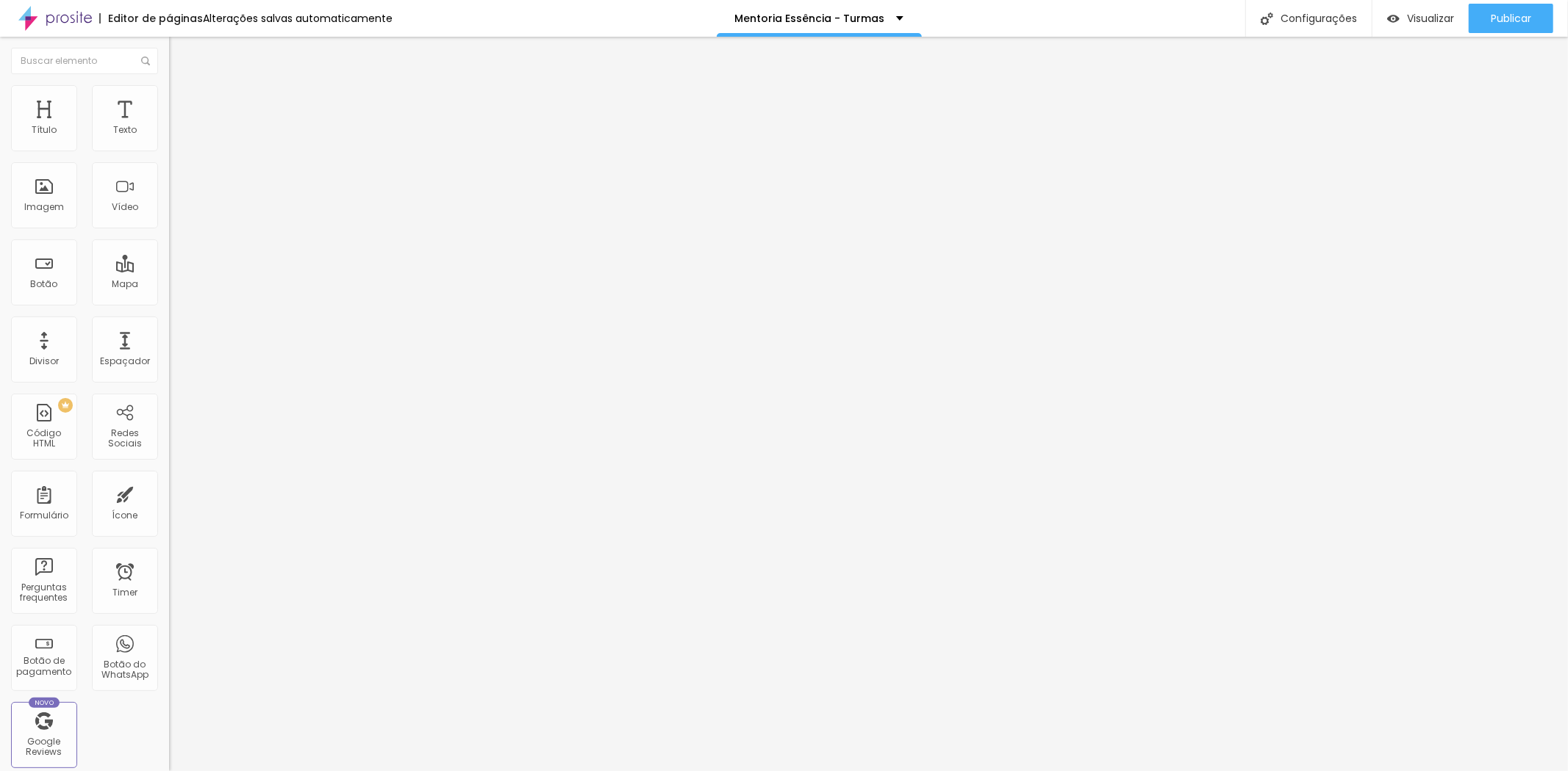
type input "274"
type input "280"
type input "286"
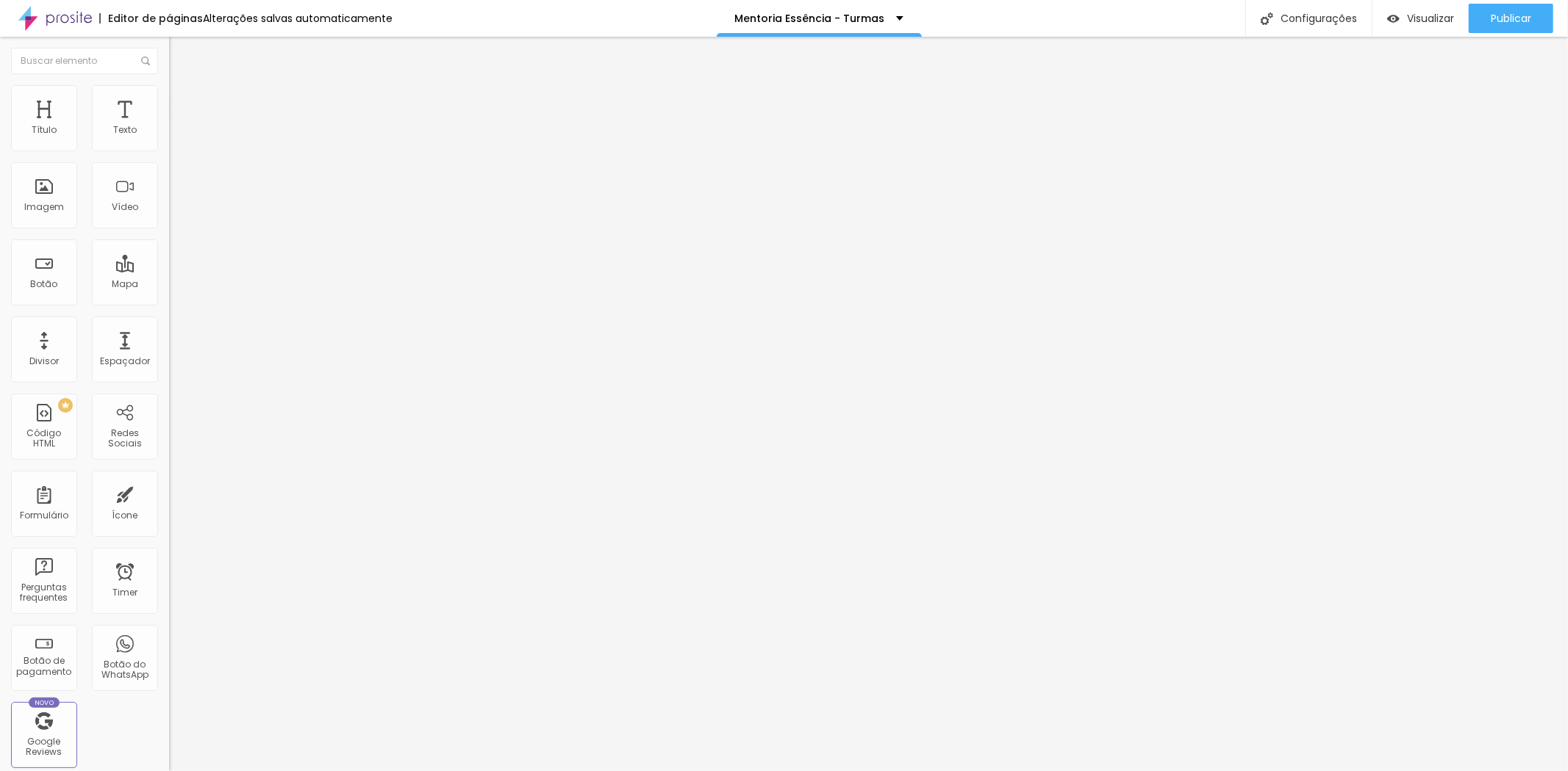
type input "274"
type input "280"
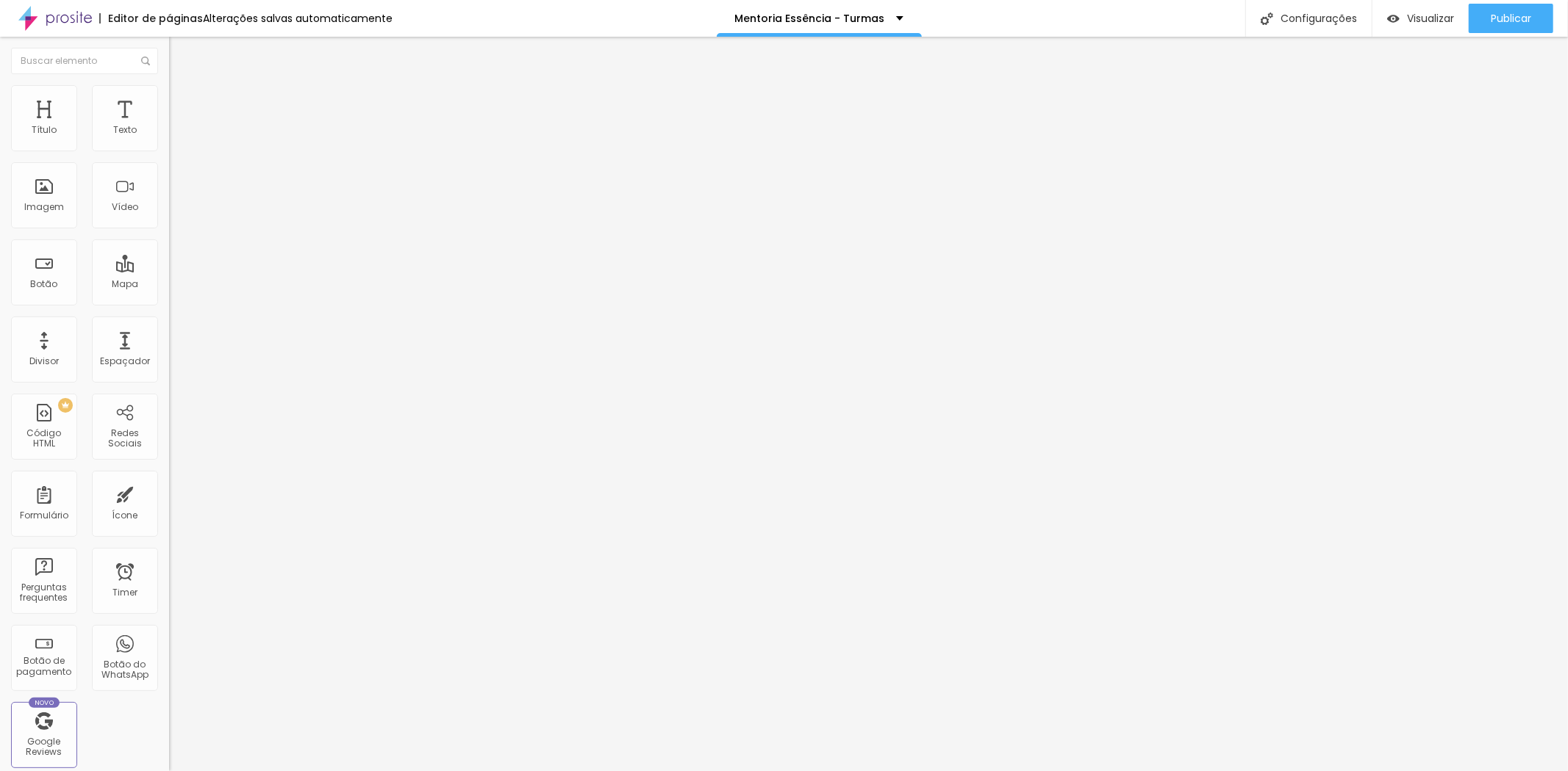
click at [169, 493] on input "range" at bounding box center [216, 499] width 95 height 12
click at [182, 87] on span "Conteúdo" at bounding box center [205, 81] width 46 height 12
click at [169, 134] on span "Encaixotado" at bounding box center [198, 127] width 57 height 12
click at [169, 156] on span "Completo" at bounding box center [192, 150] width 45 height 12
click at [169, 142] on span "Encaixotado" at bounding box center [198, 136] width 57 height 12
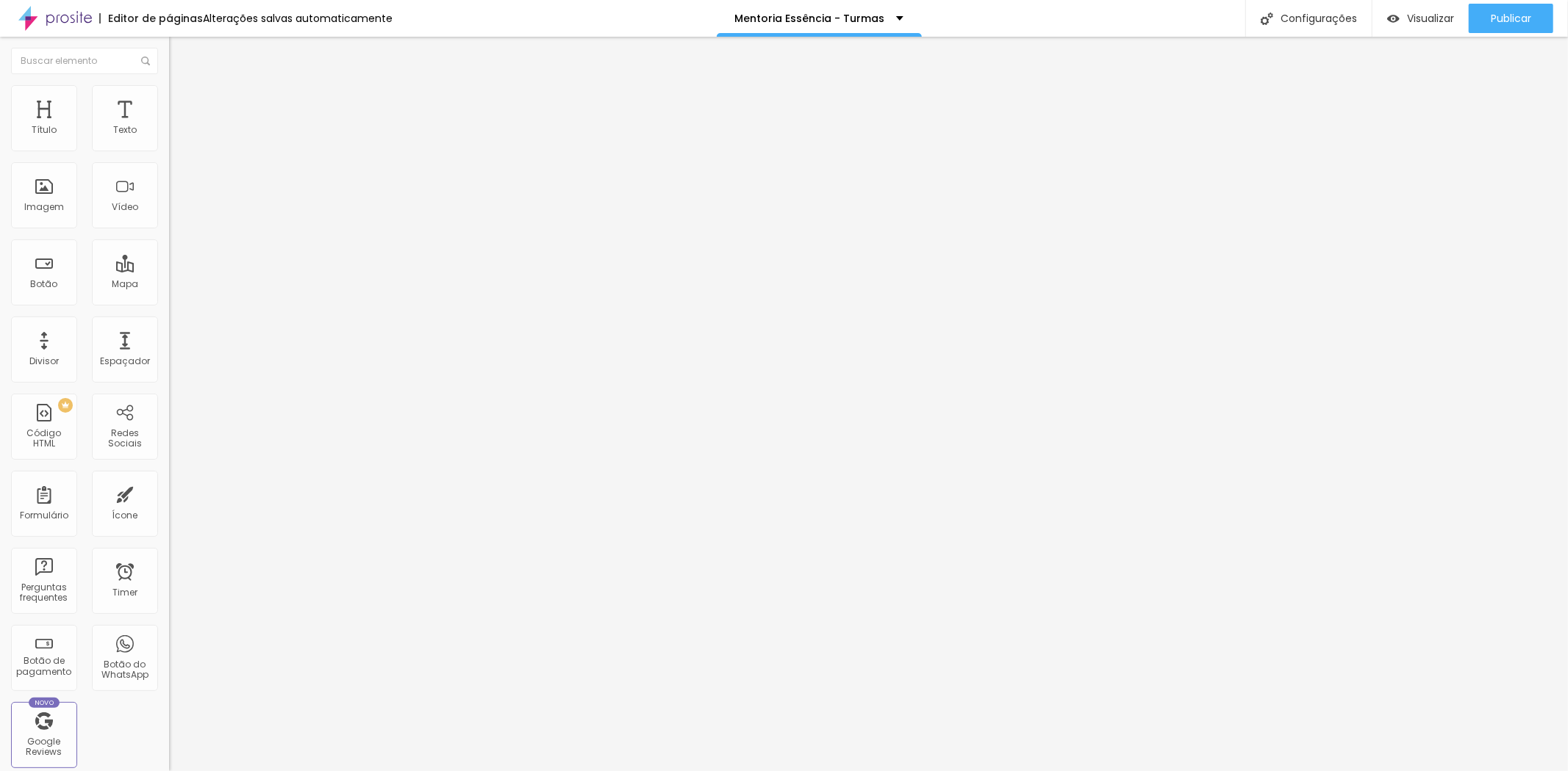
click at [169, 134] on span "Encaixotado" at bounding box center [198, 127] width 57 height 12
click at [169, 156] on span "Completo" at bounding box center [192, 150] width 45 height 12
click at [182, 101] on span "Estilo" at bounding box center [194, 95] width 23 height 12
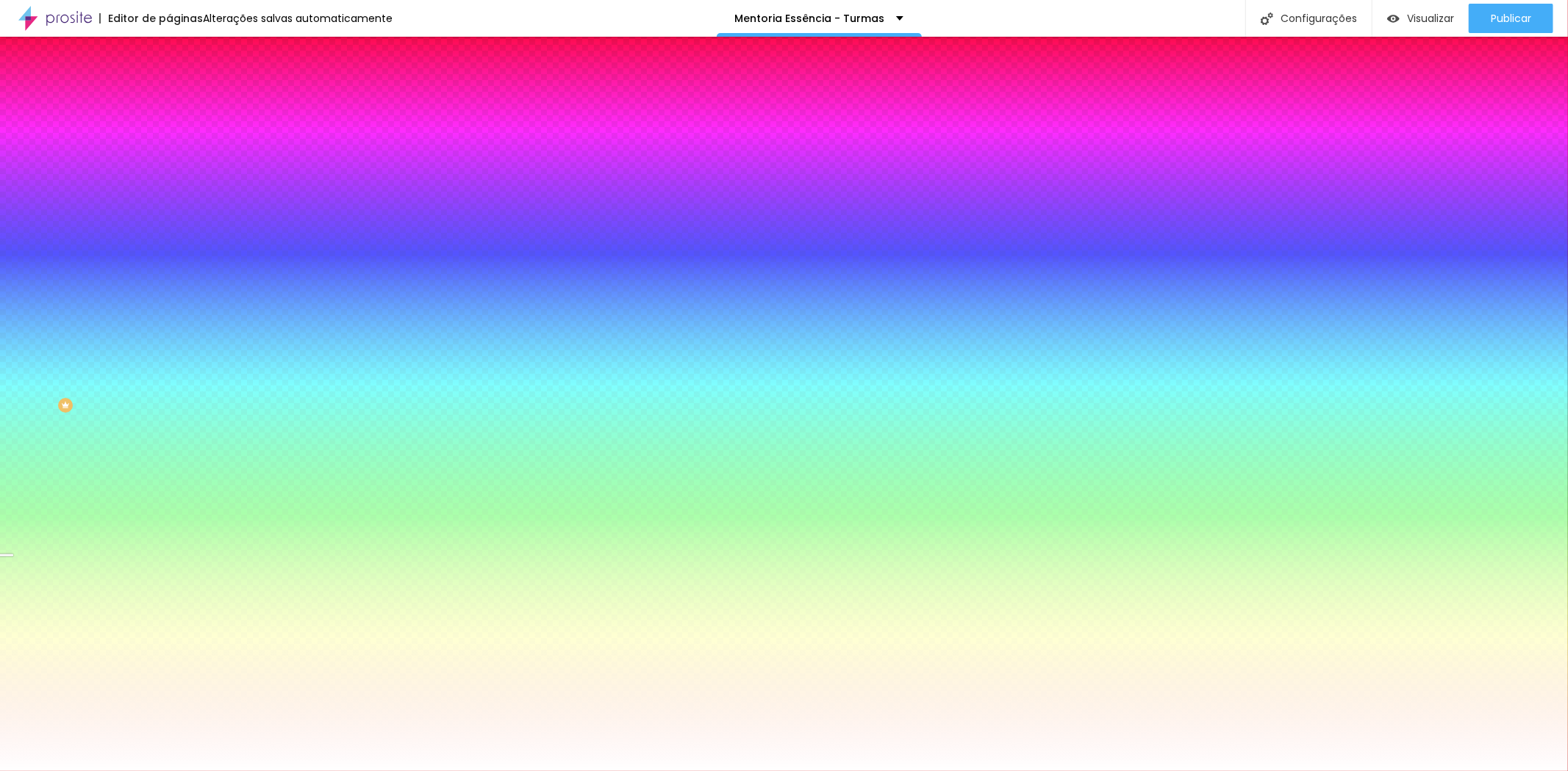
click at [169, 84] on img at bounding box center [175, 76] width 13 height 13
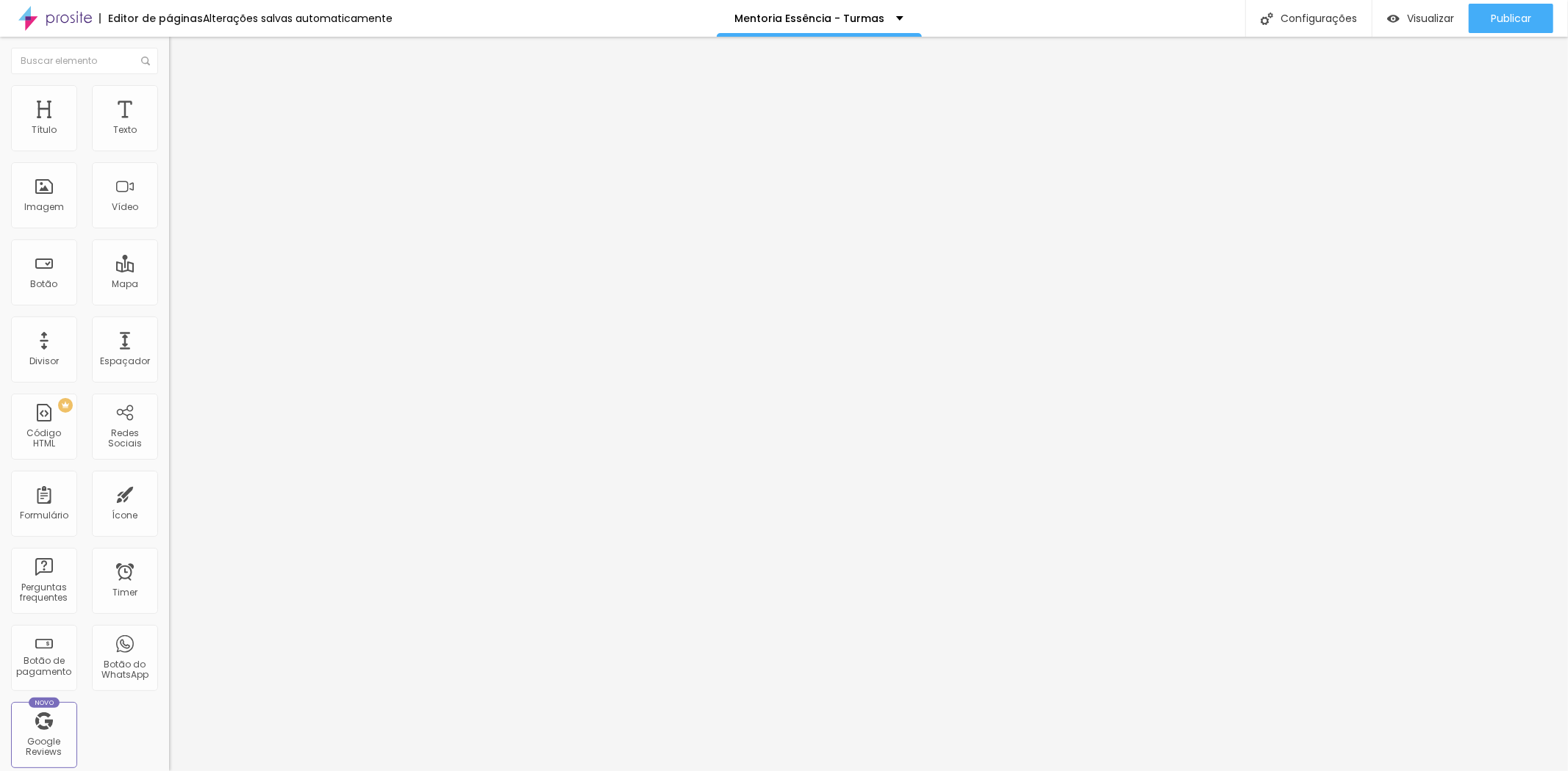
click at [169, 100] on img at bounding box center [175, 106] width 13 height 13
click at [182, 87] on span "Conteúdo" at bounding box center [205, 81] width 46 height 12
click at [169, 134] on span "Completo" at bounding box center [192, 127] width 45 height 12
click at [169, 142] on span "Encaixotado" at bounding box center [198, 136] width 57 height 12
click at [169, 85] on img at bounding box center [175, 91] width 13 height 13
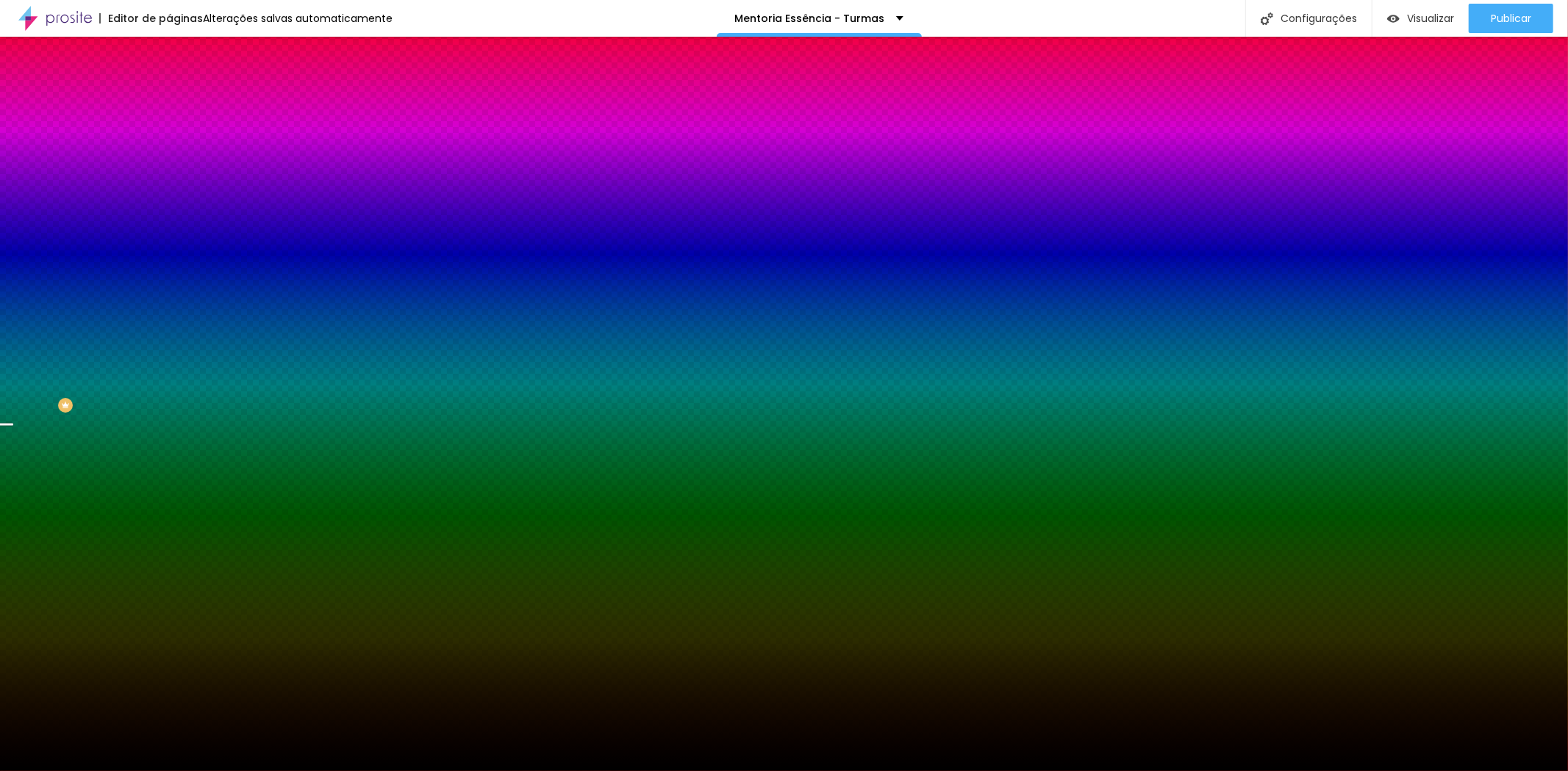
click at [169, 135] on span "Trocar imagem" at bounding box center [209, 128] width 80 height 12
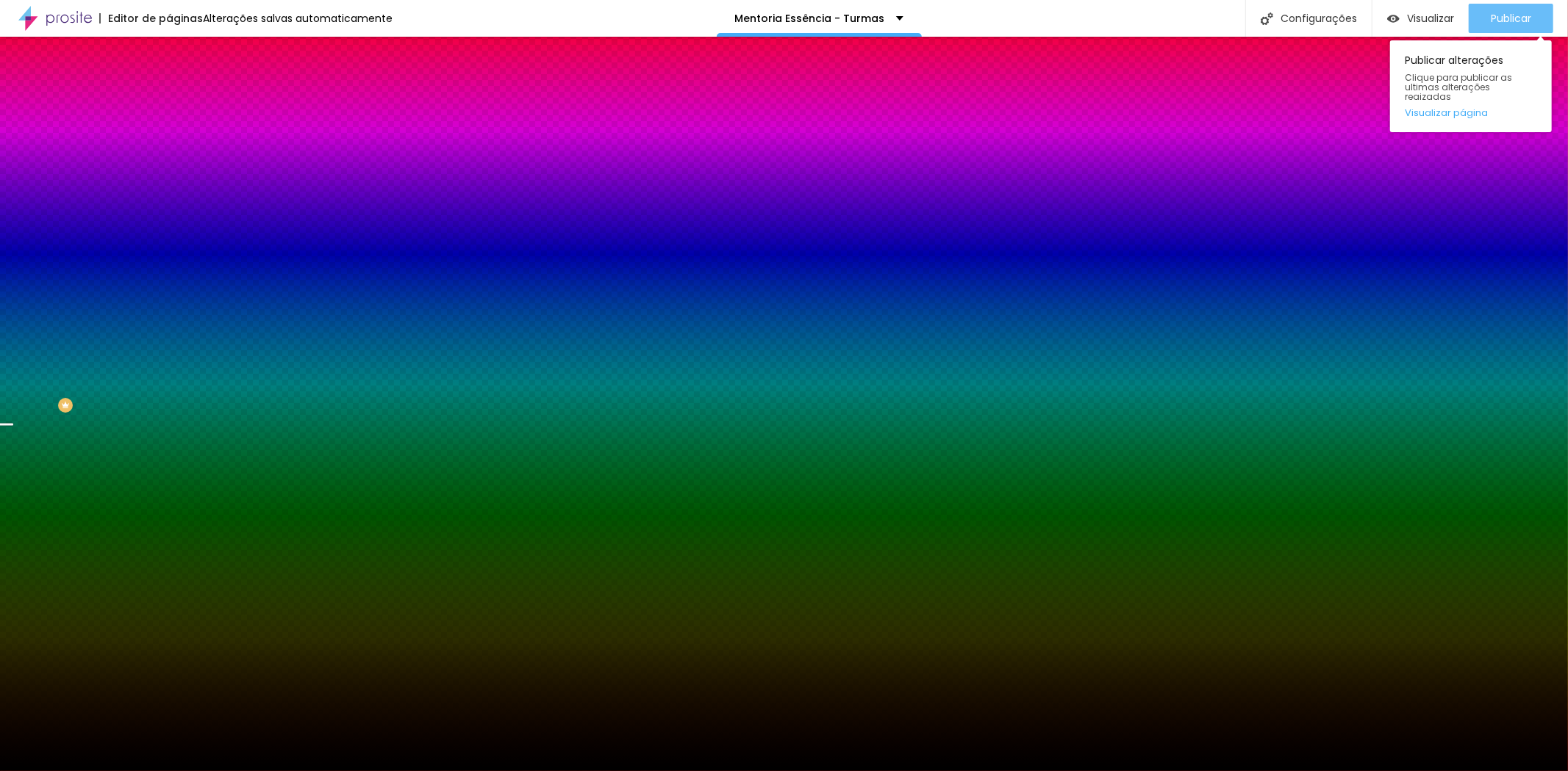
click at [1514, 12] on span "Publicar" at bounding box center [1511, 18] width 41 height 12
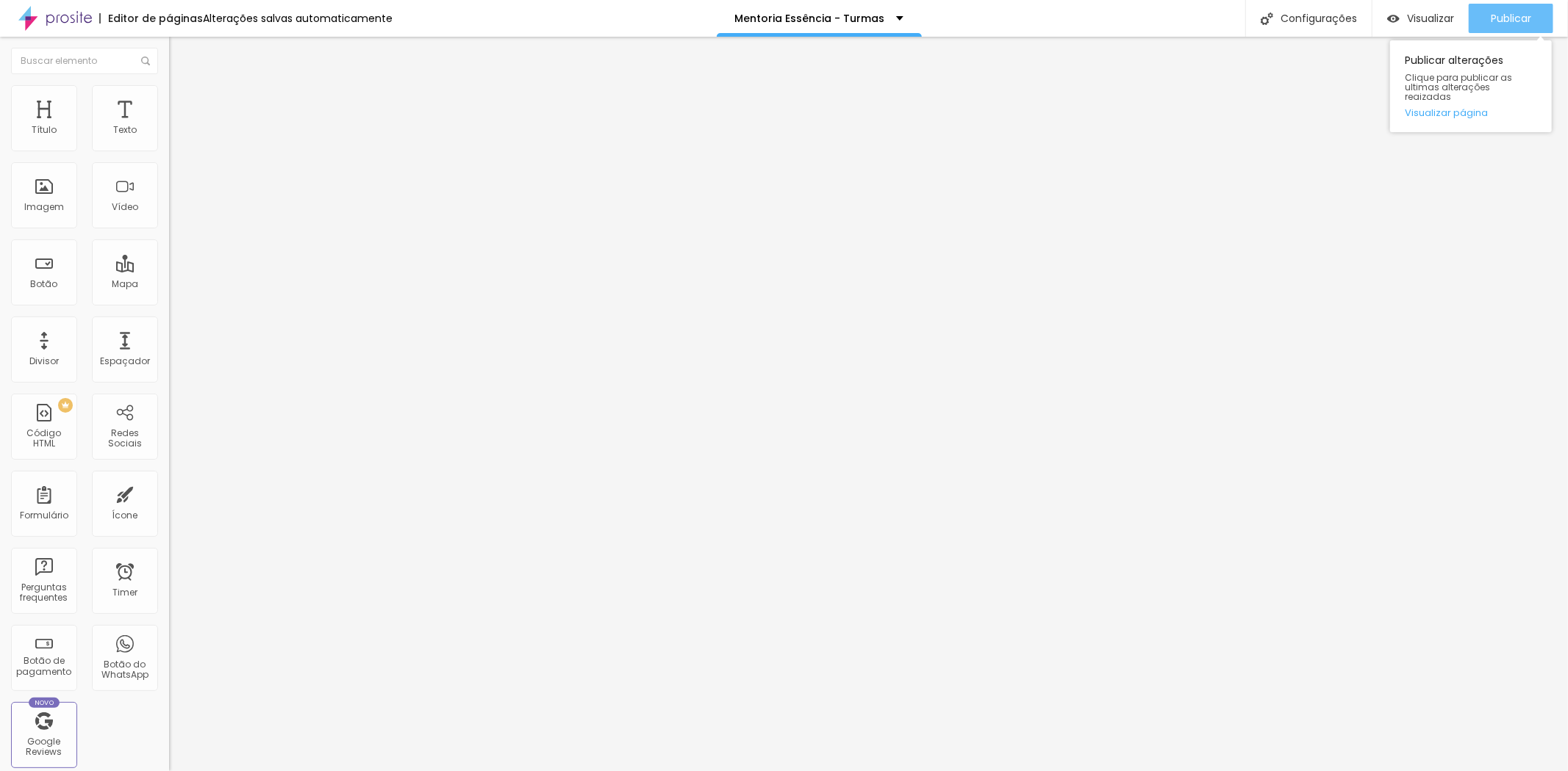
click at [1504, 26] on div "Publicar" at bounding box center [1511, 18] width 41 height 29
